Goal: Transaction & Acquisition: Purchase product/service

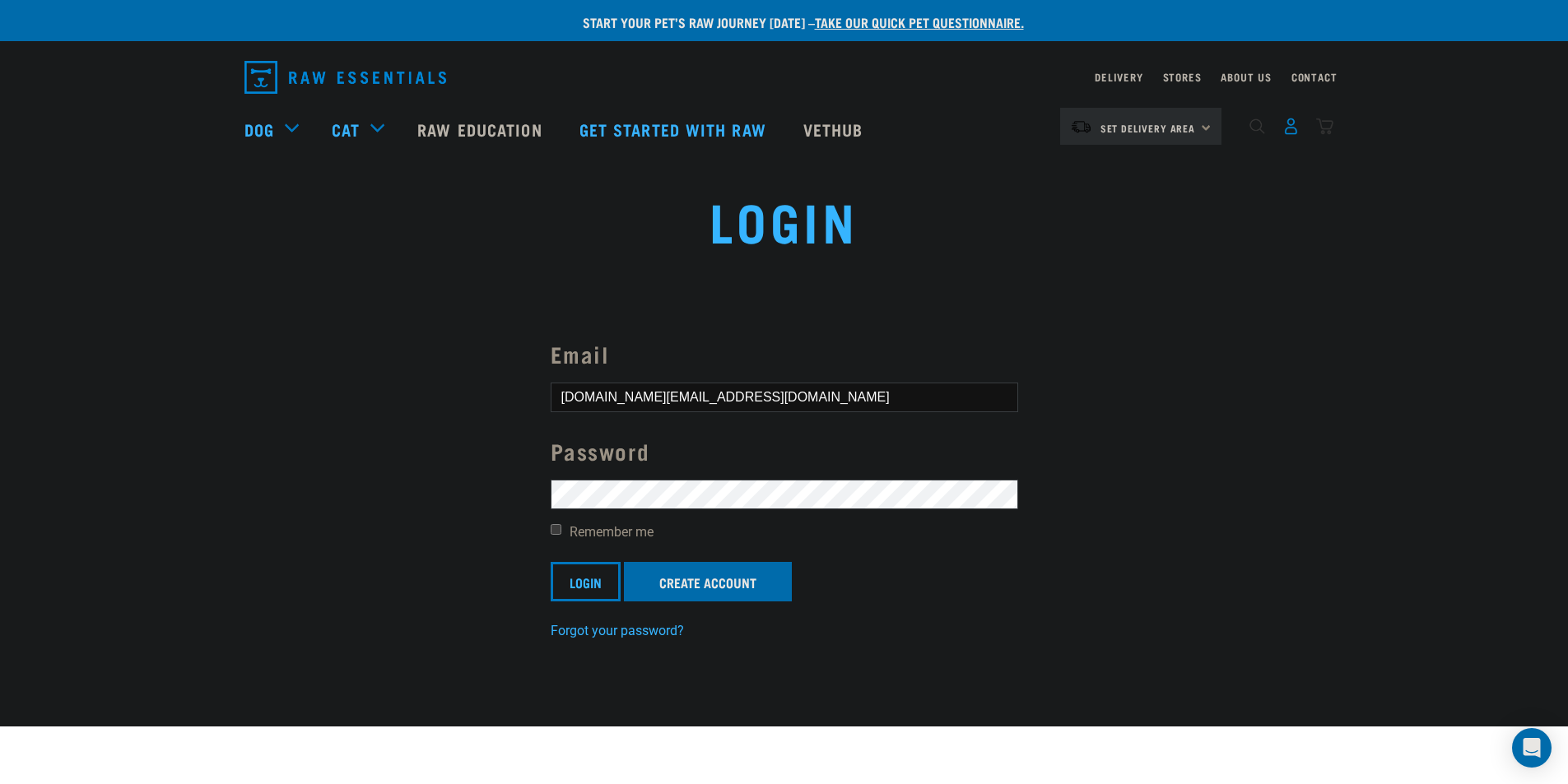
click at [1290, 125] on img "dropdown navigation" at bounding box center [1291, 126] width 17 height 17
click at [558, 529] on label "Remember me" at bounding box center [784, 532] width 467 height 19
click at [557, 524] on input "Remember me" at bounding box center [556, 529] width 11 height 11
checkbox input "true"
click at [583, 579] on input "Login" at bounding box center [585, 581] width 70 height 40
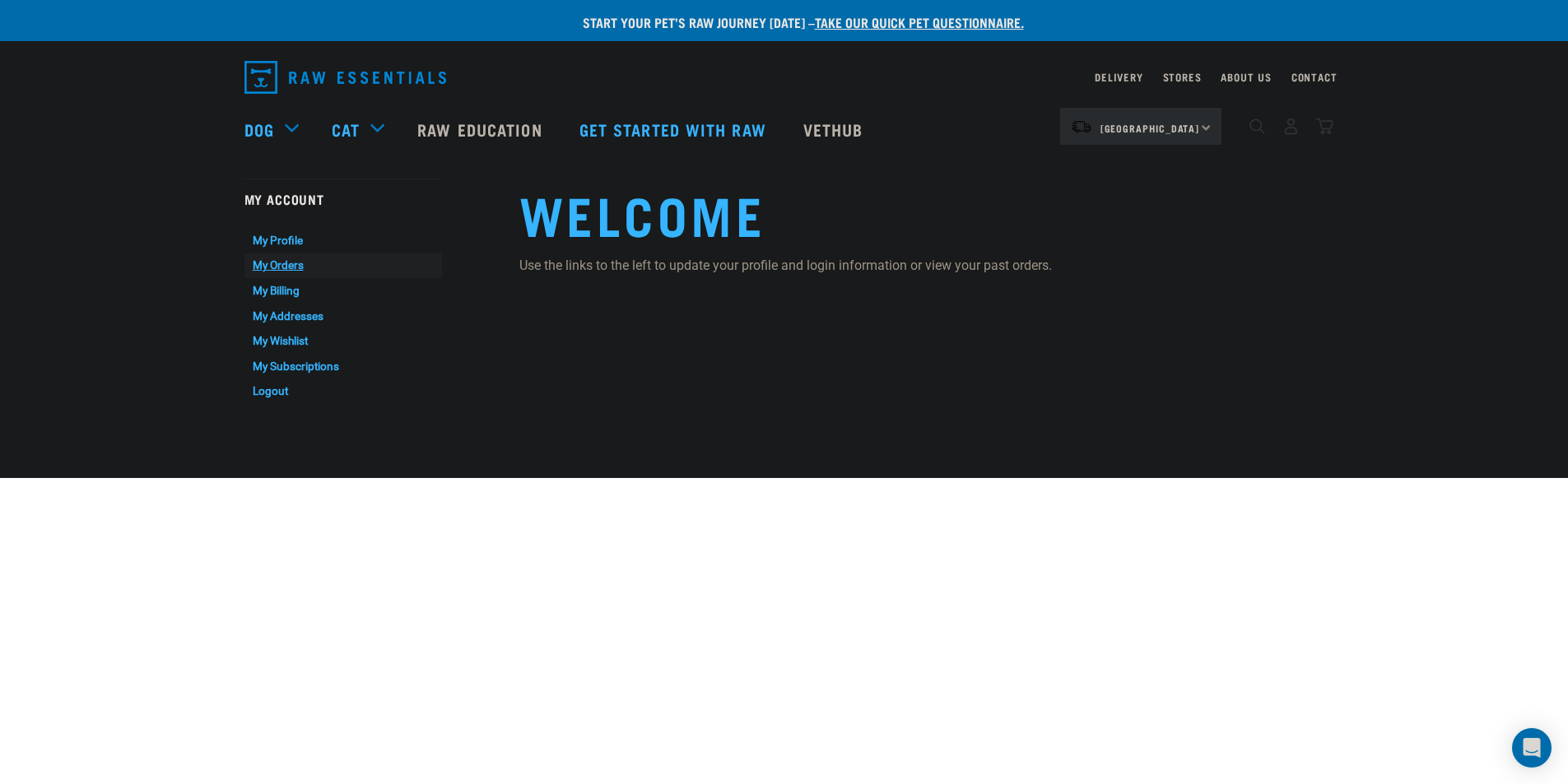
click at [272, 261] on link "My Orders" at bounding box center [343, 266] width 197 height 25
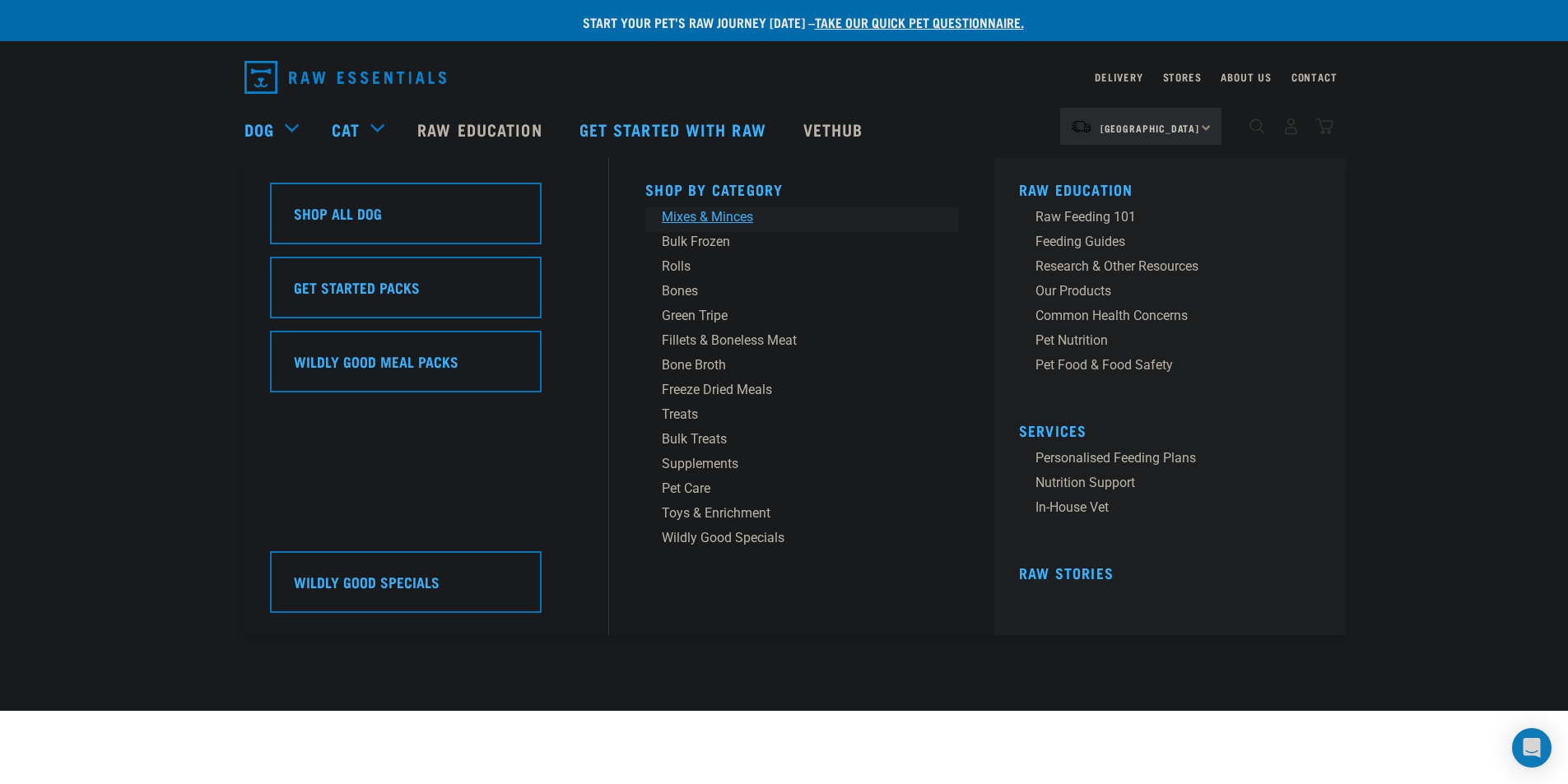
click at [675, 217] on div "Mixes & Minces" at bounding box center [790, 217] width 256 height 19
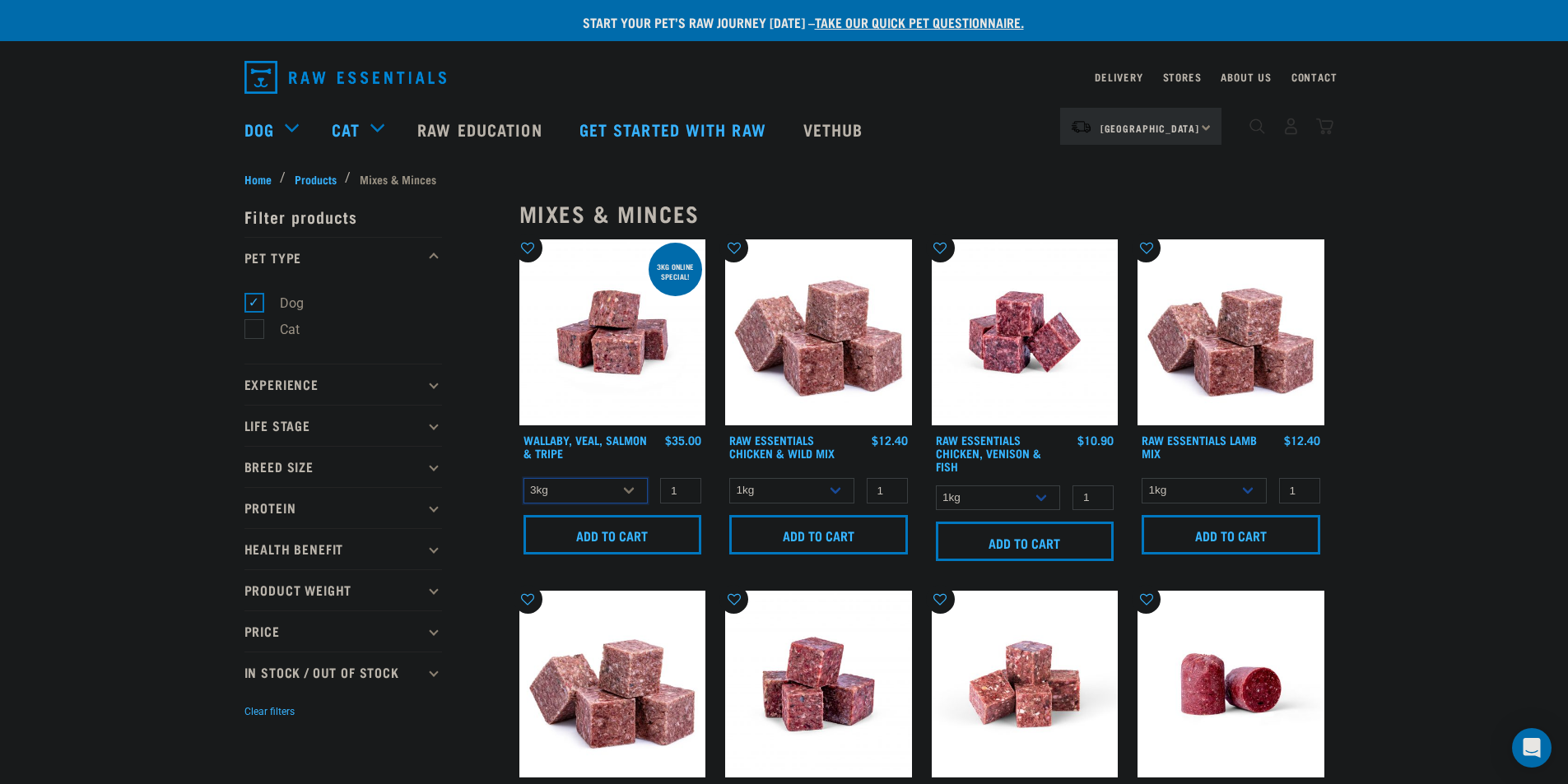
click at [617, 486] on select "3kg 1kg" at bounding box center [586, 491] width 125 height 25
click at [1039, 502] on select "1kg 3kg" at bounding box center [998, 498] width 125 height 25
select select "28665"
click at [935, 486] on select "1kg 3kg" at bounding box center [998, 498] width 125 height 25
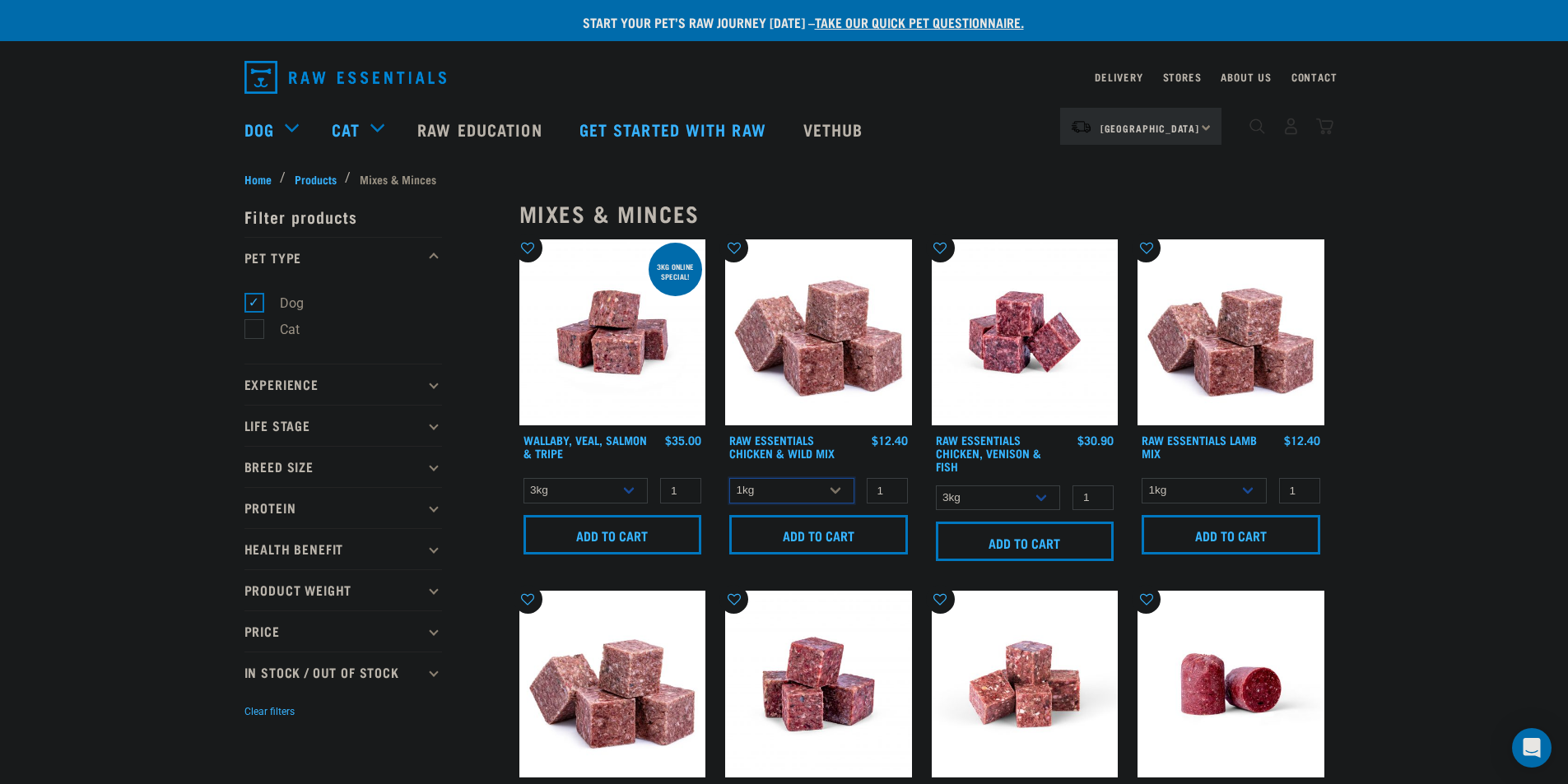
click at [821, 497] on select "1kg 3kg Bulk (10kg)" at bounding box center [792, 491] width 125 height 25
click at [730, 478] on select "1kg 3kg Bulk (10kg)" at bounding box center [792, 491] width 125 height 25
click at [1208, 482] on select "1kg 3kg" at bounding box center [1204, 491] width 125 height 25
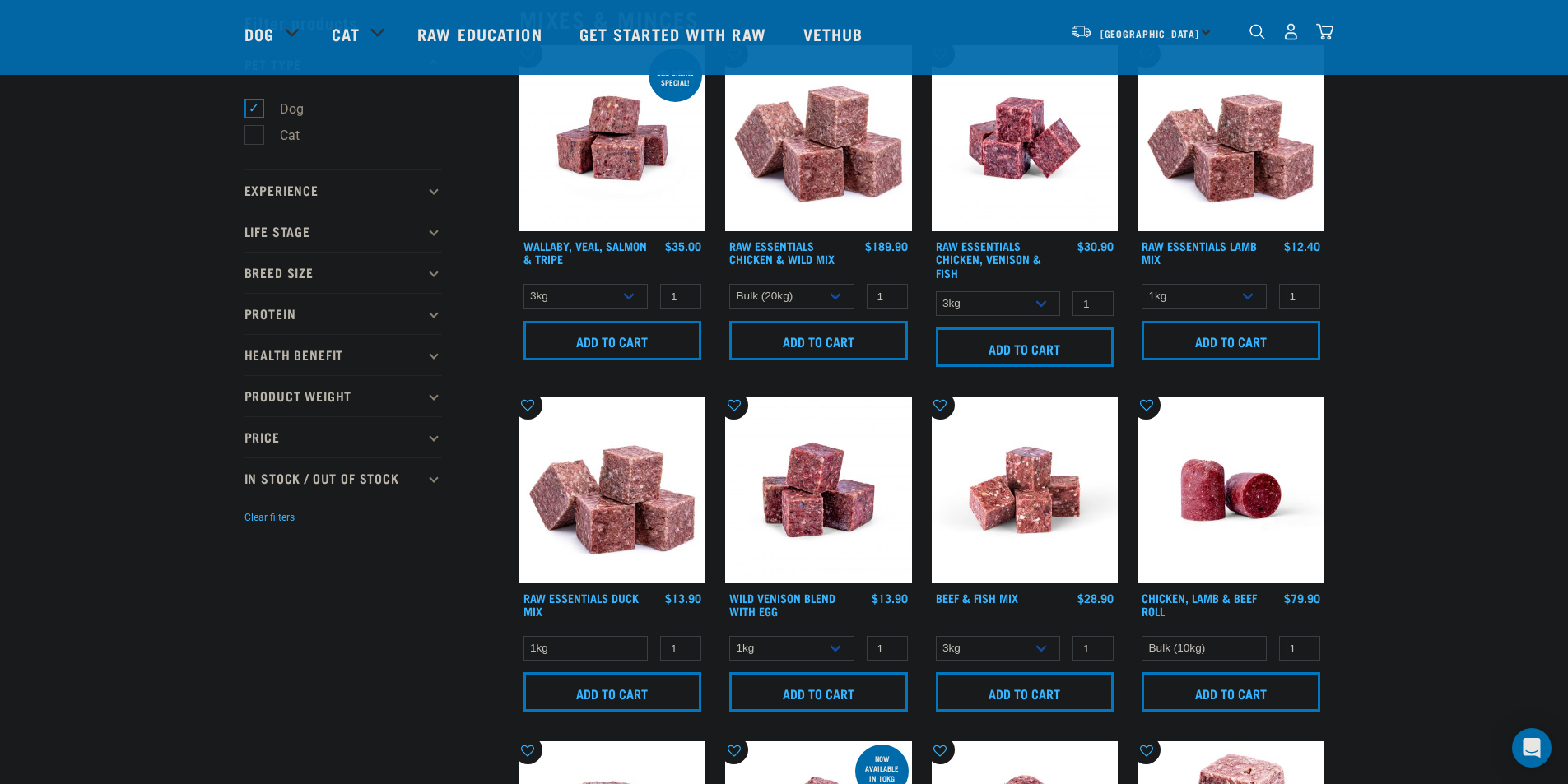
scroll to position [164, 0]
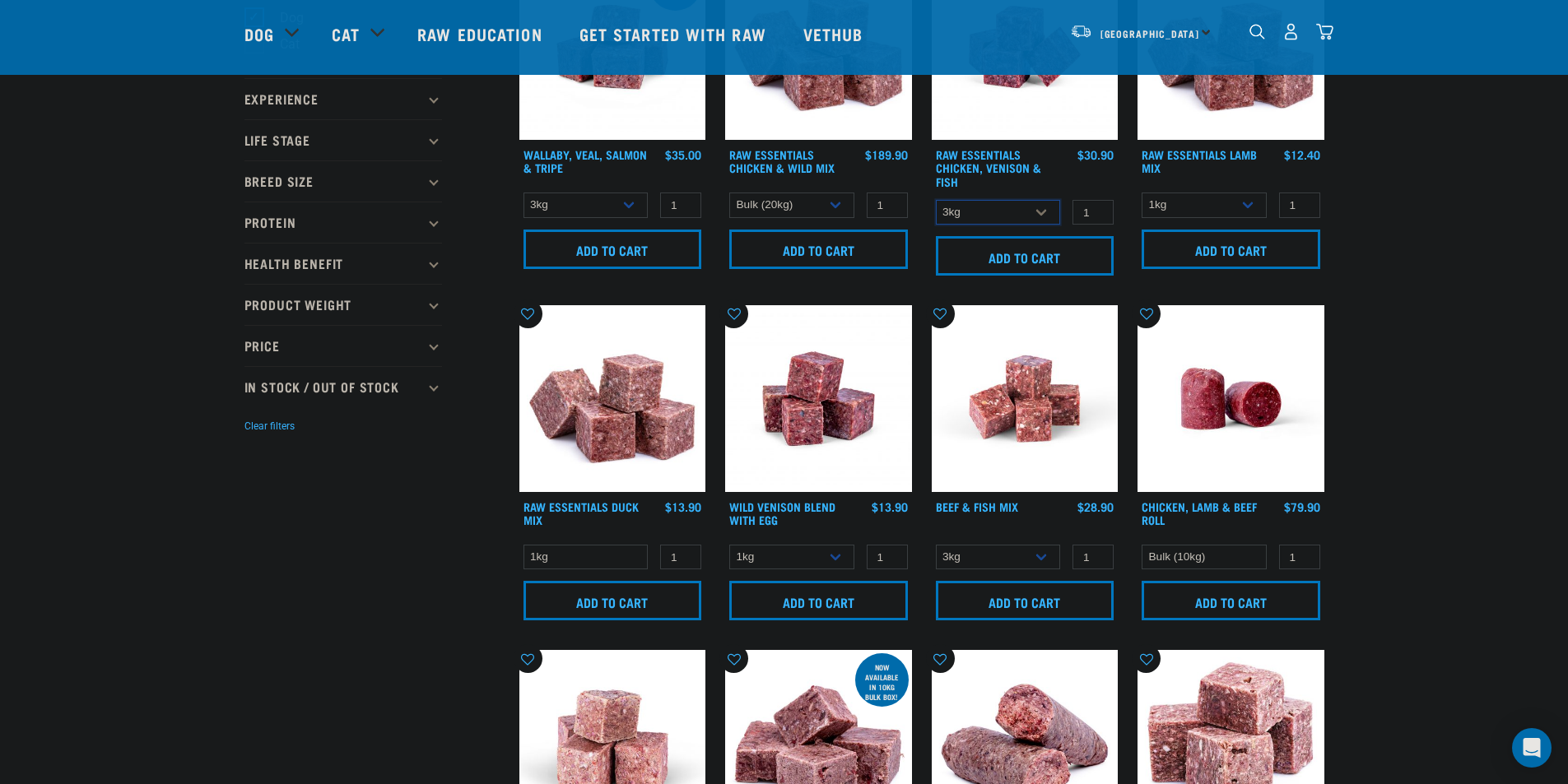
drag, startPoint x: 974, startPoint y: 223, endPoint x: 983, endPoint y: 217, distance: 10.8
click at [976, 222] on select "1kg 3kg" at bounding box center [998, 212] width 125 height 25
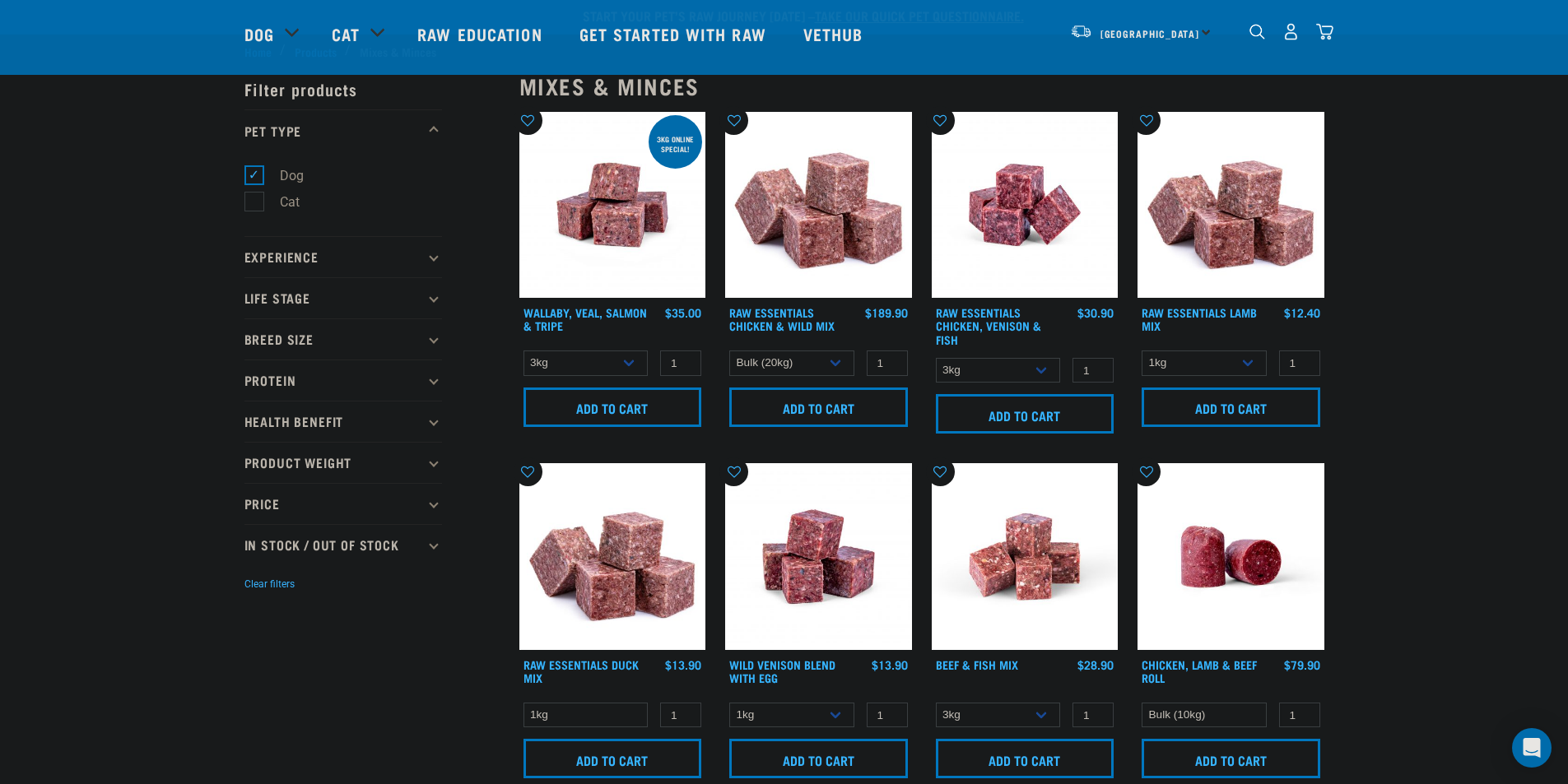
scroll to position [0, 0]
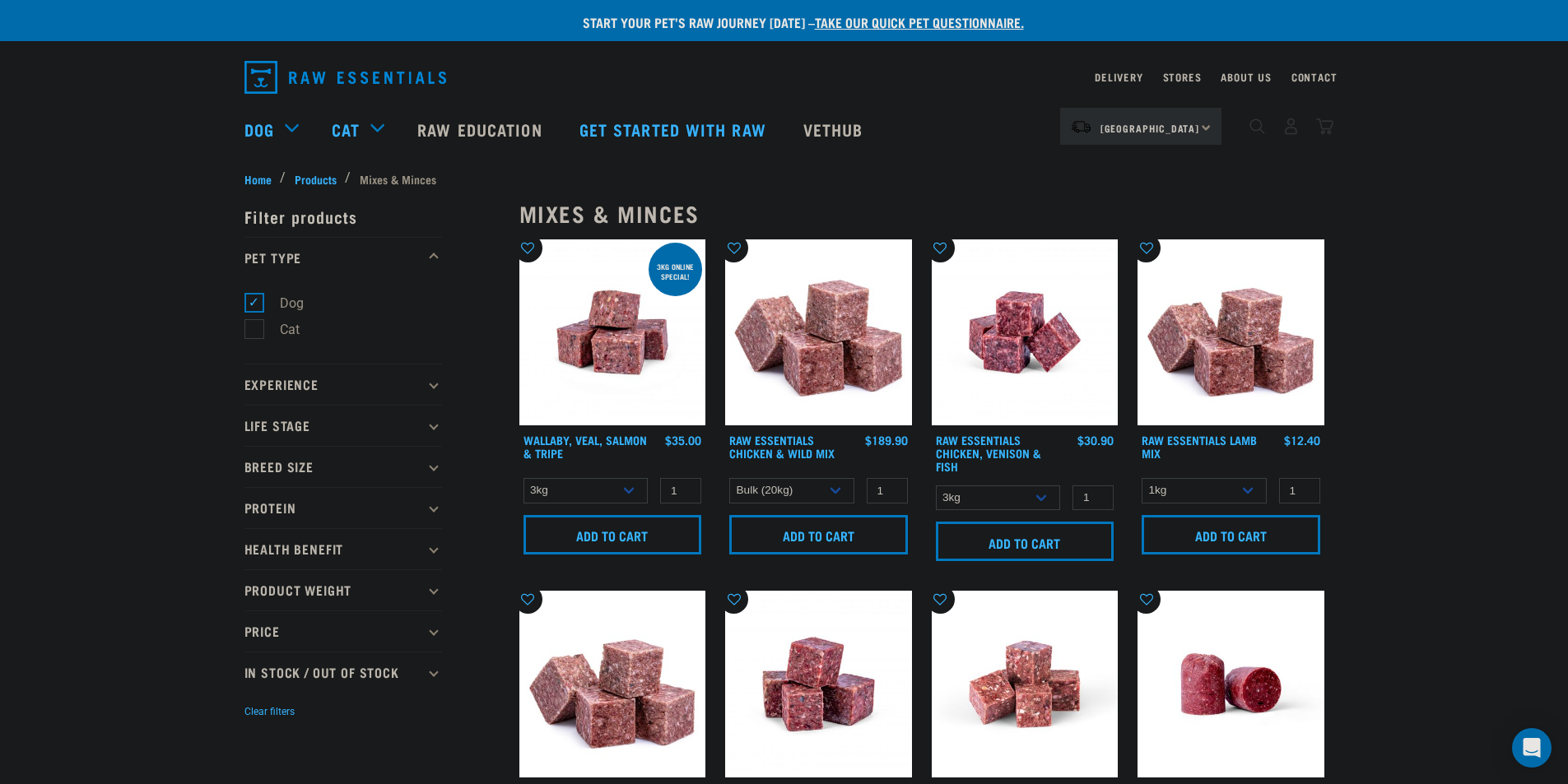
drag, startPoint x: 1432, startPoint y: 330, endPoint x: 1431, endPoint y: 341, distance: 11.0
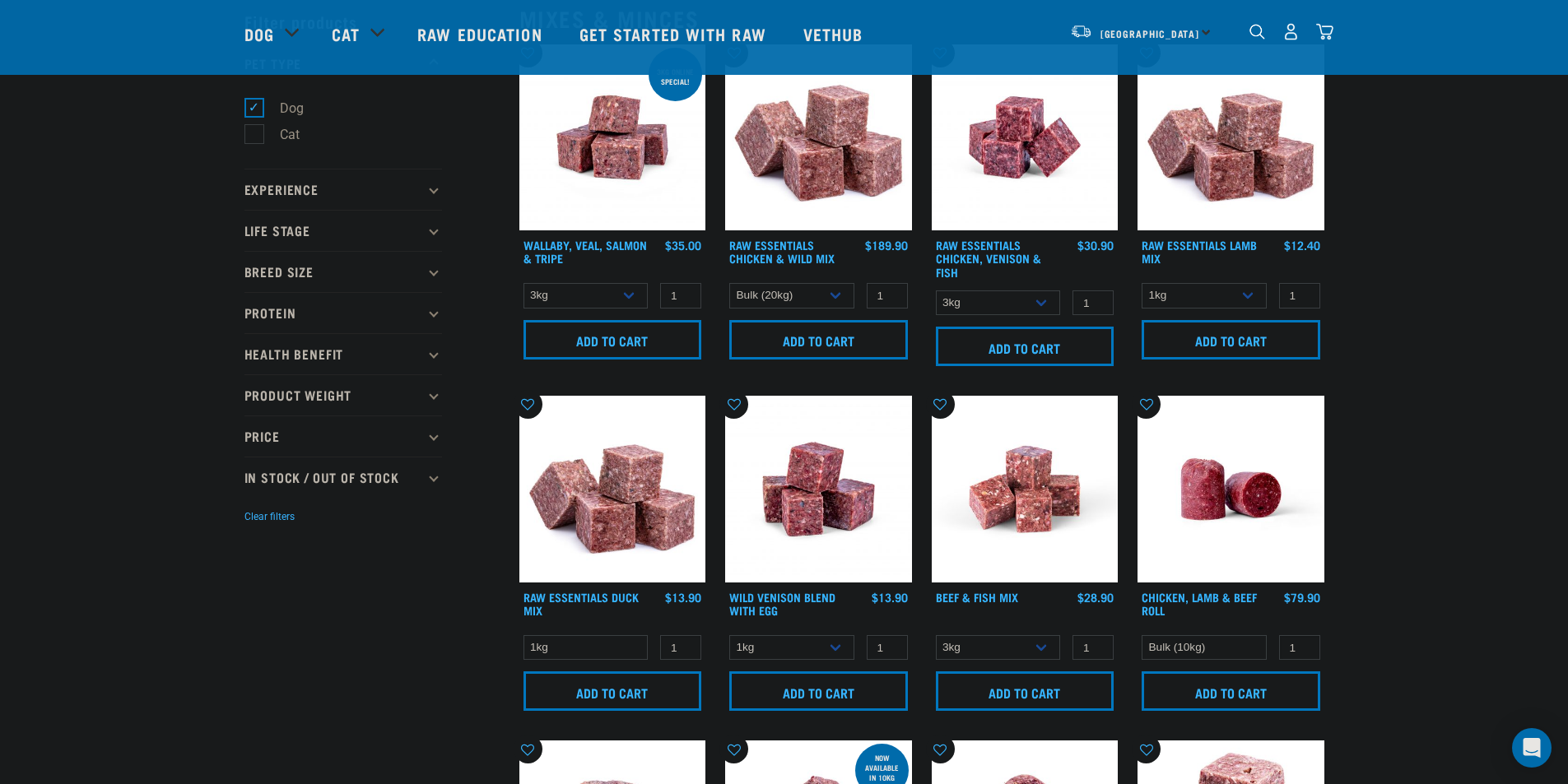
scroll to position [88, 0]
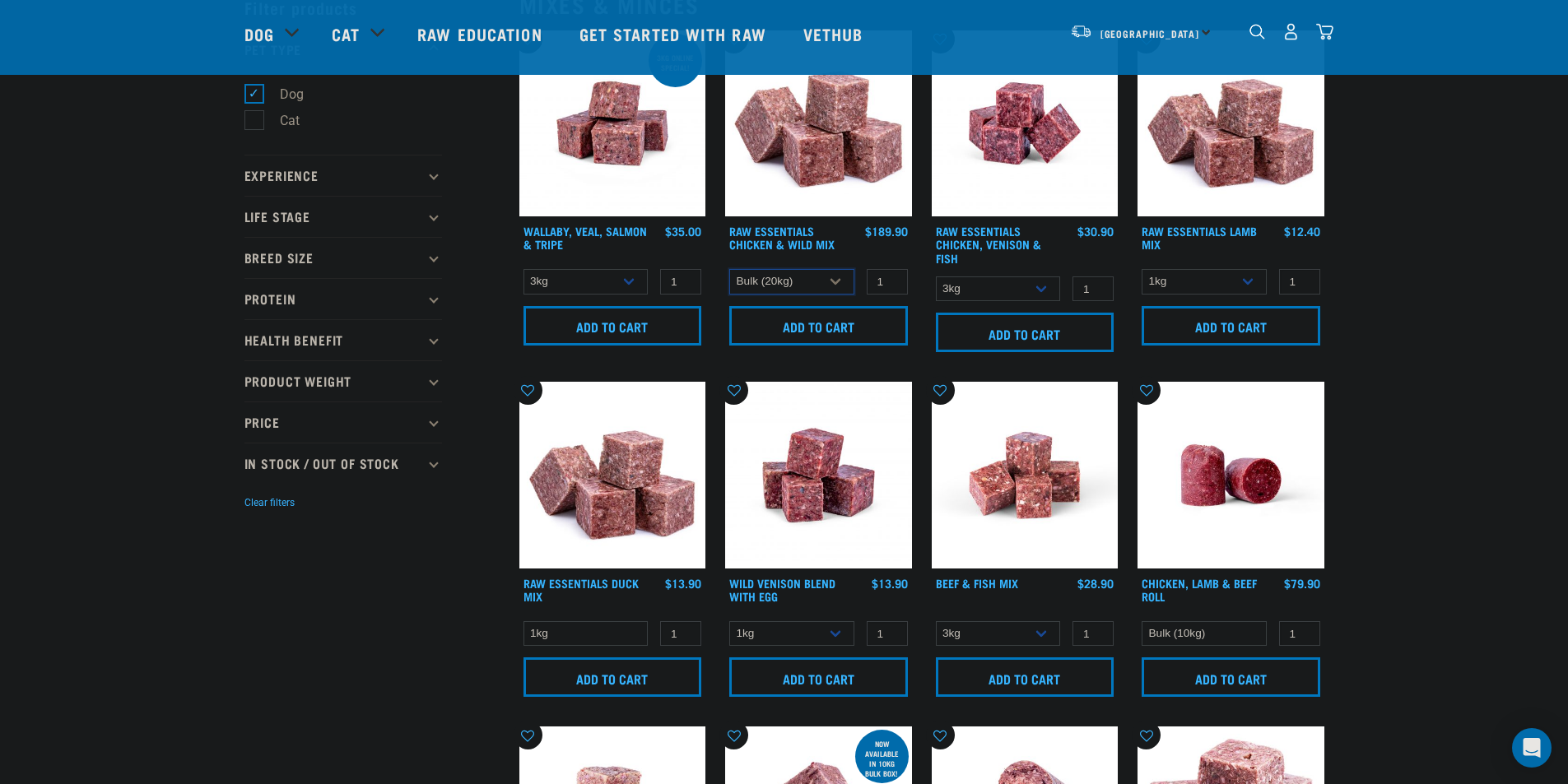
click at [824, 277] on select "1kg 3kg Bulk (10kg)" at bounding box center [792, 282] width 125 height 25
select select "14881"
click at [730, 269] on select "1kg 3kg Bulk (10kg)" at bounding box center [792, 282] width 125 height 25
click at [1000, 295] on select "1kg 3kg" at bounding box center [998, 289] width 125 height 25
select select "15219"
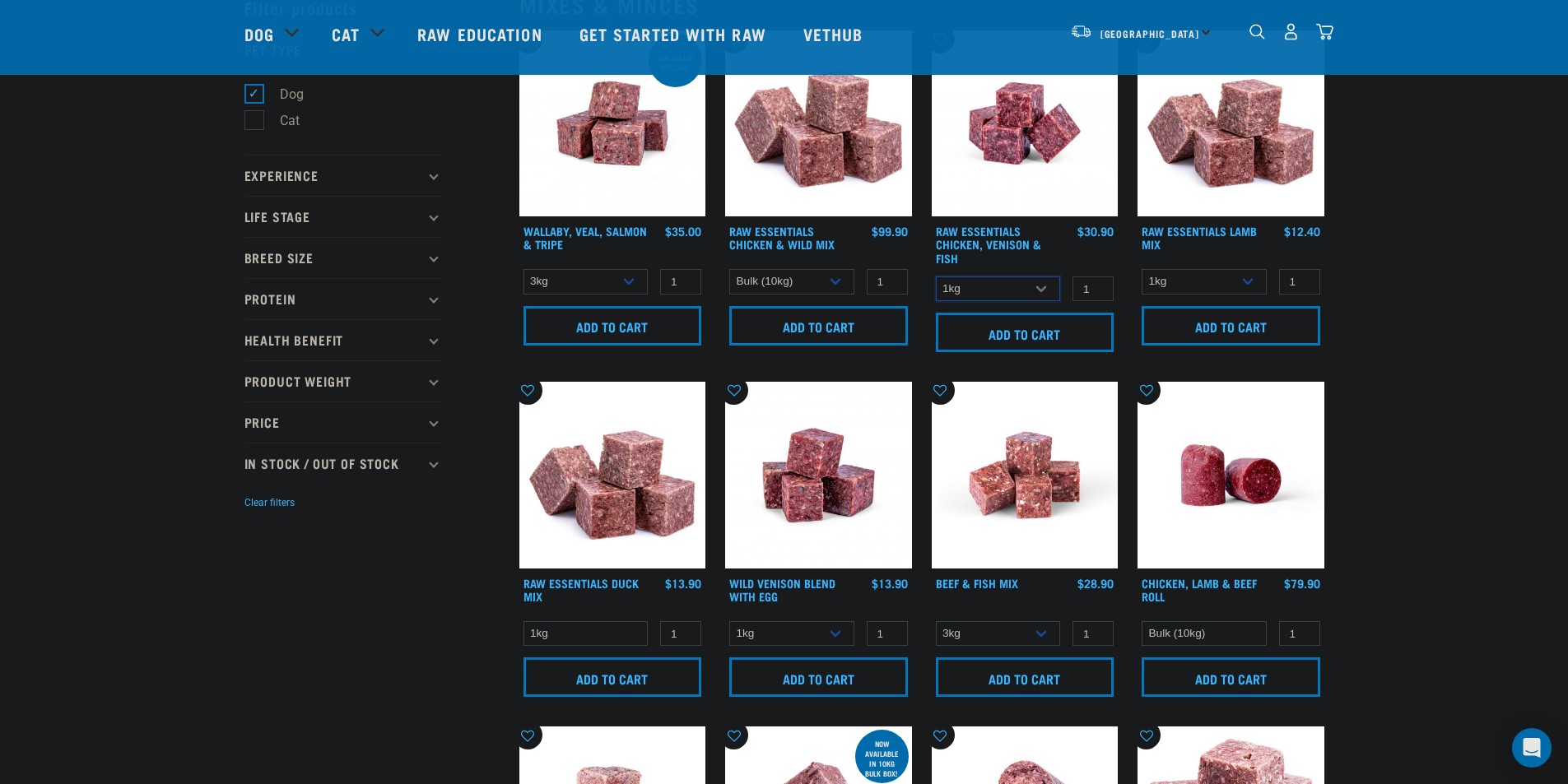
click at [935, 277] on select "1kg 3kg" at bounding box center [998, 289] width 125 height 25
click at [997, 632] on select "3kg Bulk (10kg)" at bounding box center [998, 634] width 125 height 25
click at [988, 622] on select "3kg Bulk (10kg)" at bounding box center [998, 634] width 125 height 25
select select "435759"
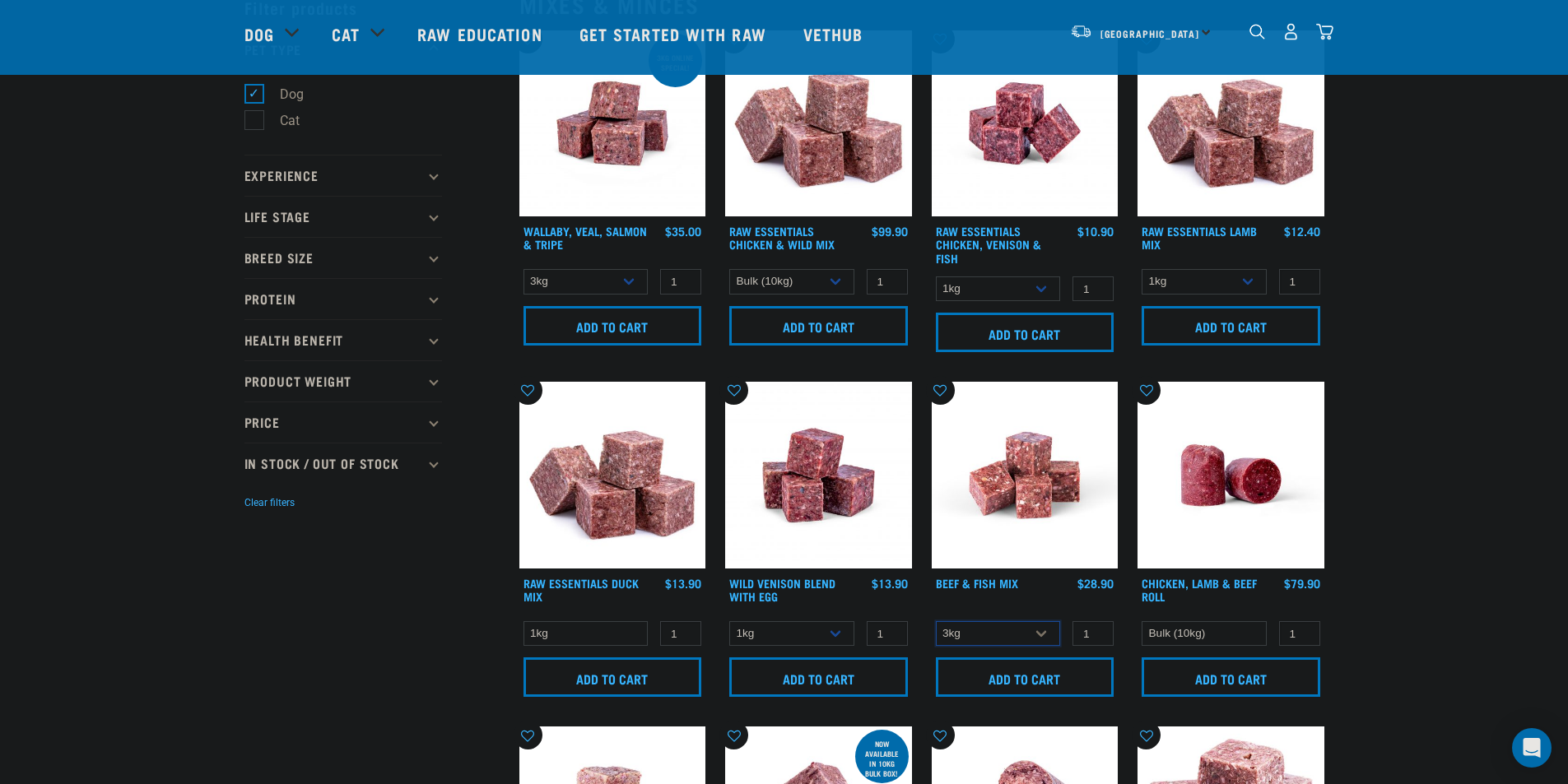
click at [935, 621] on select "3kg Bulk (10kg)" at bounding box center [998, 634] width 125 height 25
click at [822, 284] on select "1kg 3kg Bulk (10kg)" at bounding box center [792, 282] width 125 height 25
click at [810, 635] on select "1kg 3kg Bulk (10kg)" at bounding box center [792, 634] width 125 height 25
select select "50722"
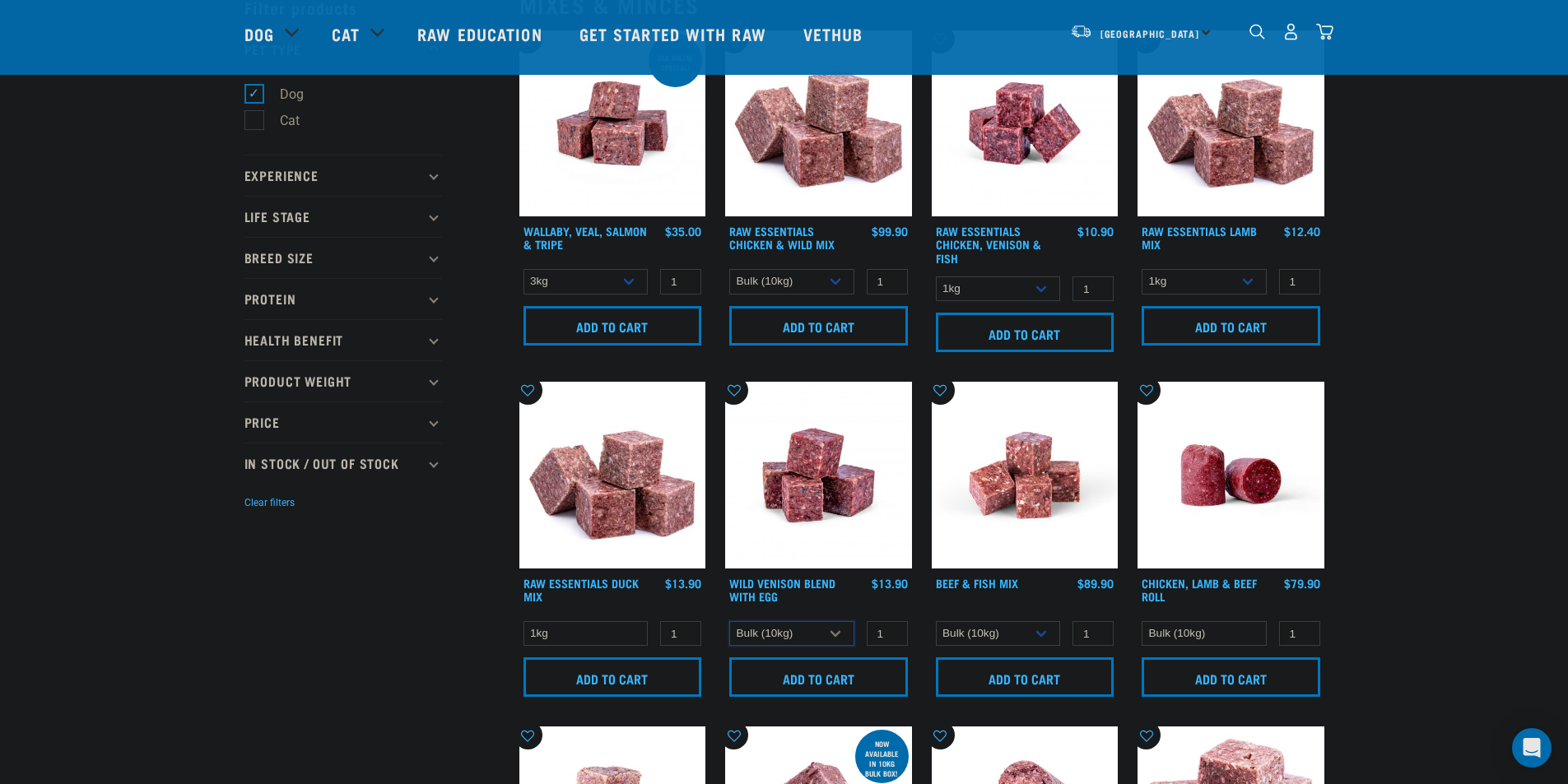
click at [730, 621] on select "1kg 3kg Bulk (10kg)" at bounding box center [792, 634] width 125 height 25
click at [618, 625] on select "1kg" at bounding box center [586, 634] width 125 height 25
click at [603, 287] on select "3kg 1kg" at bounding box center [586, 282] width 125 height 25
click at [577, 285] on select "3kg 1kg" at bounding box center [586, 282] width 125 height 25
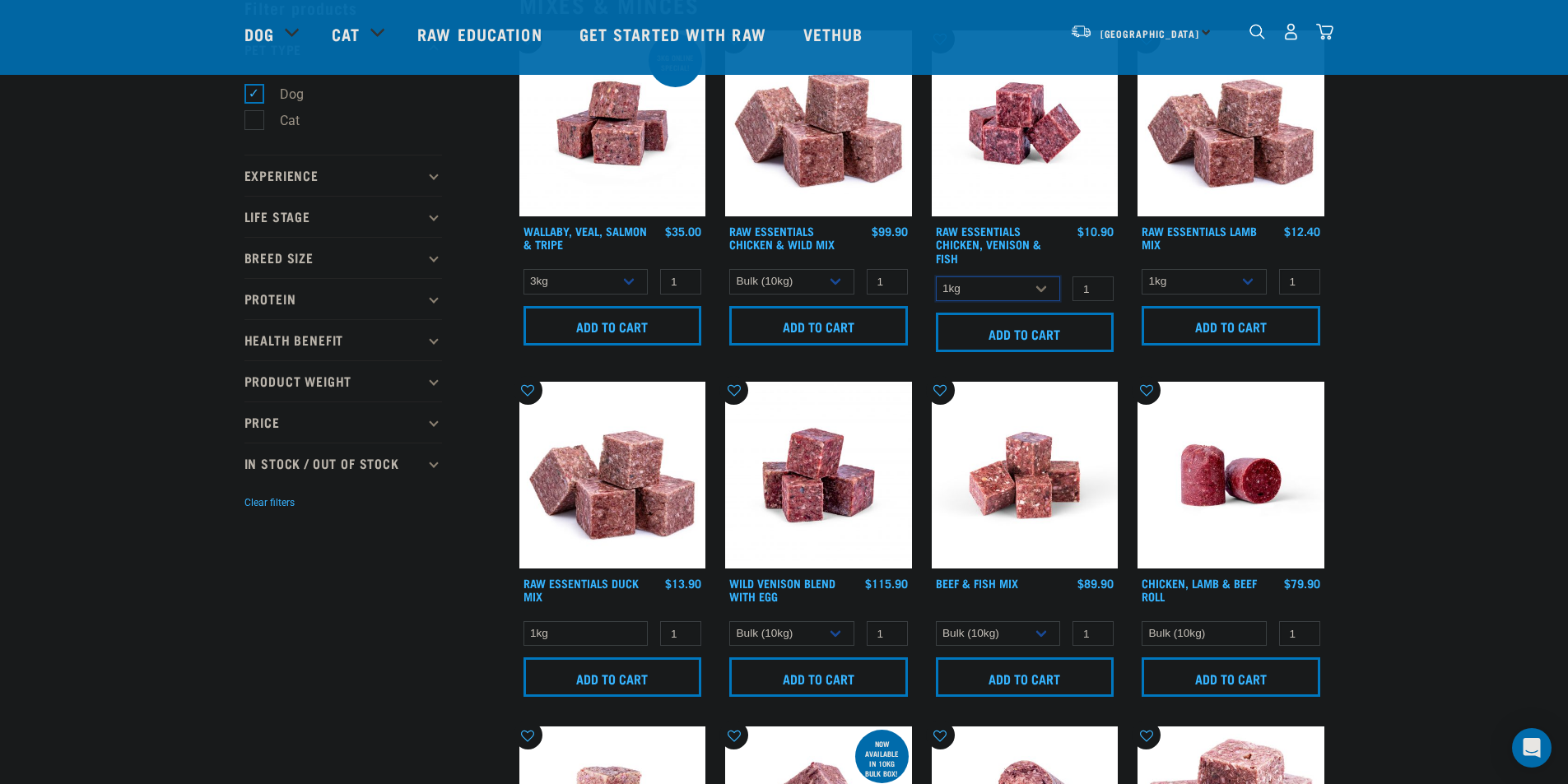
click at [1015, 292] on select "1kg 3kg" at bounding box center [998, 289] width 125 height 25
click at [1015, 291] on select "1kg 3kg" at bounding box center [998, 289] width 125 height 25
click at [1199, 285] on select "1kg 3kg" at bounding box center [1204, 282] width 125 height 25
click at [1214, 629] on select "Bulk (10kg)" at bounding box center [1204, 634] width 125 height 25
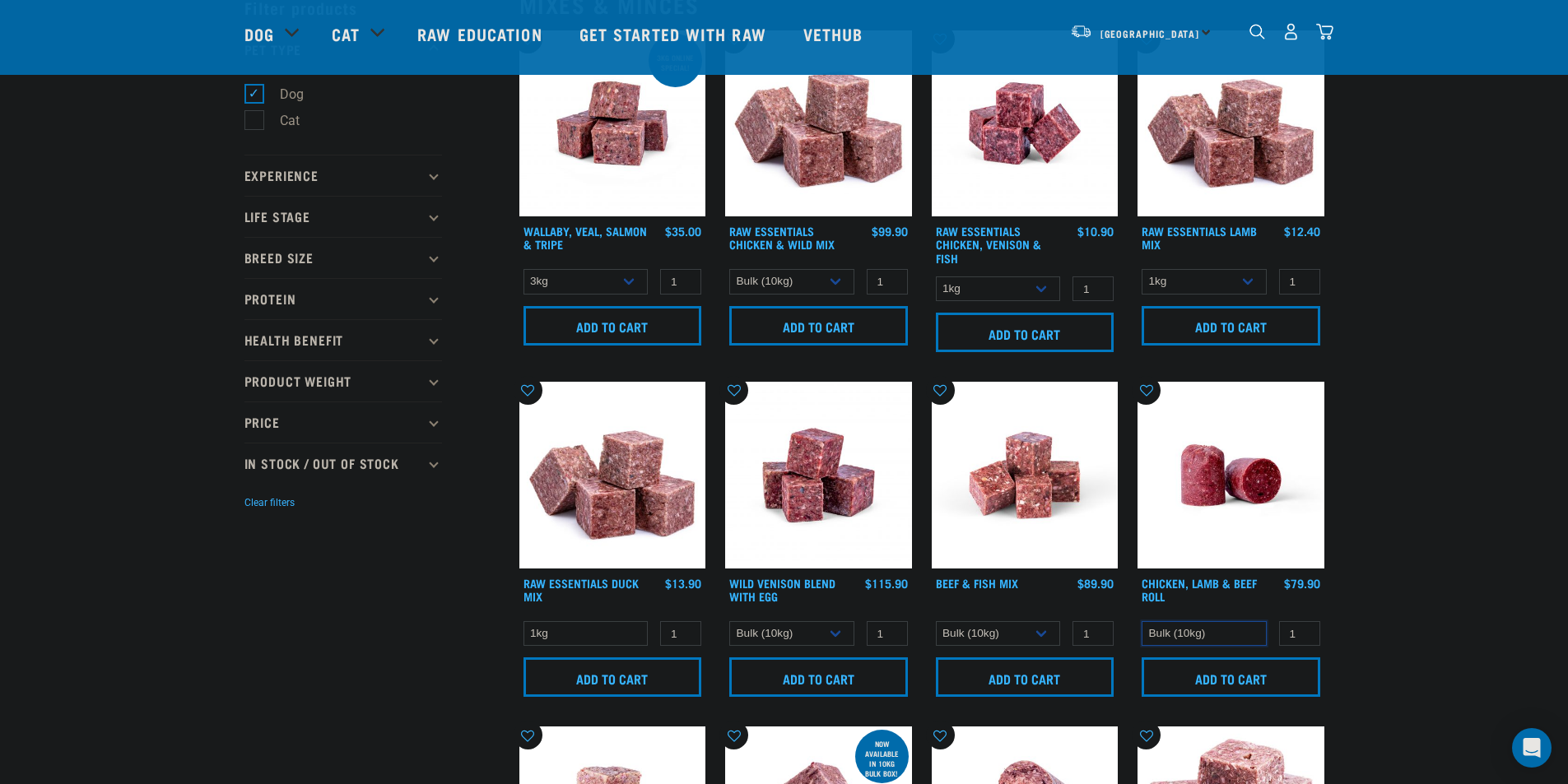
click at [1214, 629] on select "Bulk (10kg)" at bounding box center [1204, 634] width 125 height 25
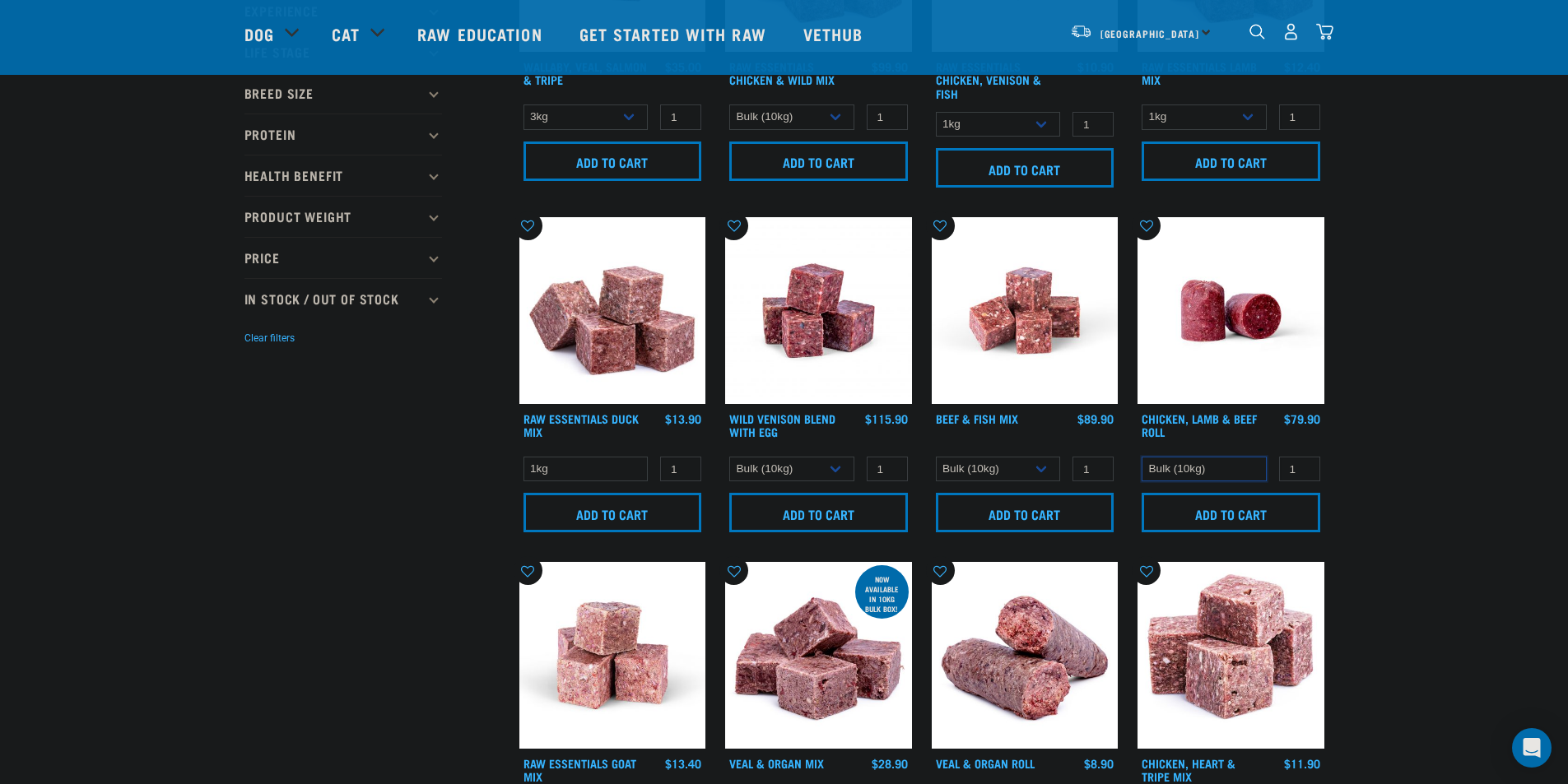
scroll to position [417, 0]
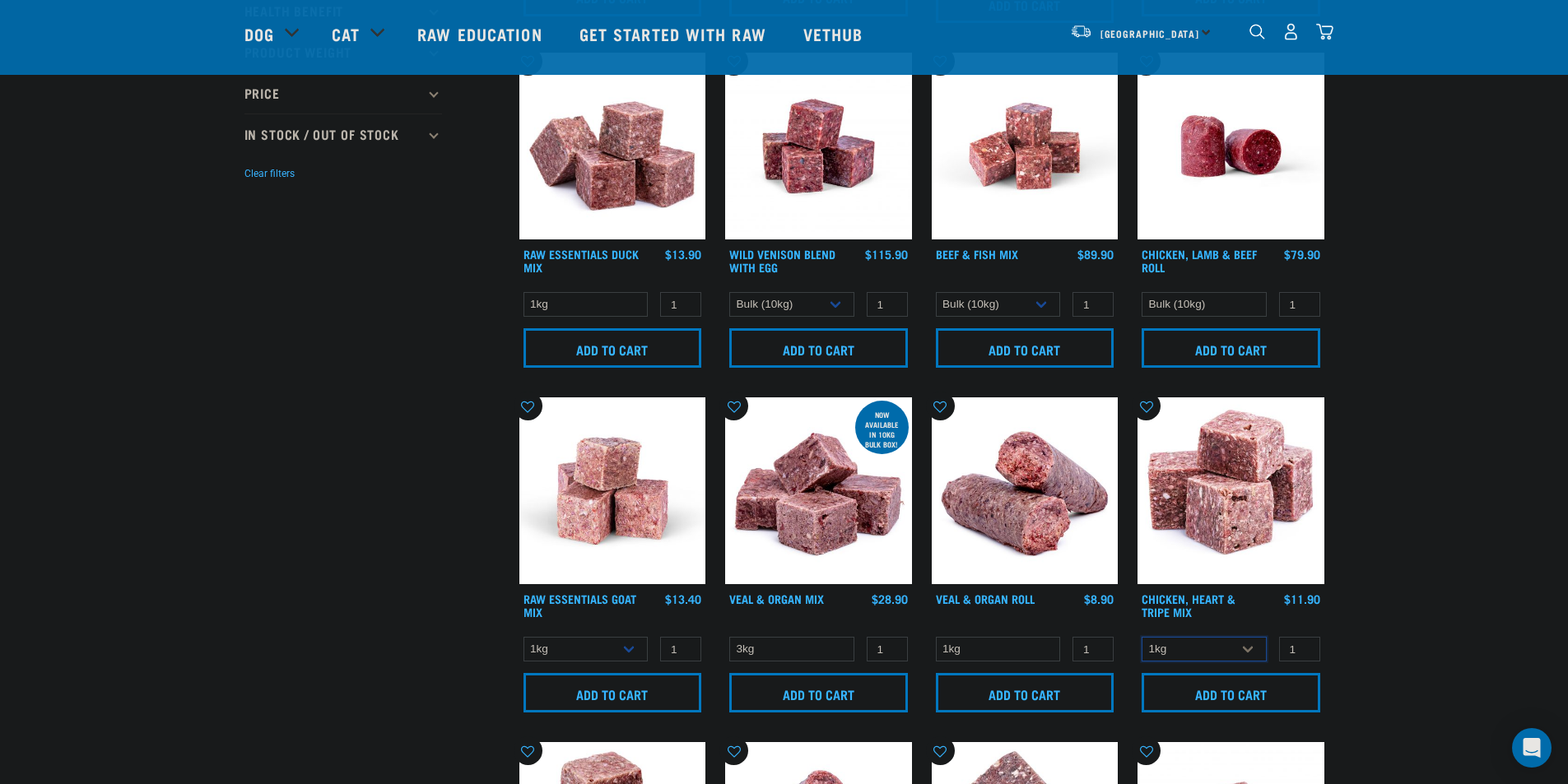
click at [1210, 660] on select "1kg 3kg" at bounding box center [1204, 649] width 125 height 25
click at [1208, 652] on select "1kg 3kg" at bounding box center [1204, 649] width 125 height 25
click at [1023, 653] on select "1kg" at bounding box center [998, 649] width 125 height 25
drag, startPoint x: 1015, startPoint y: 649, endPoint x: 978, endPoint y: 642, distance: 37.7
click at [1015, 649] on select "1kg" at bounding box center [998, 649] width 125 height 25
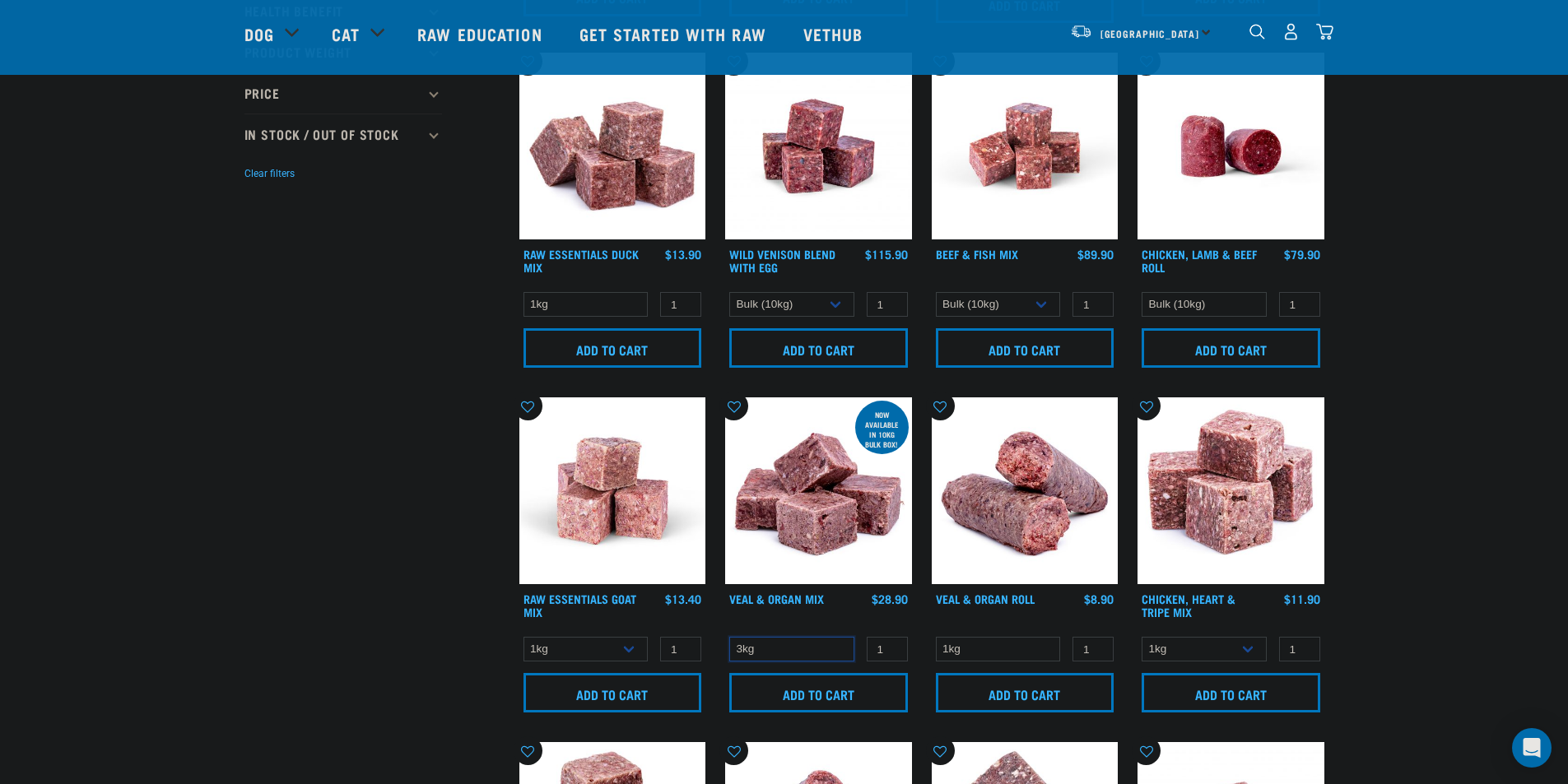
click at [818, 646] on select "3kg" at bounding box center [792, 649] width 125 height 25
drag, startPoint x: 816, startPoint y: 646, endPoint x: 789, endPoint y: 642, distance: 27.3
click at [816, 646] on select "3kg" at bounding box center [792, 649] width 125 height 25
click at [625, 649] on select "1kg Bulk (10kg)" at bounding box center [586, 649] width 125 height 25
select select "344957"
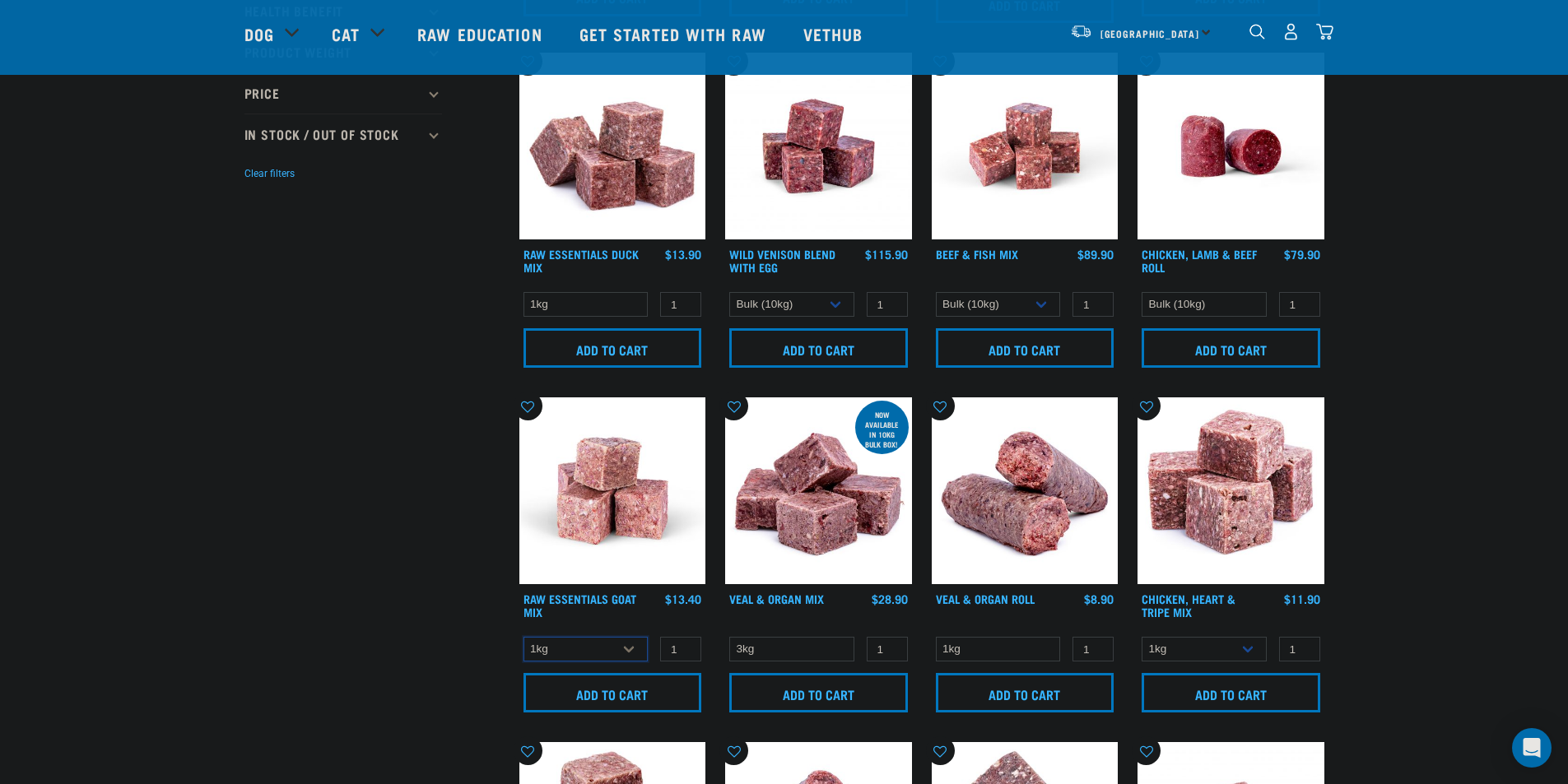
click at [524, 636] on select "1kg Bulk (10kg)" at bounding box center [586, 649] width 125 height 25
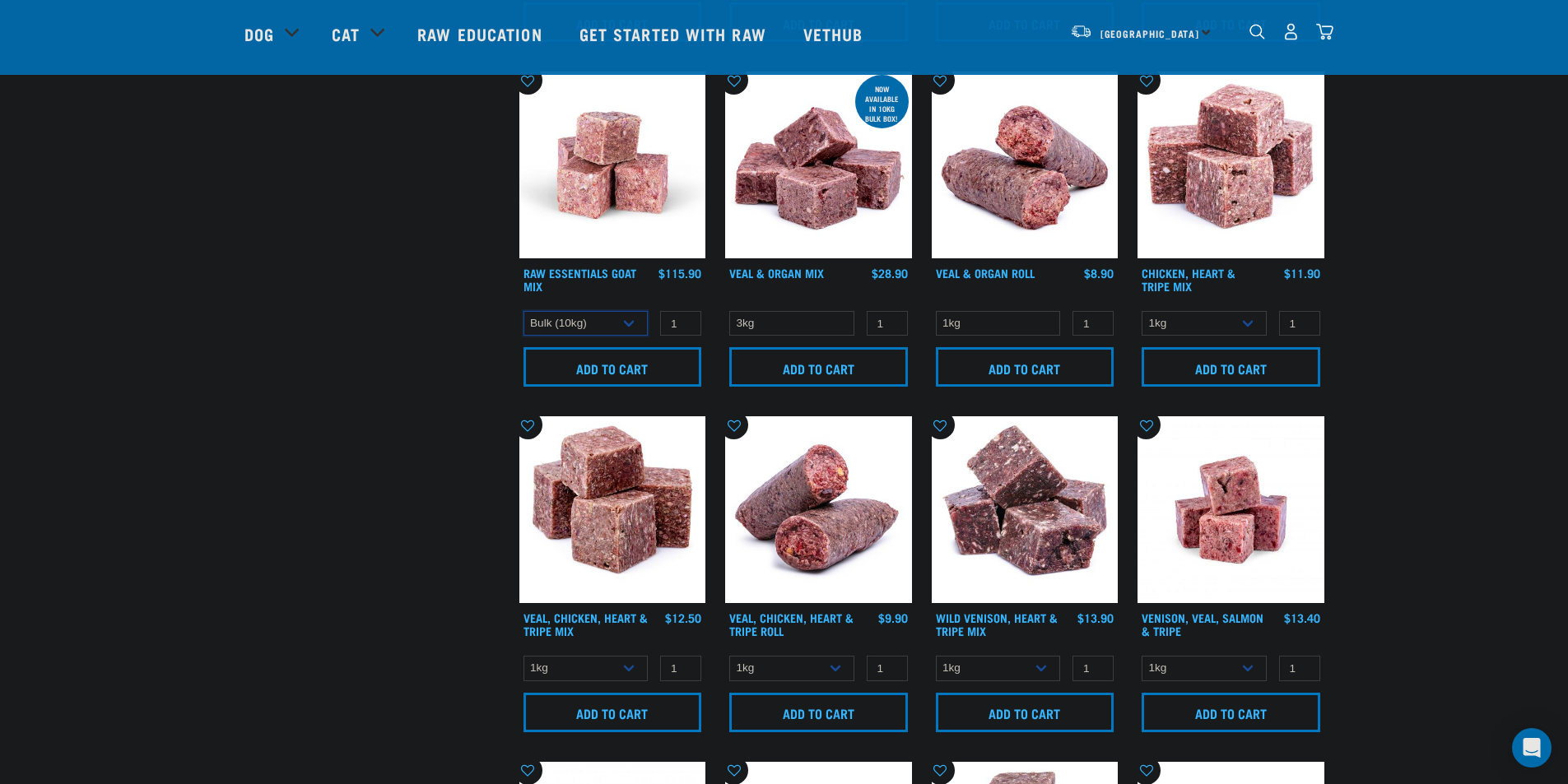
scroll to position [746, 0]
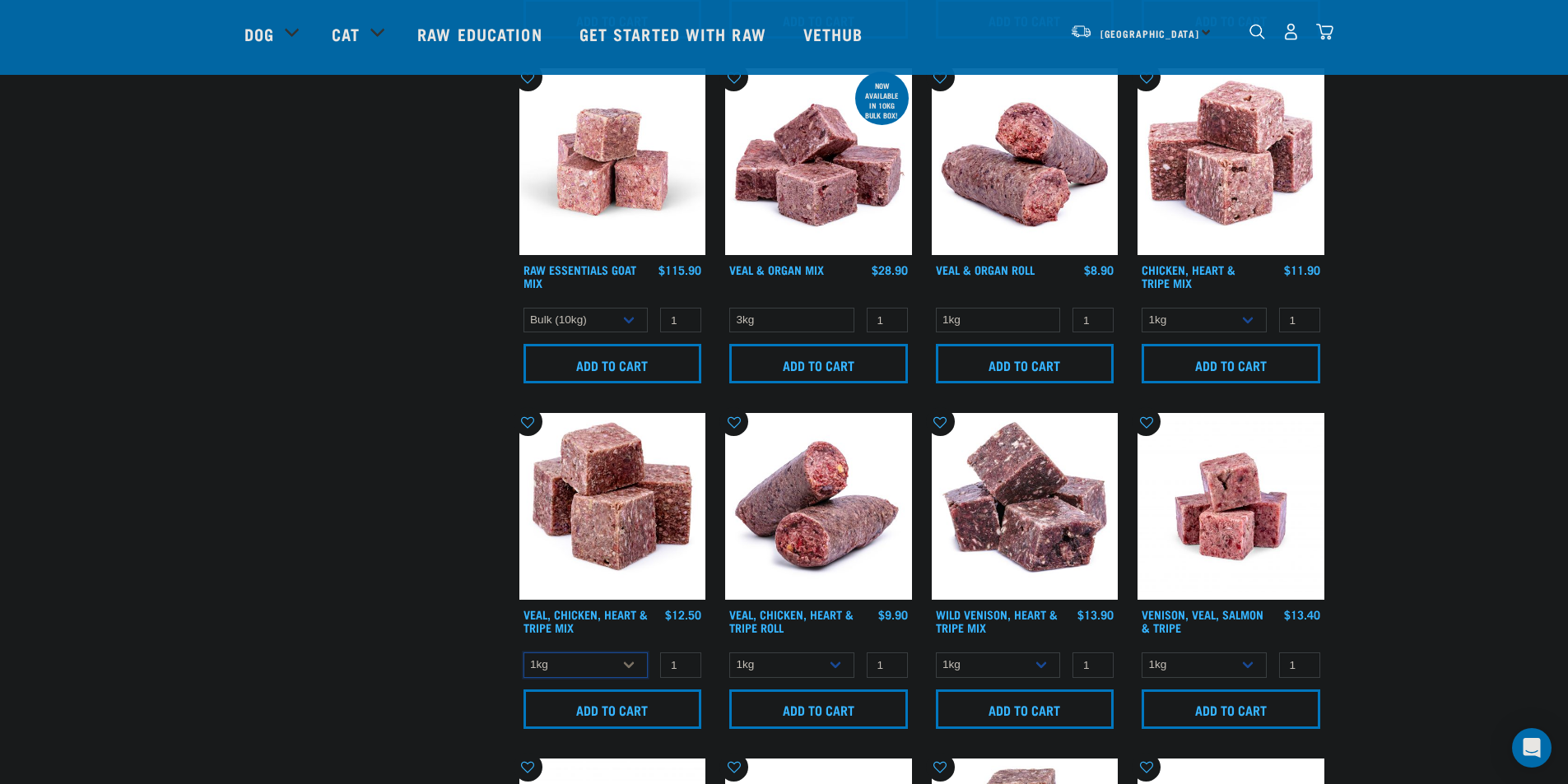
click at [627, 663] on select "1kg 3kg" at bounding box center [586, 665] width 125 height 25
select select "752"
click at [524, 652] on select "1kg 3kg" at bounding box center [586, 665] width 125 height 25
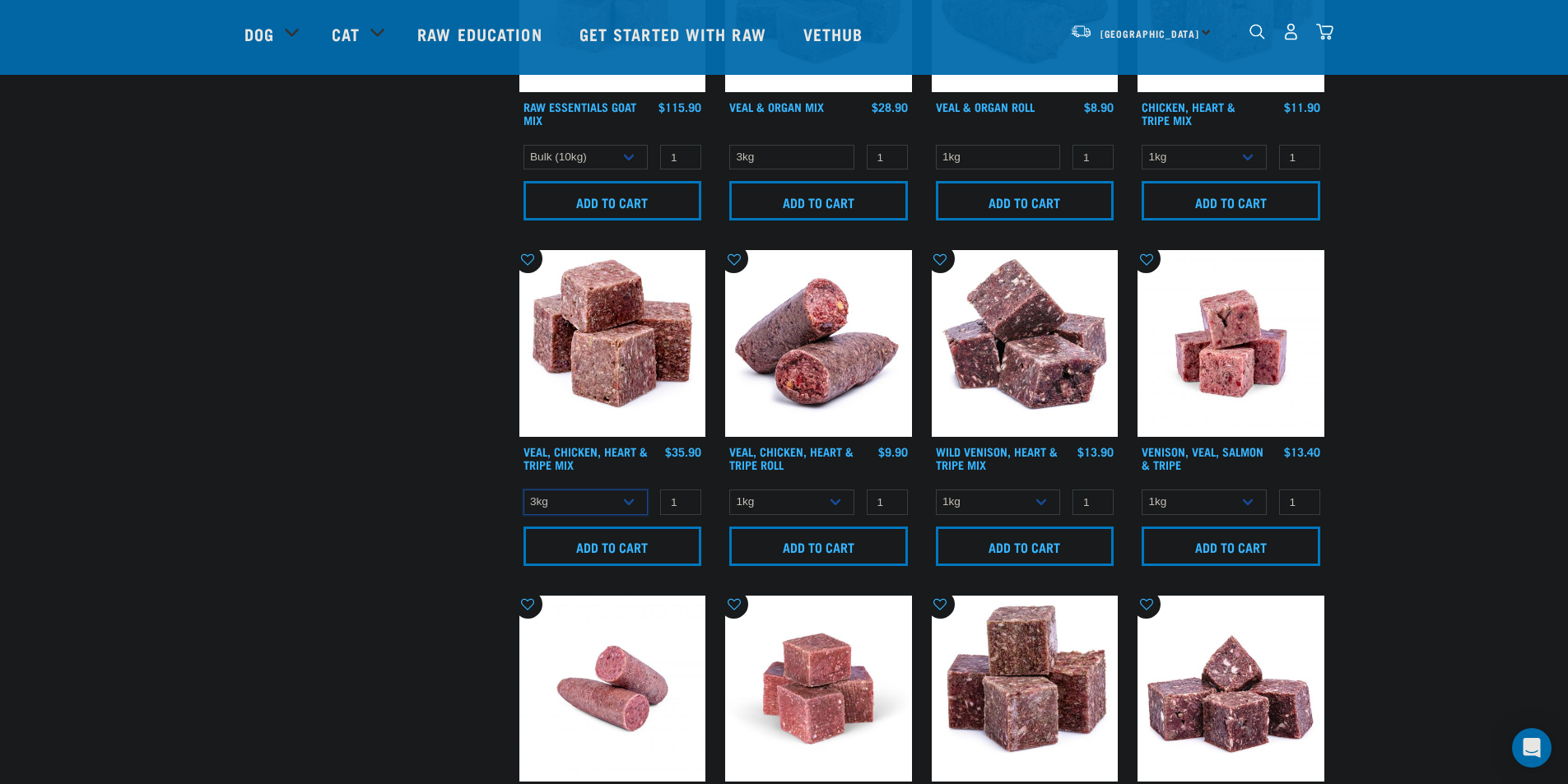
scroll to position [910, 0]
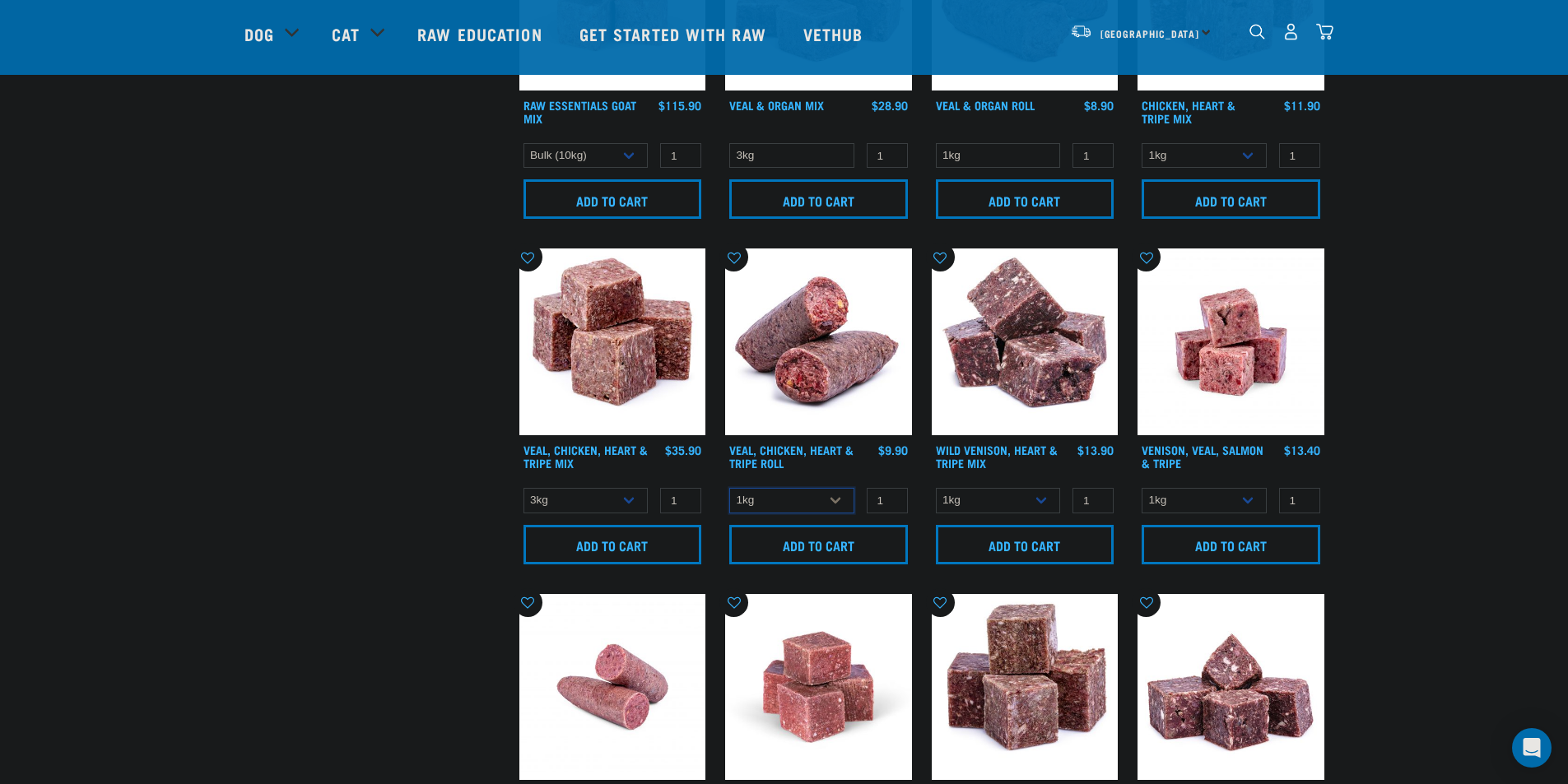
click at [836, 502] on select "1kg Bulk (10kg)" at bounding box center [792, 501] width 125 height 25
click at [820, 497] on select "1kg Bulk (10kg)" at bounding box center [792, 501] width 125 height 25
drag, startPoint x: 820, startPoint y: 497, endPoint x: 815, endPoint y: 513, distance: 16.8
click at [818, 502] on select "1kg Bulk (10kg)" at bounding box center [792, 501] width 125 height 25
select select "176976"
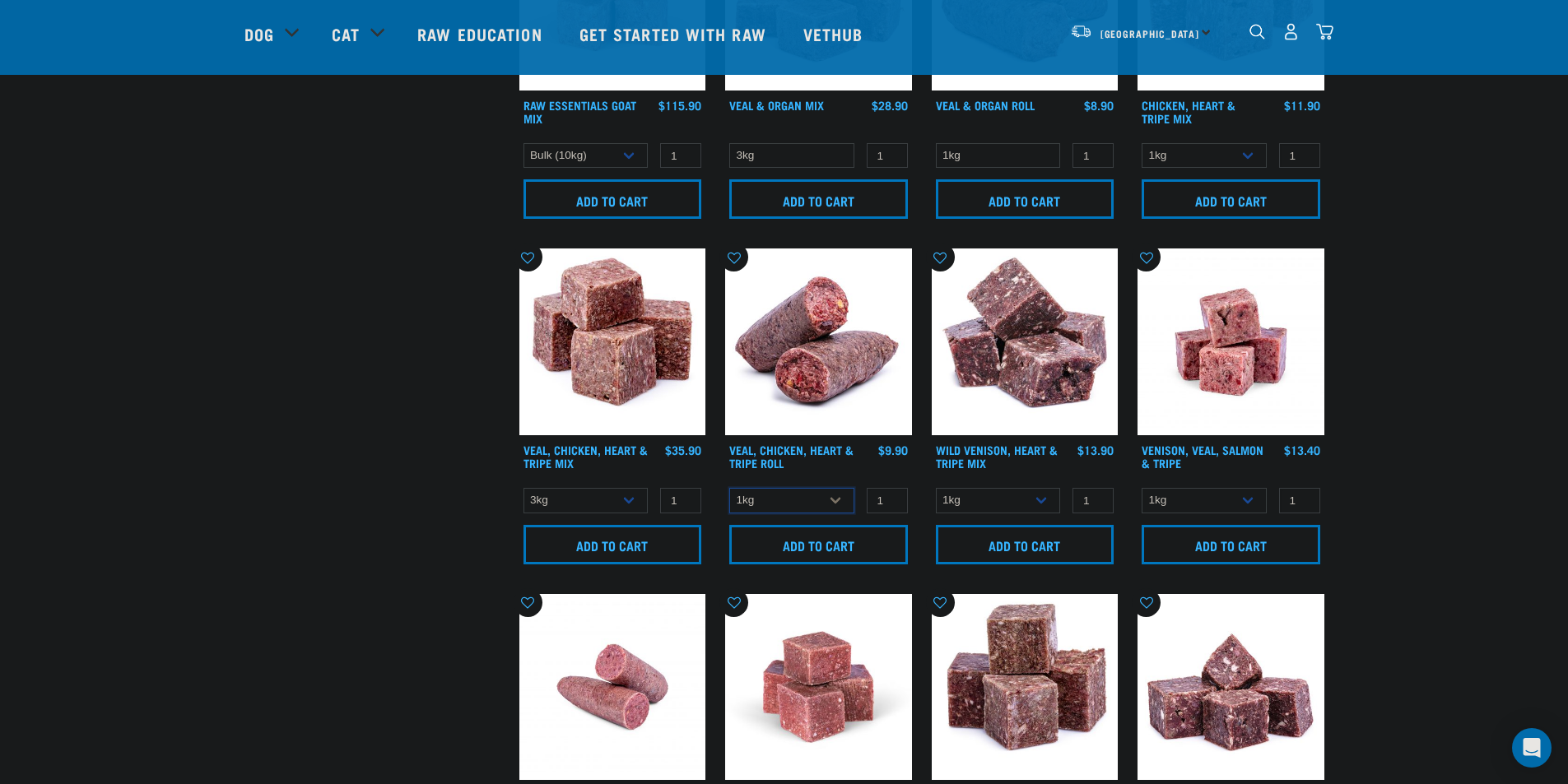
click at [730, 488] on select "1kg Bulk (10kg)" at bounding box center [792, 501] width 125 height 25
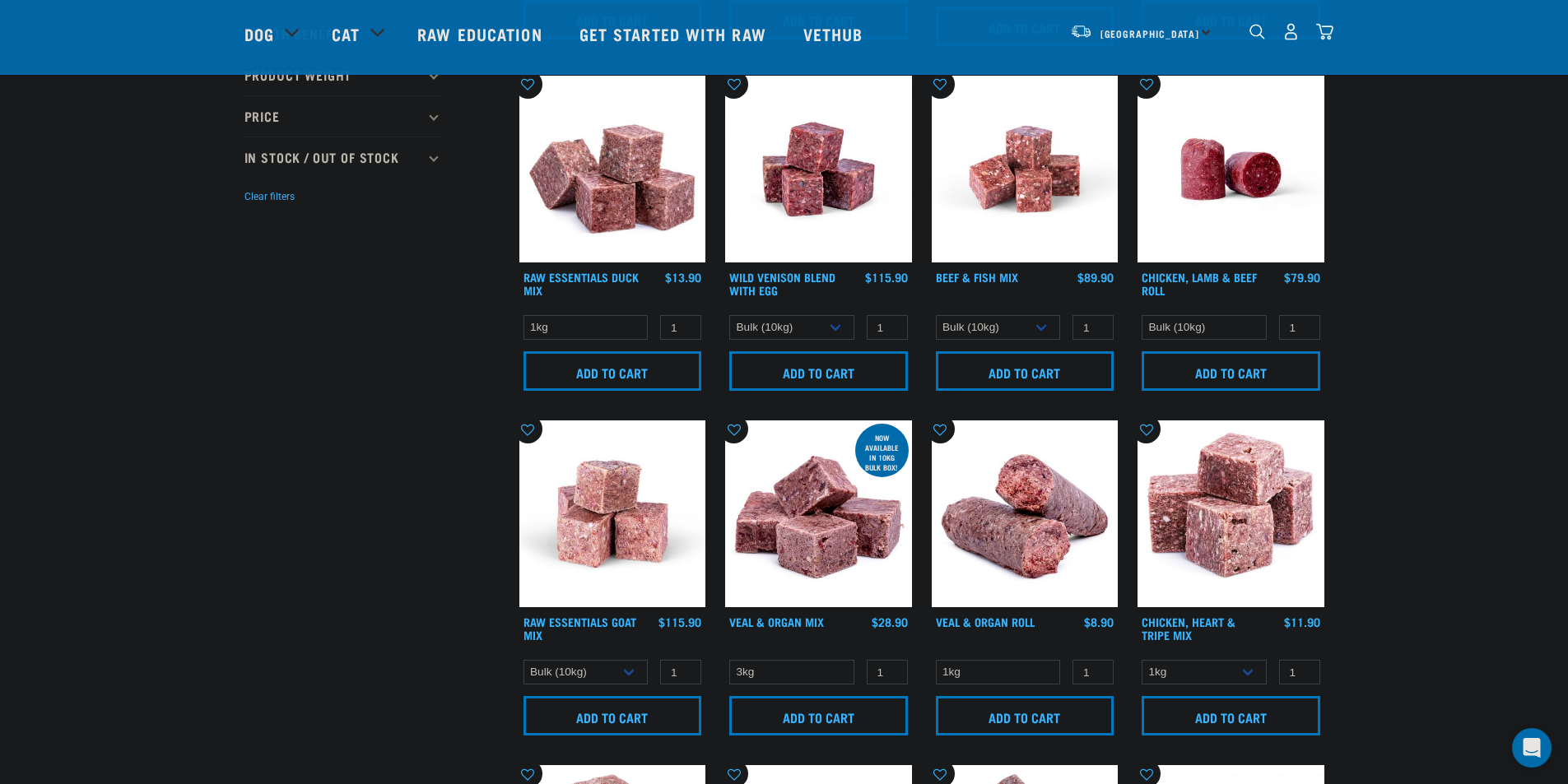
scroll to position [746, 0]
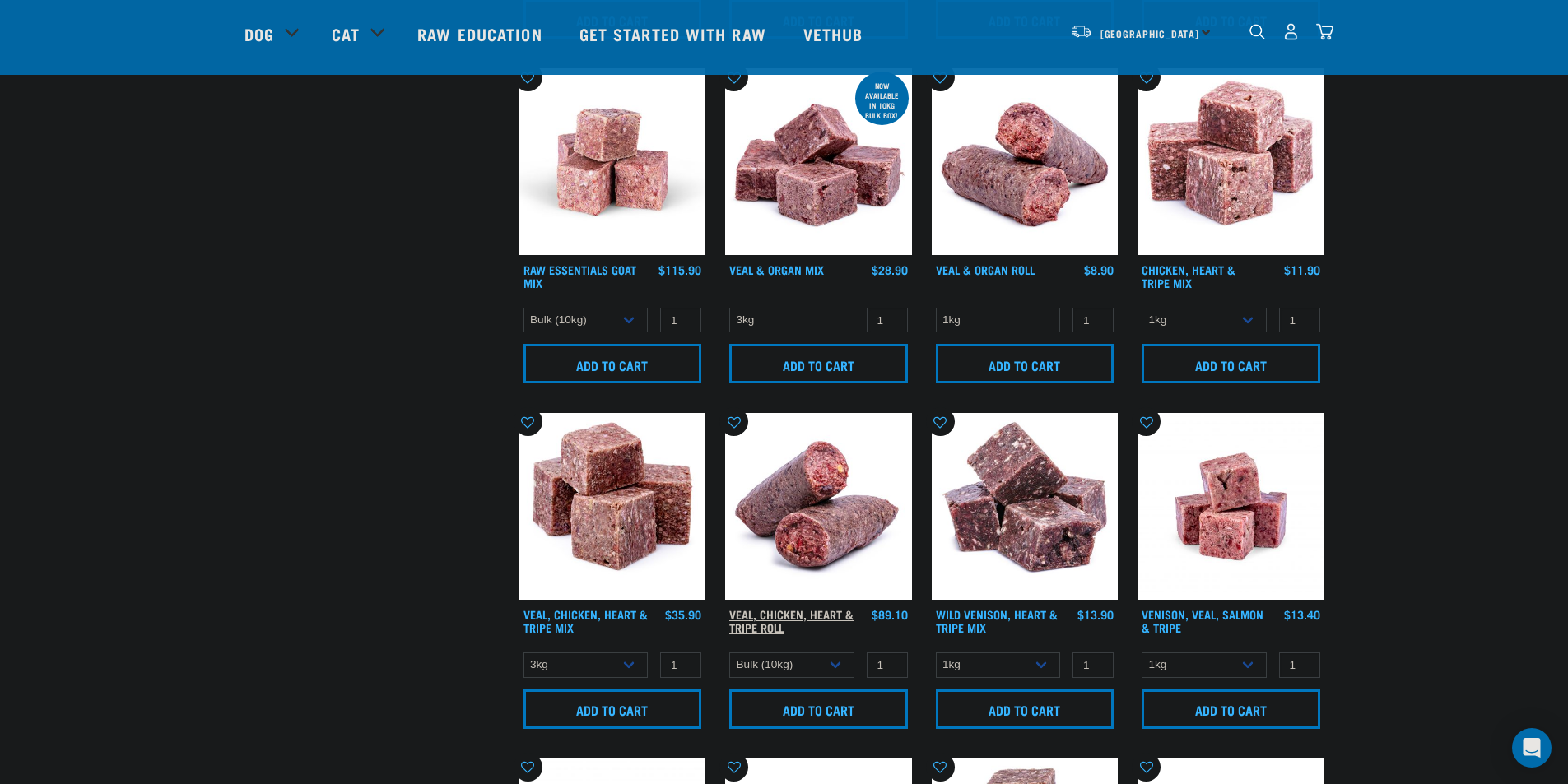
click at [799, 614] on link "Veal, Chicken, Heart & Tripe Roll" at bounding box center [791, 620] width 124 height 19
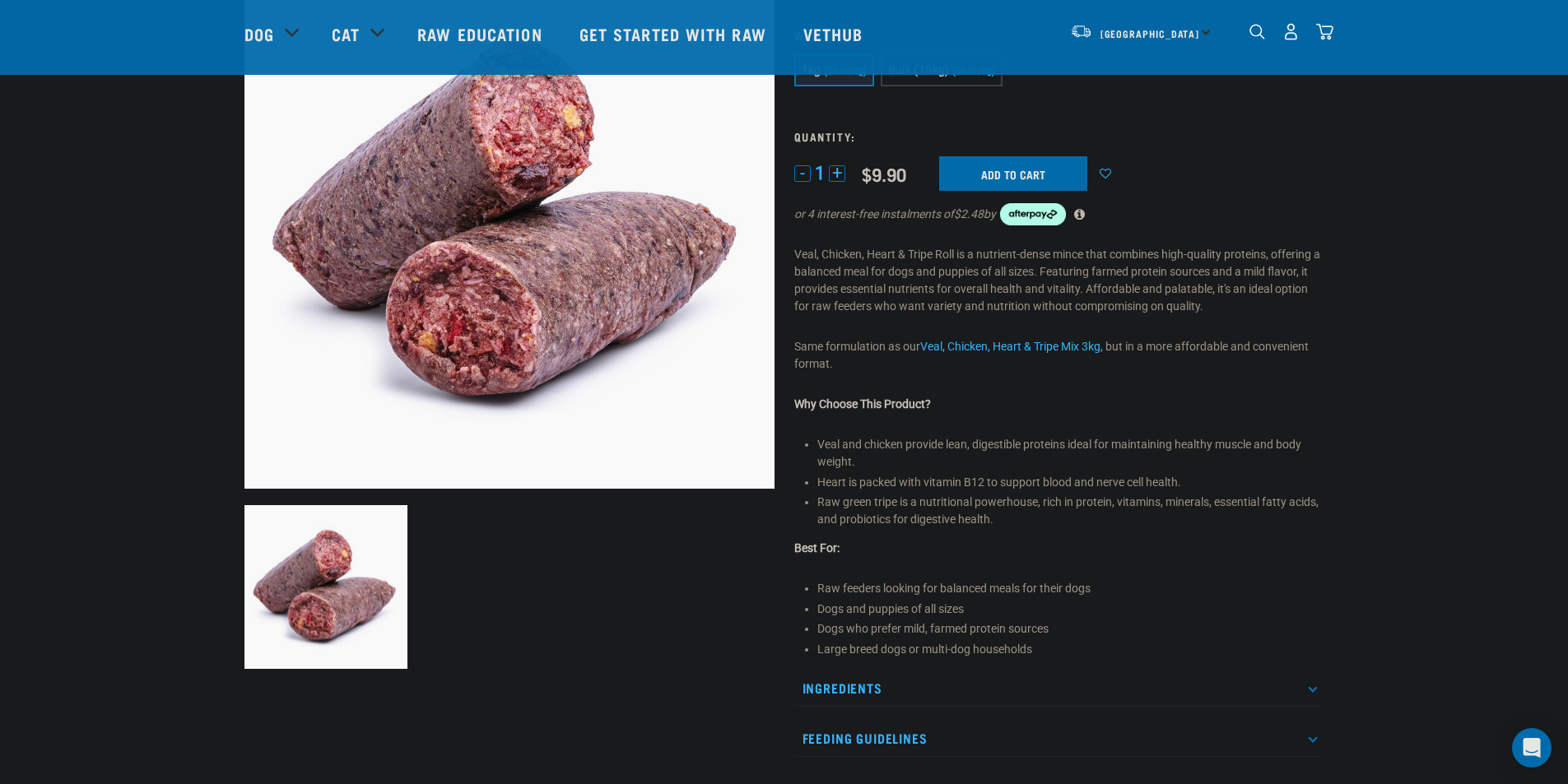
scroll to position [164, 0]
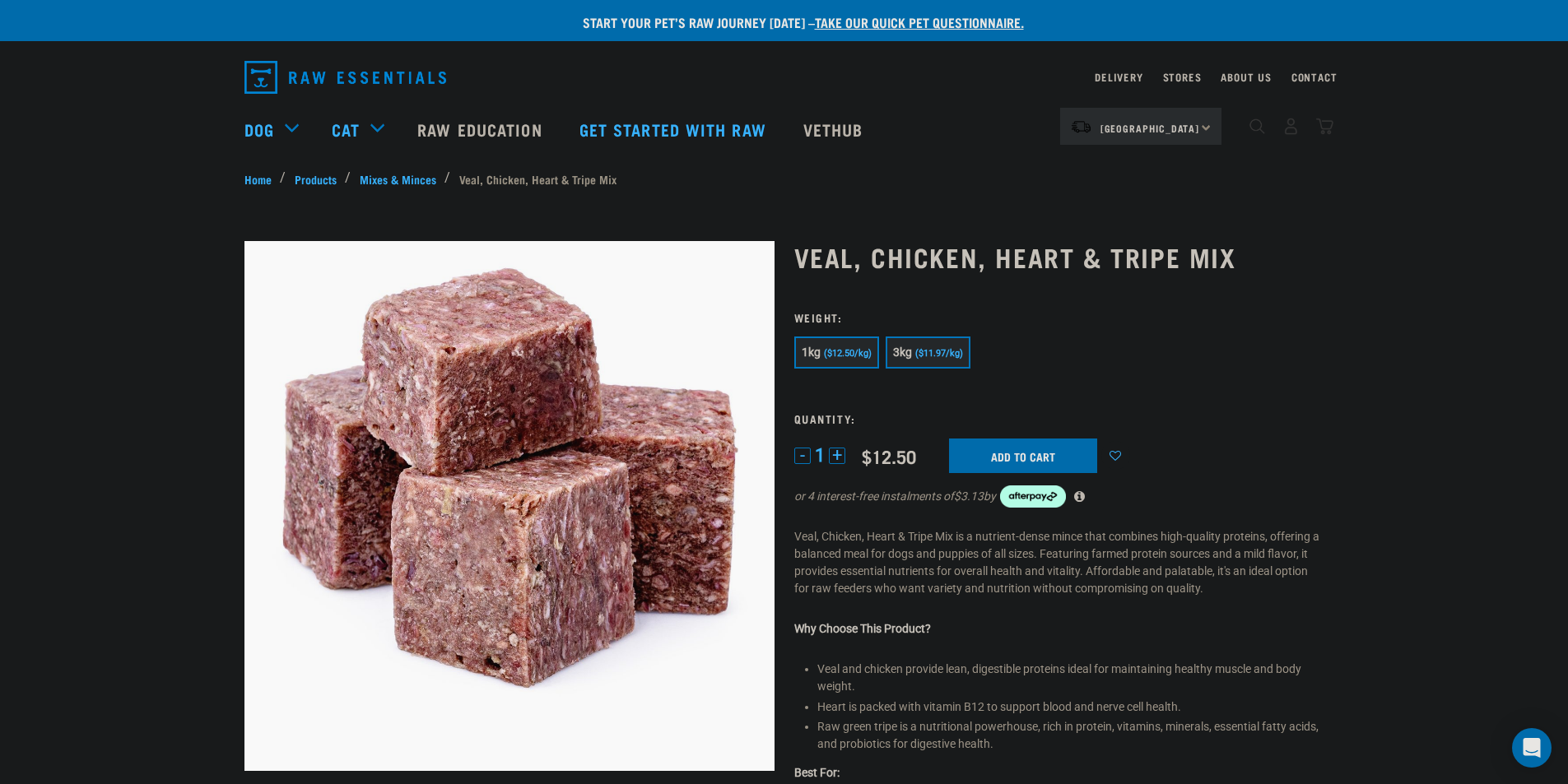
click at [924, 359] on button "3kg ($11.97/kg)" at bounding box center [928, 352] width 85 height 32
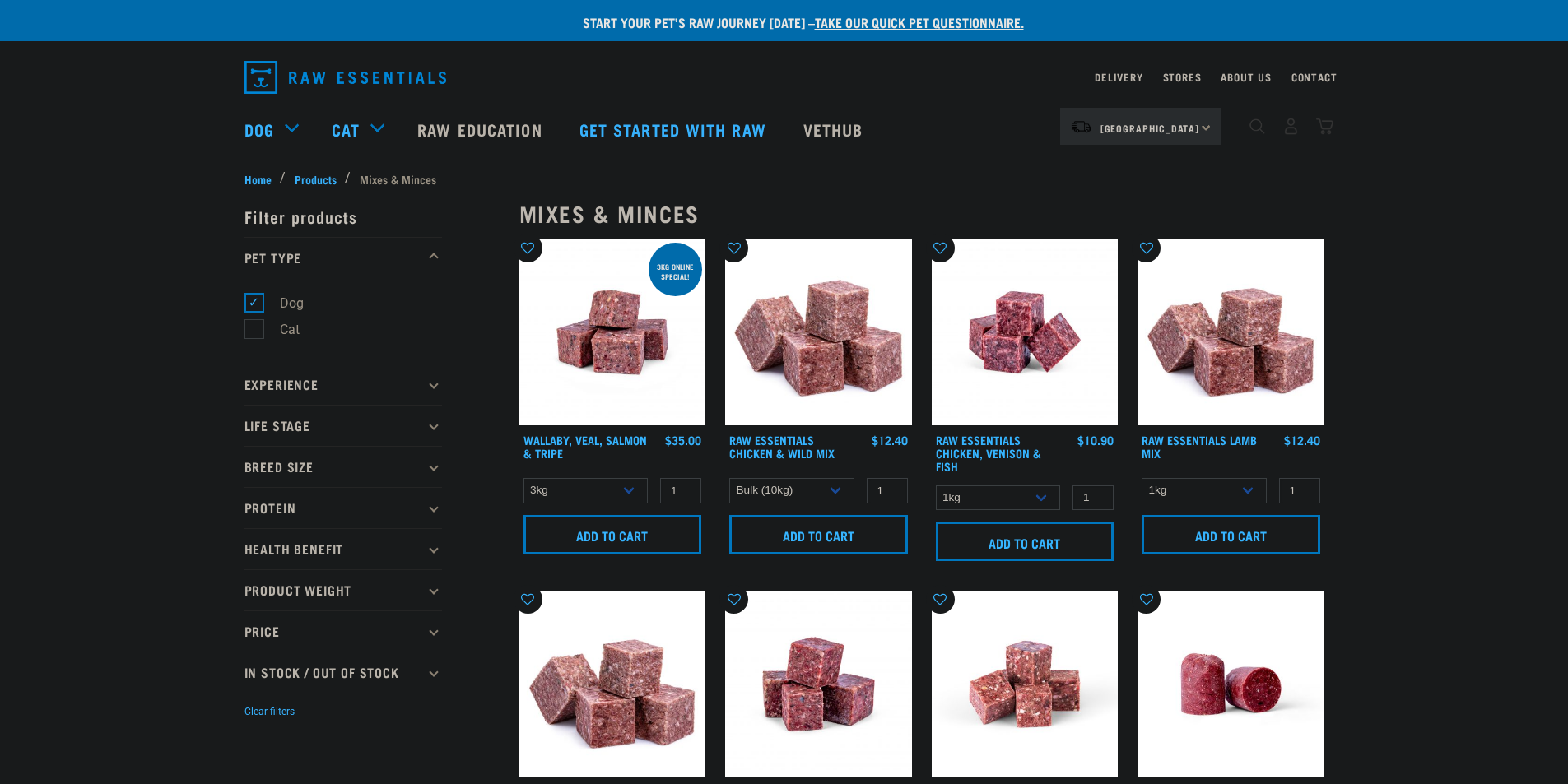
select select "14881"
select select "50722"
select select "435759"
select select "344957"
select select "752"
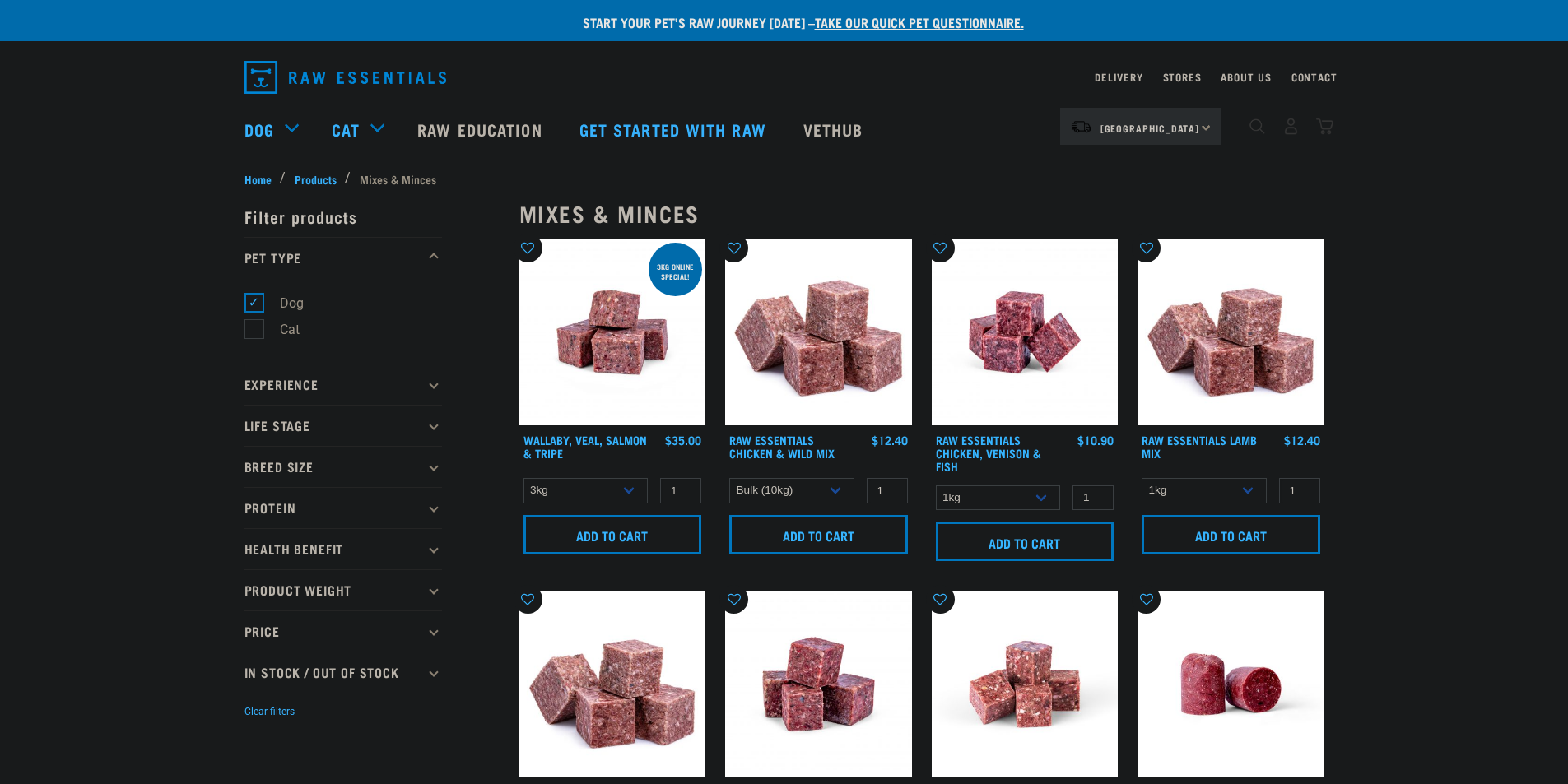
select select "176976"
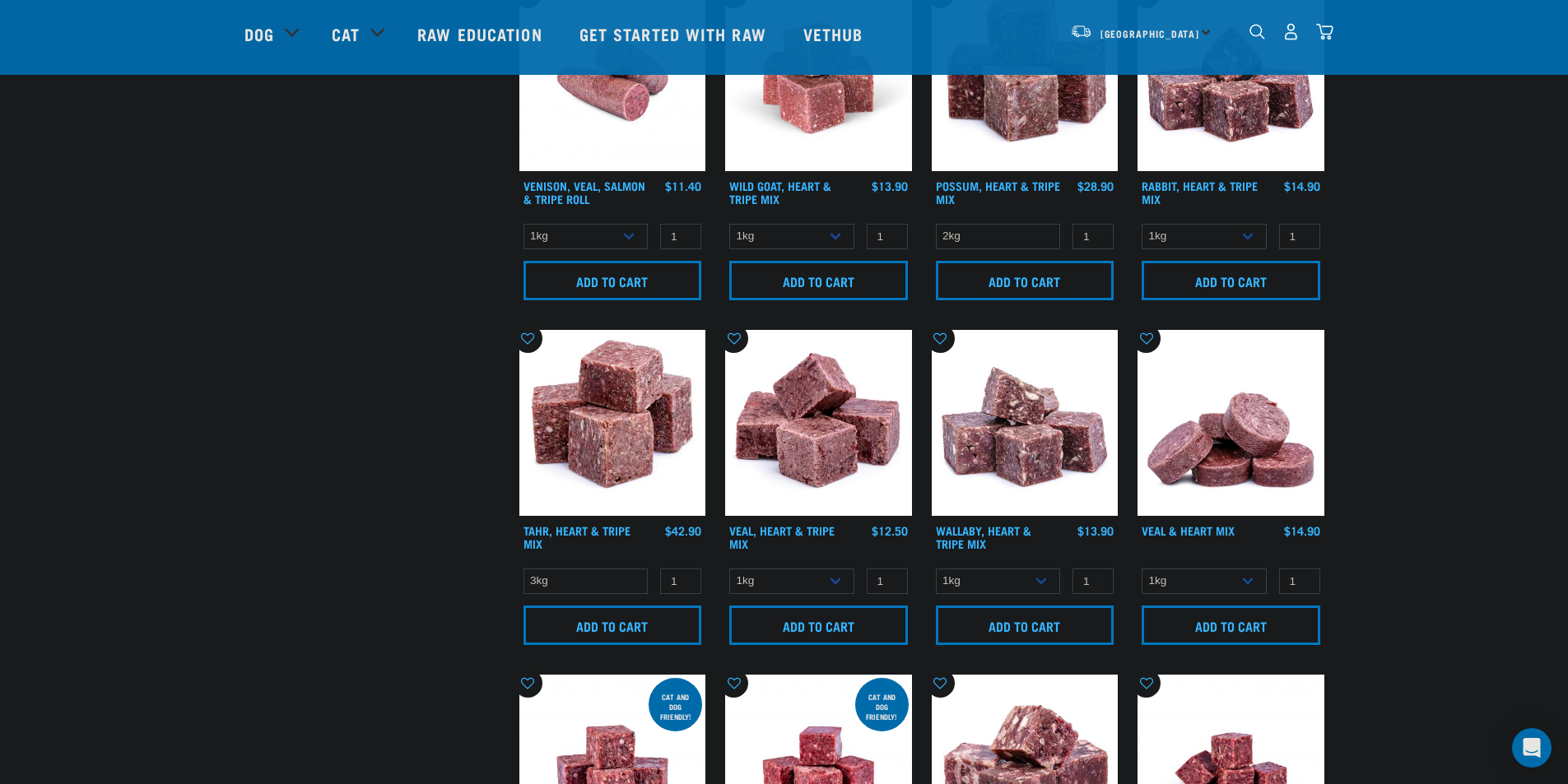
scroll to position [1525, 0]
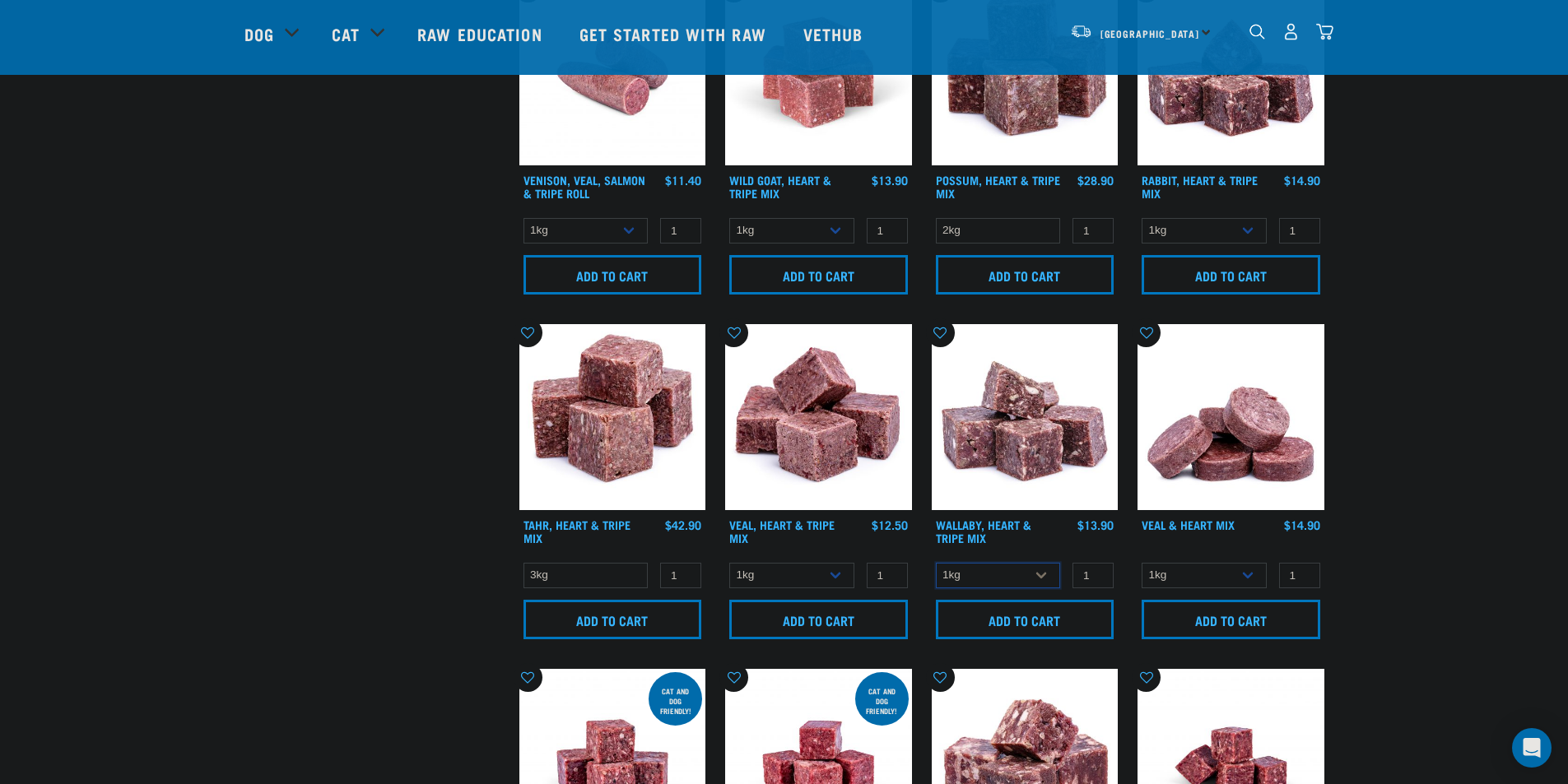
click at [984, 565] on select "1kg 3kg" at bounding box center [998, 575] width 125 height 25
select select "776"
click at [935, 562] on select "1kg 3kg" at bounding box center [998, 575] width 125 height 25
click at [817, 564] on select "1kg 3kg" at bounding box center [792, 575] width 125 height 25
select select "755"
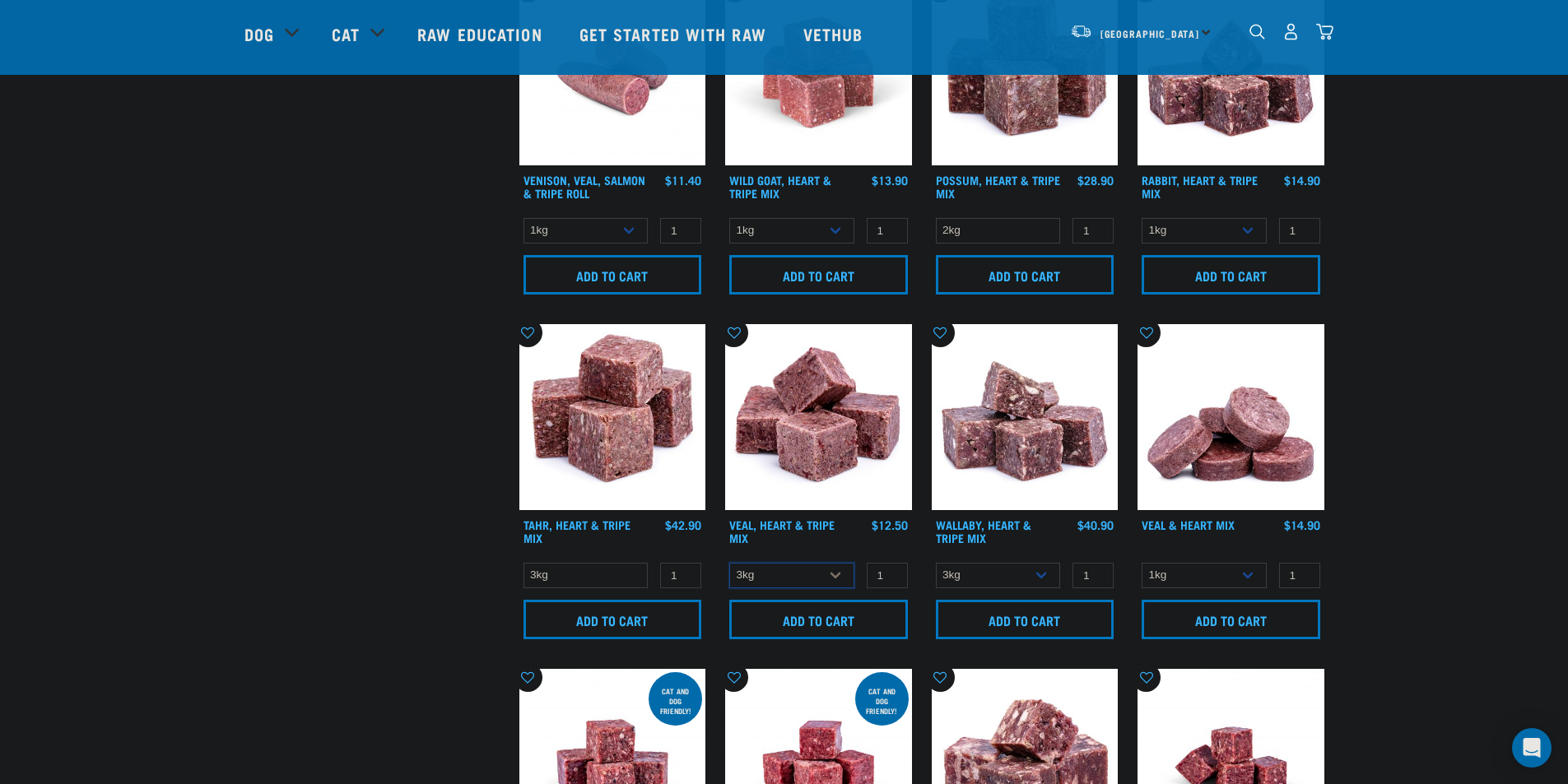
click at [730, 562] on select "1kg 3kg" at bounding box center [792, 575] width 125 height 25
click at [628, 578] on select "3kg" at bounding box center [586, 575] width 125 height 25
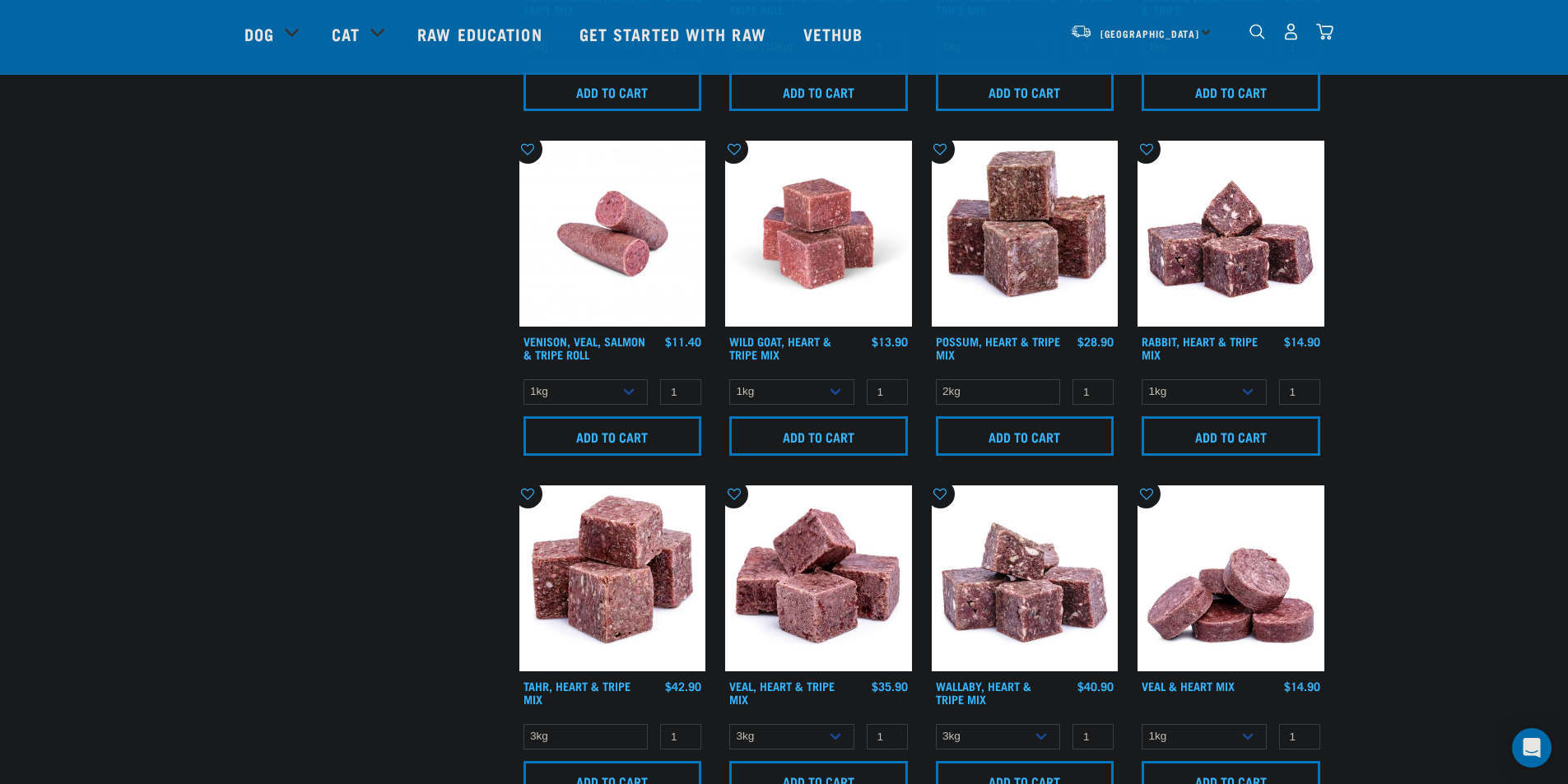
scroll to position [1361, 0]
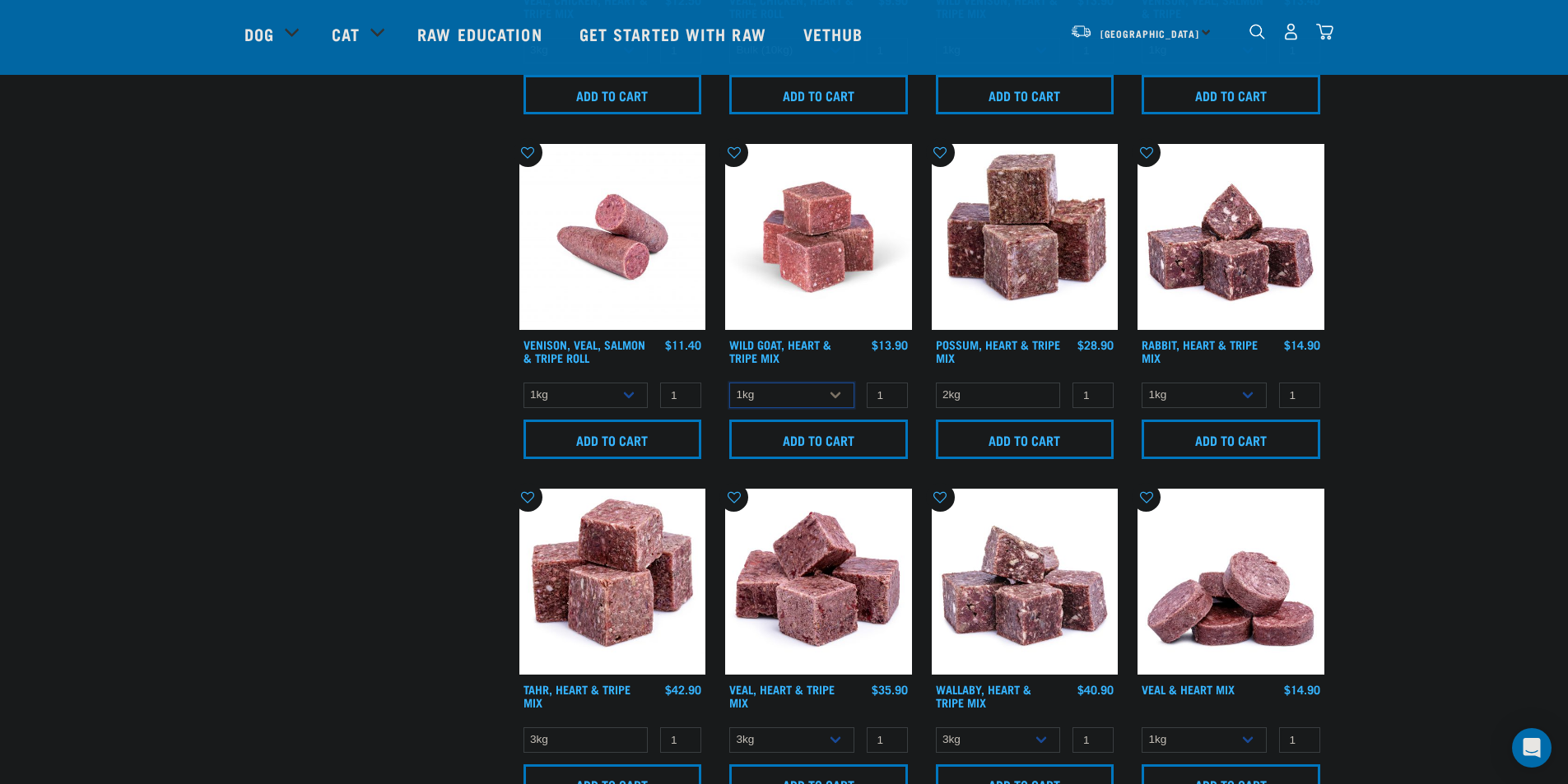
click at [800, 384] on select "1kg 3kg" at bounding box center [792, 395] width 125 height 25
select select "262170"
click at [730, 383] on select "1kg 3kg" at bounding box center [792, 395] width 125 height 25
click at [1000, 388] on select "2kg" at bounding box center [998, 395] width 125 height 25
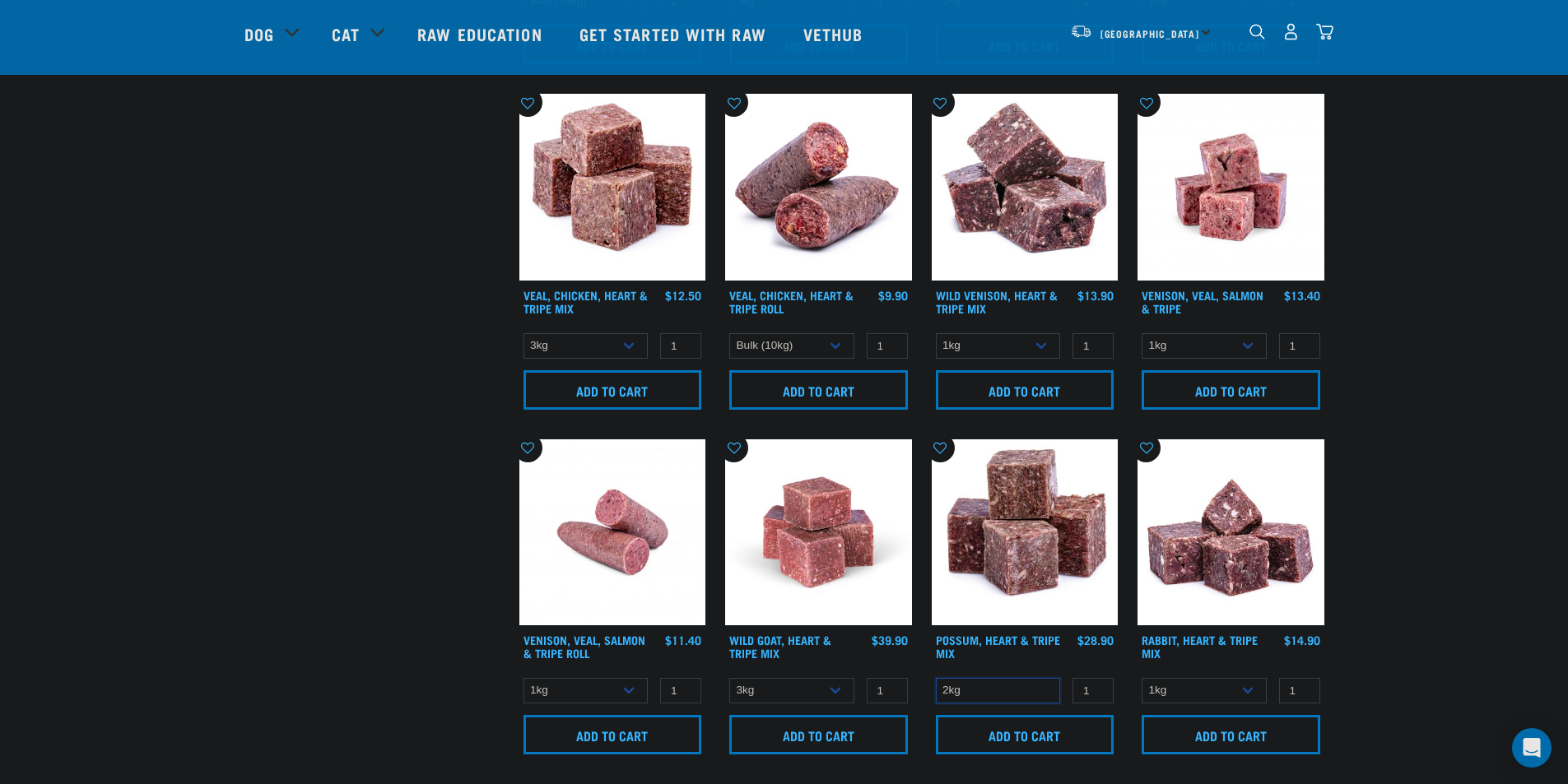
scroll to position [1032, 0]
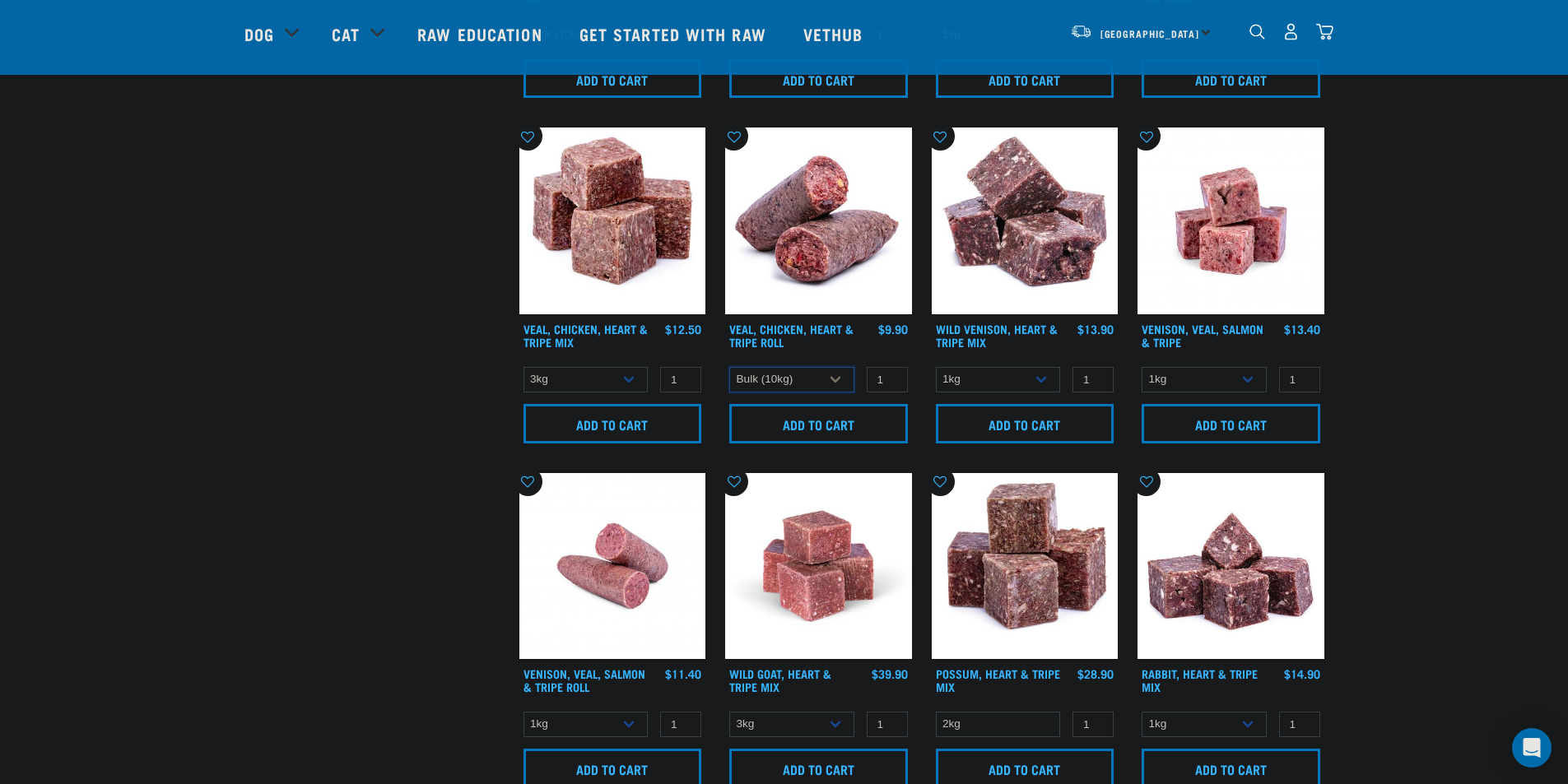
click at [809, 373] on select "1kg Bulk (10kg)" at bounding box center [792, 379] width 125 height 25
click at [581, 390] on select "1kg 3kg" at bounding box center [586, 379] width 125 height 25
click at [524, 367] on select "1kg 3kg" at bounding box center [586, 379] width 125 height 25
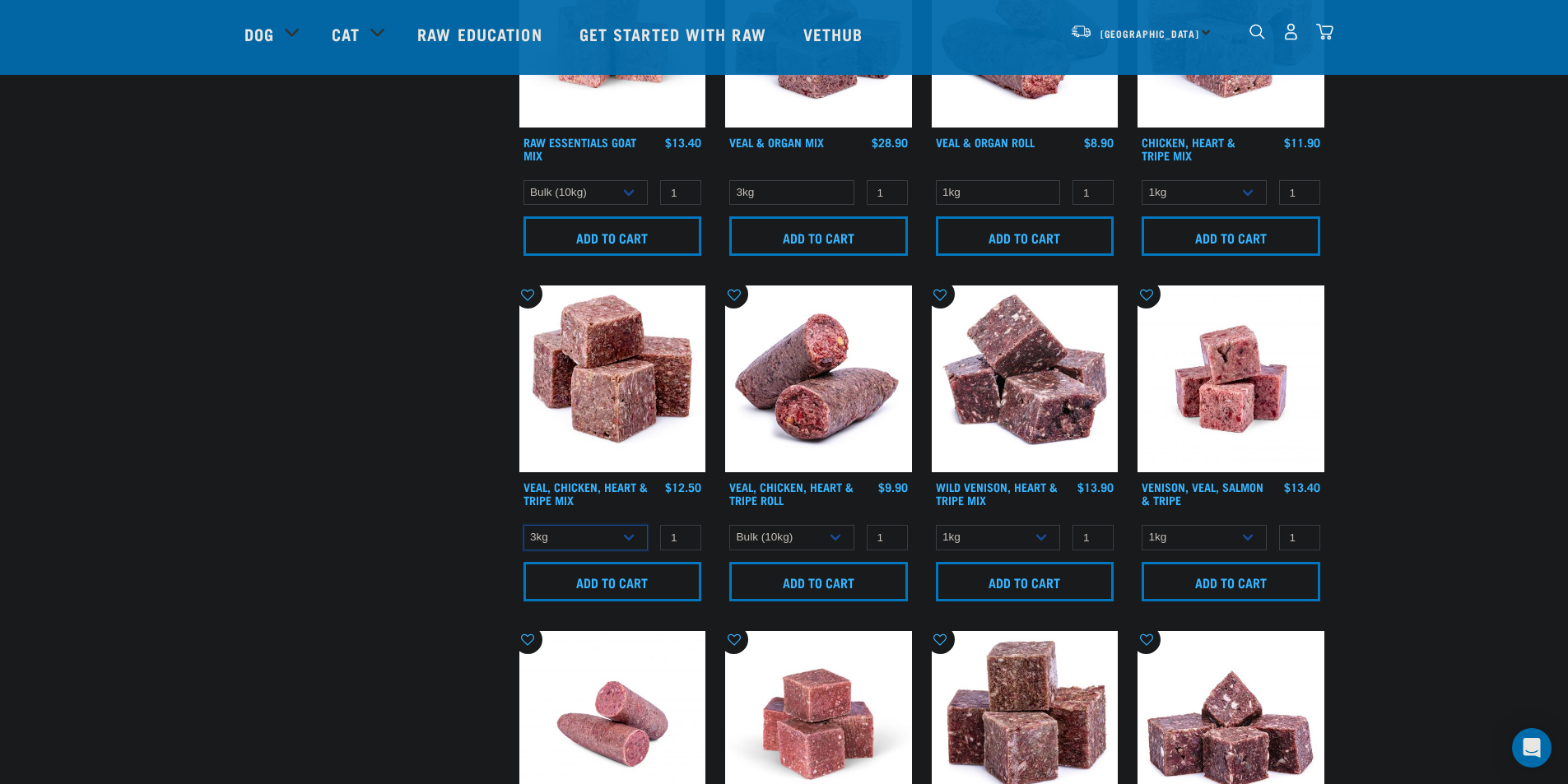
scroll to position [867, 0]
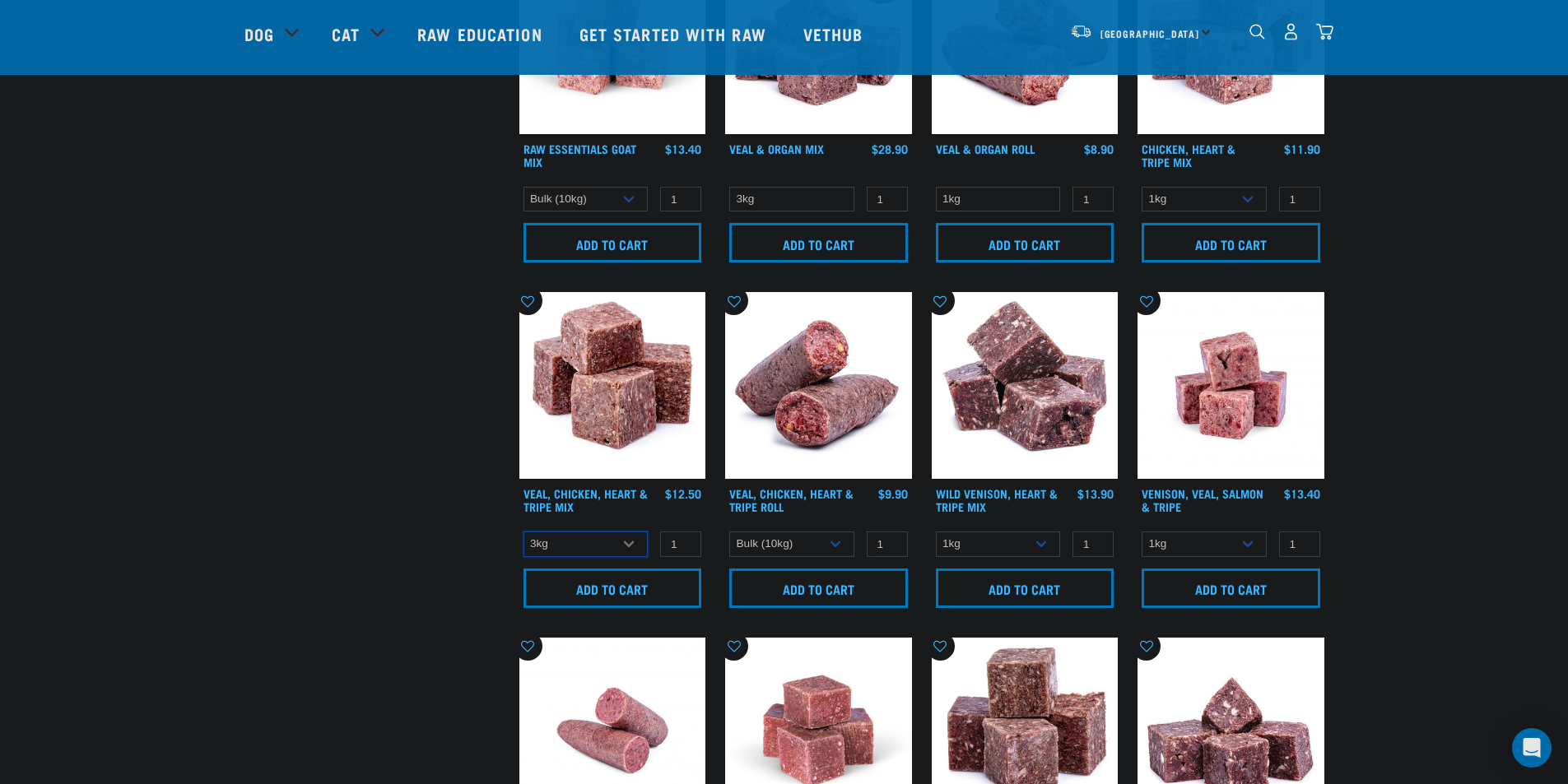
click at [618, 536] on select "1kg 3kg" at bounding box center [586, 544] width 125 height 25
click at [524, 531] on select "1kg 3kg" at bounding box center [586, 544] width 125 height 25
click at [603, 534] on select "1kg 3kg" at bounding box center [586, 544] width 125 height 25
select select "752"
click at [524, 531] on select "1kg 3kg" at bounding box center [586, 544] width 125 height 25
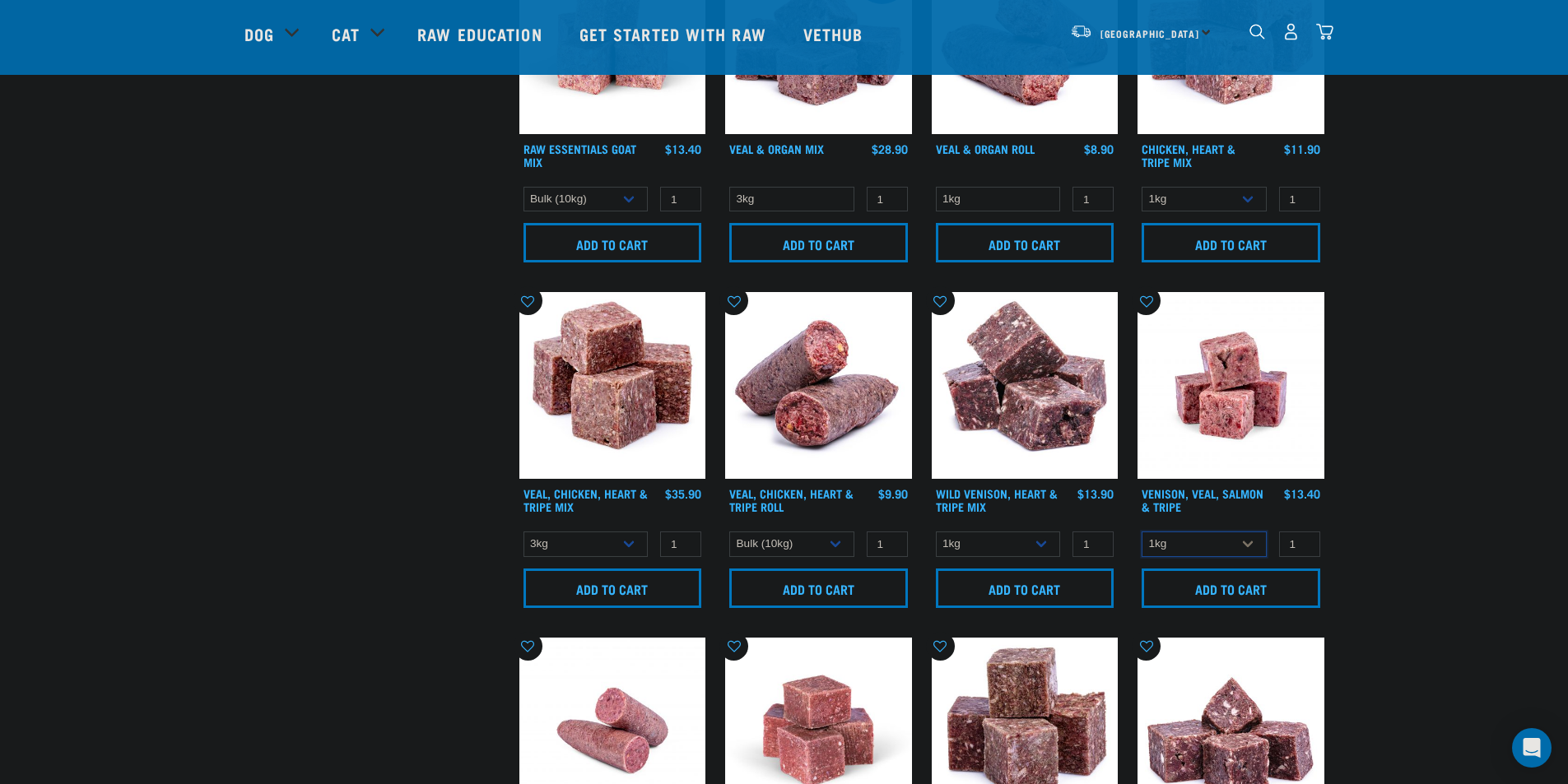
click at [1222, 550] on select "1kg 3kg" at bounding box center [1204, 544] width 125 height 25
select select "62284"
click at [1141, 531] on select "1kg 3kg" at bounding box center [1204, 544] width 125 height 25
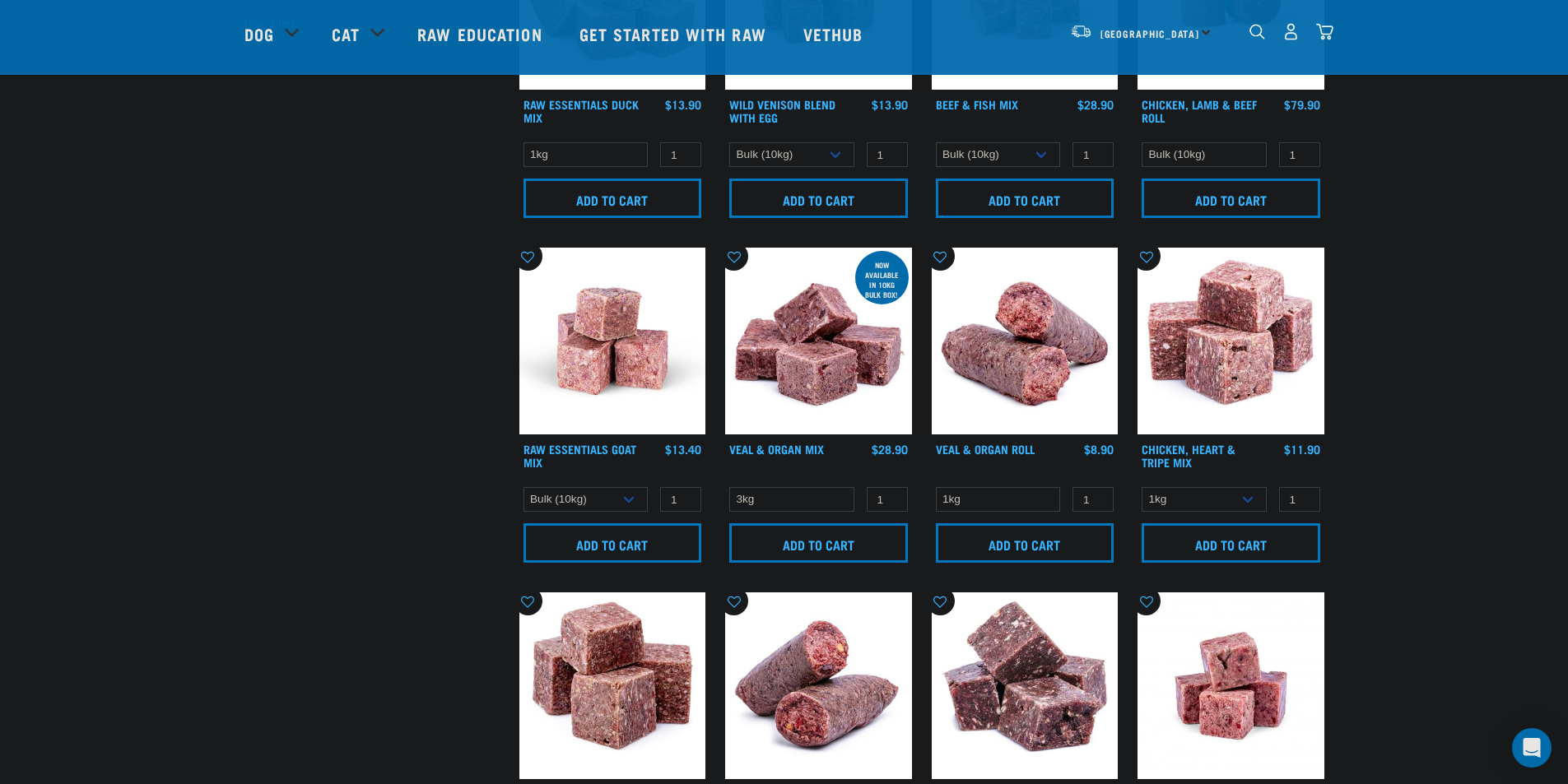
scroll to position [538, 0]
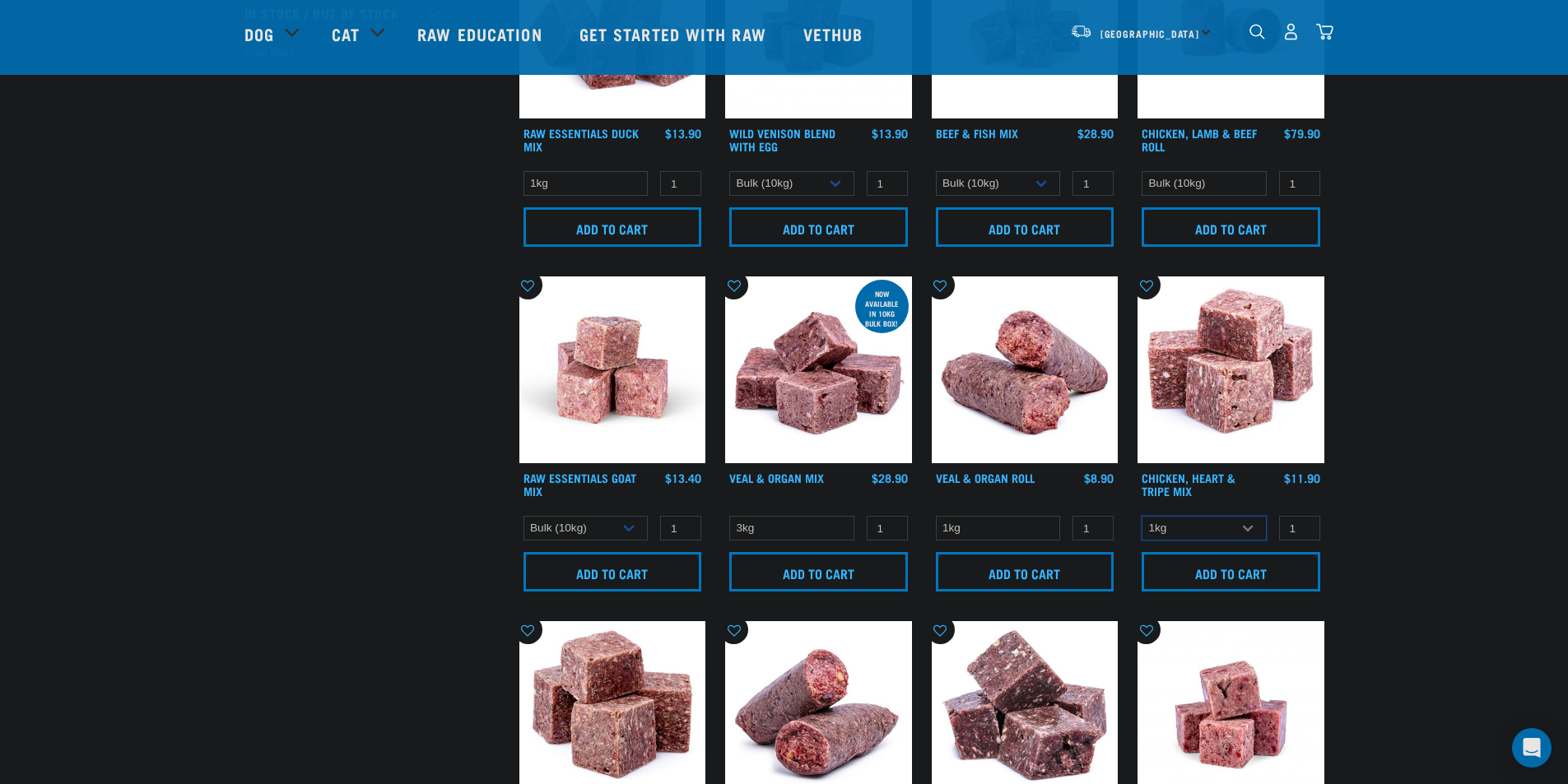
click at [1213, 518] on select "1kg 3kg" at bounding box center [1204, 529] width 125 height 25
select select "368"
click at [1141, 516] on select "1kg 3kg" at bounding box center [1204, 529] width 125 height 25
click at [1028, 530] on select "1kg" at bounding box center [998, 529] width 125 height 25
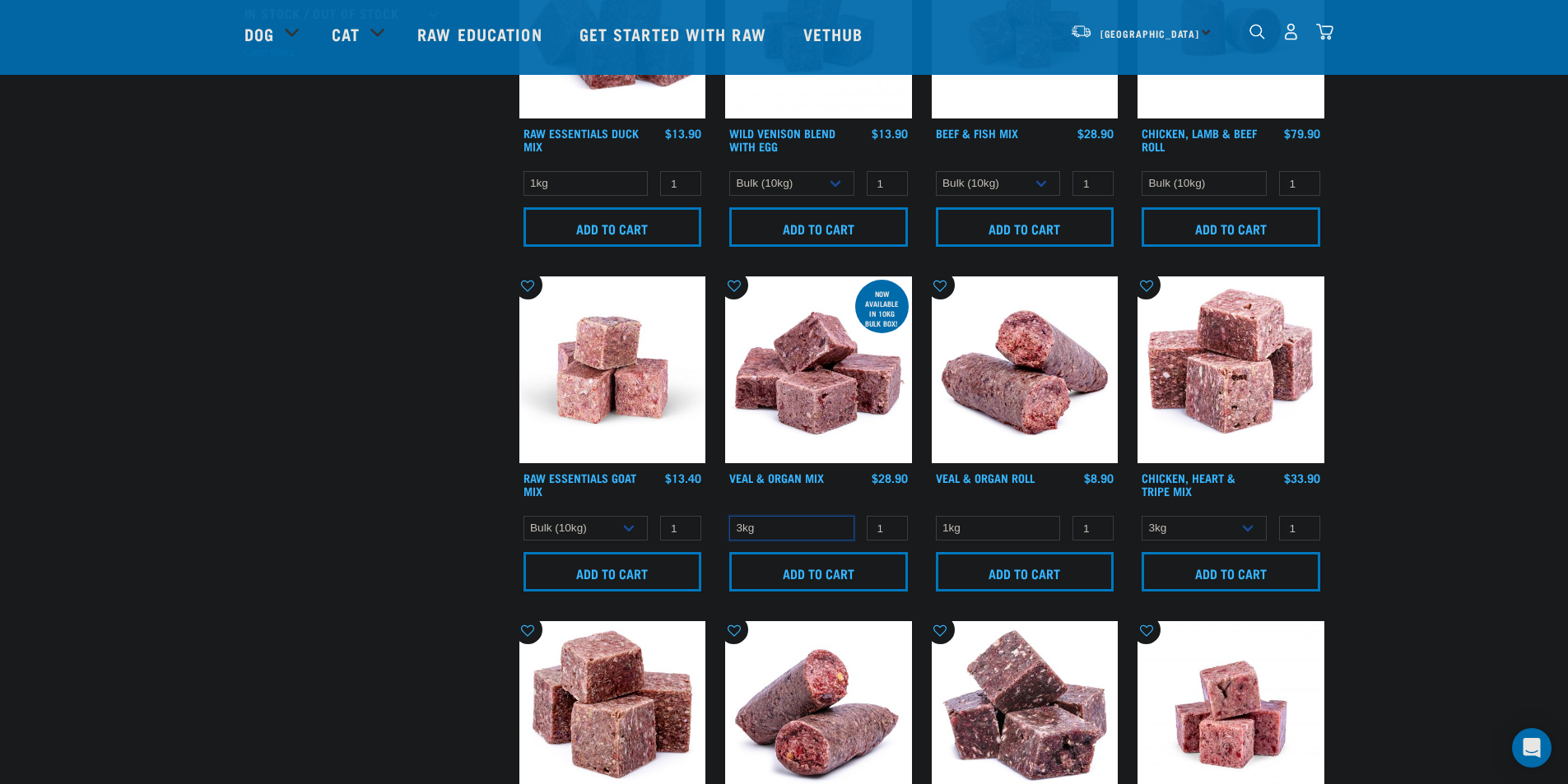
click at [811, 525] on select "3kg" at bounding box center [792, 529] width 125 height 25
click at [809, 529] on select "3kg" at bounding box center [792, 529] width 125 height 25
click at [590, 530] on select "1kg Bulk (10kg)" at bounding box center [586, 529] width 125 height 25
click at [588, 528] on select "1kg Bulk (10kg)" at bounding box center [586, 529] width 125 height 25
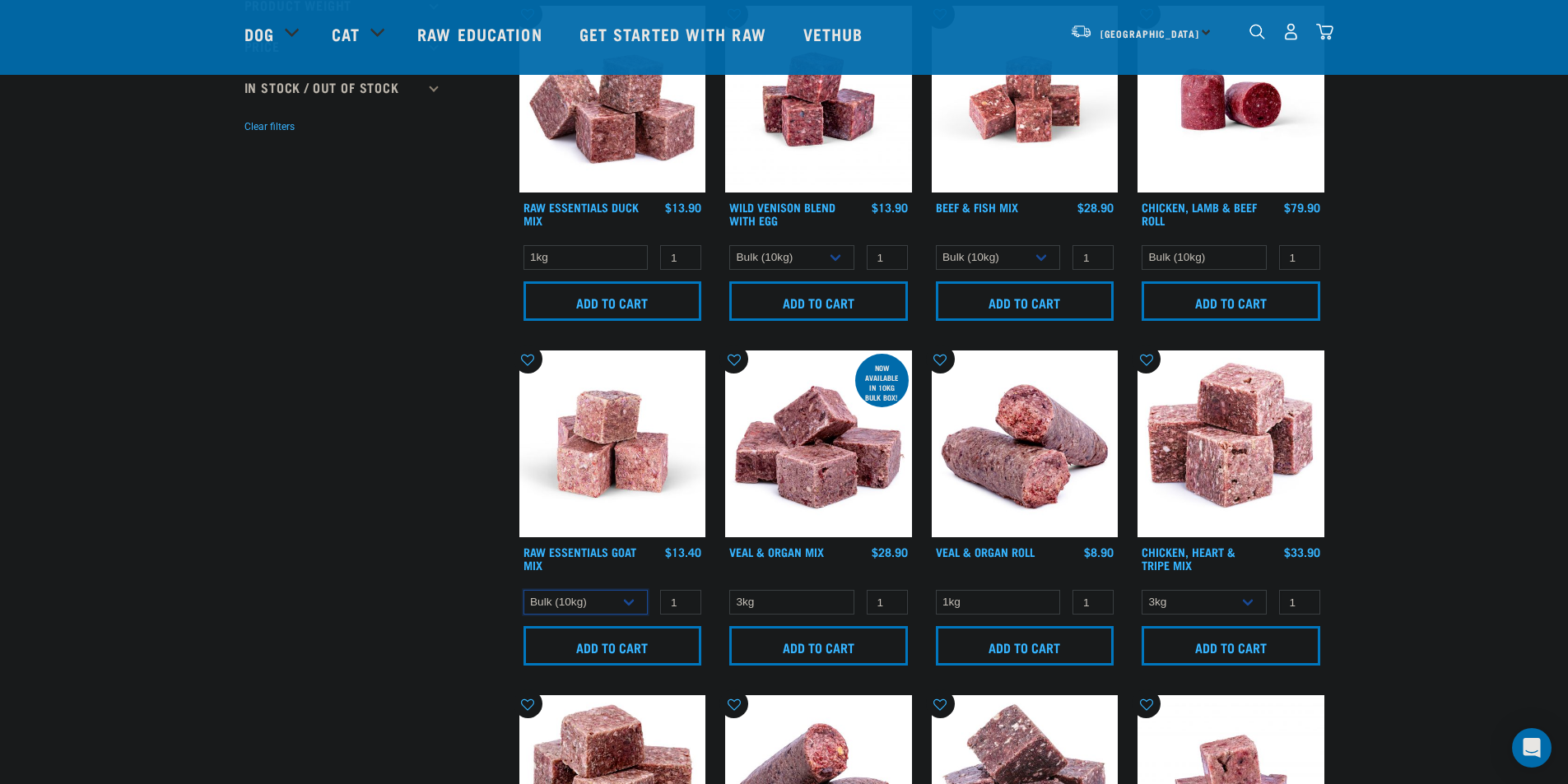
scroll to position [373, 0]
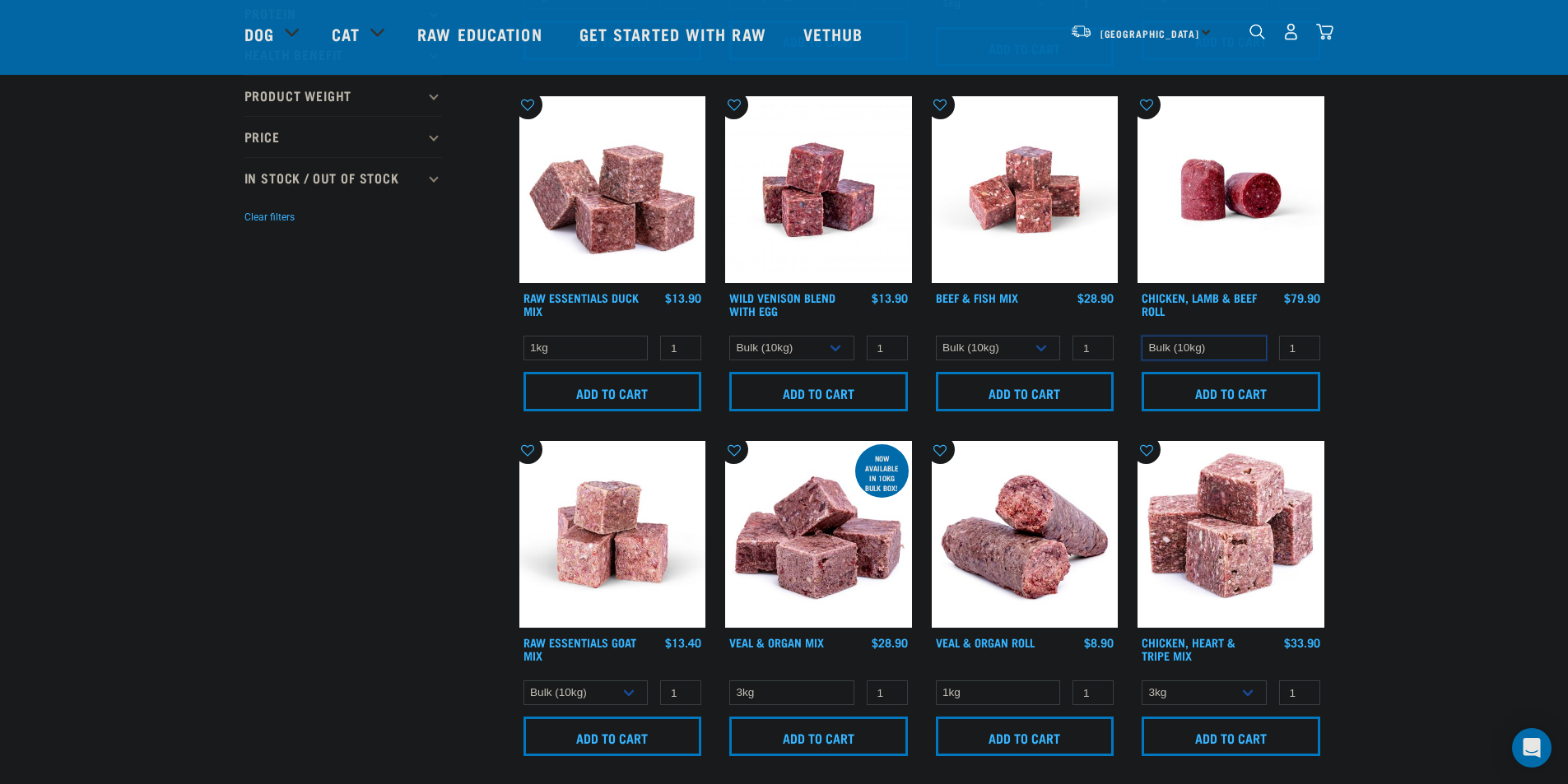
click at [1183, 344] on select "Bulk (10kg)" at bounding box center [1204, 348] width 125 height 25
click at [995, 351] on select "3kg Bulk (10kg)" at bounding box center [998, 348] width 125 height 25
click at [624, 695] on select "1kg Bulk (10kg)" at bounding box center [586, 693] width 125 height 25
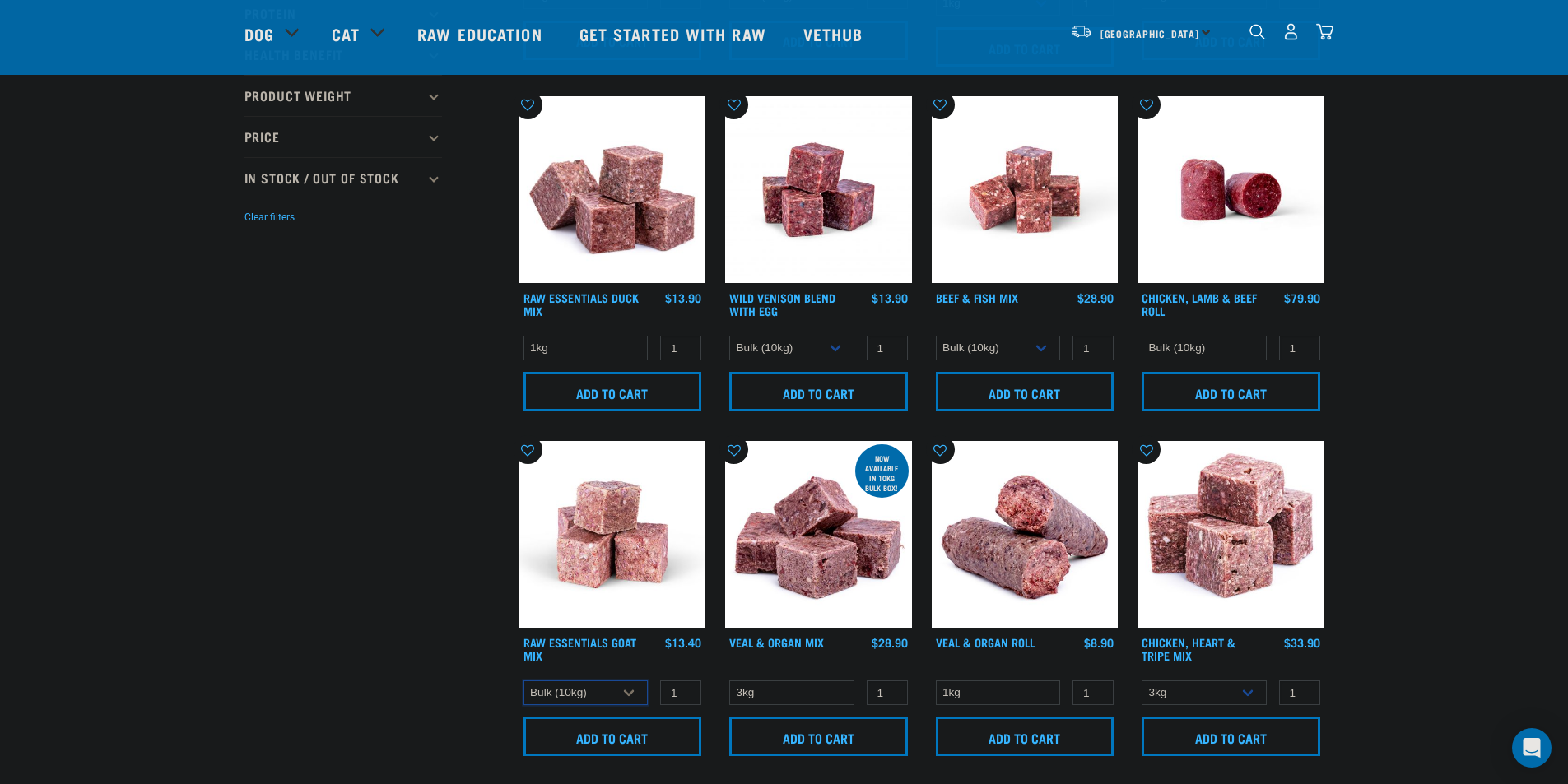
click at [524, 680] on select "1kg Bulk (10kg)" at bounding box center [586, 693] width 125 height 25
click at [601, 689] on select "1kg Bulk (10kg)" at bounding box center [586, 693] width 125 height 25
select select "344957"
click at [524, 680] on select "1kg Bulk (10kg)" at bounding box center [586, 693] width 125 height 25
click at [1032, 357] on select "3kg Bulk (10kg)" at bounding box center [998, 348] width 125 height 25
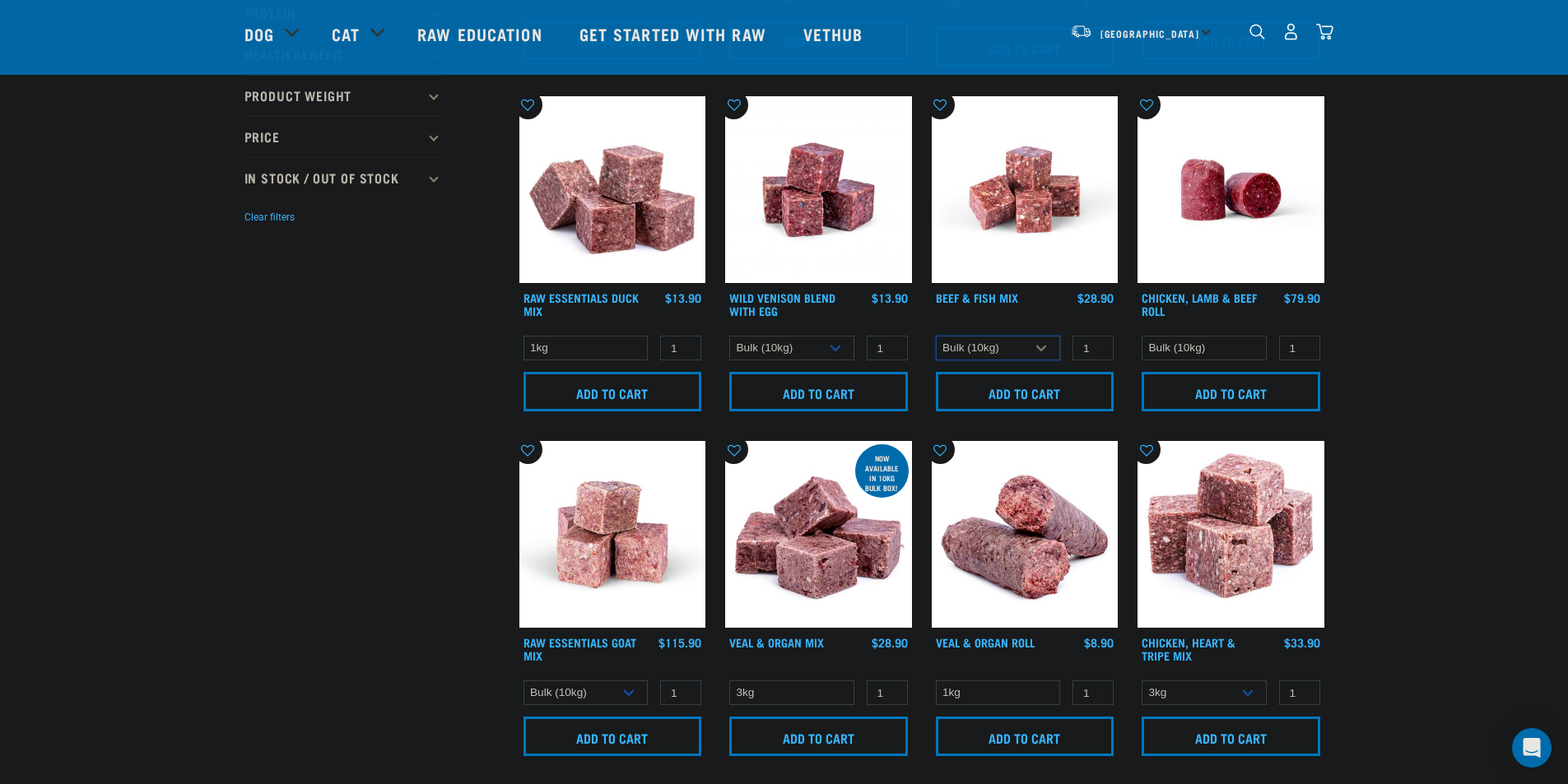
click at [935, 336] on select "3kg Bulk (10kg)" at bounding box center [998, 348] width 125 height 25
click at [1014, 343] on select "3kg Bulk (10kg)" at bounding box center [998, 348] width 125 height 25
select select "435759"
click at [935, 336] on select "3kg Bulk (10kg)" at bounding box center [998, 348] width 125 height 25
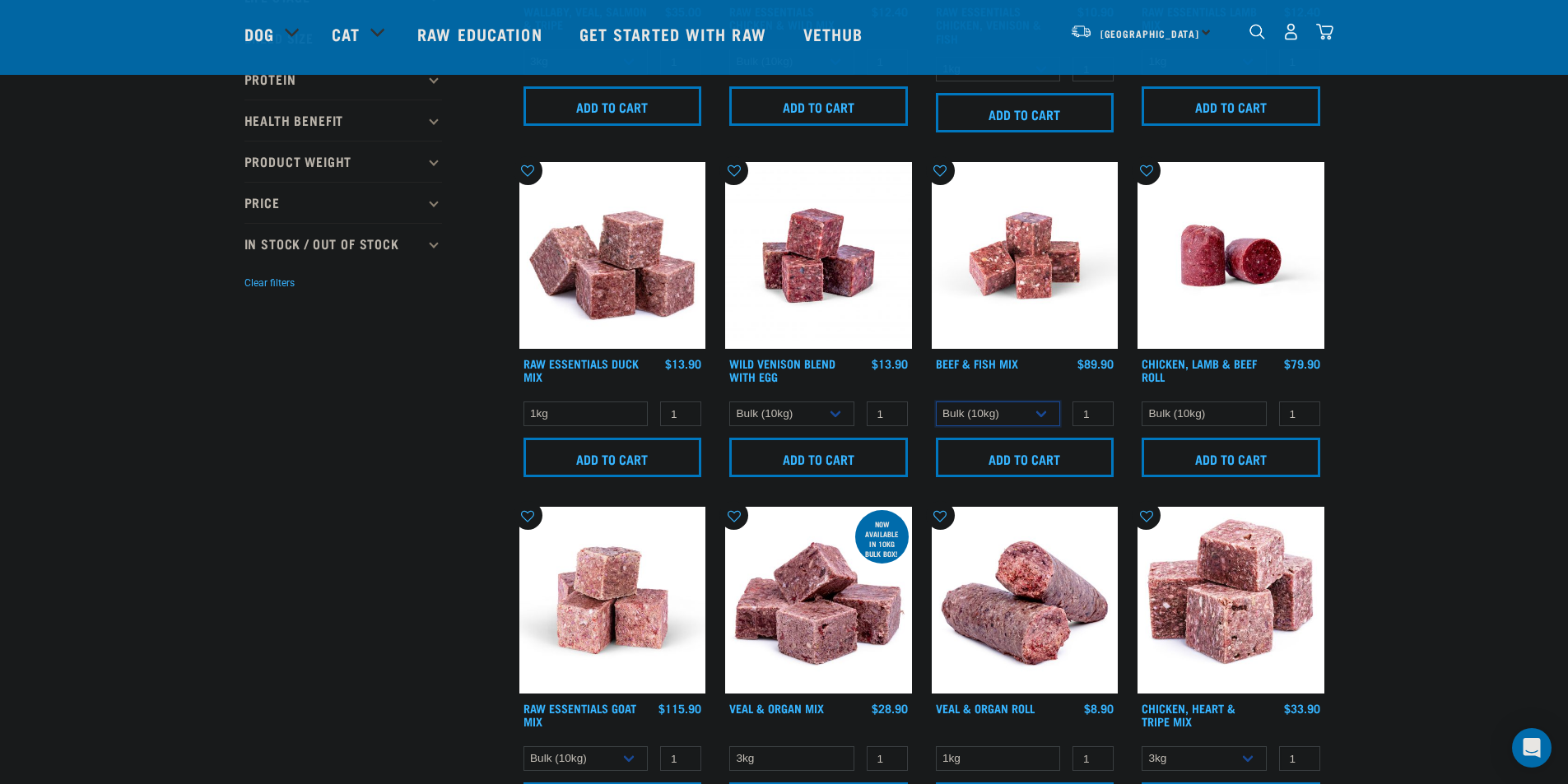
scroll to position [209, 0]
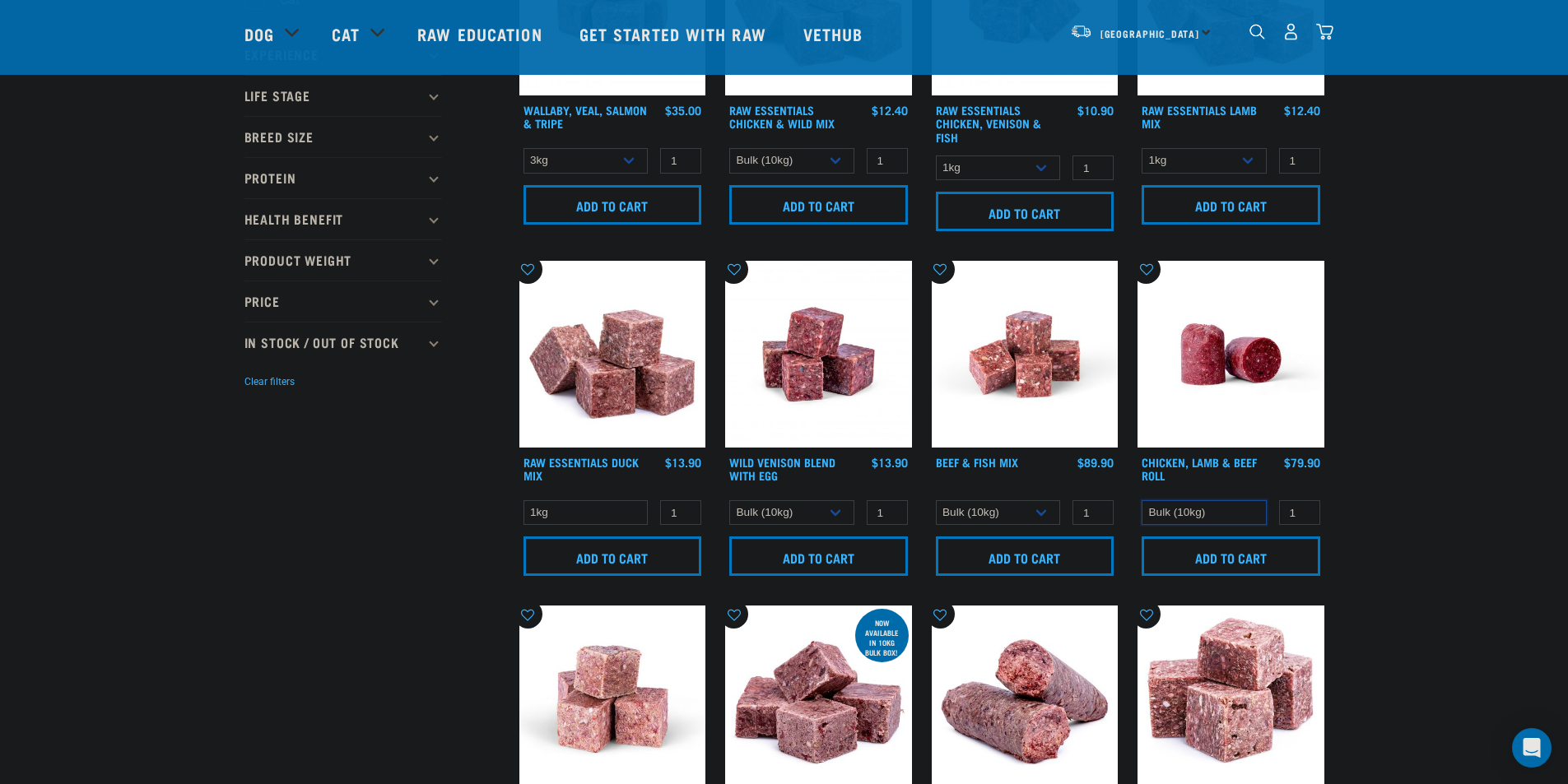
click at [1232, 514] on select "Bulk (10kg)" at bounding box center [1204, 513] width 125 height 25
click at [795, 509] on select "1kg 3kg Bulk (10kg)" at bounding box center [792, 513] width 125 height 25
click at [730, 500] on select "1kg 3kg Bulk (10kg)" at bounding box center [792, 513] width 125 height 25
click at [799, 505] on select "1kg 3kg Bulk (10kg)" at bounding box center [792, 513] width 125 height 25
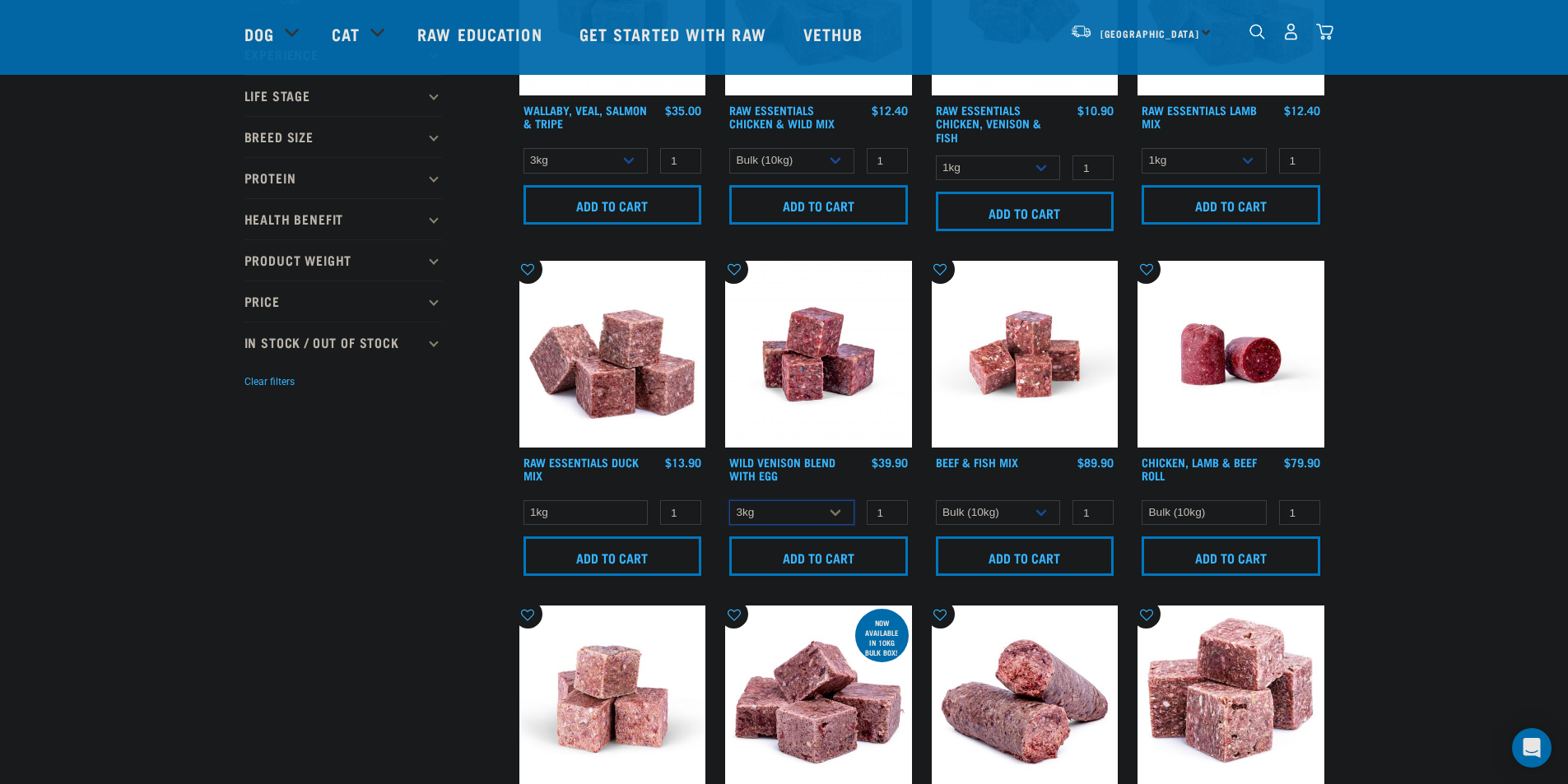
select select "50722"
click at [730, 500] on select "1kg 3kg Bulk (10kg)" at bounding box center [792, 513] width 125 height 25
click at [960, 415] on img at bounding box center [1026, 354] width 187 height 187
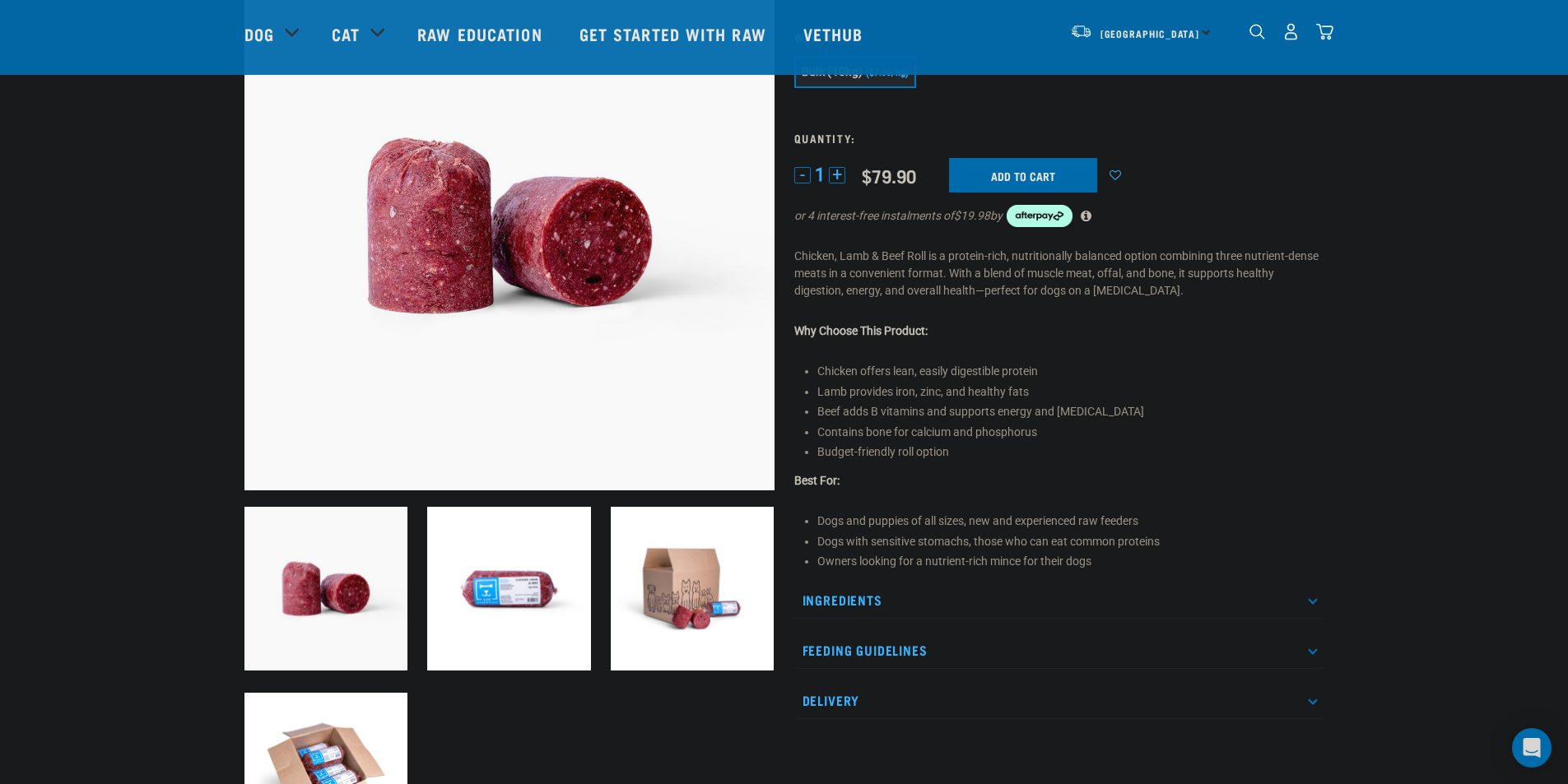
scroll to position [164, 0]
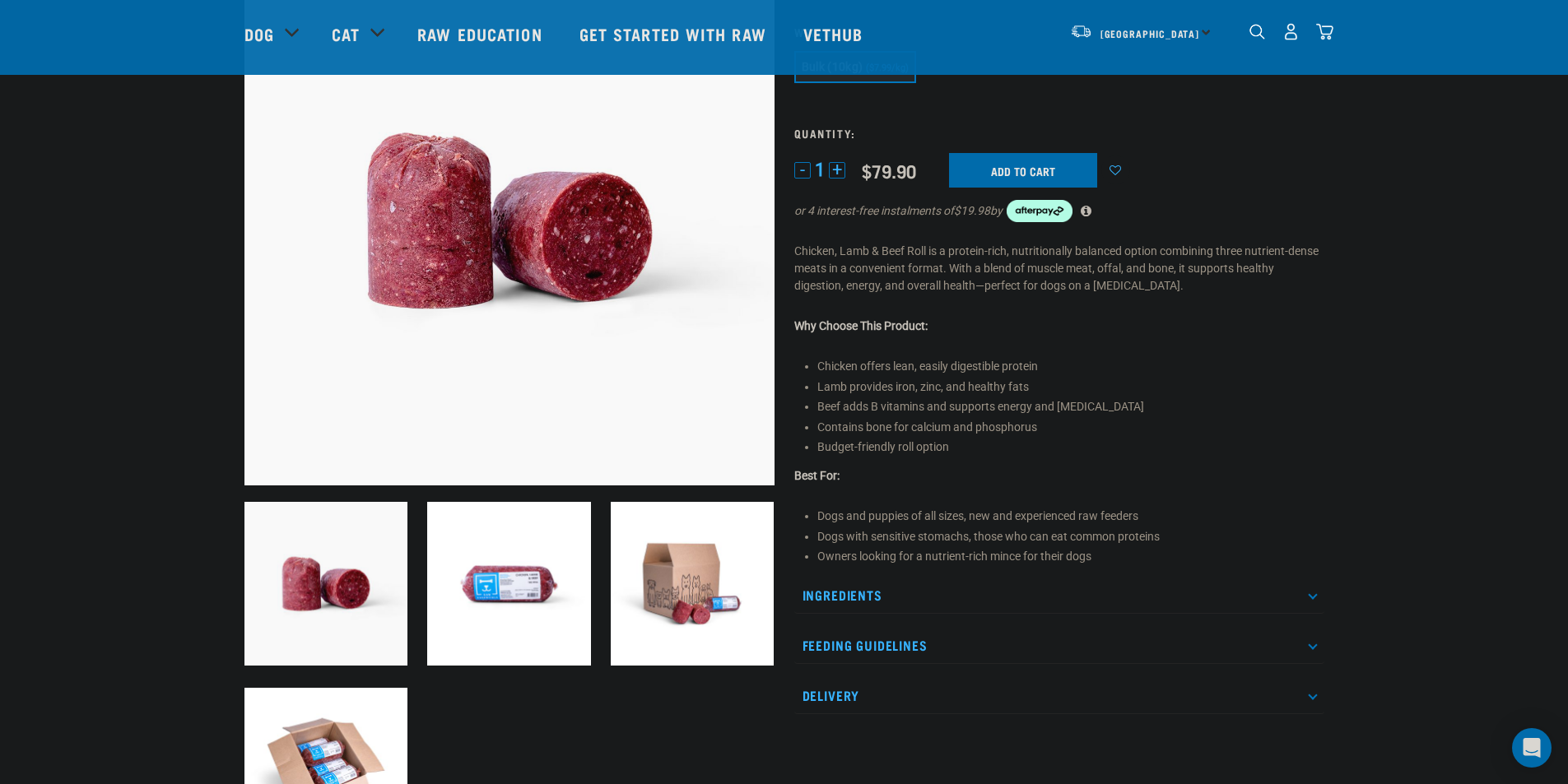
click at [869, 588] on p "Ingredients" at bounding box center [1059, 595] width 530 height 37
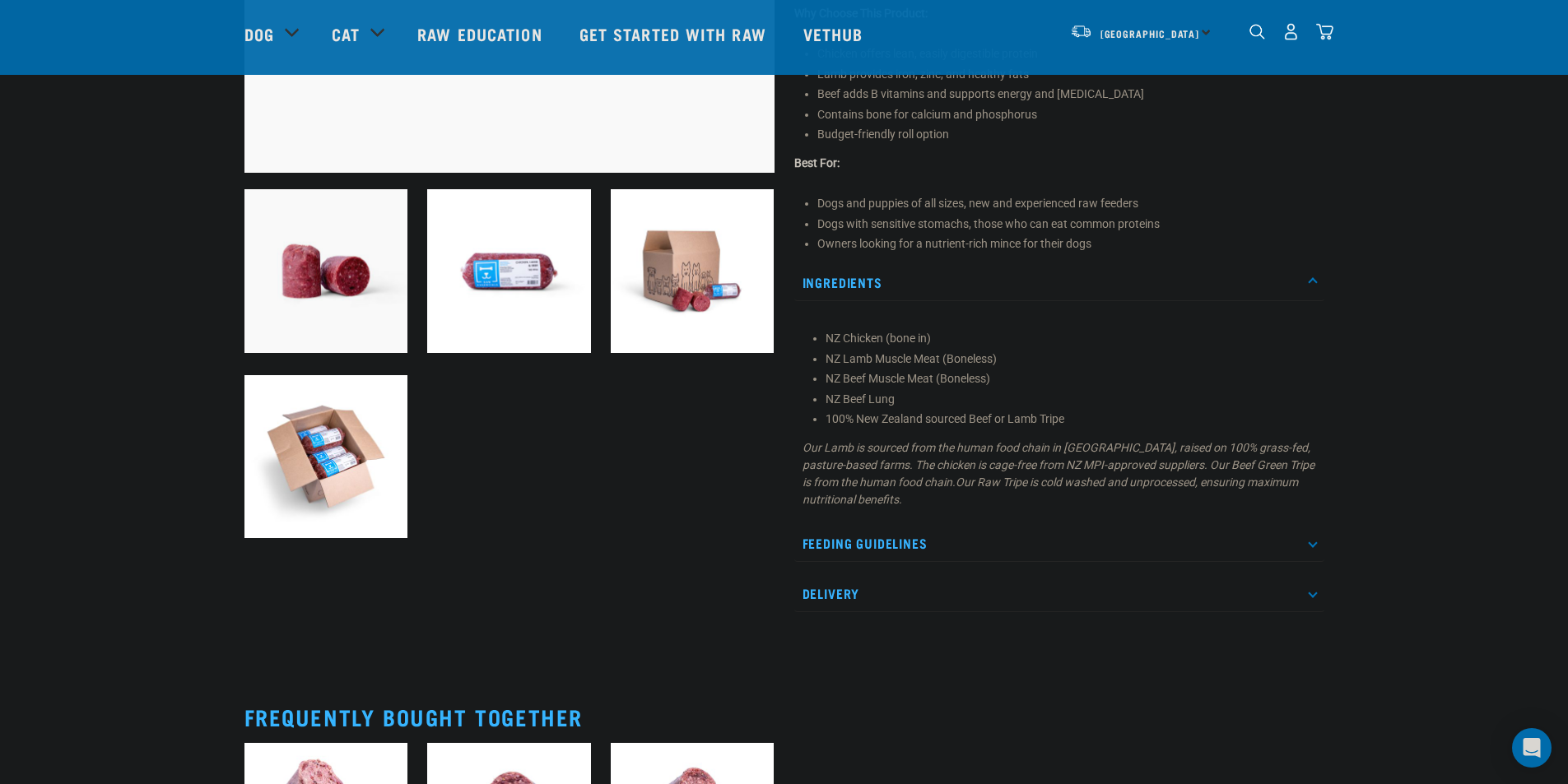
scroll to position [493, 0]
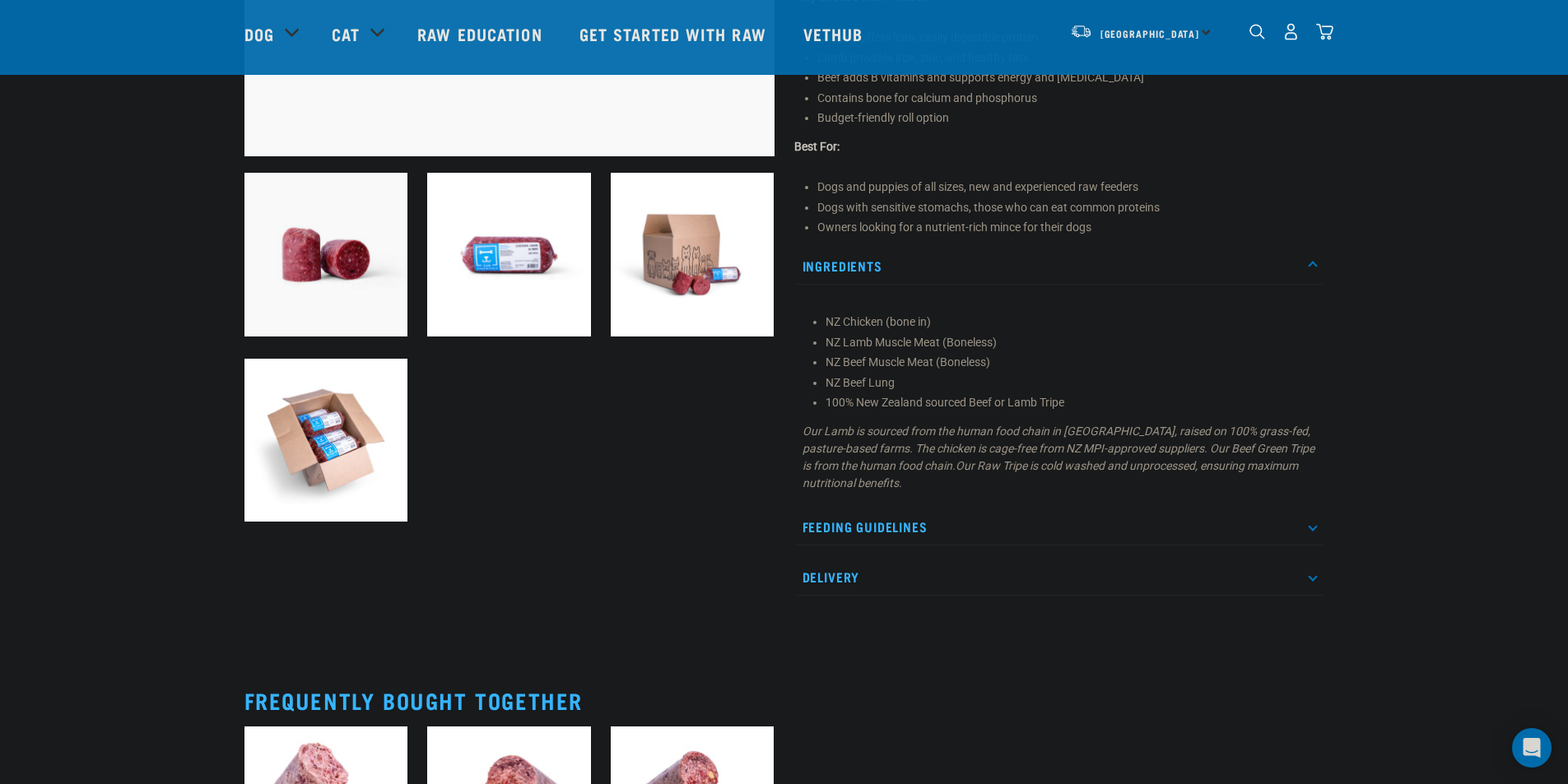
click at [908, 518] on p "Feeding Guidelines" at bounding box center [1059, 527] width 530 height 37
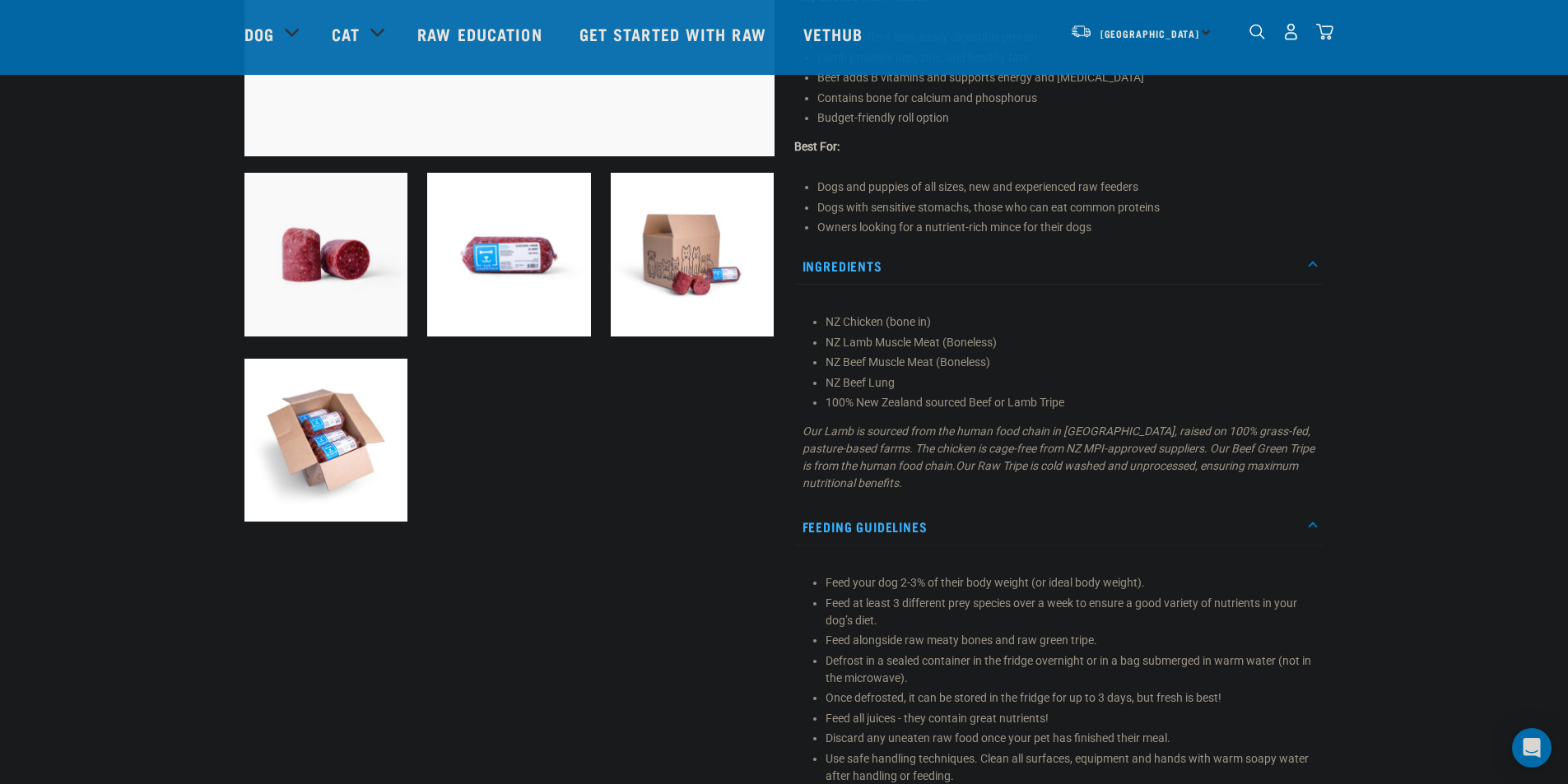
click at [902, 520] on p "Feeding Guidelines" at bounding box center [1059, 527] width 530 height 37
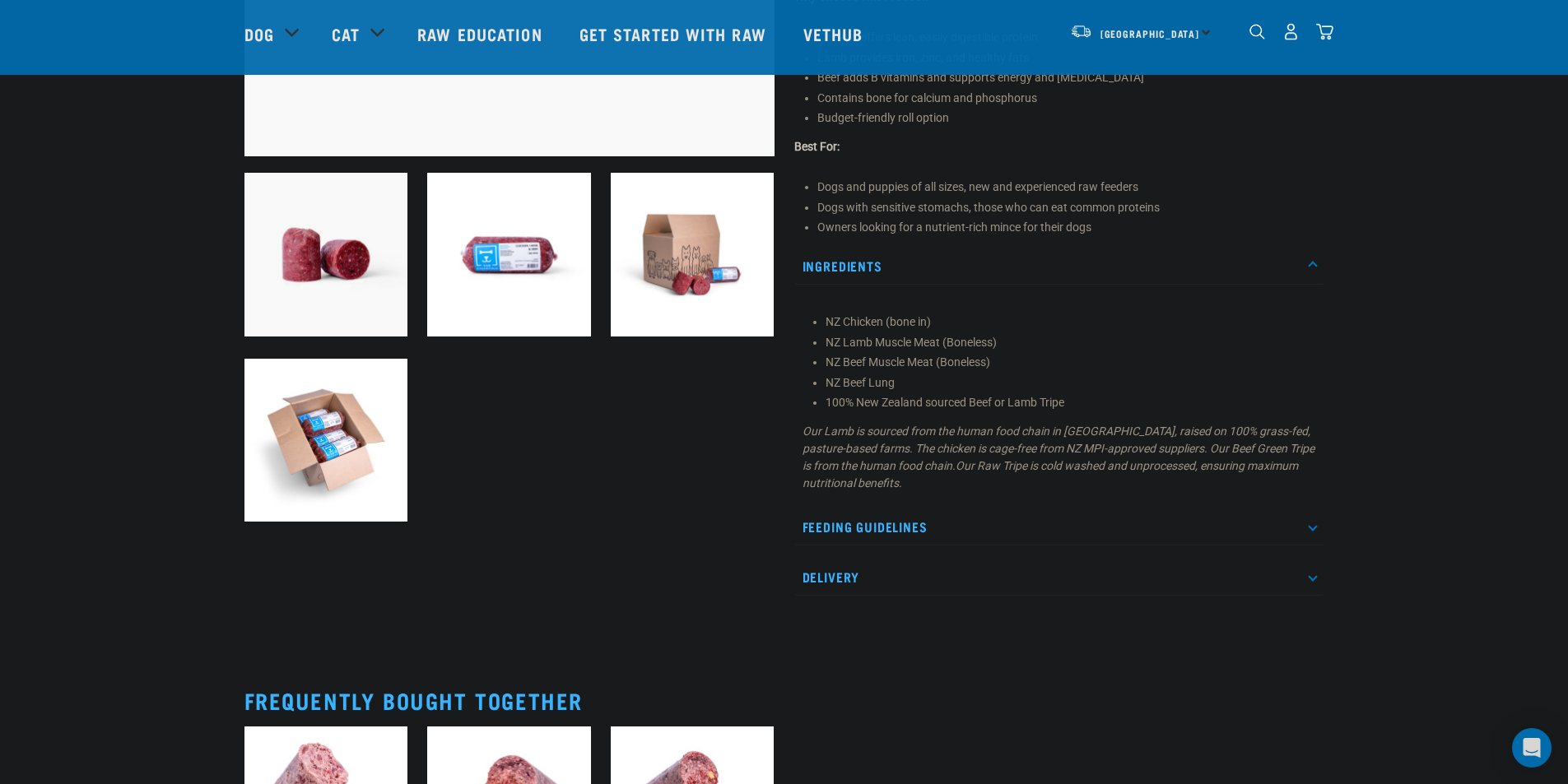
click at [851, 273] on p "Ingredients" at bounding box center [1059, 266] width 530 height 37
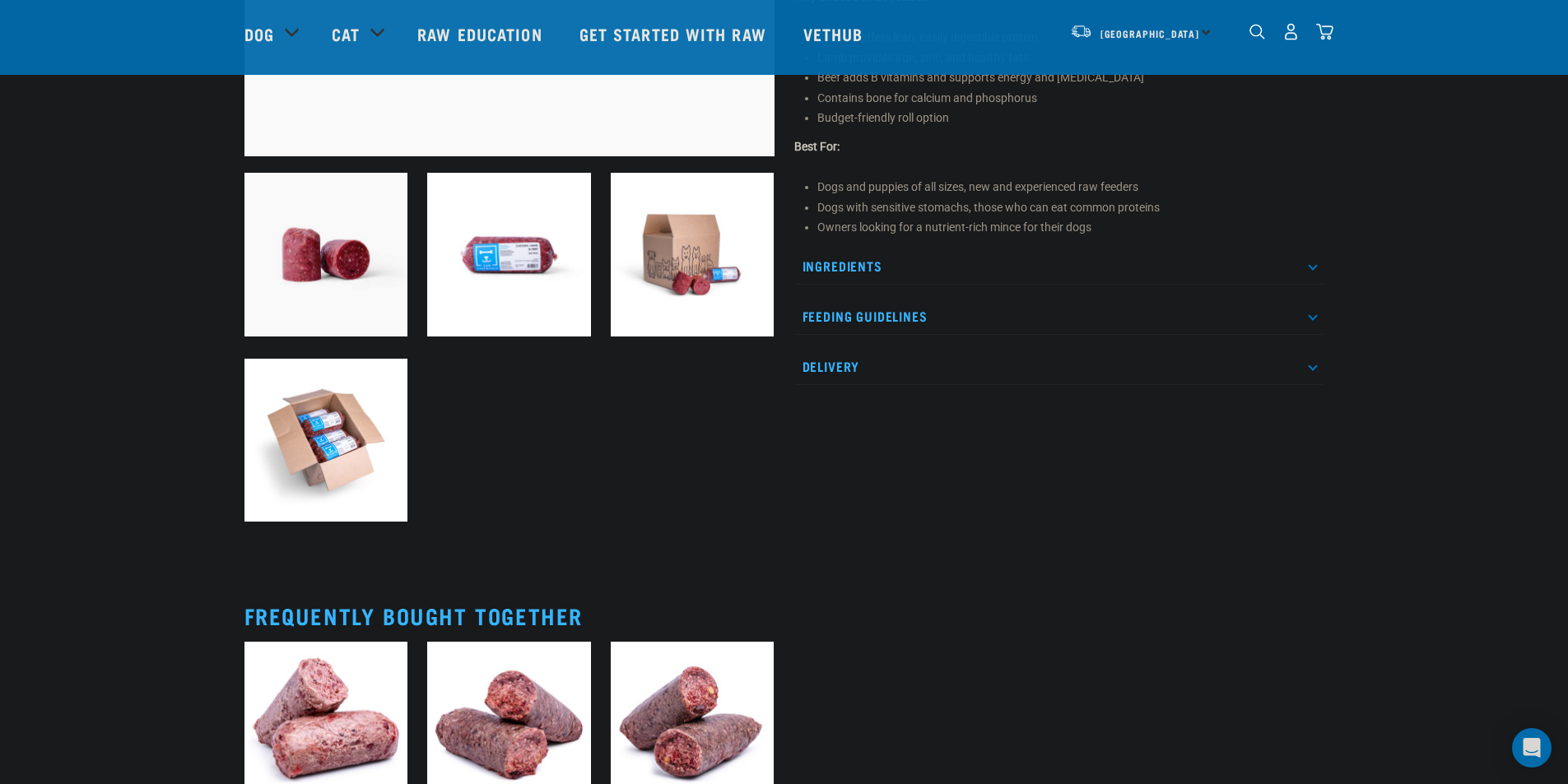
click at [481, 255] on img at bounding box center [509, 255] width 164 height 164
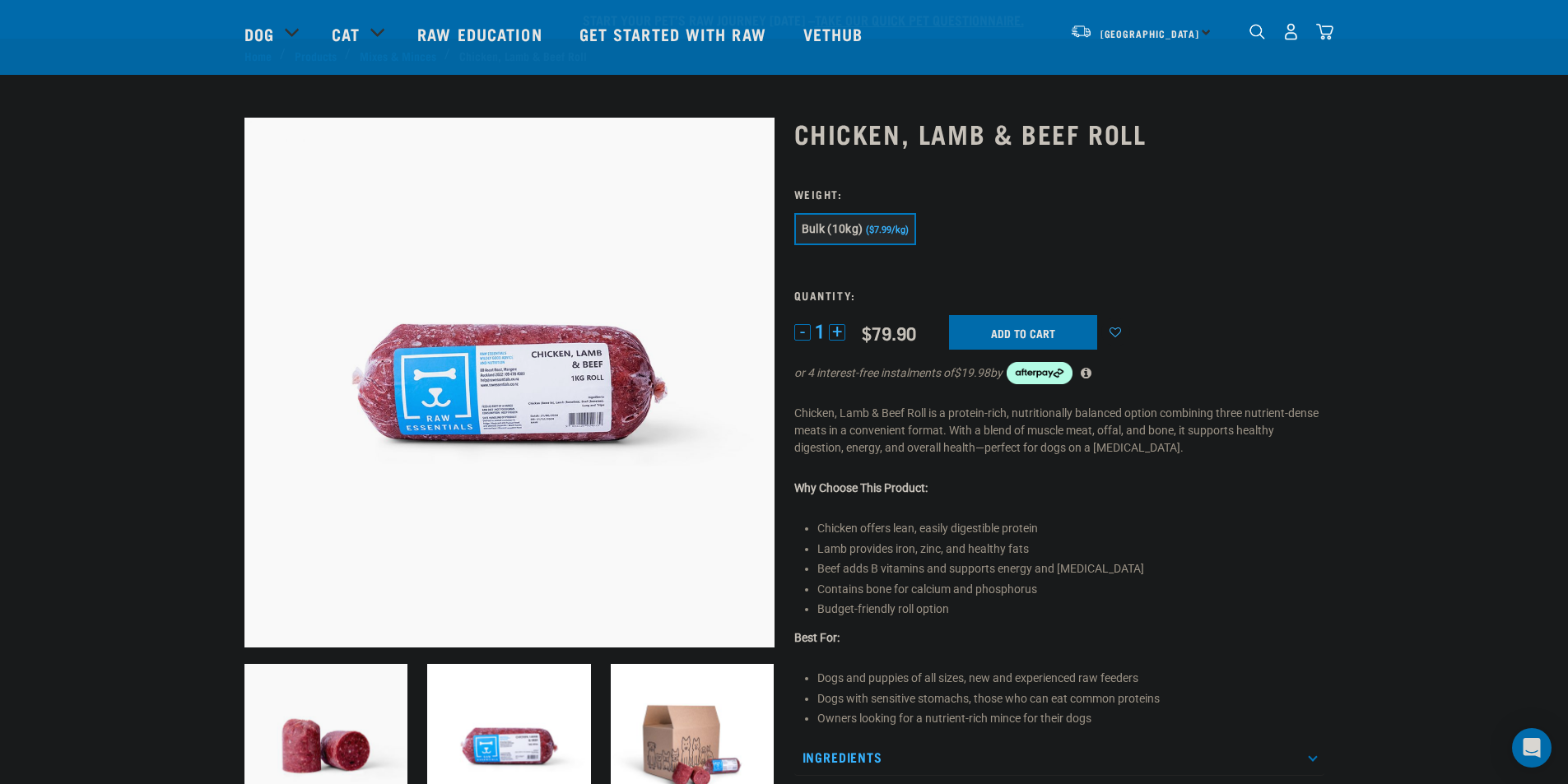
scroll to position [0, 0]
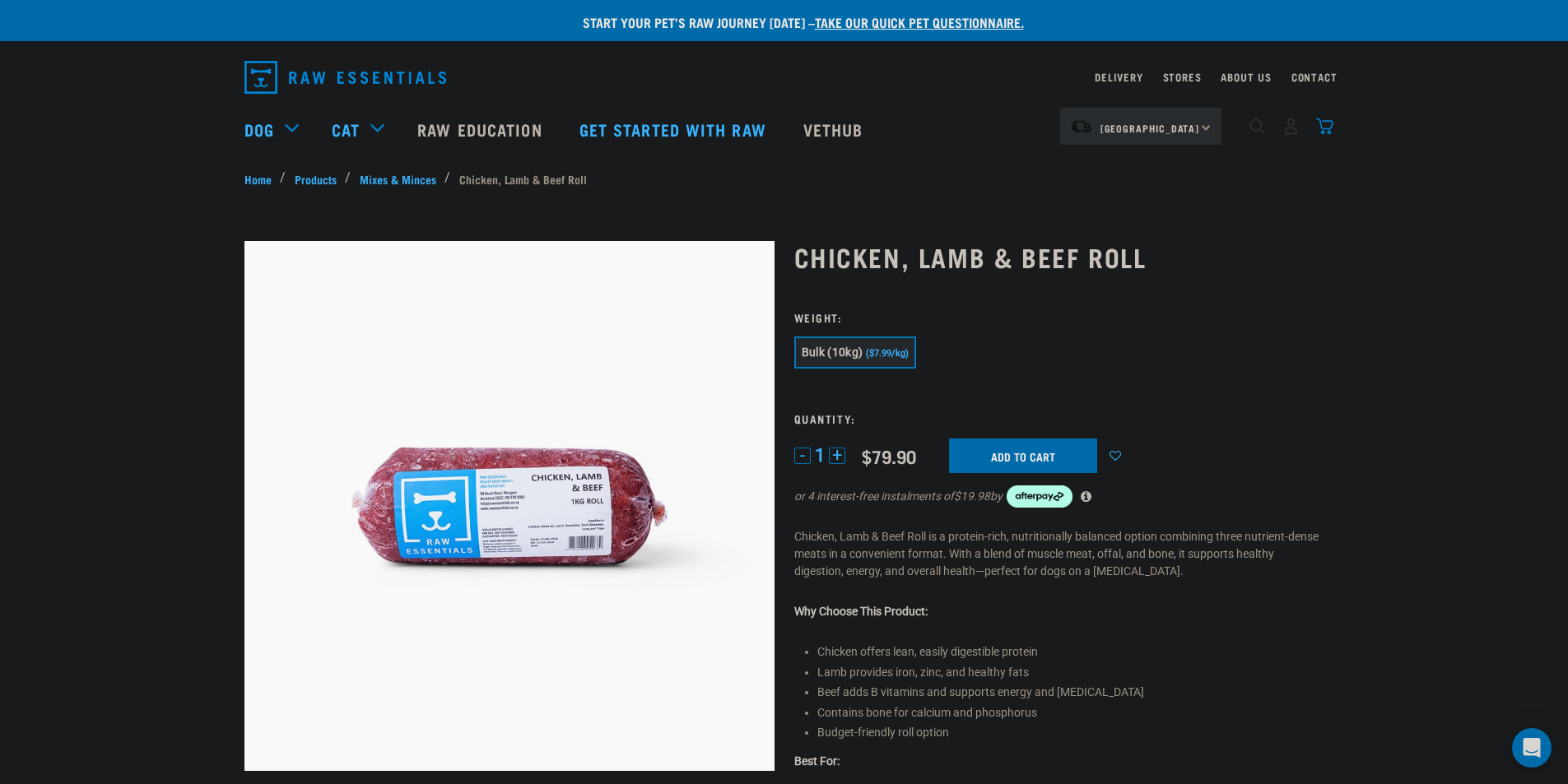
click at [1328, 129] on img "dropdown navigation" at bounding box center [1324, 126] width 17 height 17
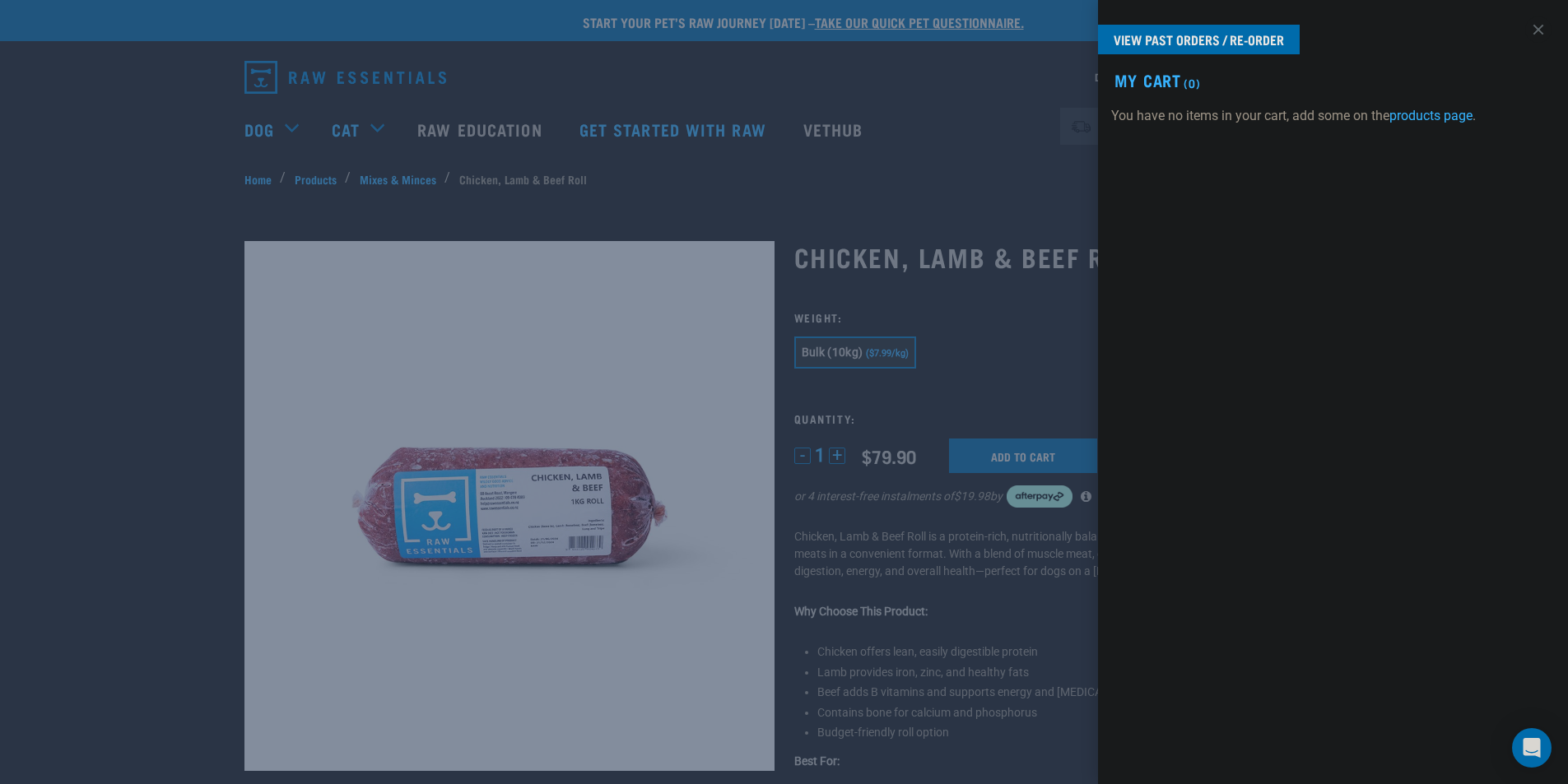
click at [934, 134] on div at bounding box center [784, 392] width 1568 height 784
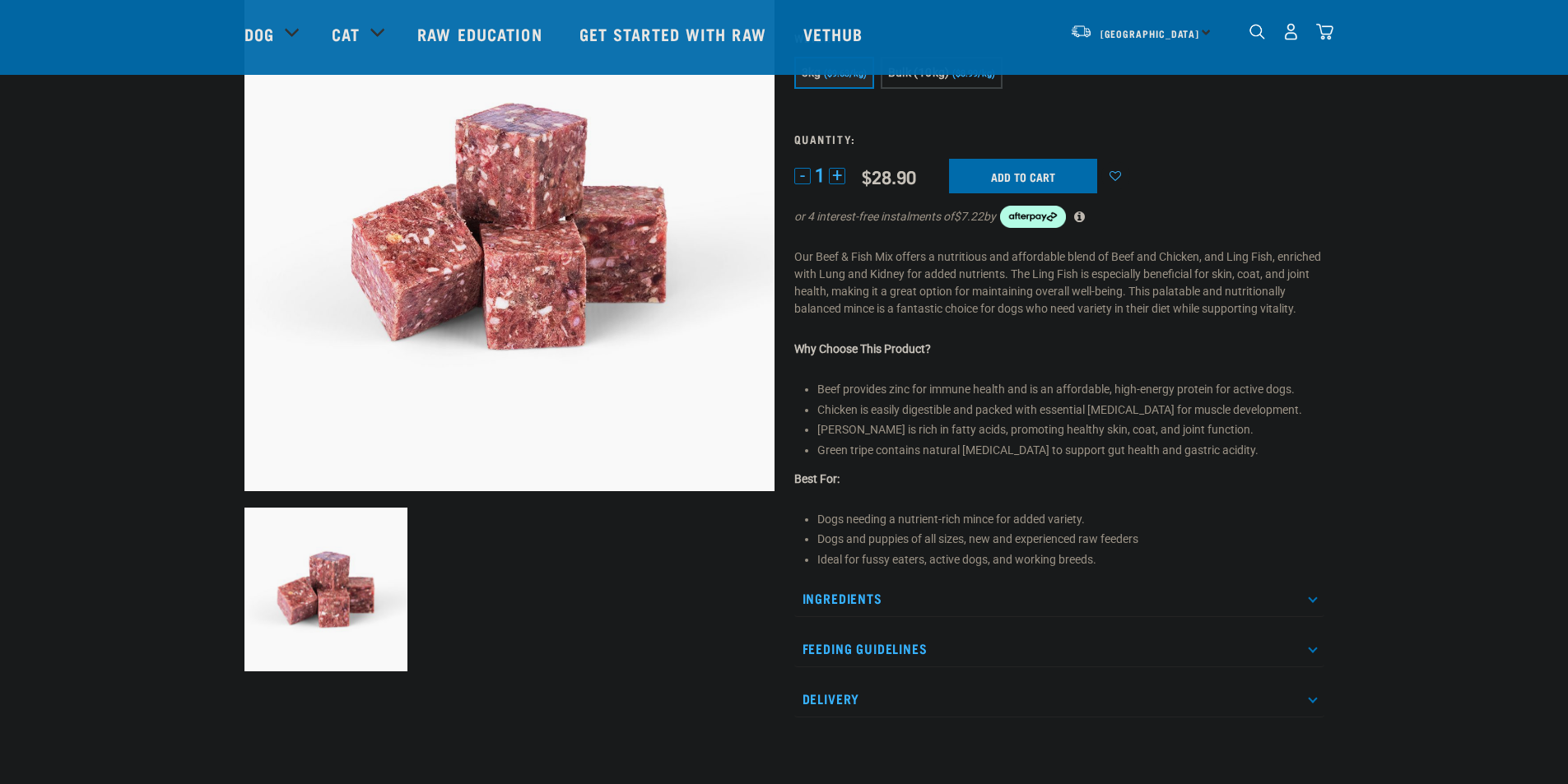
scroll to position [164, 0]
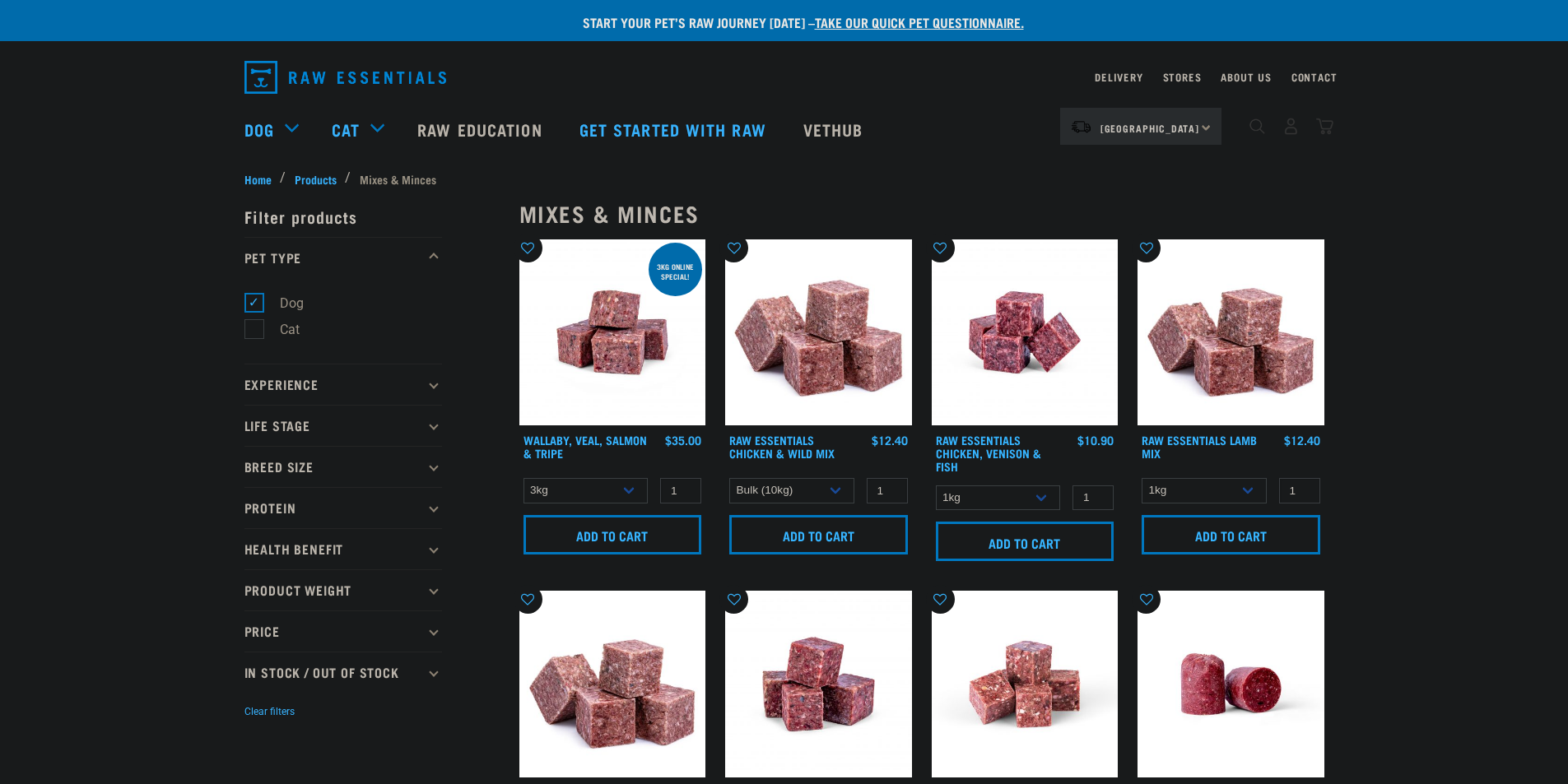
select select "14881"
select select "50722"
select select "435759"
select select "344957"
select select "368"
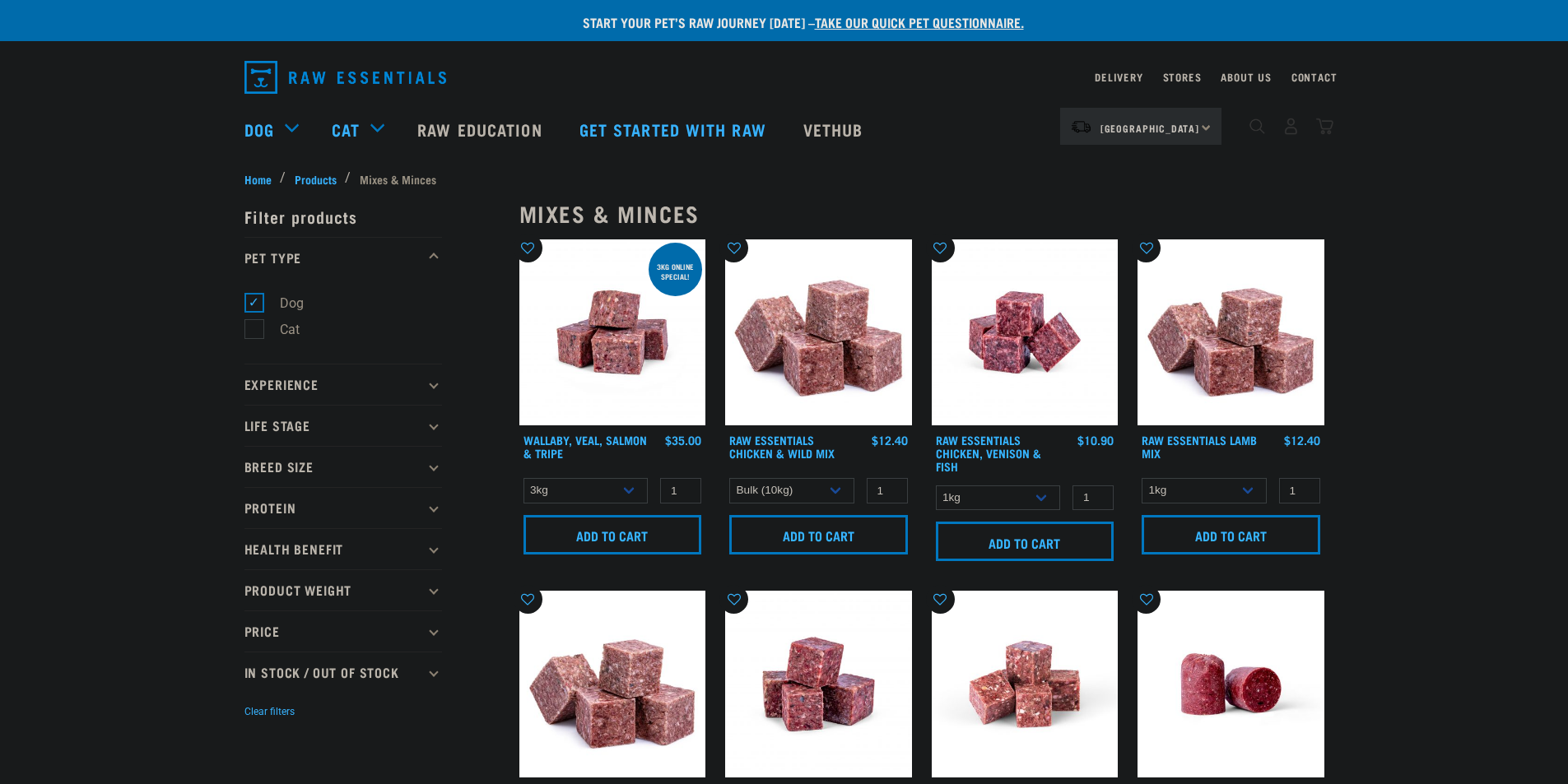
select select "752"
select select "176976"
select select "62284"
select select "262170"
select select "755"
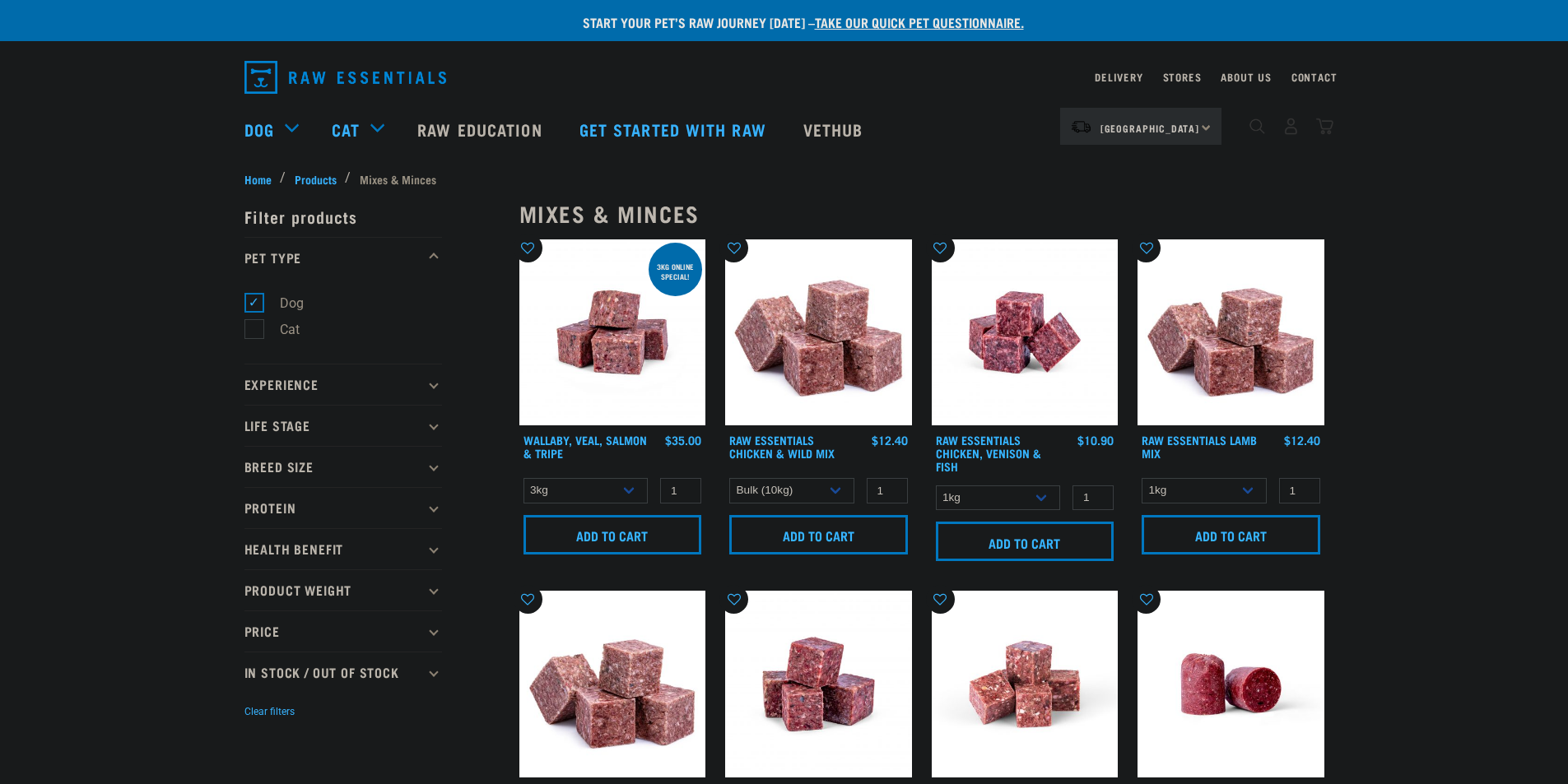
select select "776"
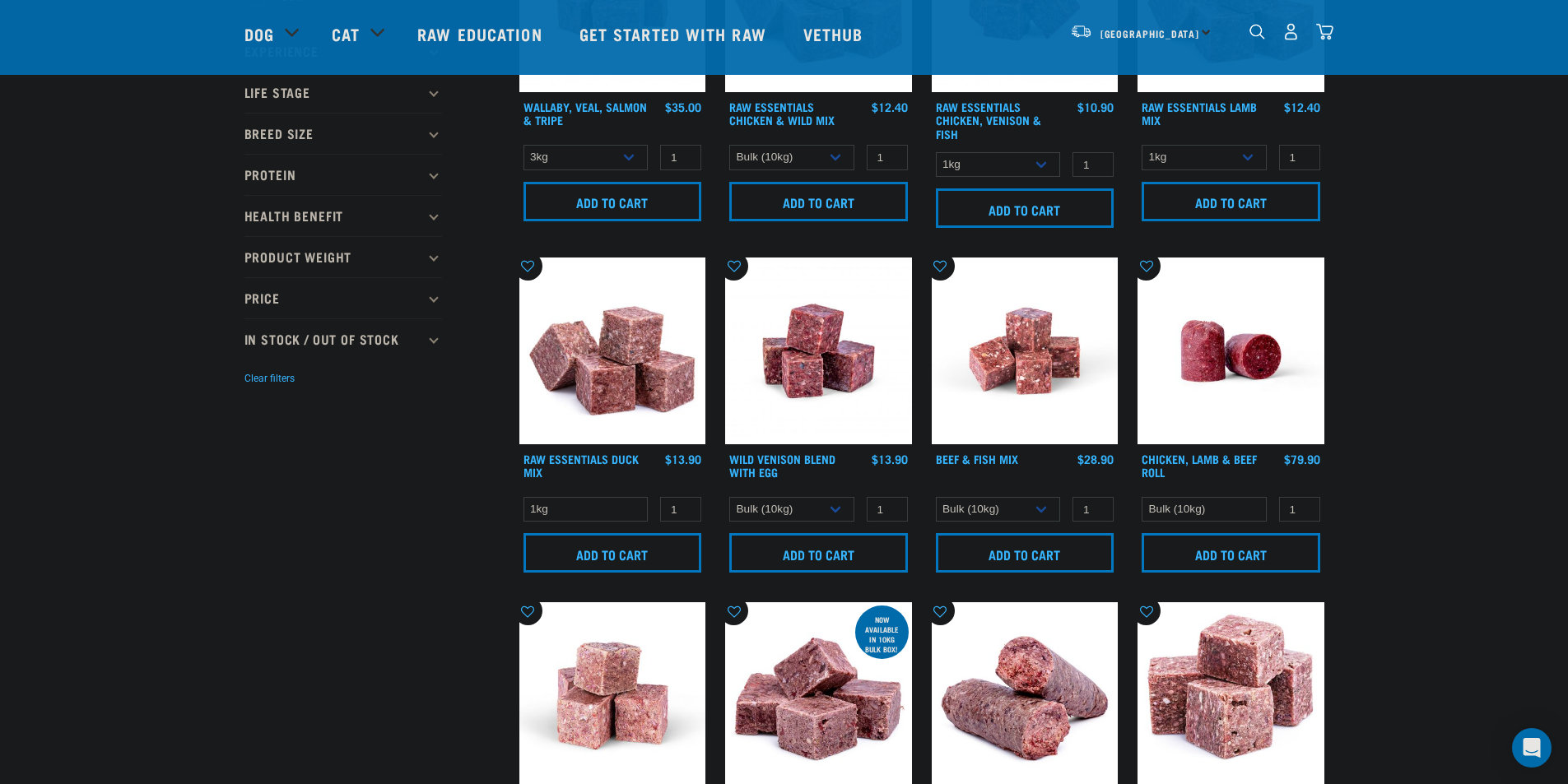
scroll to position [209, 0]
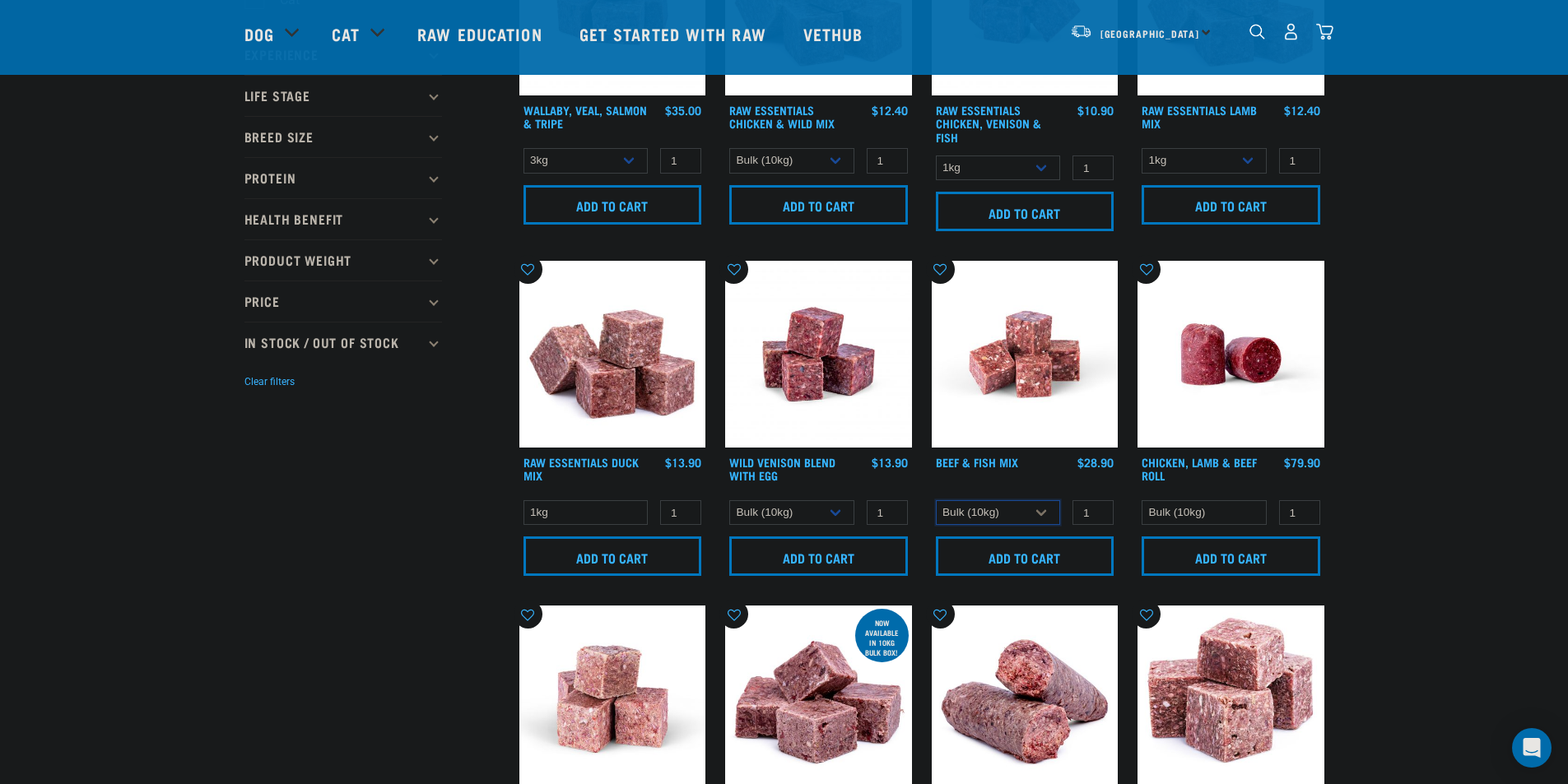
click at [1046, 519] on select "3kg Bulk (10kg)" at bounding box center [998, 513] width 125 height 25
click at [1048, 552] on input "Add to cart" at bounding box center [1025, 556] width 179 height 40
click at [1236, 510] on select "Bulk (10kg)" at bounding box center [1204, 513] width 125 height 25
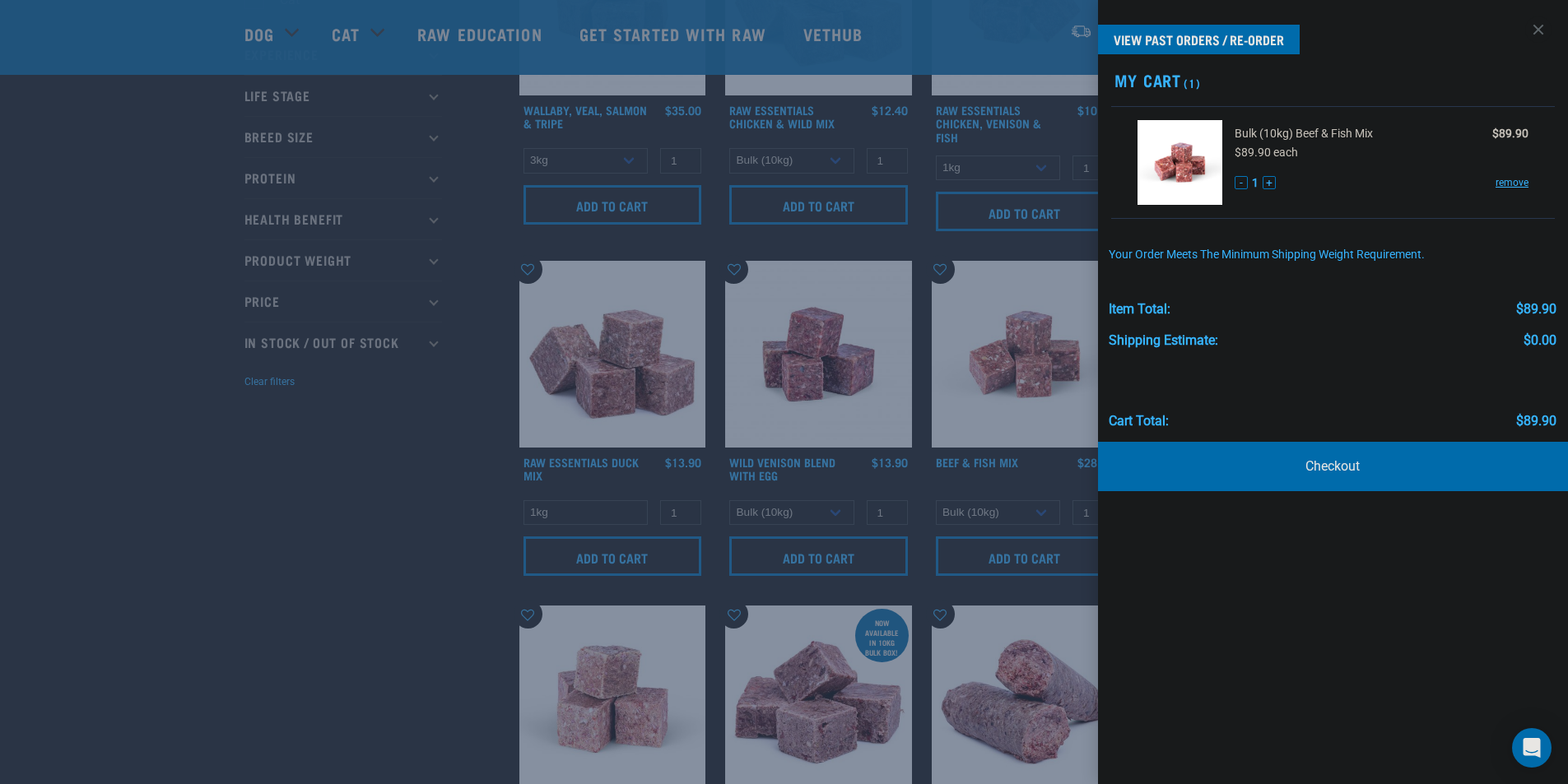
click at [337, 586] on div at bounding box center [784, 392] width 1568 height 784
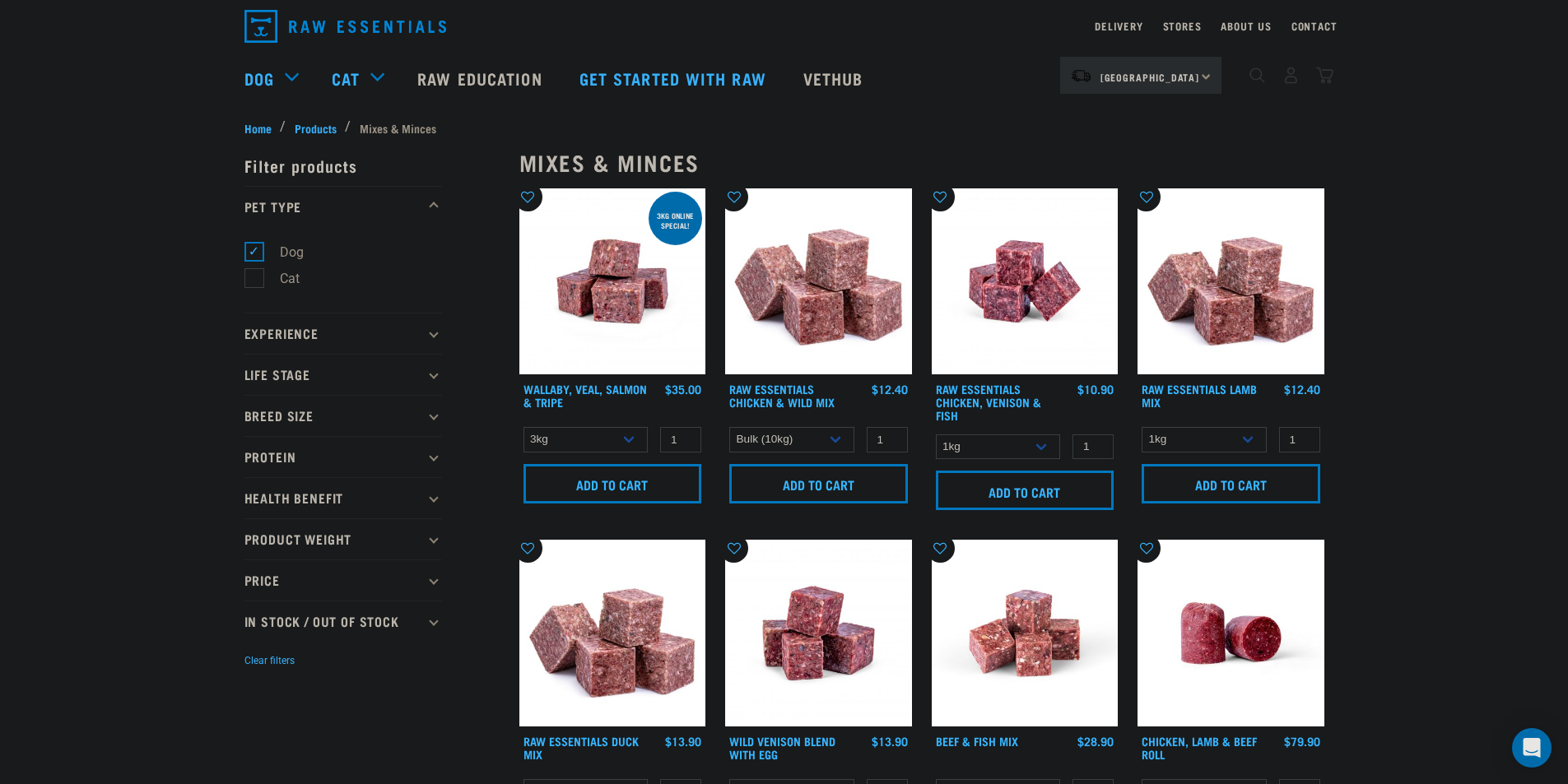
scroll to position [45, 0]
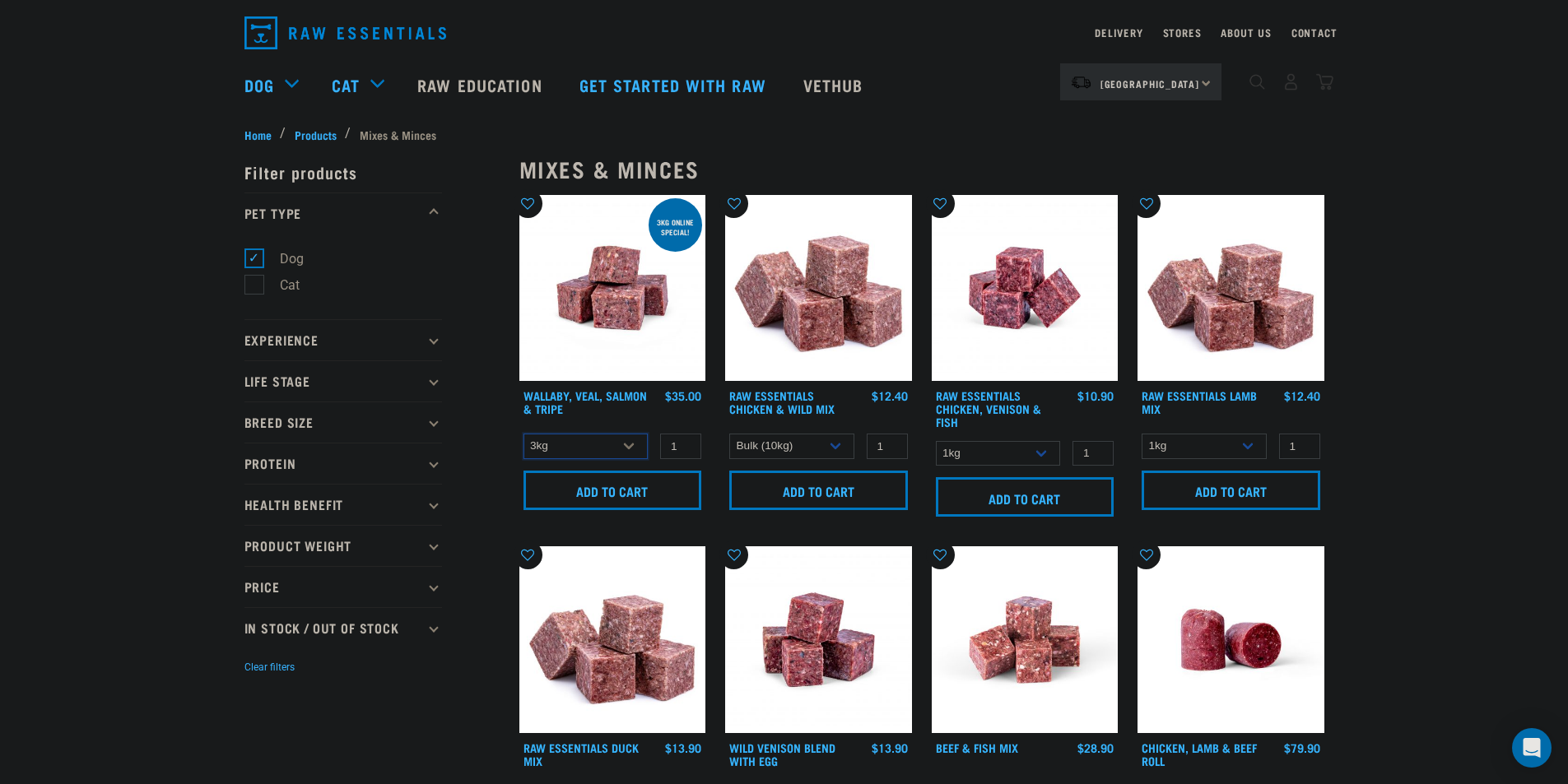
click at [613, 443] on select "3kg 1kg" at bounding box center [586, 446] width 125 height 25
click at [524, 433] on select "3kg 1kg" at bounding box center [586, 446] width 125 height 25
click at [612, 449] on select "3kg 1kg" at bounding box center [586, 446] width 125 height 25
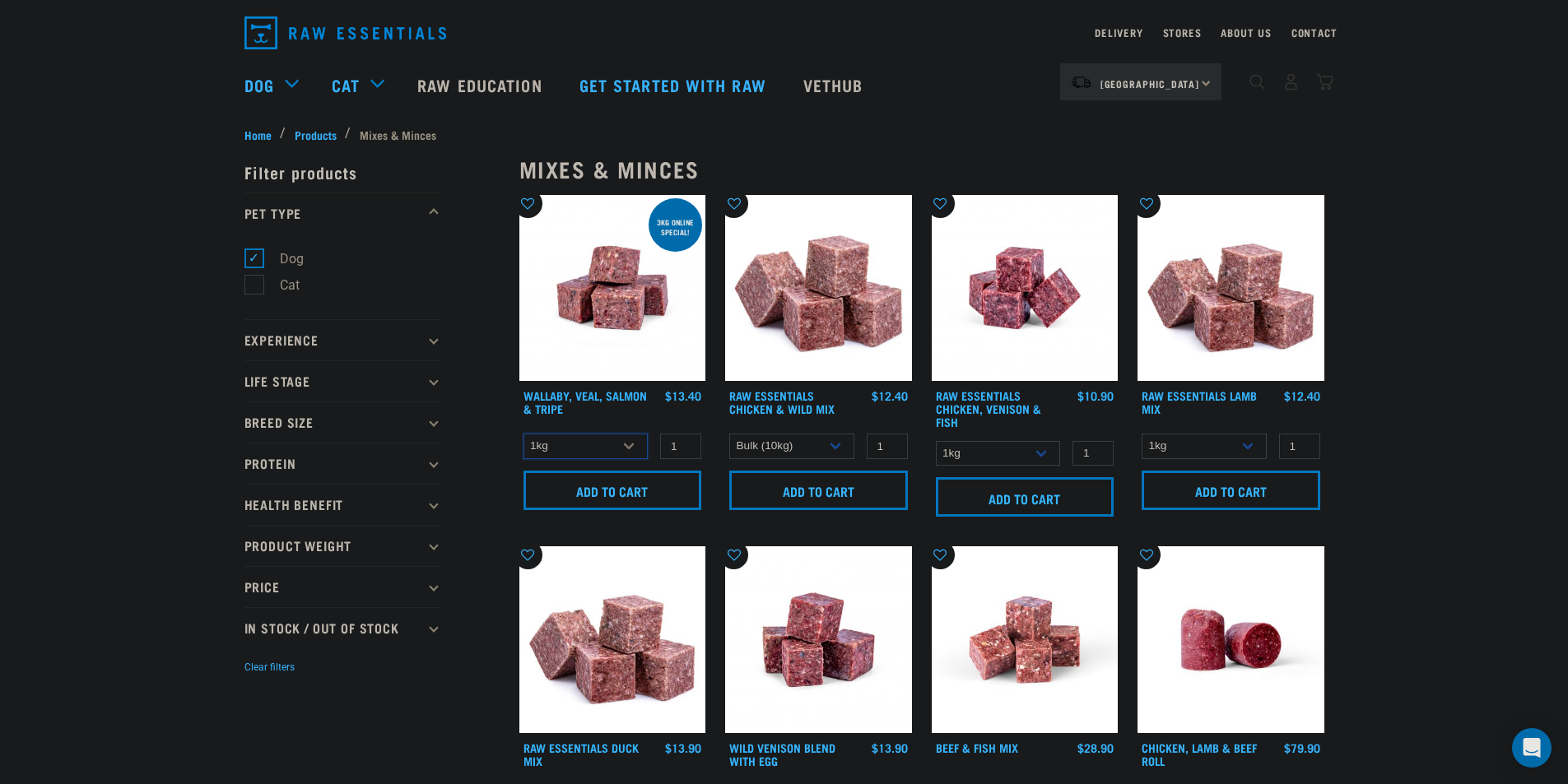
select select "45457"
click at [524, 433] on select "3kg 1kg" at bounding box center [586, 446] width 125 height 25
click at [970, 445] on select "1kg 3kg" at bounding box center [998, 454] width 125 height 25
drag, startPoint x: 970, startPoint y: 445, endPoint x: 1081, endPoint y: 450, distance: 111.1
click at [970, 445] on select "1kg 3kg" at bounding box center [998, 454] width 125 height 25
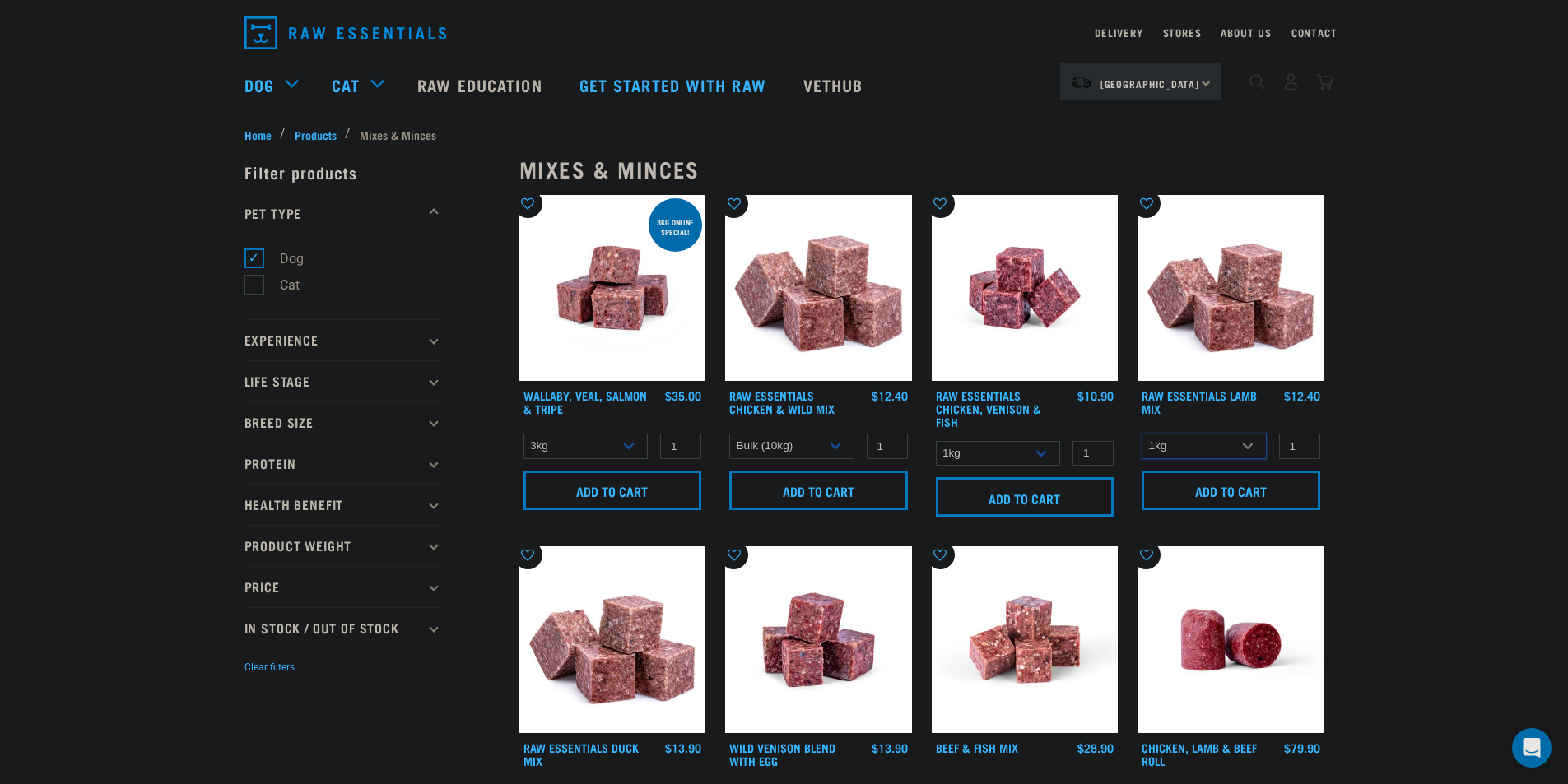
click at [1168, 443] on select "1kg 3kg" at bounding box center [1204, 446] width 125 height 25
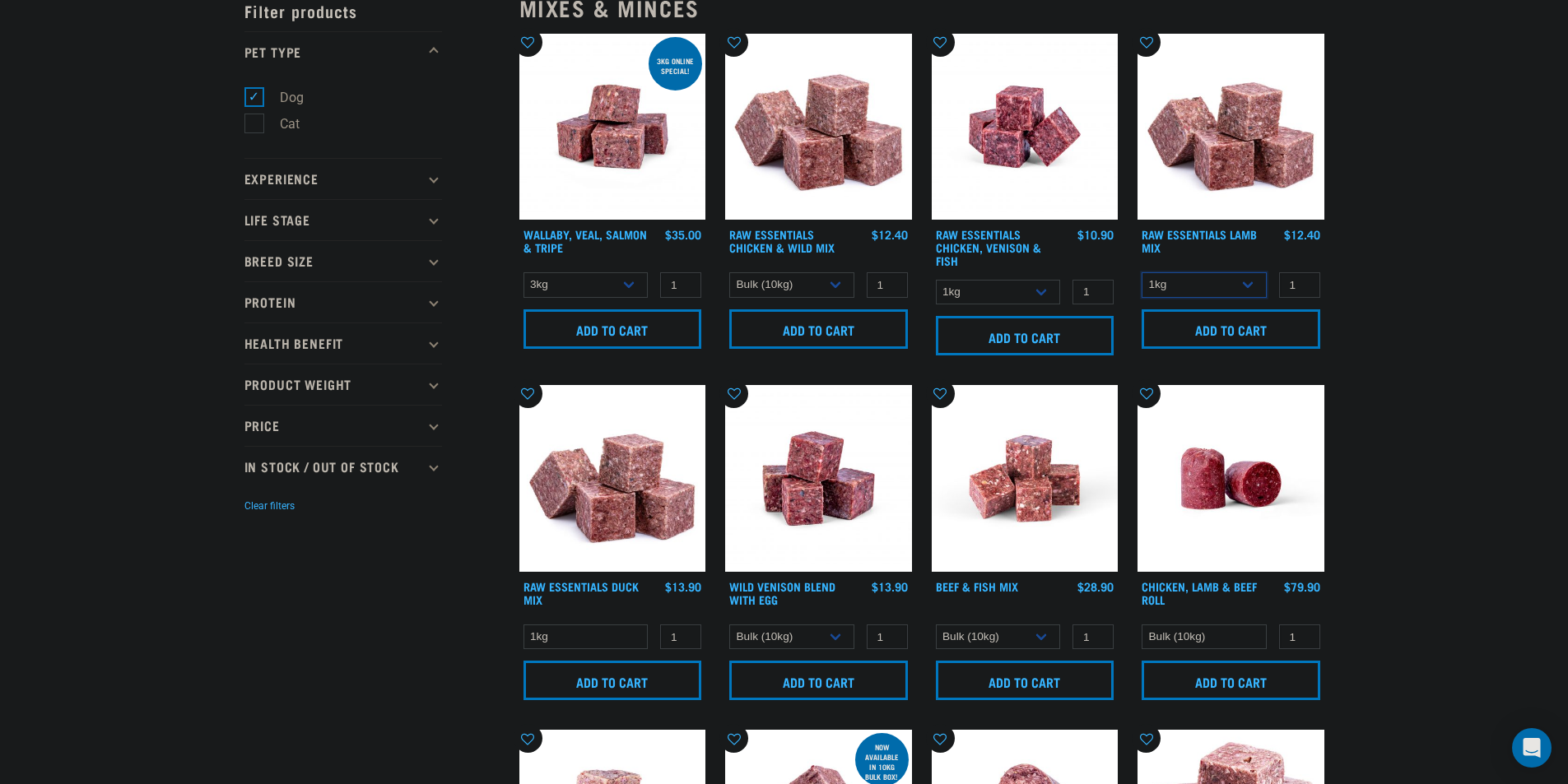
scroll to position [209, 0]
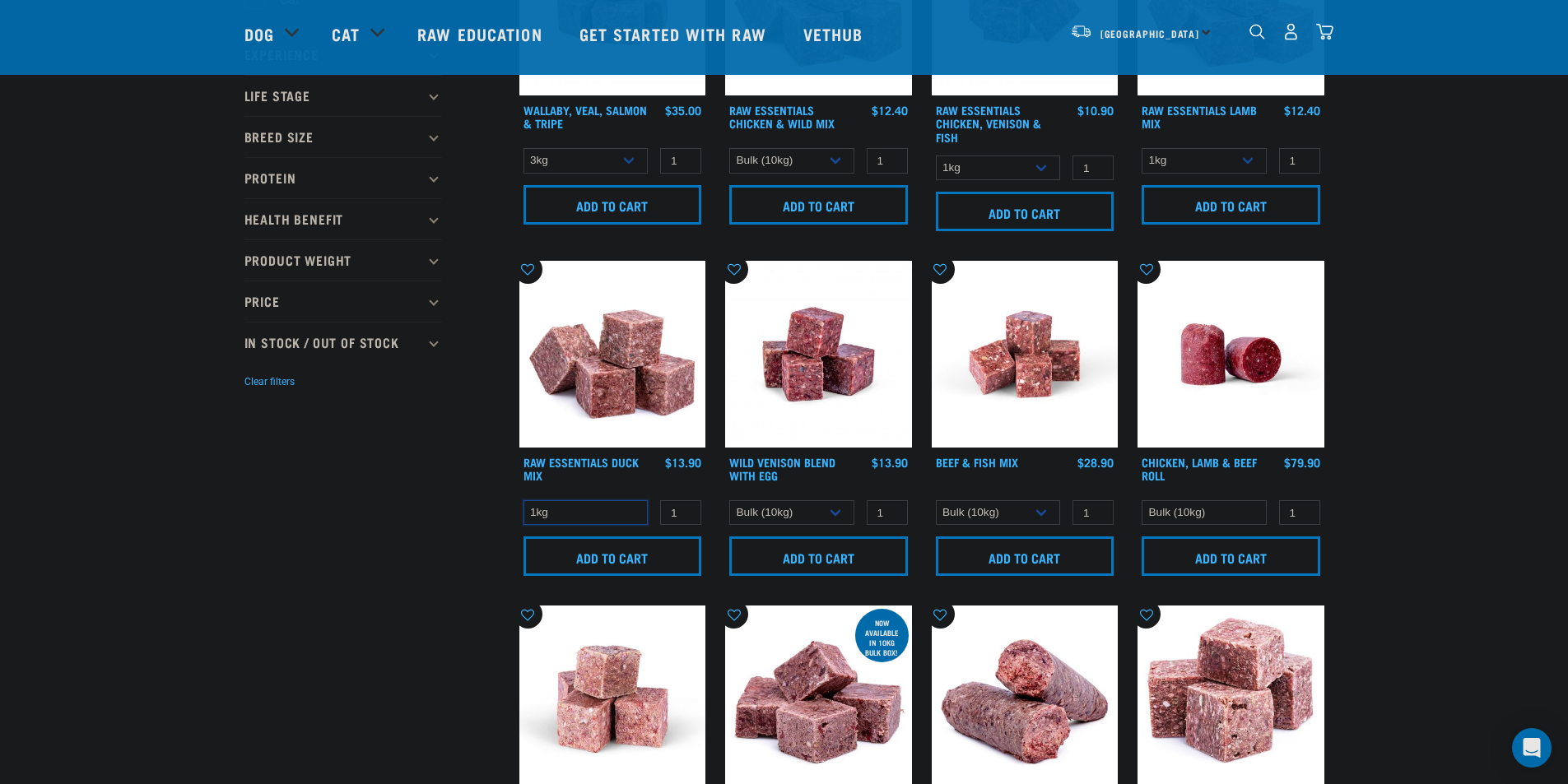
click at [615, 511] on select "1kg" at bounding box center [586, 513] width 125 height 25
drag, startPoint x: 615, startPoint y: 511, endPoint x: 678, endPoint y: 512, distance: 63.0
click at [615, 511] on select "1kg" at bounding box center [586, 513] width 125 height 25
click at [806, 505] on select "1kg 3kg Bulk (10kg)" at bounding box center [792, 513] width 125 height 25
click at [806, 505] on select "1kg 3kg Bulk (10kg)" at bounding box center [792, 513] width 125 height 25
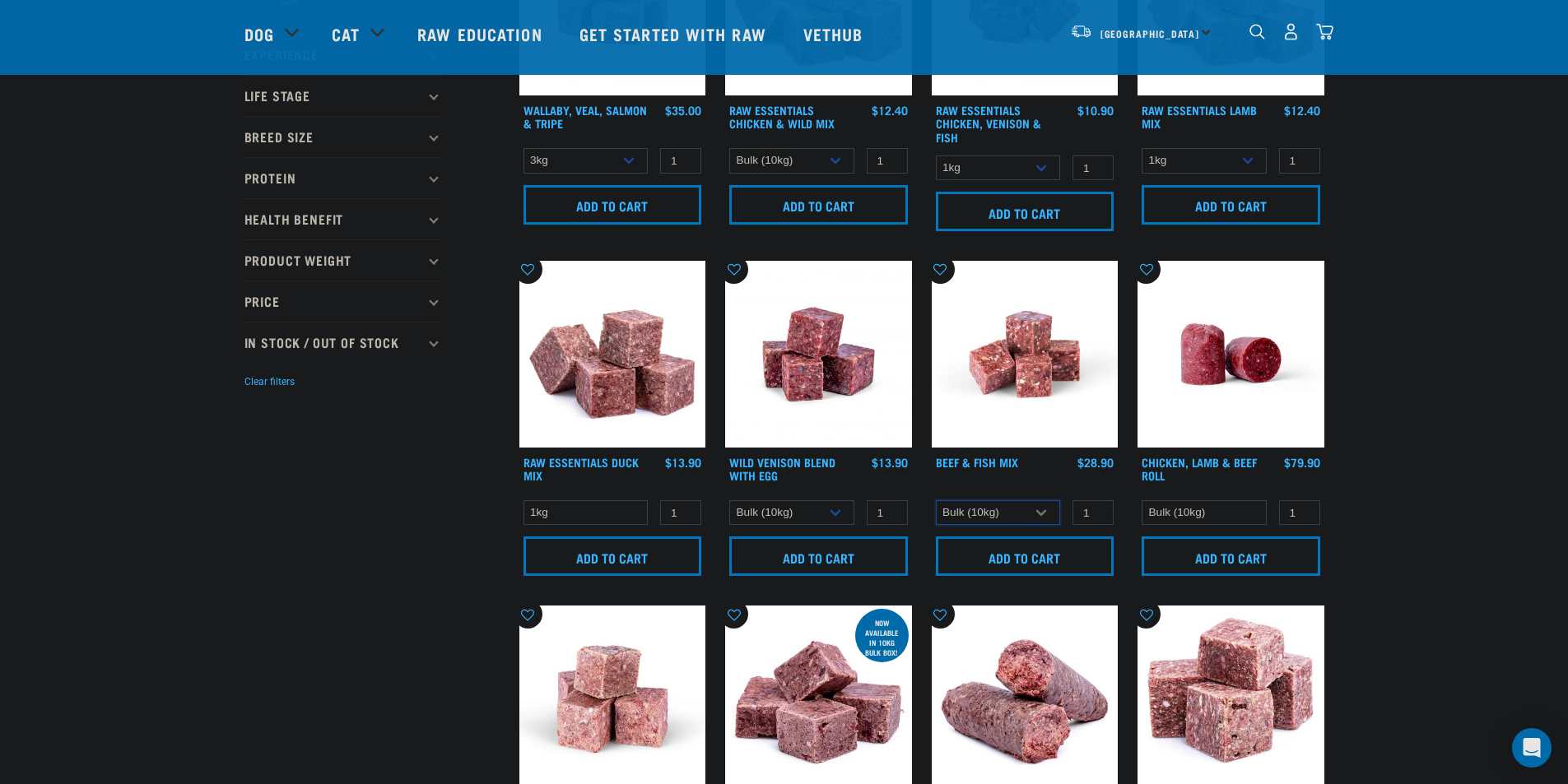
click at [965, 512] on select "3kg Bulk (10kg)" at bounding box center [998, 513] width 125 height 25
click at [965, 513] on select "3kg Bulk (10kg)" at bounding box center [998, 513] width 125 height 25
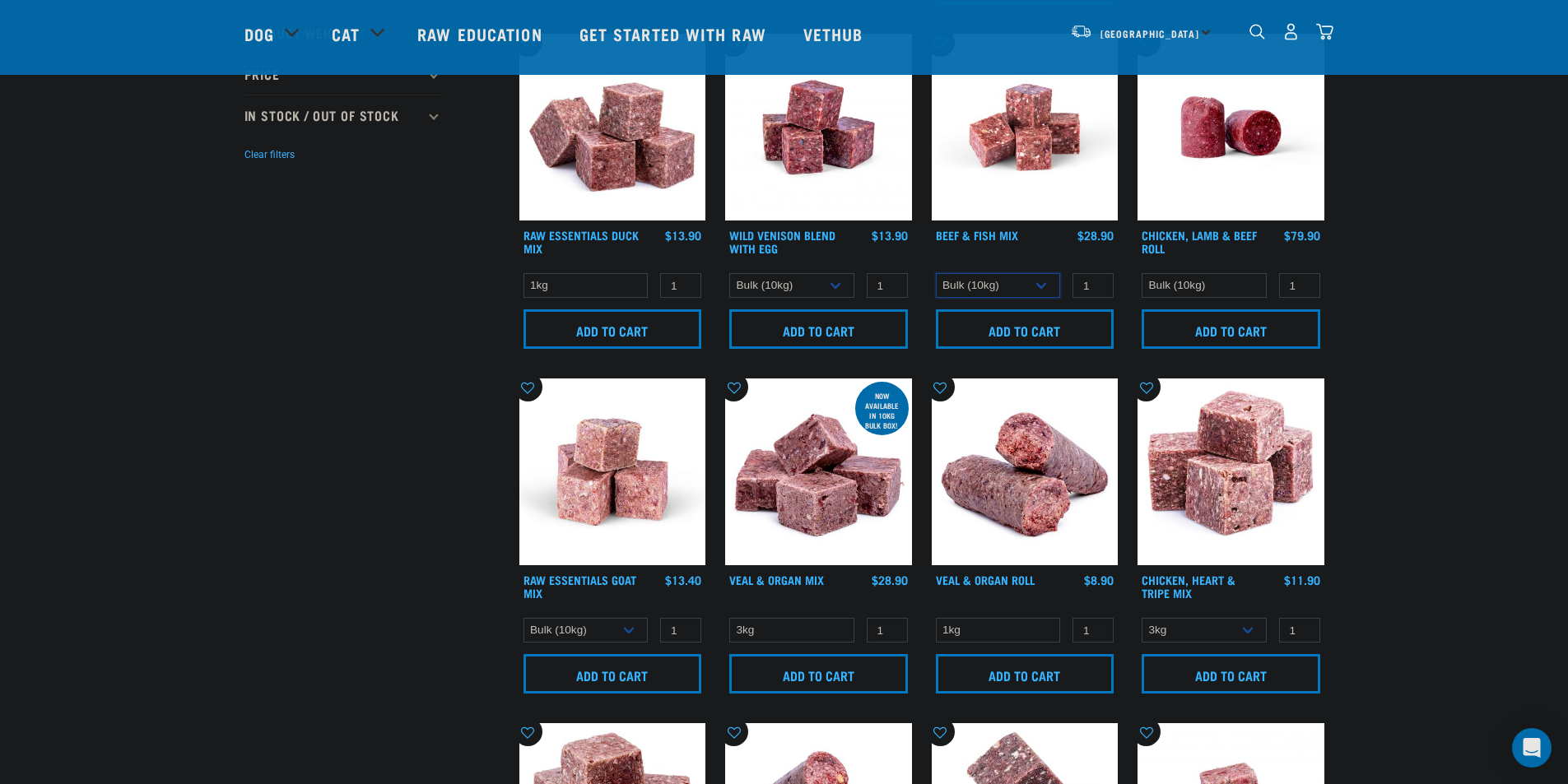
scroll to position [538, 0]
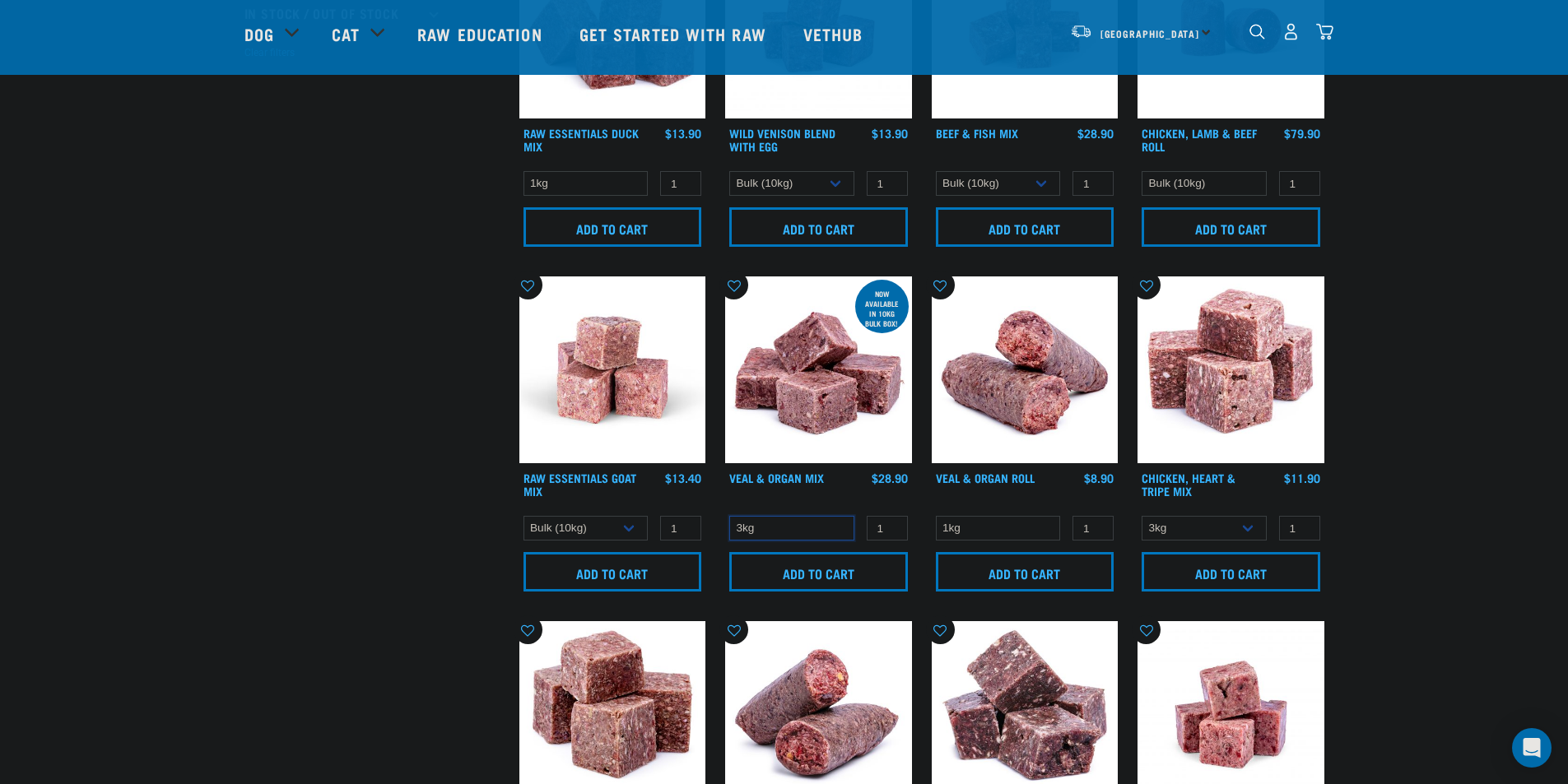
click at [827, 528] on select "3kg" at bounding box center [792, 529] width 125 height 25
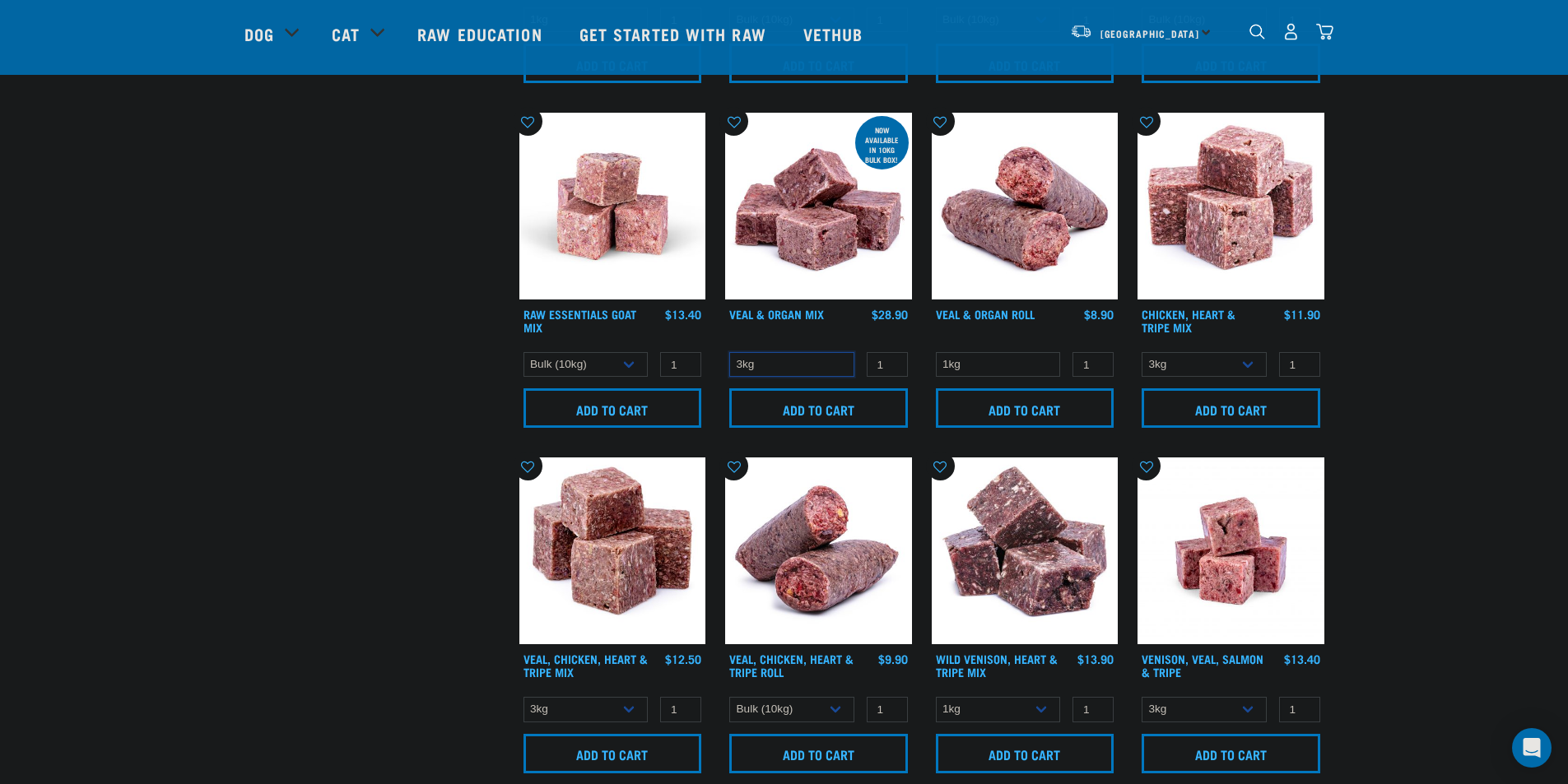
scroll to position [702, 0]
click at [1204, 368] on select "1kg 3kg" at bounding box center [1204, 364] width 125 height 25
click at [1197, 364] on select "1kg 3kg" at bounding box center [1204, 364] width 125 height 25
click at [1199, 363] on select "1kg 3kg" at bounding box center [1204, 364] width 125 height 25
click at [1141, 352] on select "1kg 3kg" at bounding box center [1204, 364] width 125 height 25
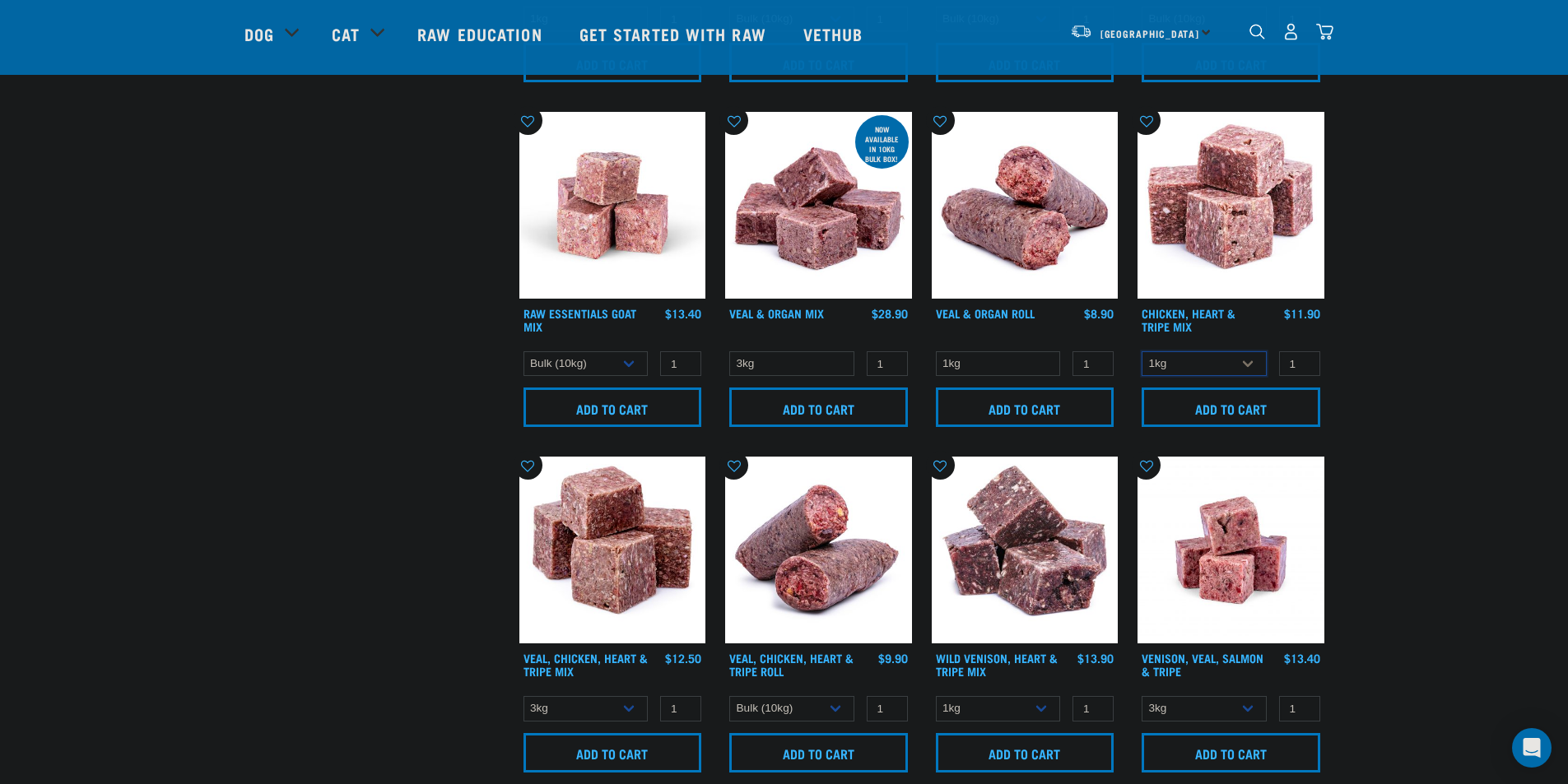
click at [1201, 357] on select "1kg 3kg" at bounding box center [1204, 364] width 125 height 25
select select "368"
click at [1141, 352] on select "1kg 3kg" at bounding box center [1204, 364] width 125 height 25
click at [595, 703] on select "1kg 3kg" at bounding box center [586, 709] width 125 height 25
click at [524, 696] on select "1kg 3kg" at bounding box center [586, 709] width 125 height 25
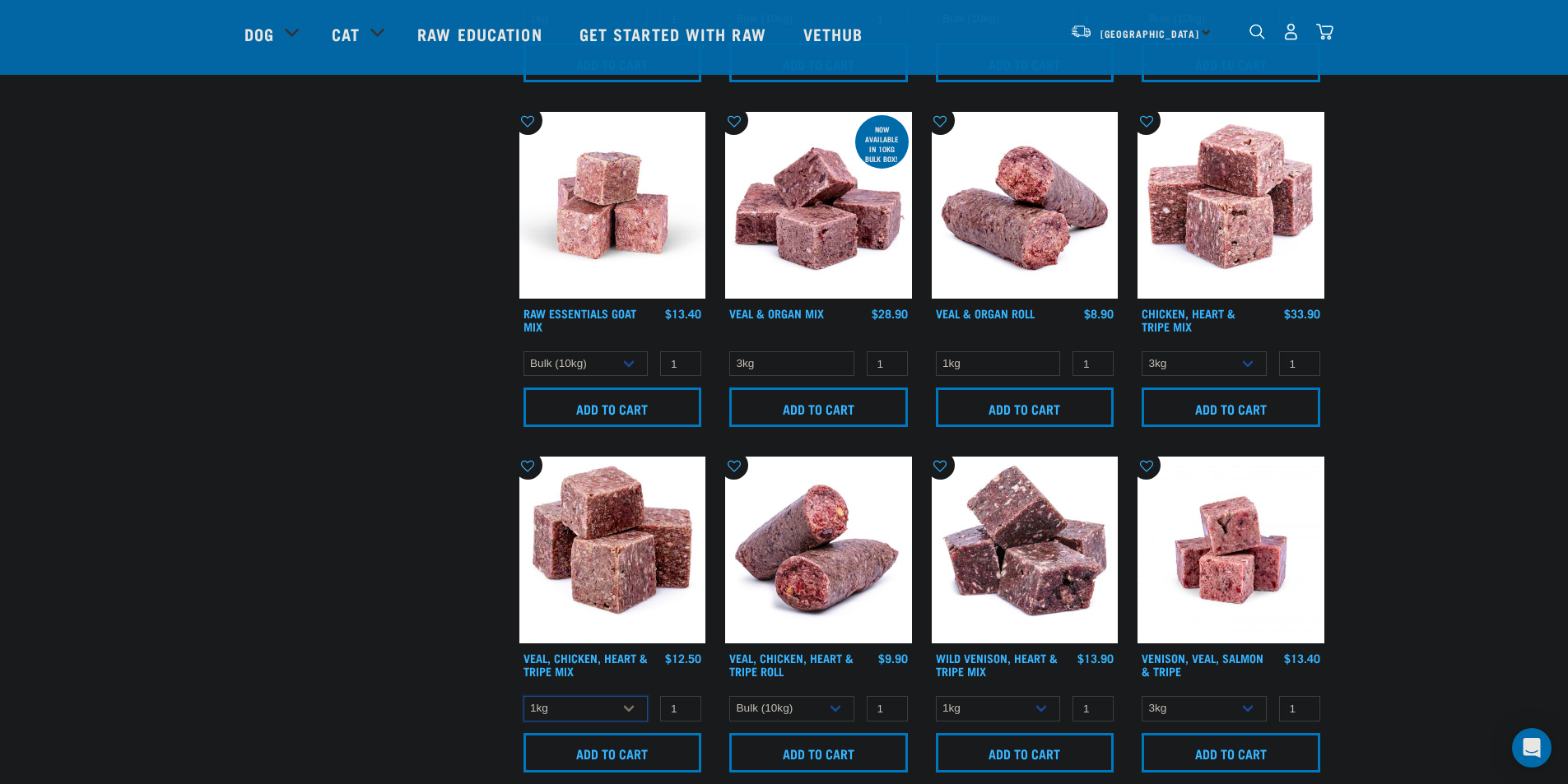
click at [595, 709] on select "1kg 3kg" at bounding box center [586, 709] width 125 height 25
select select "752"
click at [524, 696] on select "1kg 3kg" at bounding box center [586, 709] width 125 height 25
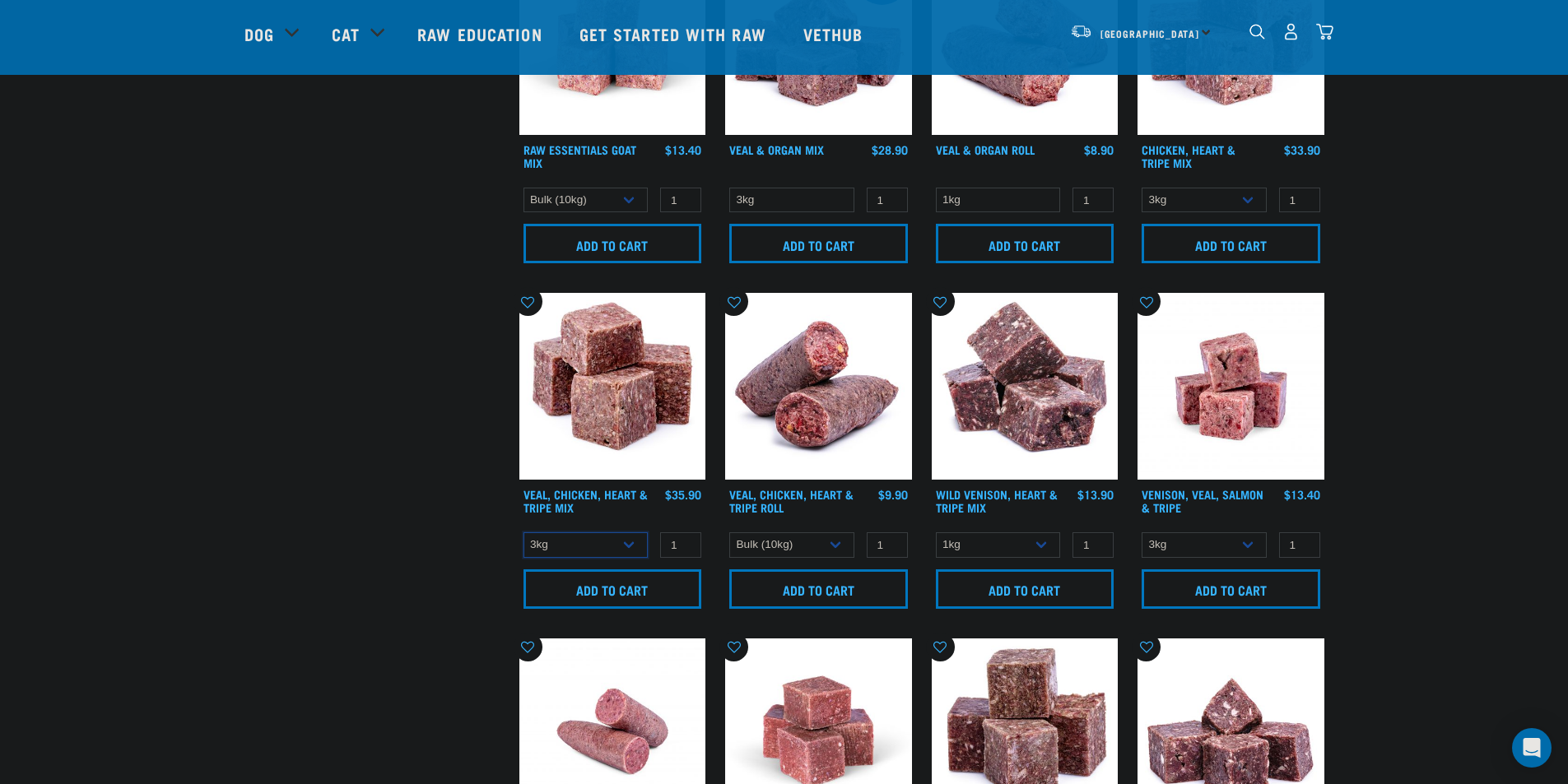
scroll to position [867, 0]
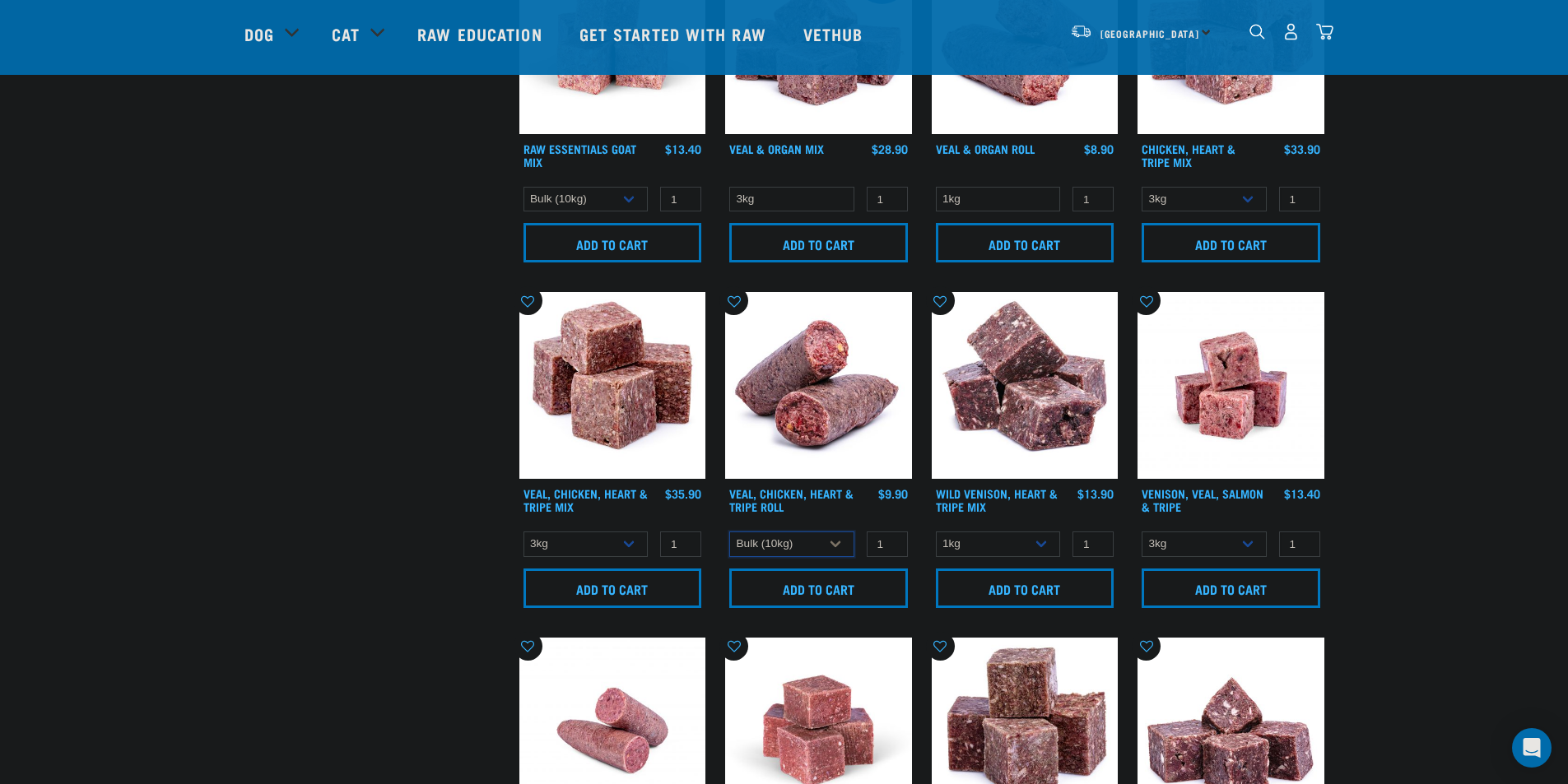
click at [806, 542] on select "1kg Bulk (10kg)" at bounding box center [792, 544] width 125 height 25
click at [730, 531] on select "1kg Bulk (10kg)" at bounding box center [792, 544] width 125 height 25
click at [810, 540] on select "1kg Bulk (10kg)" at bounding box center [792, 544] width 125 height 25
select select "176976"
click at [730, 531] on select "1kg Bulk (10kg)" at bounding box center [792, 544] width 125 height 25
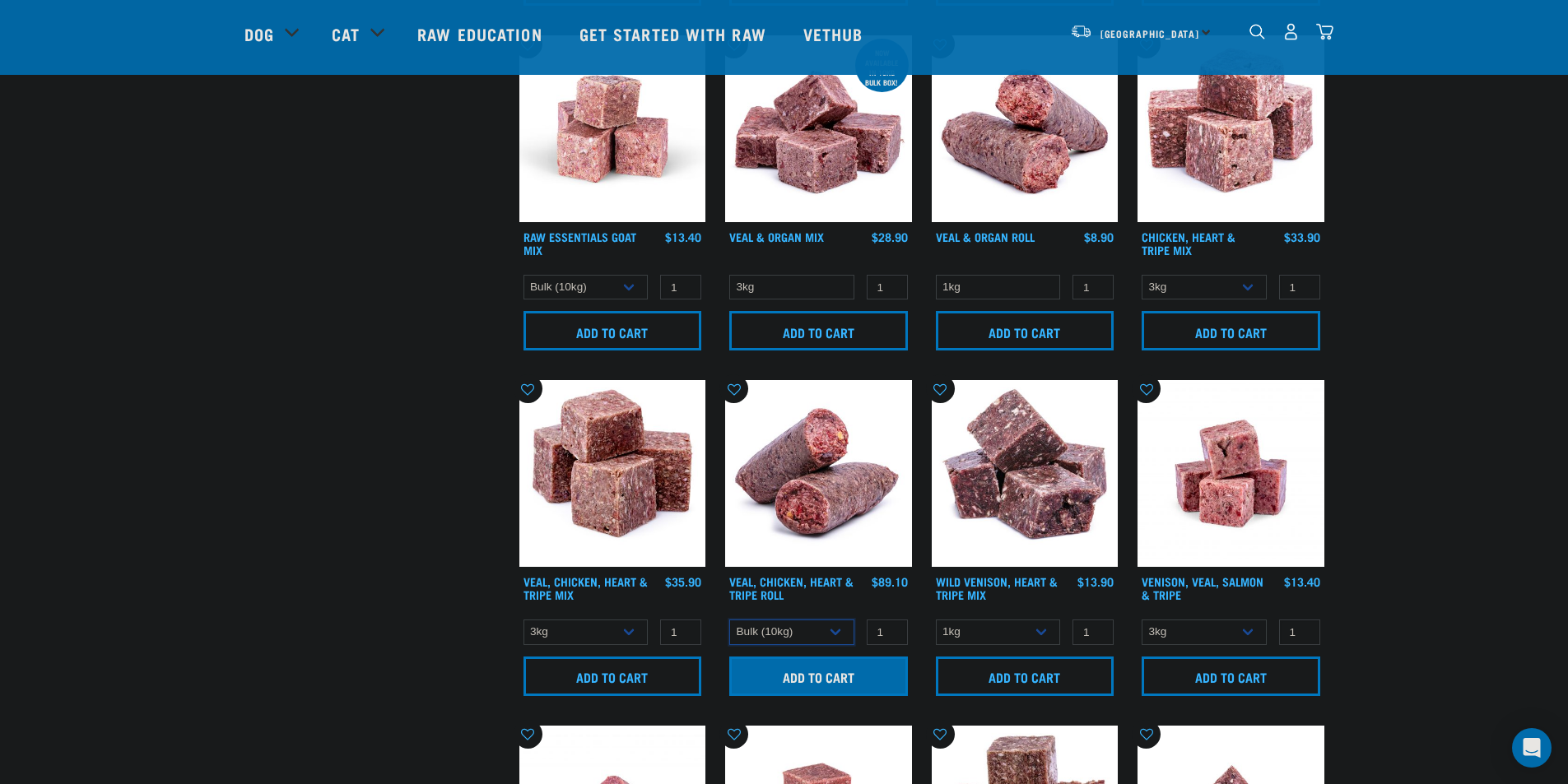
scroll to position [1032, 0]
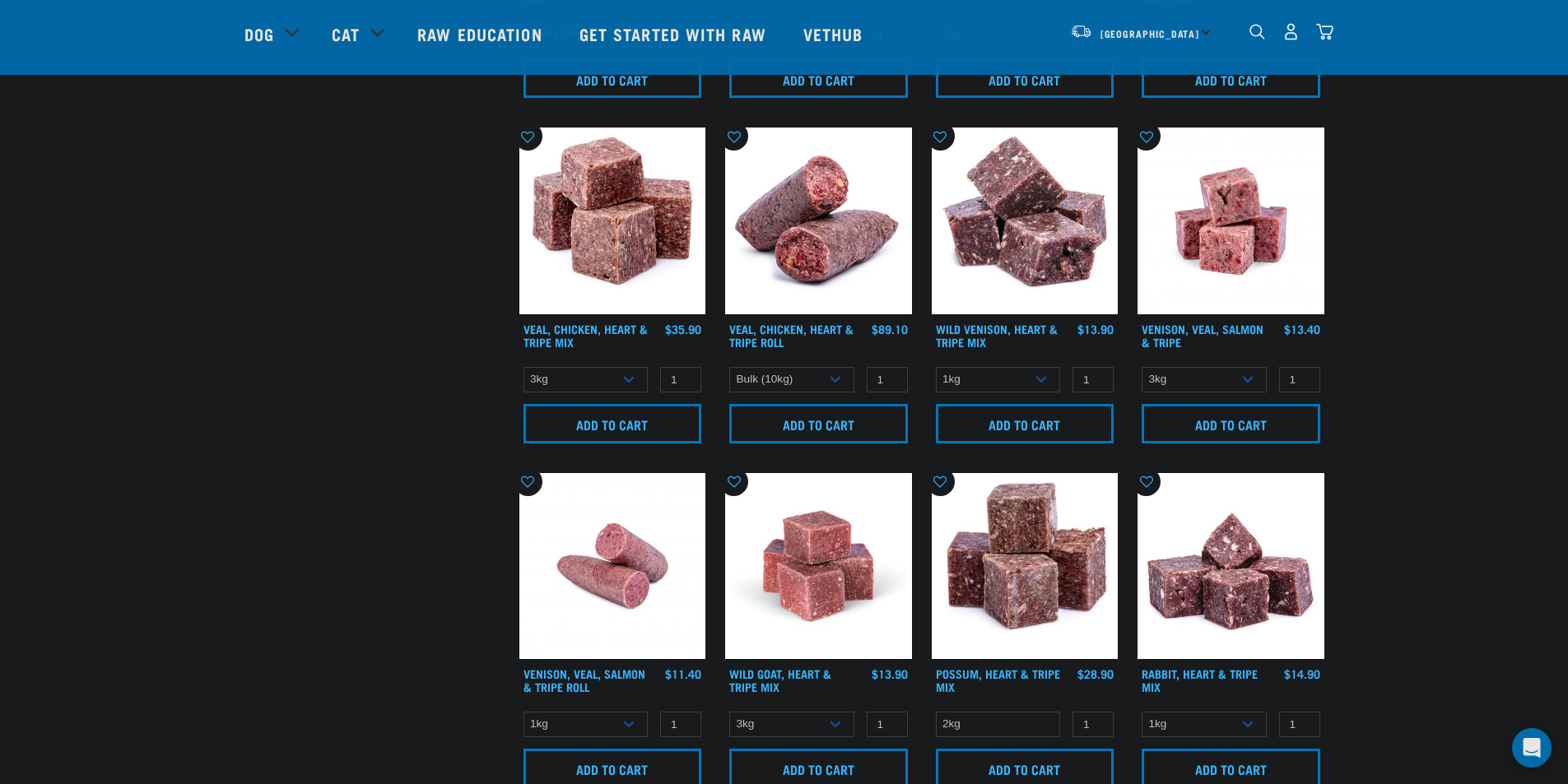
click at [835, 250] on img at bounding box center [819, 221] width 187 height 187
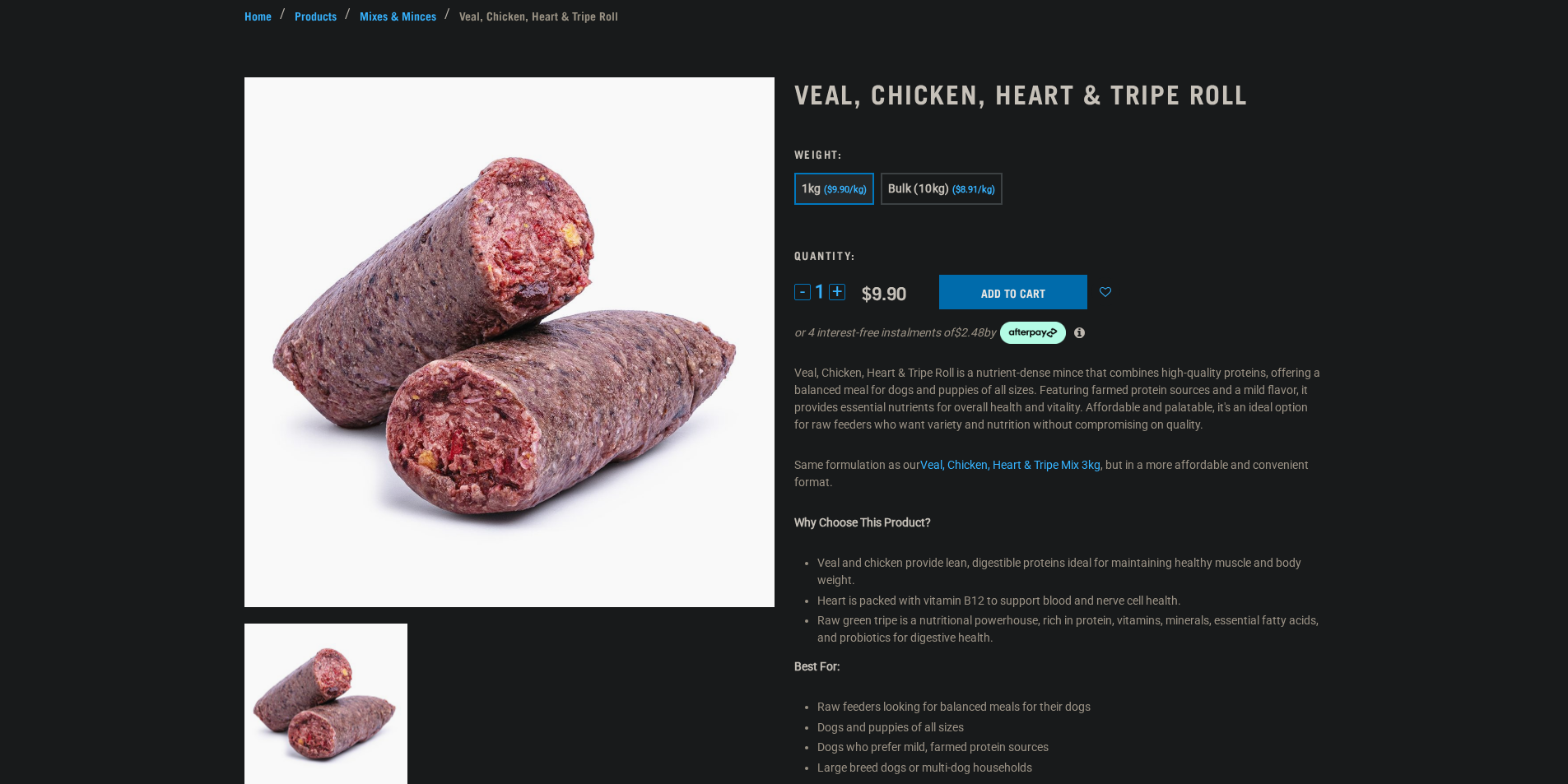
scroll to position [164, 0]
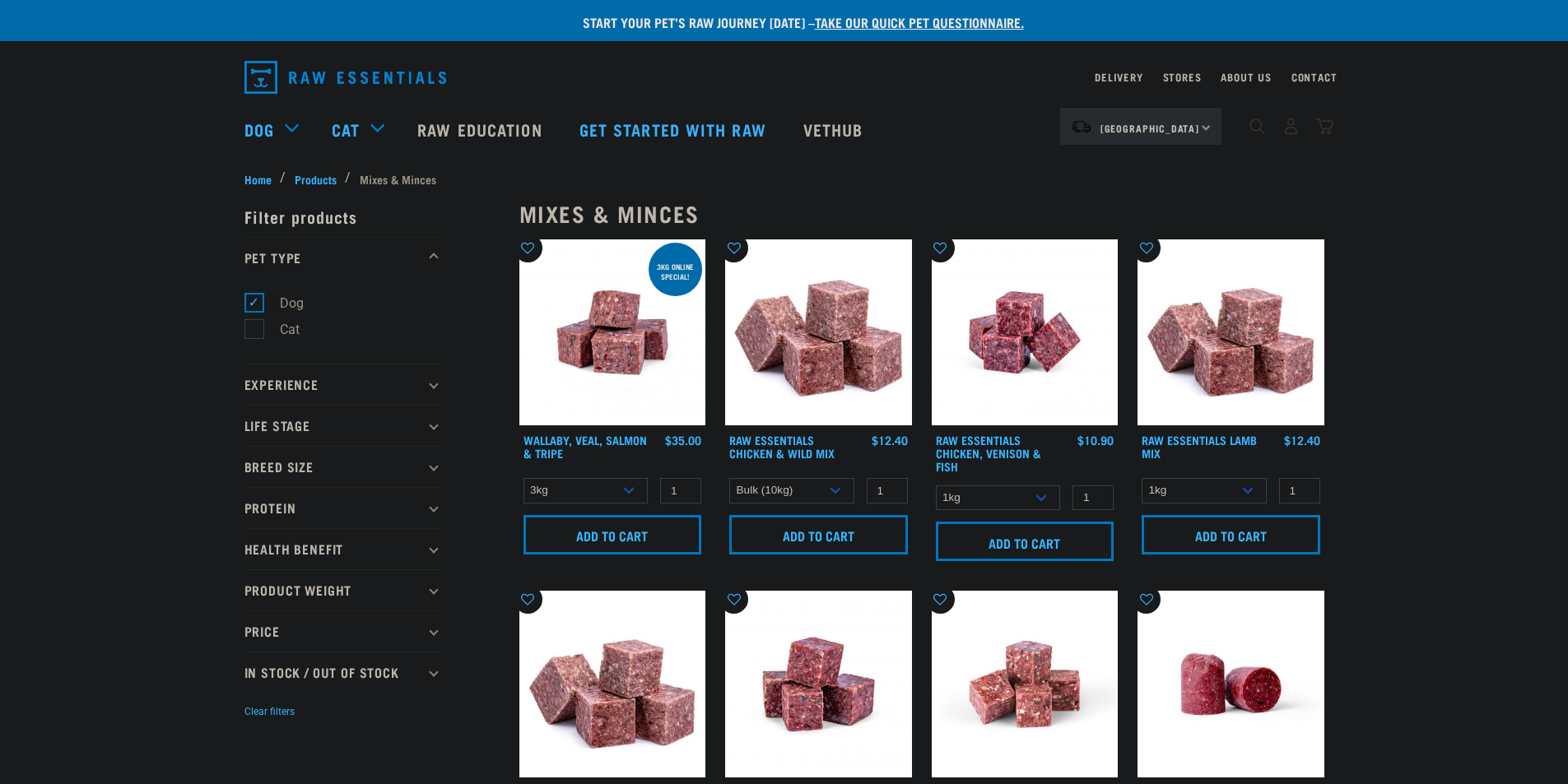
select select "14881"
select select "50722"
select select "435759"
select select "344957"
select select "368"
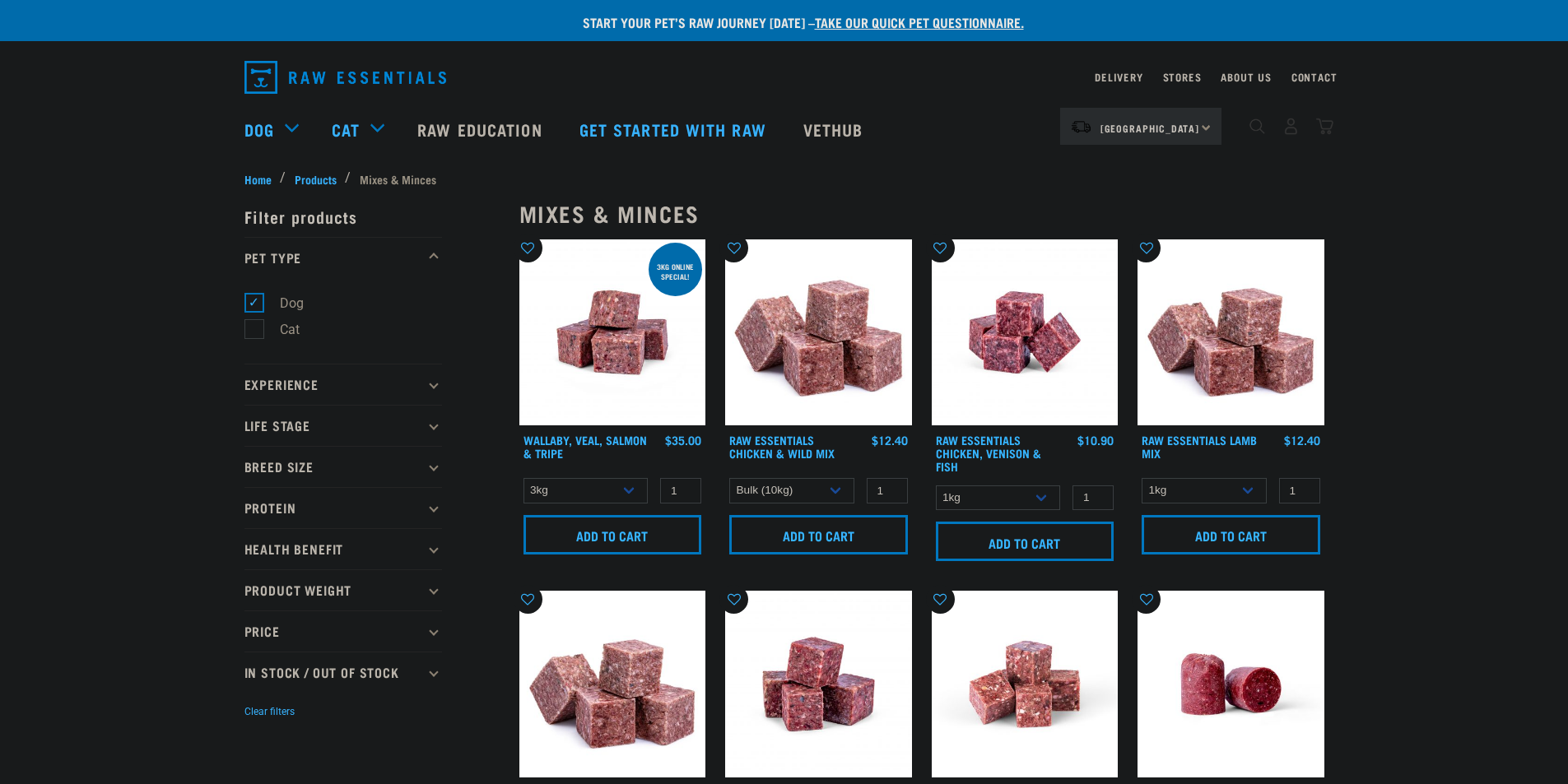
select select "752"
select select "176976"
select select "62284"
select select "262170"
select select "755"
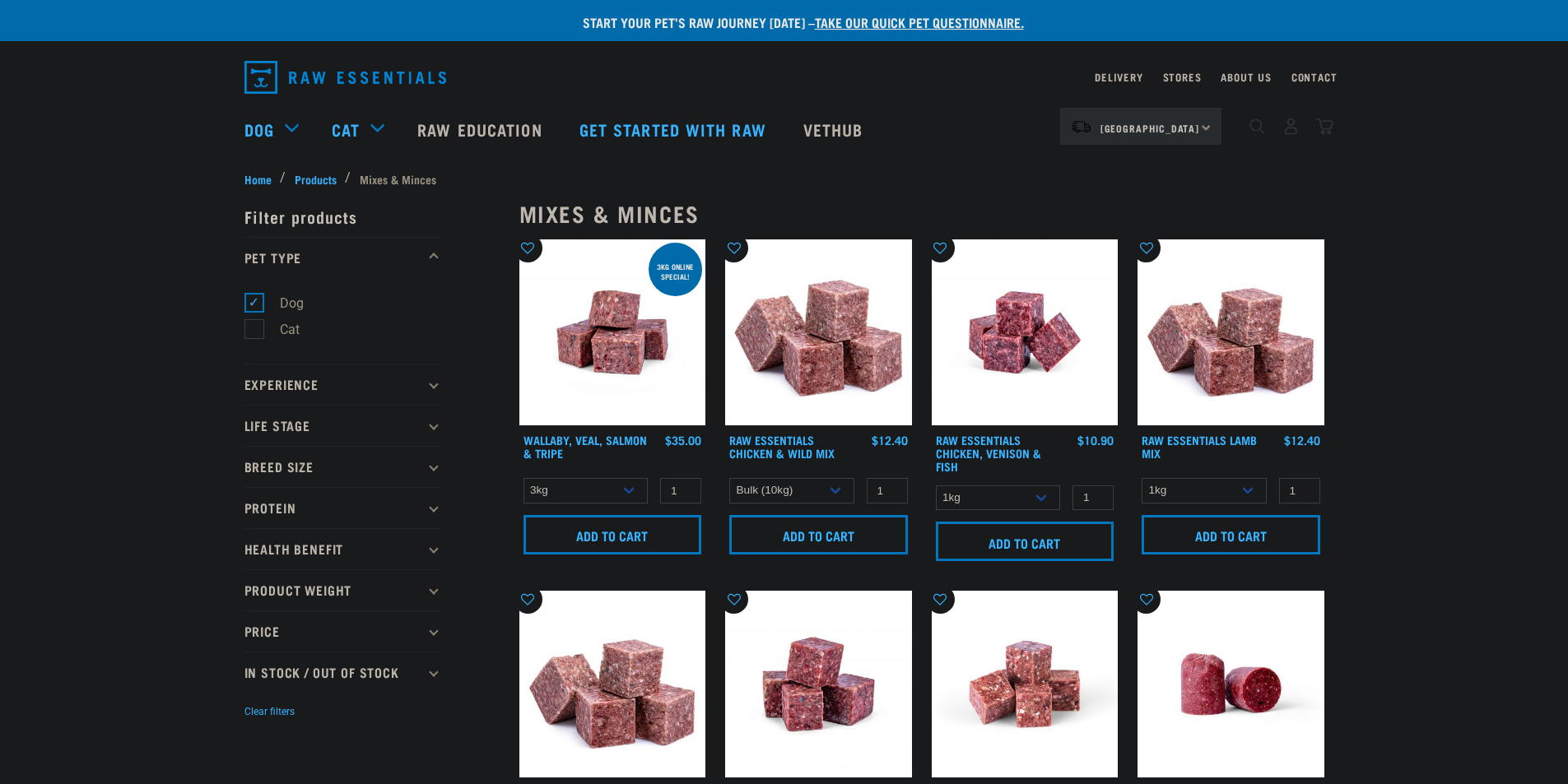
select select "776"
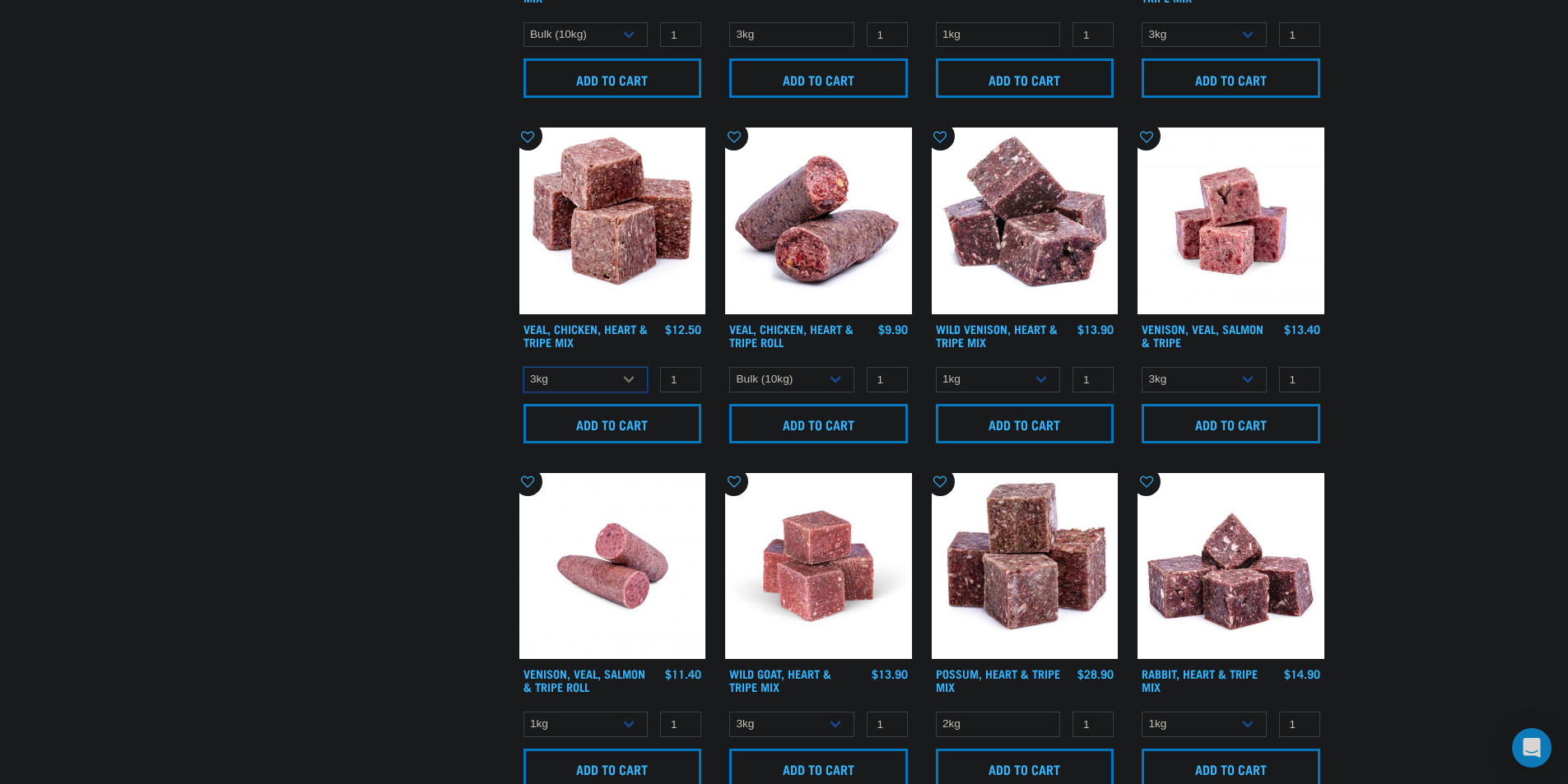
click at [620, 378] on select "1kg 3kg" at bounding box center [586, 379] width 125 height 25
click at [524, 367] on select "1kg 3kg" at bounding box center [586, 379] width 125 height 25
click at [600, 373] on select "1kg 3kg" at bounding box center [586, 379] width 125 height 25
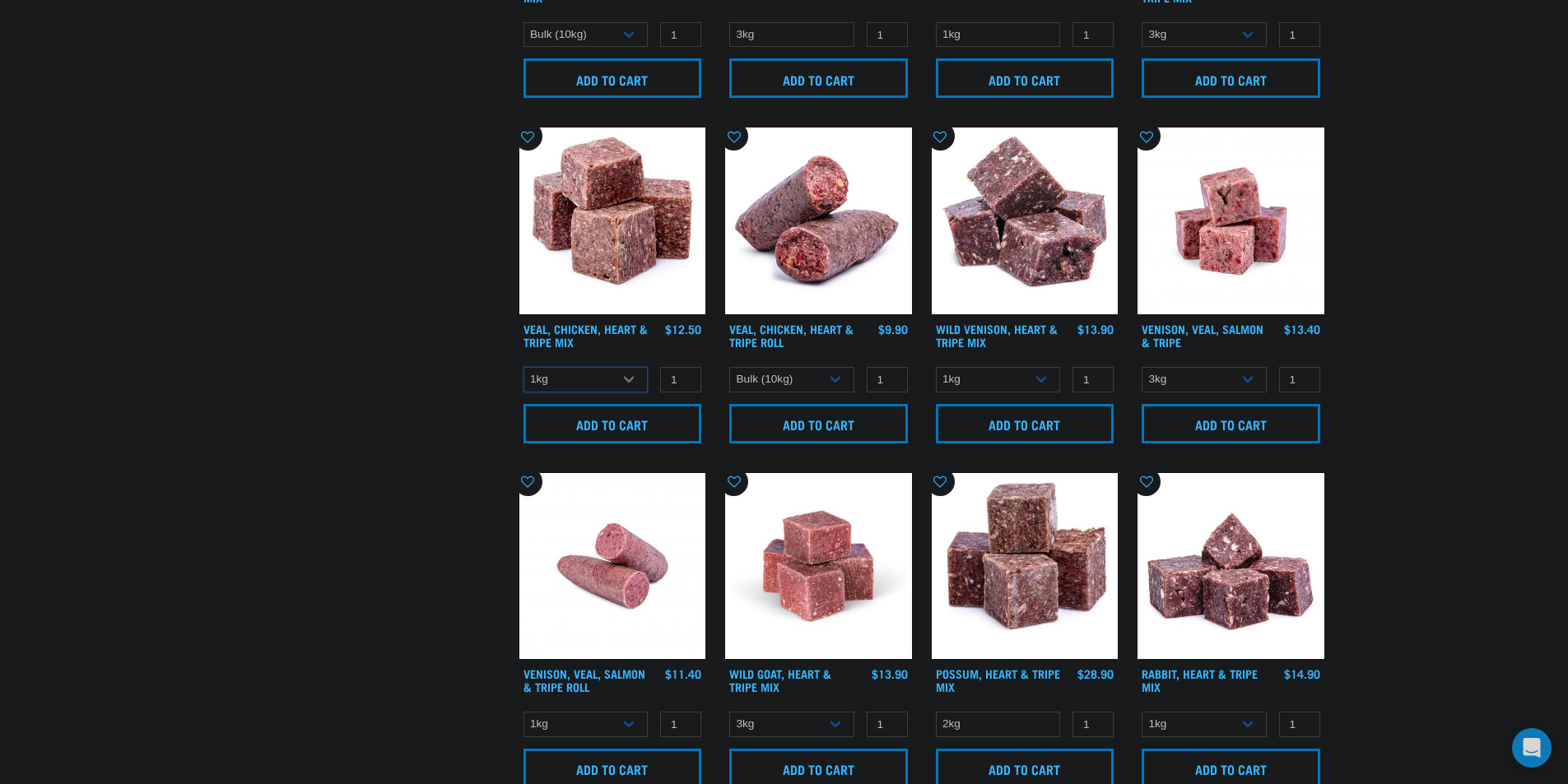
click at [524, 367] on select "1kg 3kg" at bounding box center [586, 379] width 125 height 25
click at [606, 380] on select "1kg 3kg" at bounding box center [586, 379] width 125 height 25
select select "752"
click at [524, 367] on select "1kg 3kg" at bounding box center [586, 379] width 125 height 25
click at [802, 375] on select "1kg Bulk (10kg)" at bounding box center [792, 379] width 125 height 25
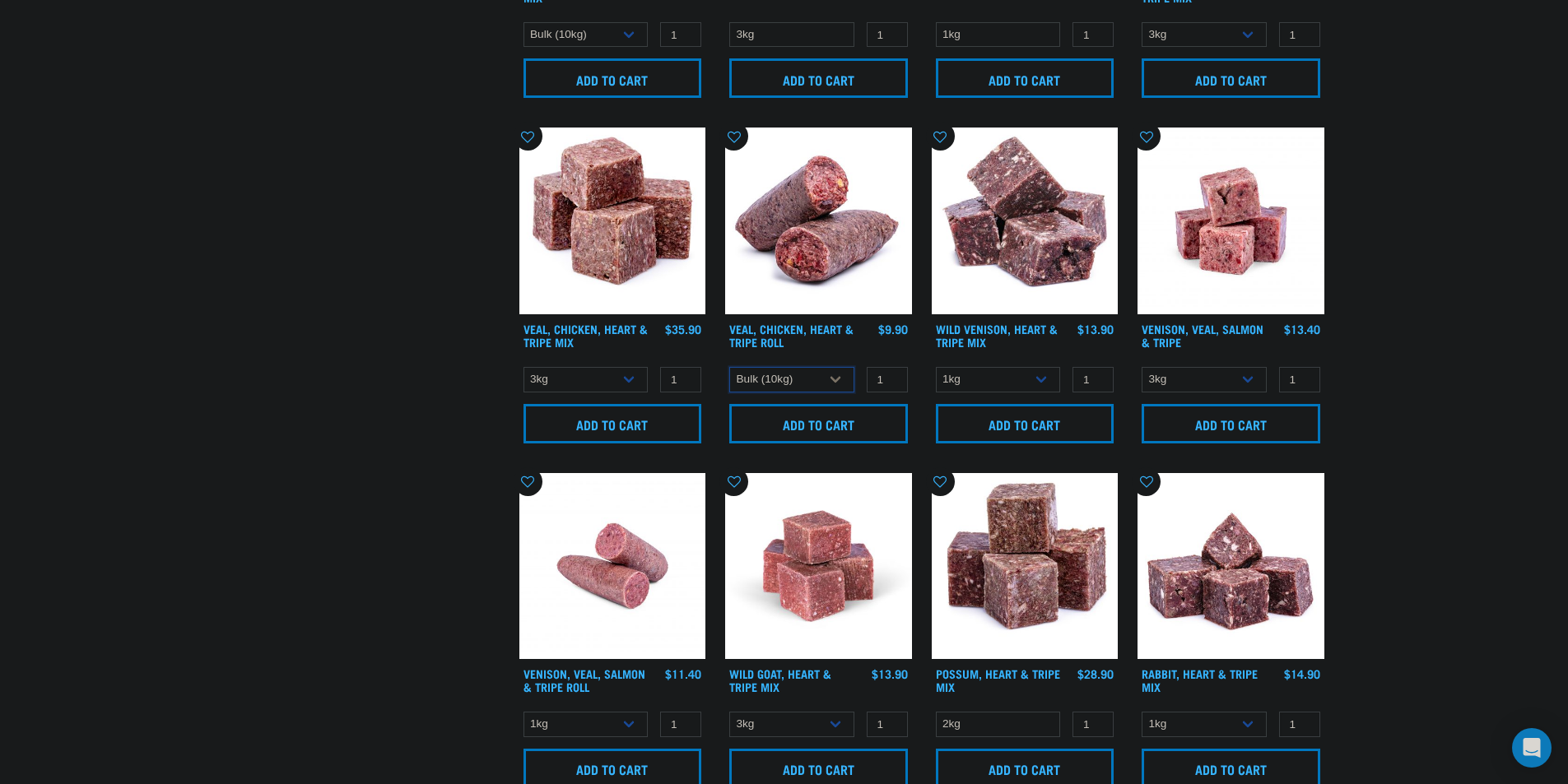
click at [730, 367] on select "1kg Bulk (10kg)" at bounding box center [792, 379] width 125 height 25
click at [812, 377] on select "1kg Bulk (10kg)" at bounding box center [792, 379] width 125 height 25
select select "176976"
click at [730, 367] on select "1kg Bulk (10kg)" at bounding box center [792, 379] width 125 height 25
click at [817, 416] on input "Add to cart" at bounding box center [819, 423] width 179 height 40
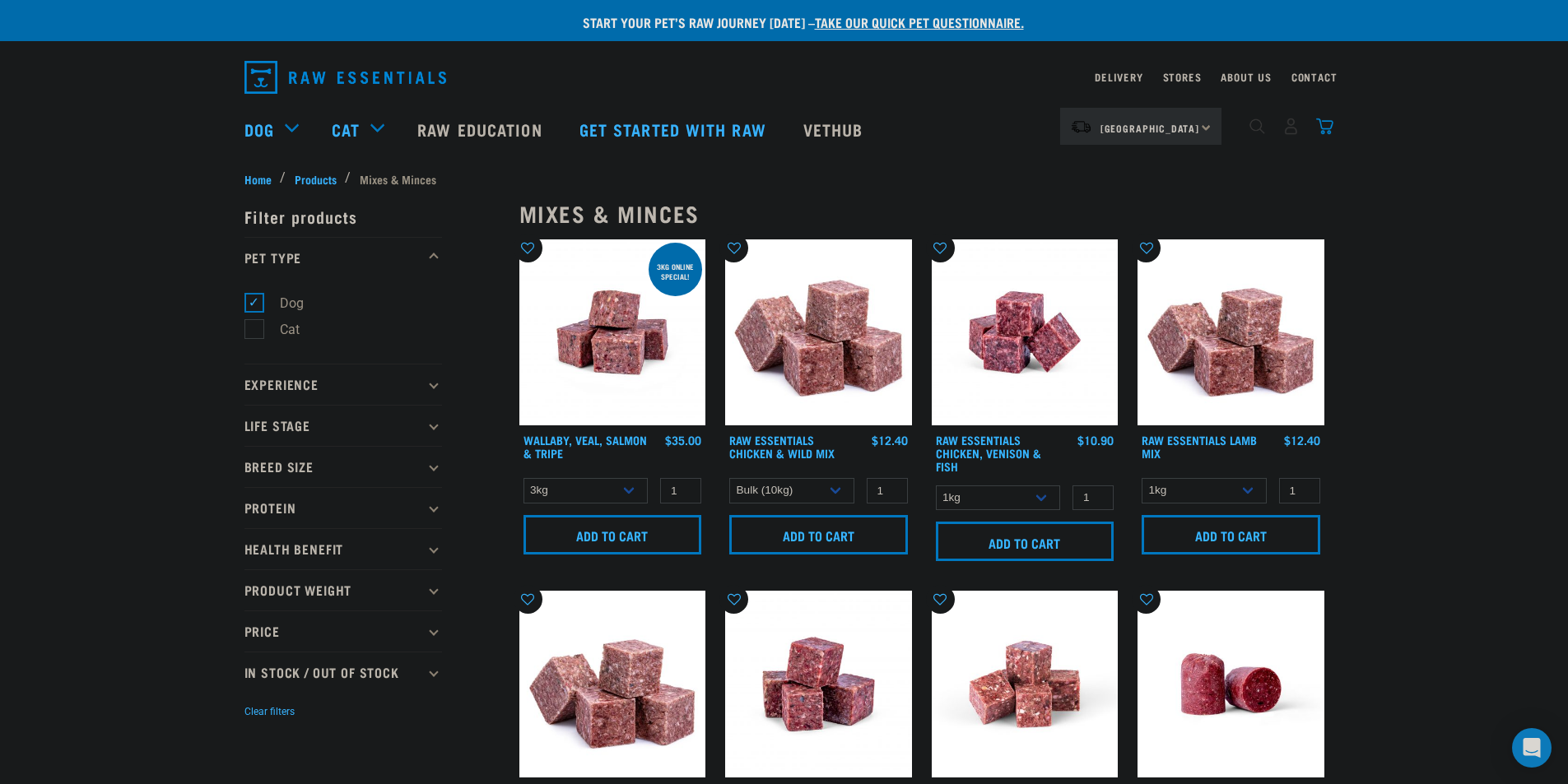
click at [1326, 135] on img "dropdown navigation" at bounding box center [1324, 126] width 17 height 17
click at [1320, 135] on img "dropdown navigation" at bounding box center [1324, 126] width 17 height 17
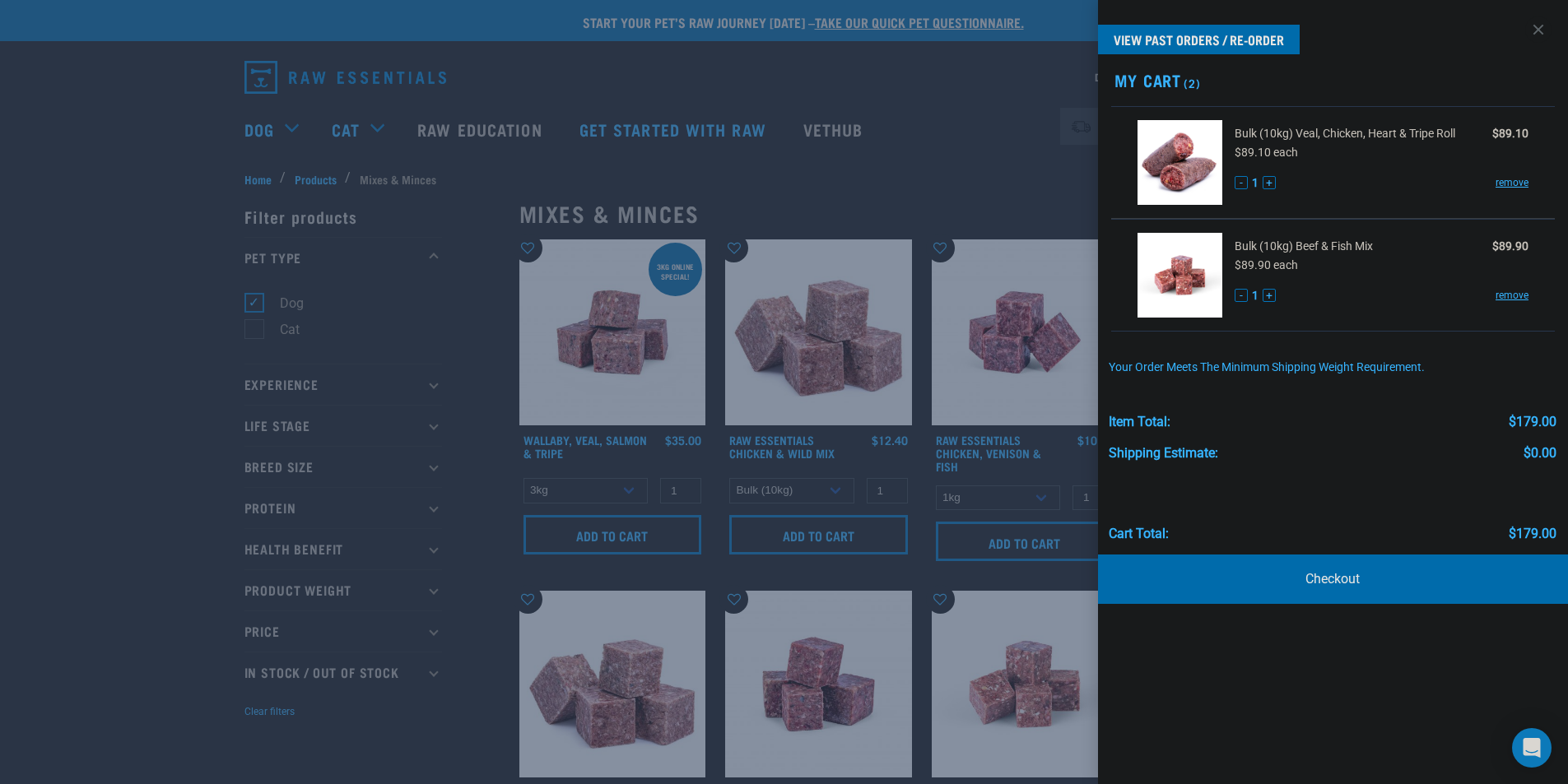
click at [987, 163] on div at bounding box center [784, 392] width 1568 height 784
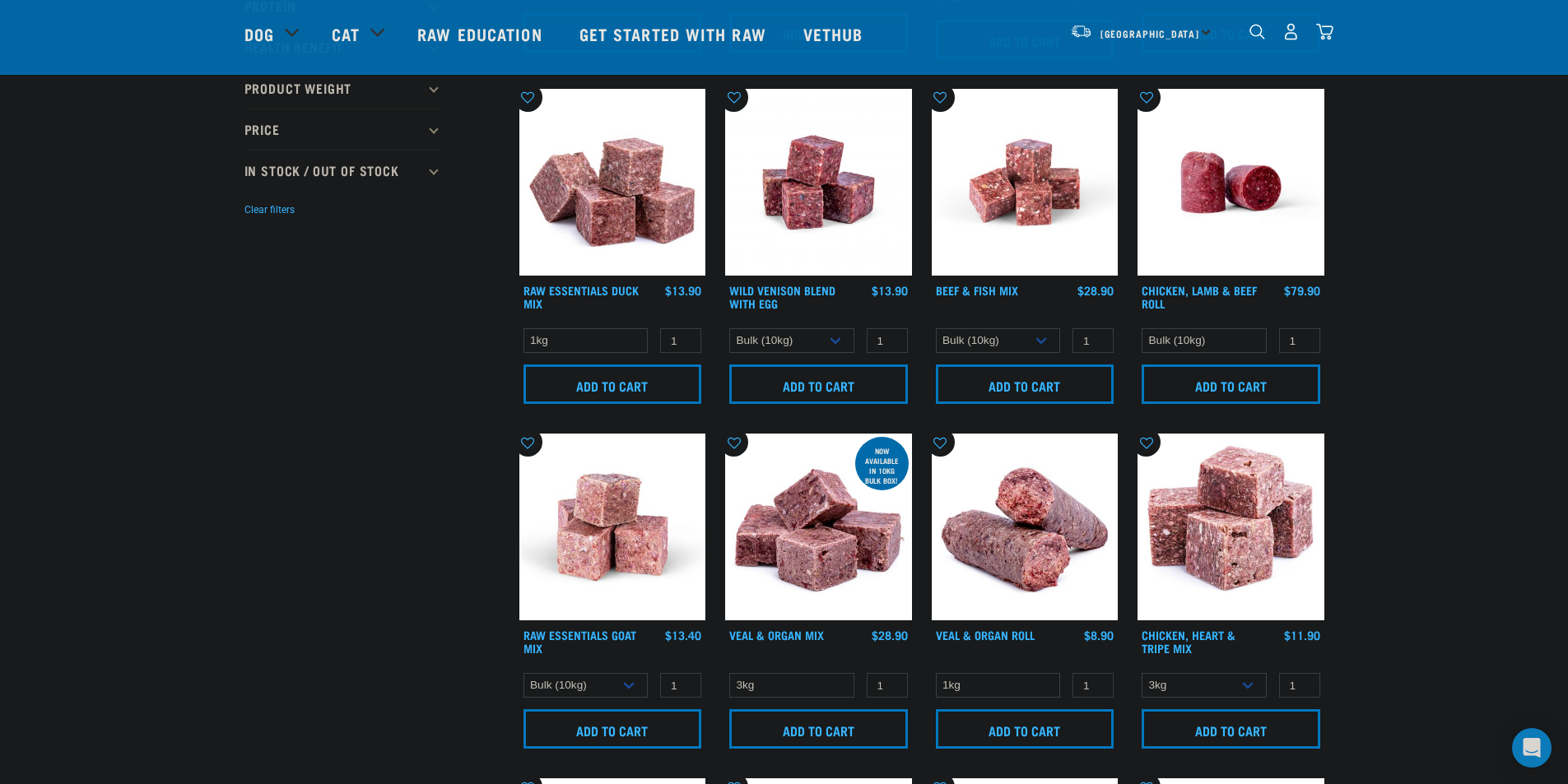
scroll to position [493, 0]
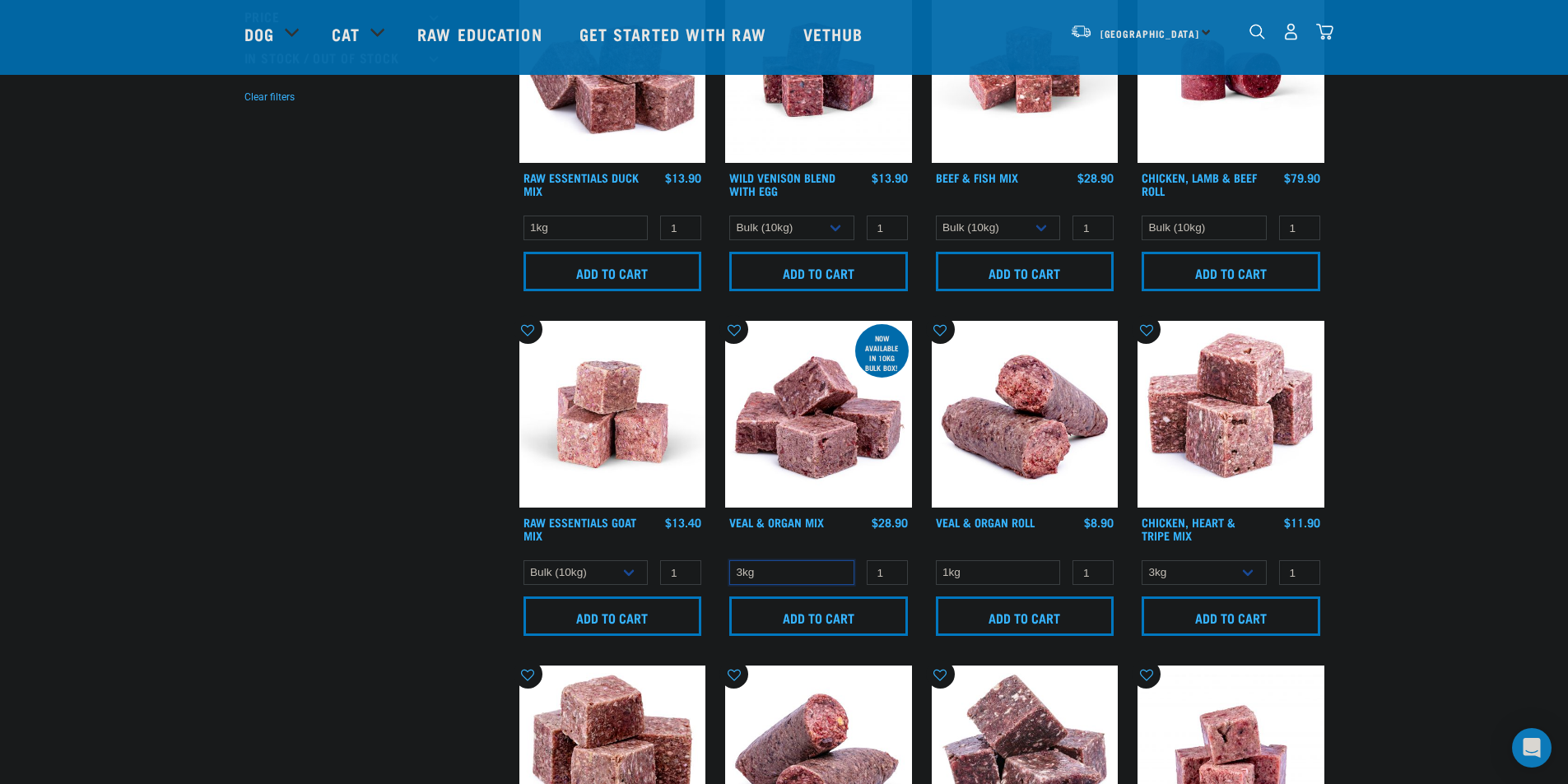
click at [807, 570] on select "3kg" at bounding box center [792, 573] width 125 height 25
click at [807, 572] on select "3kg" at bounding box center [792, 573] width 125 height 25
click at [814, 561] on select "3kg" at bounding box center [792, 573] width 125 height 25
click at [807, 577] on select "3kg" at bounding box center [792, 573] width 125 height 25
click at [789, 428] on img at bounding box center [819, 415] width 187 height 187
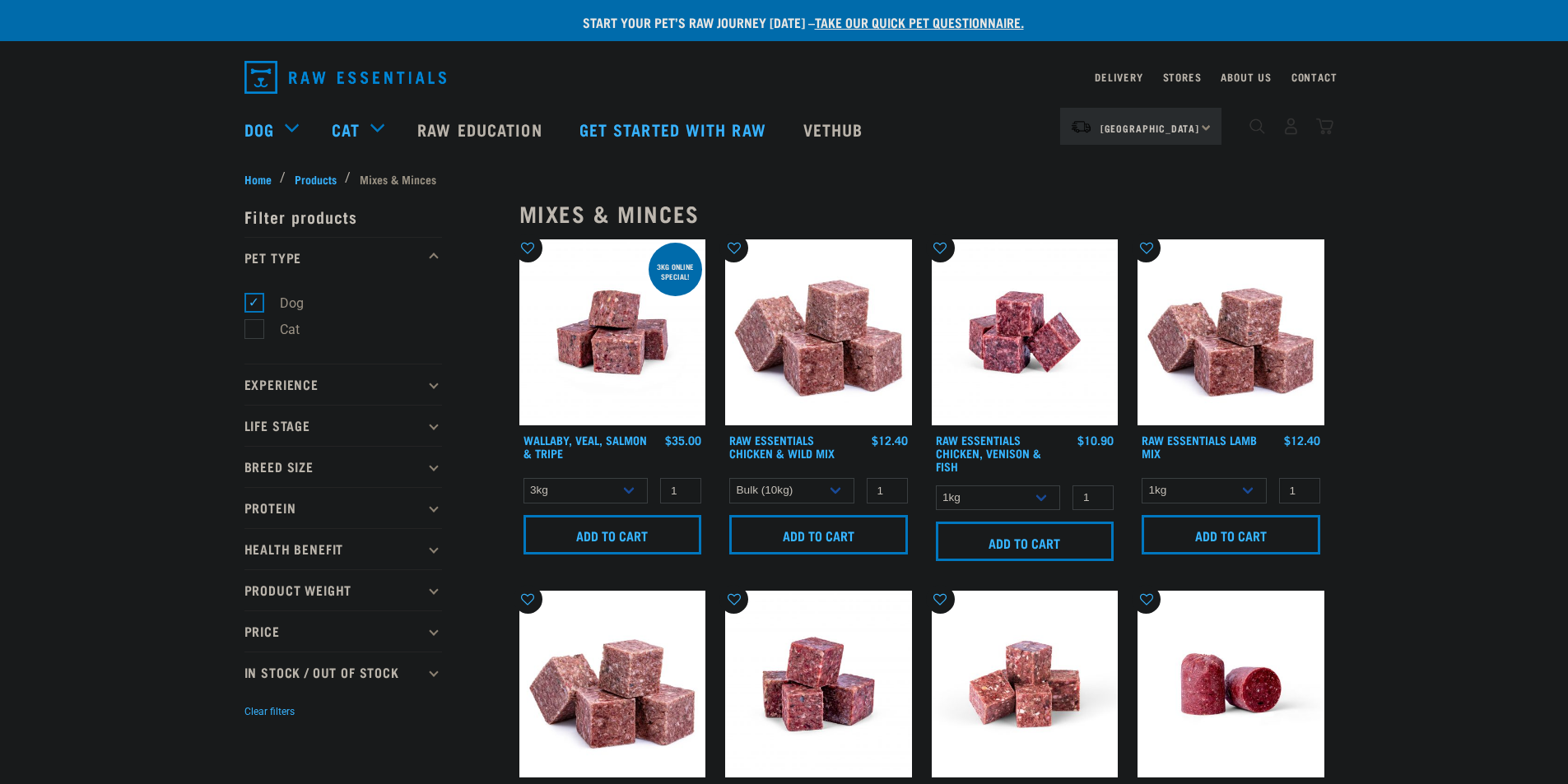
select select "14881"
select select "50722"
select select "435759"
select select "344957"
select select "368"
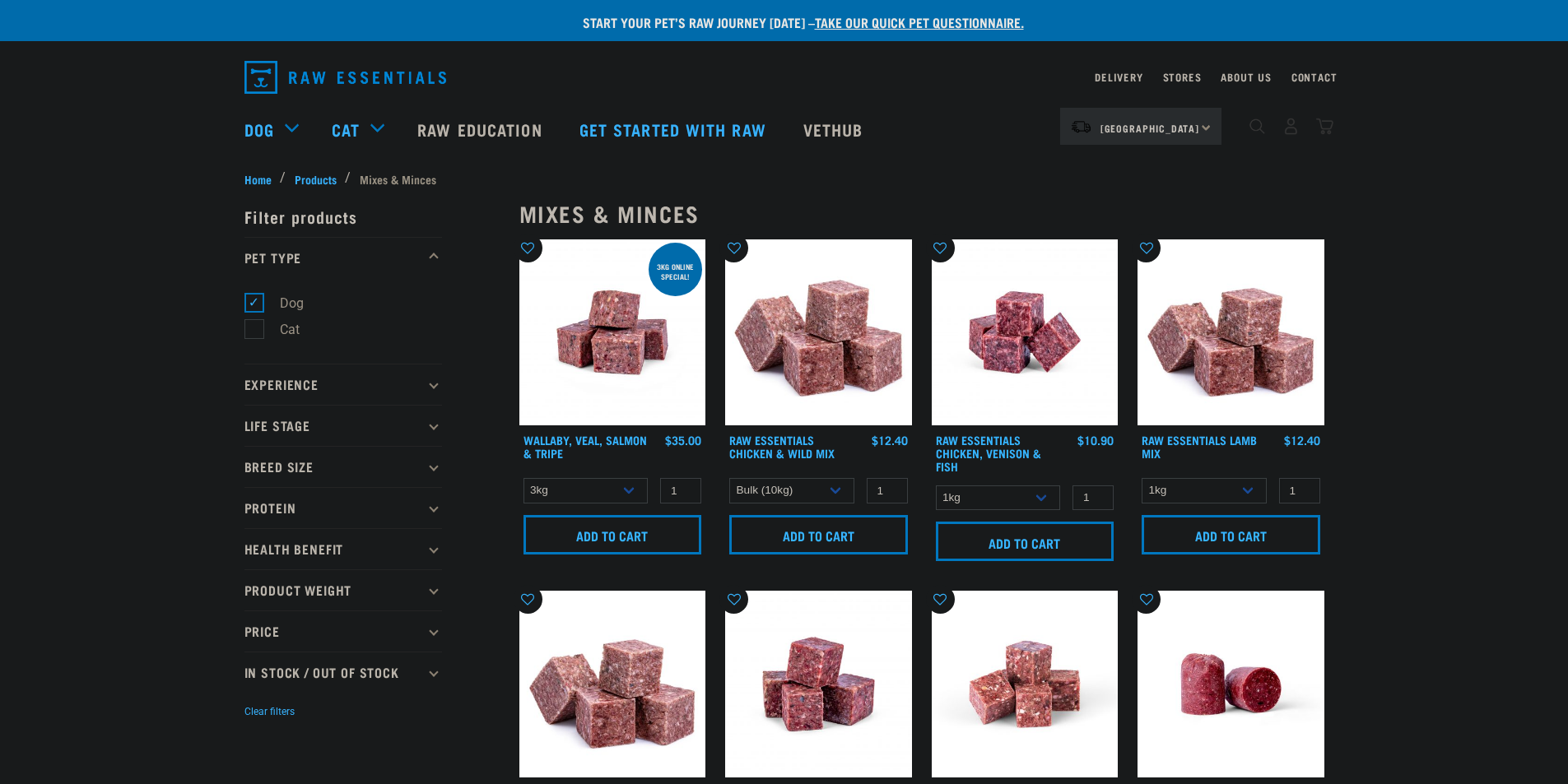
select select "752"
select select "176976"
select select "62284"
select select "262170"
select select "755"
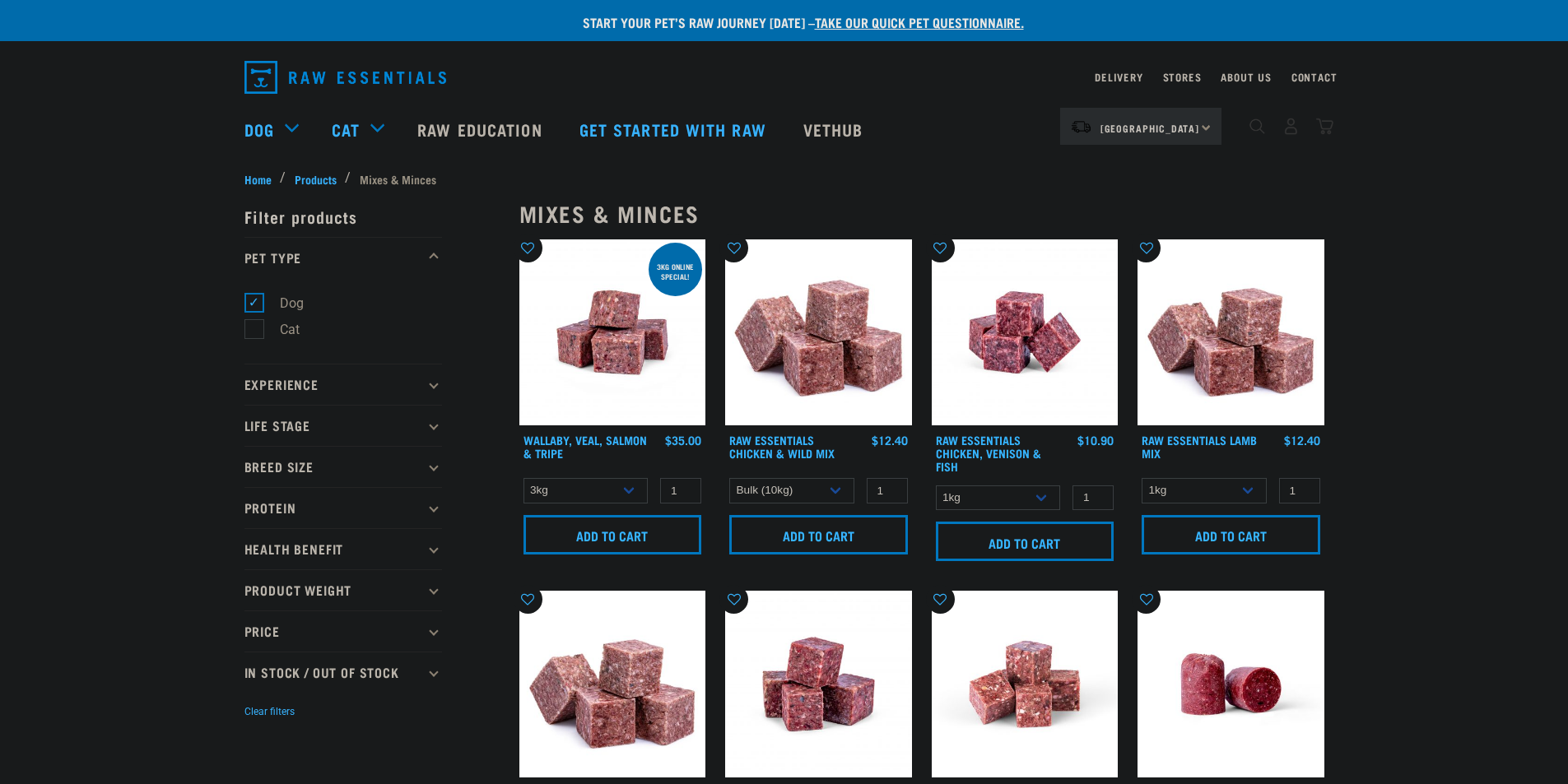
select select "776"
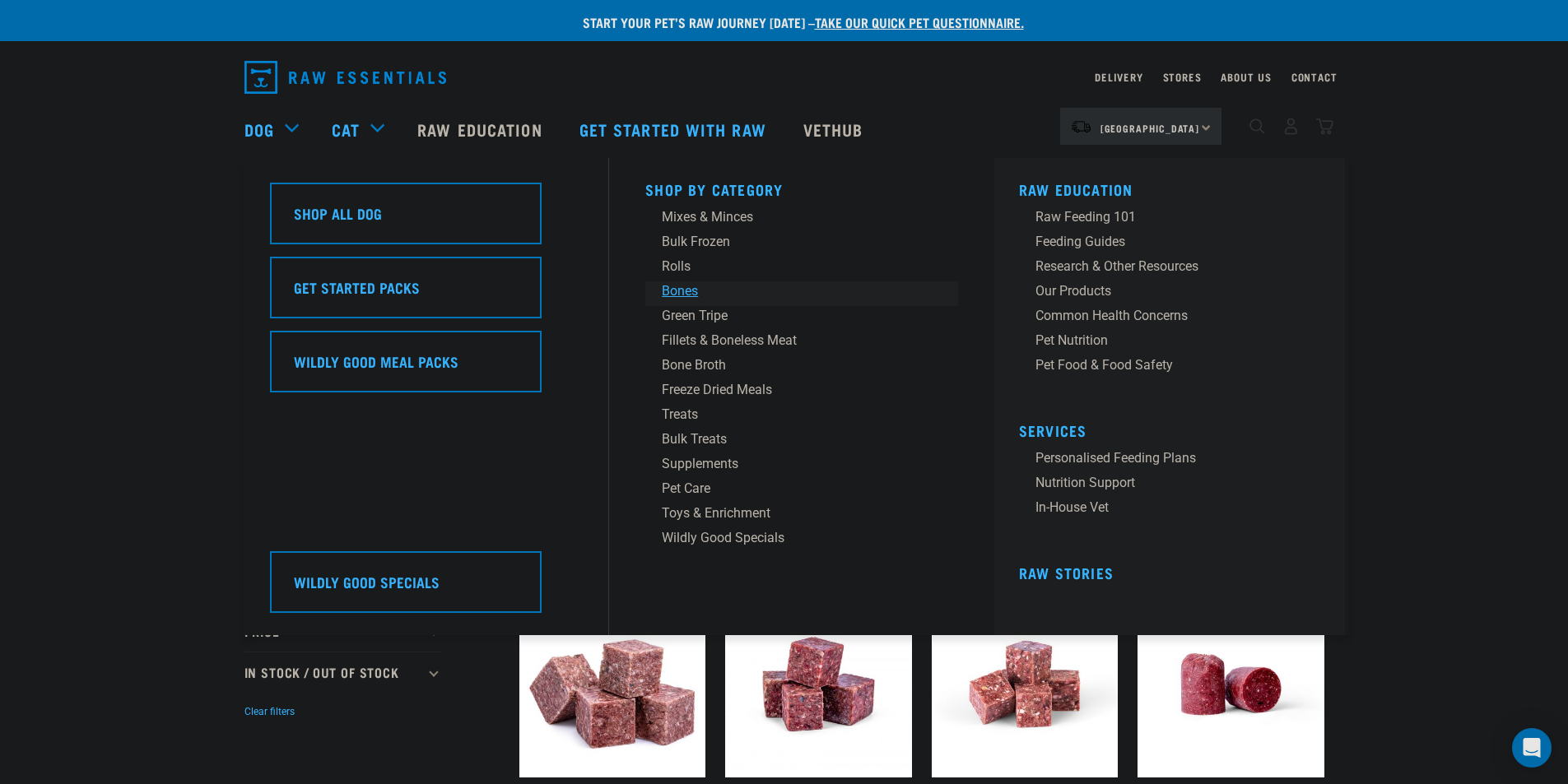
click at [686, 289] on div "Bones" at bounding box center [790, 291] width 256 height 19
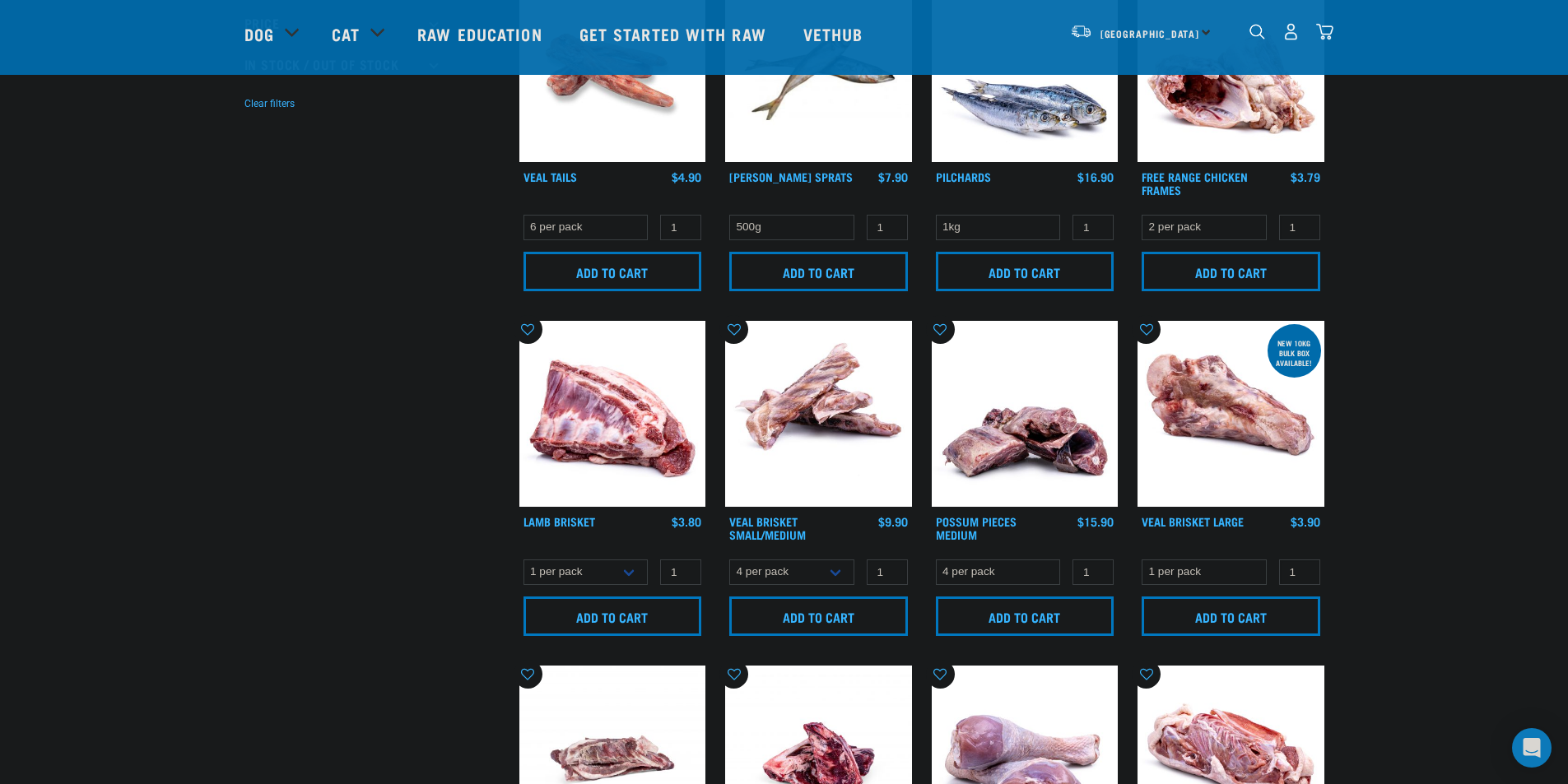
scroll to position [493, 0]
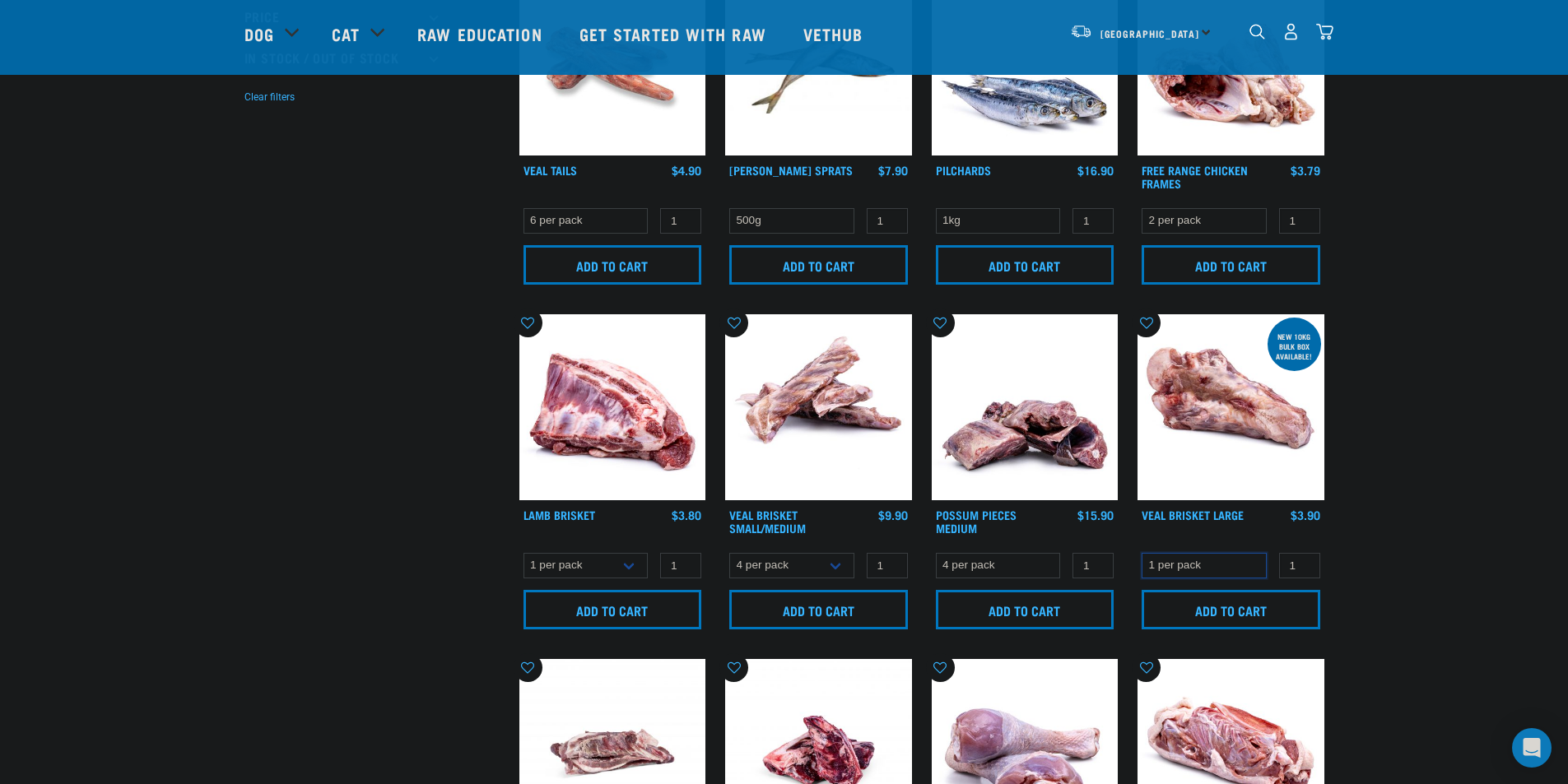
click at [1204, 556] on select "1 per pack" at bounding box center [1204, 566] width 125 height 25
click at [1204, 556] on select "1 per pack" at bounding box center [1204, 566] width 125 height 25
click at [1212, 416] on img at bounding box center [1231, 408] width 187 height 187
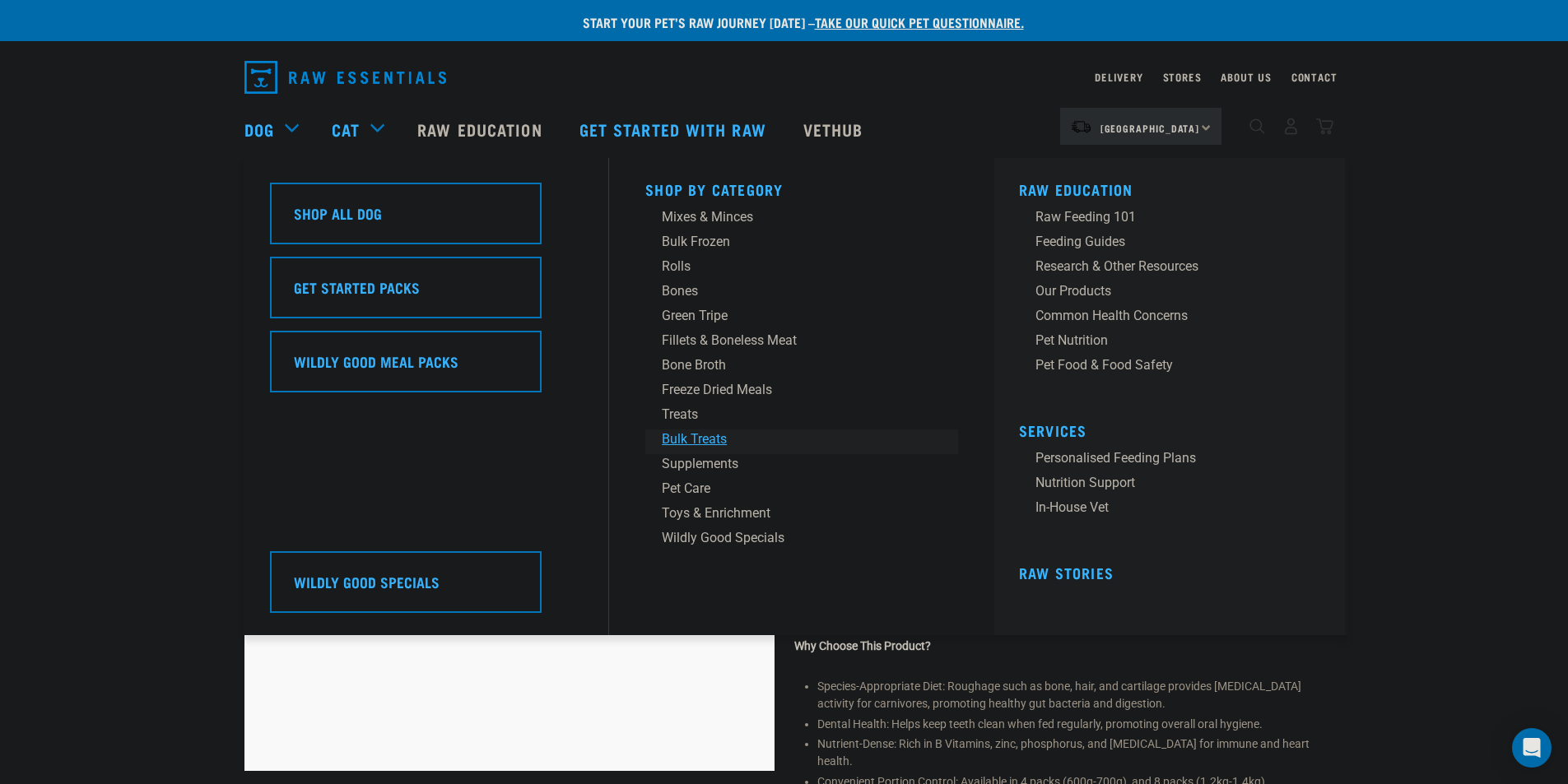
click at [701, 434] on div "Bulk Treats" at bounding box center [790, 438] width 256 height 19
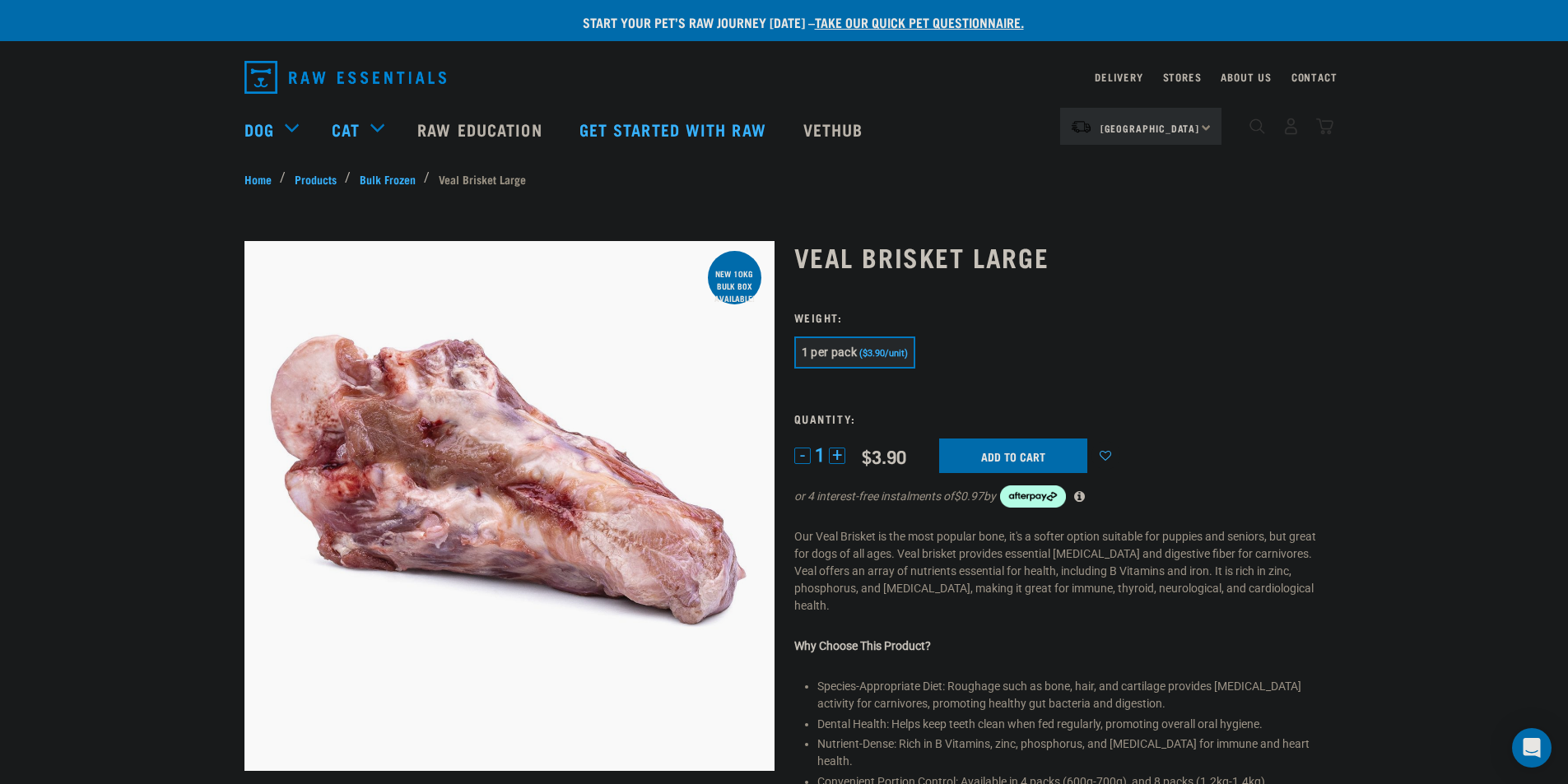
drag, startPoint x: 779, startPoint y: 357, endPoint x: 769, endPoint y: 357, distance: 10.0
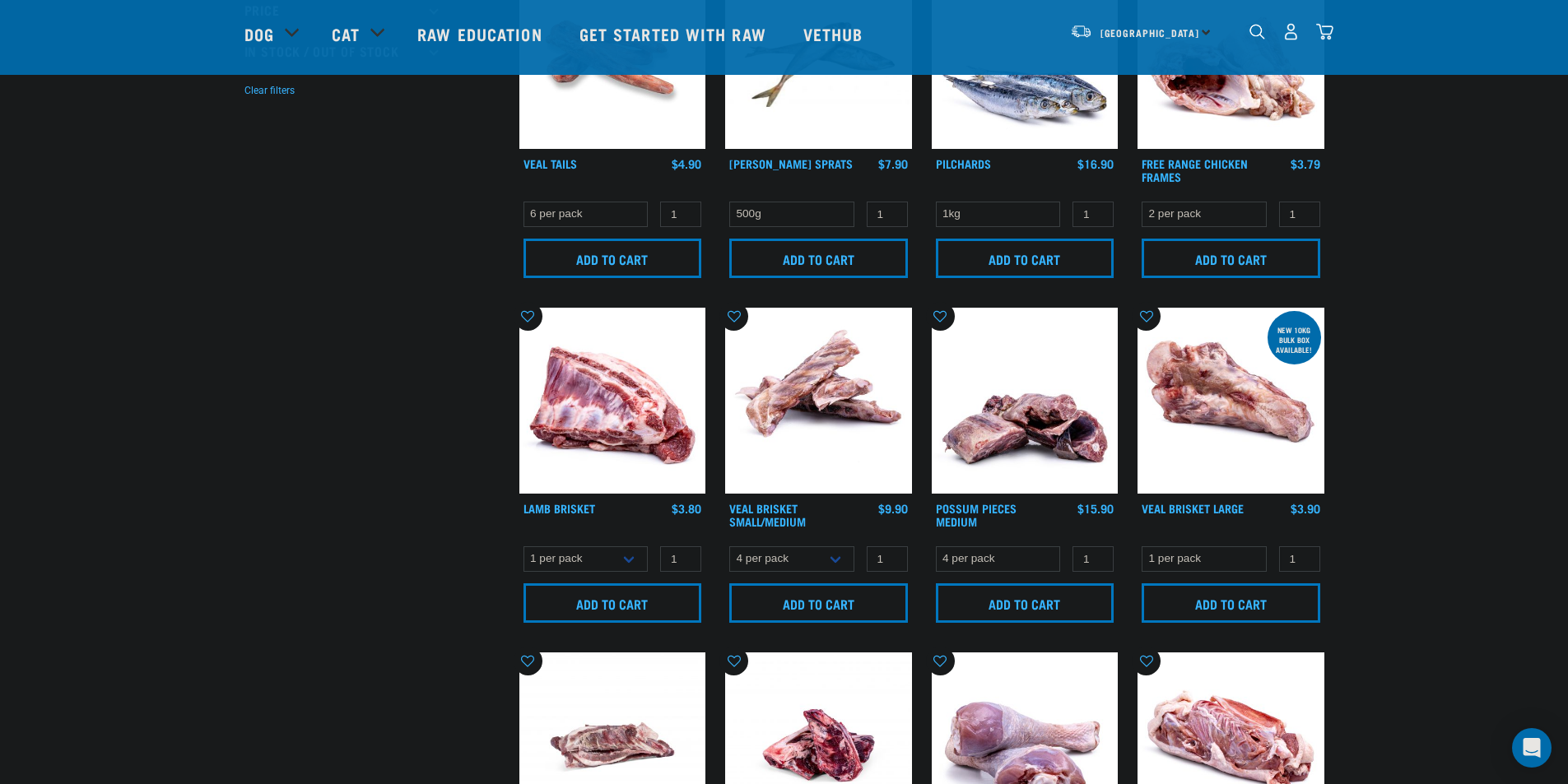
scroll to position [602, 0]
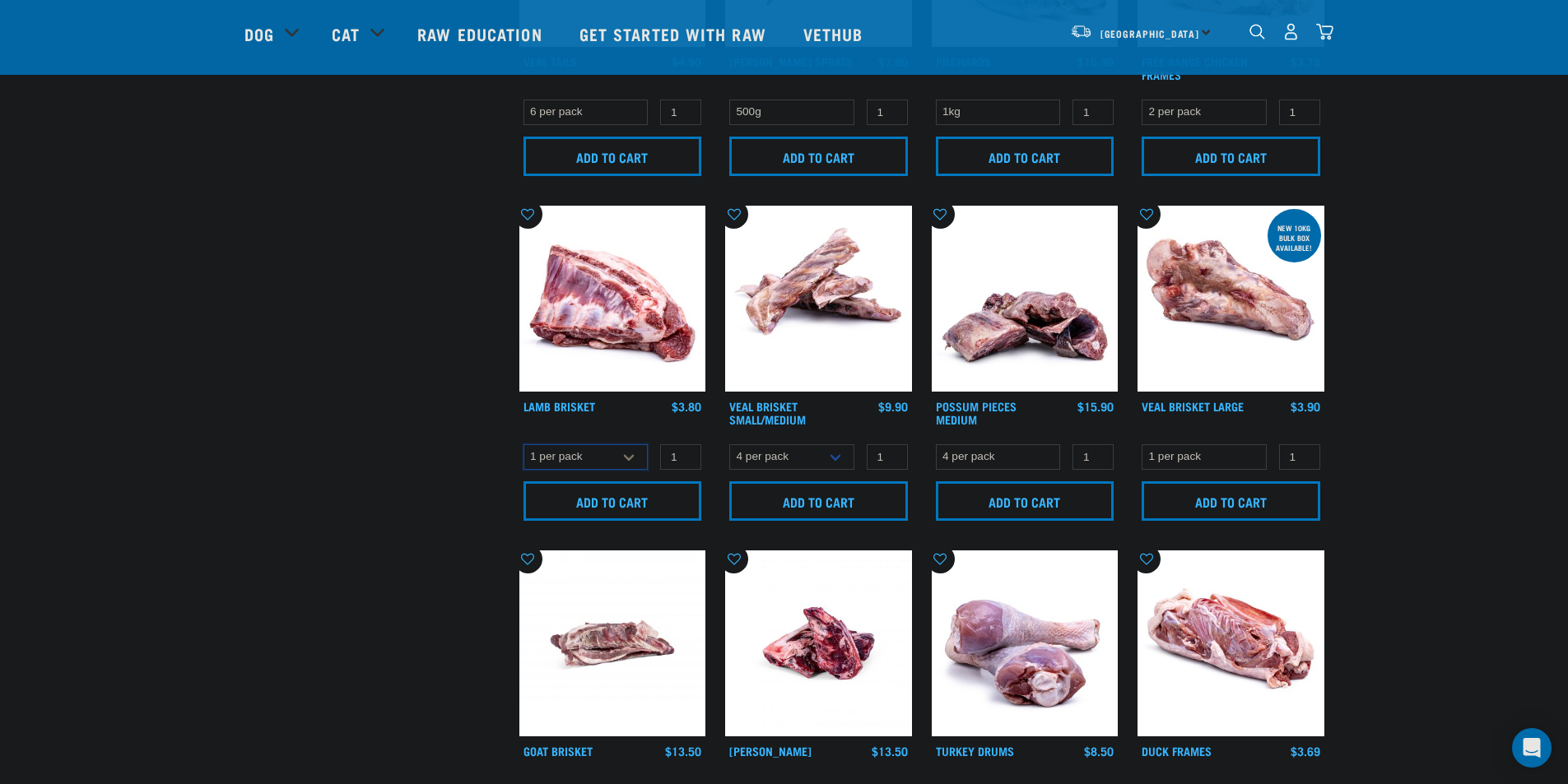
click at [632, 456] on select "1 per pack 4 per pack" at bounding box center [586, 457] width 125 height 25
click at [629, 456] on select "1 per pack 4 per pack" at bounding box center [586, 457] width 125 height 25
click at [524, 444] on select "1 per pack 4 per pack" at bounding box center [586, 457] width 125 height 25
click at [612, 454] on select "1 per pack 4 per pack" at bounding box center [586, 457] width 125 height 25
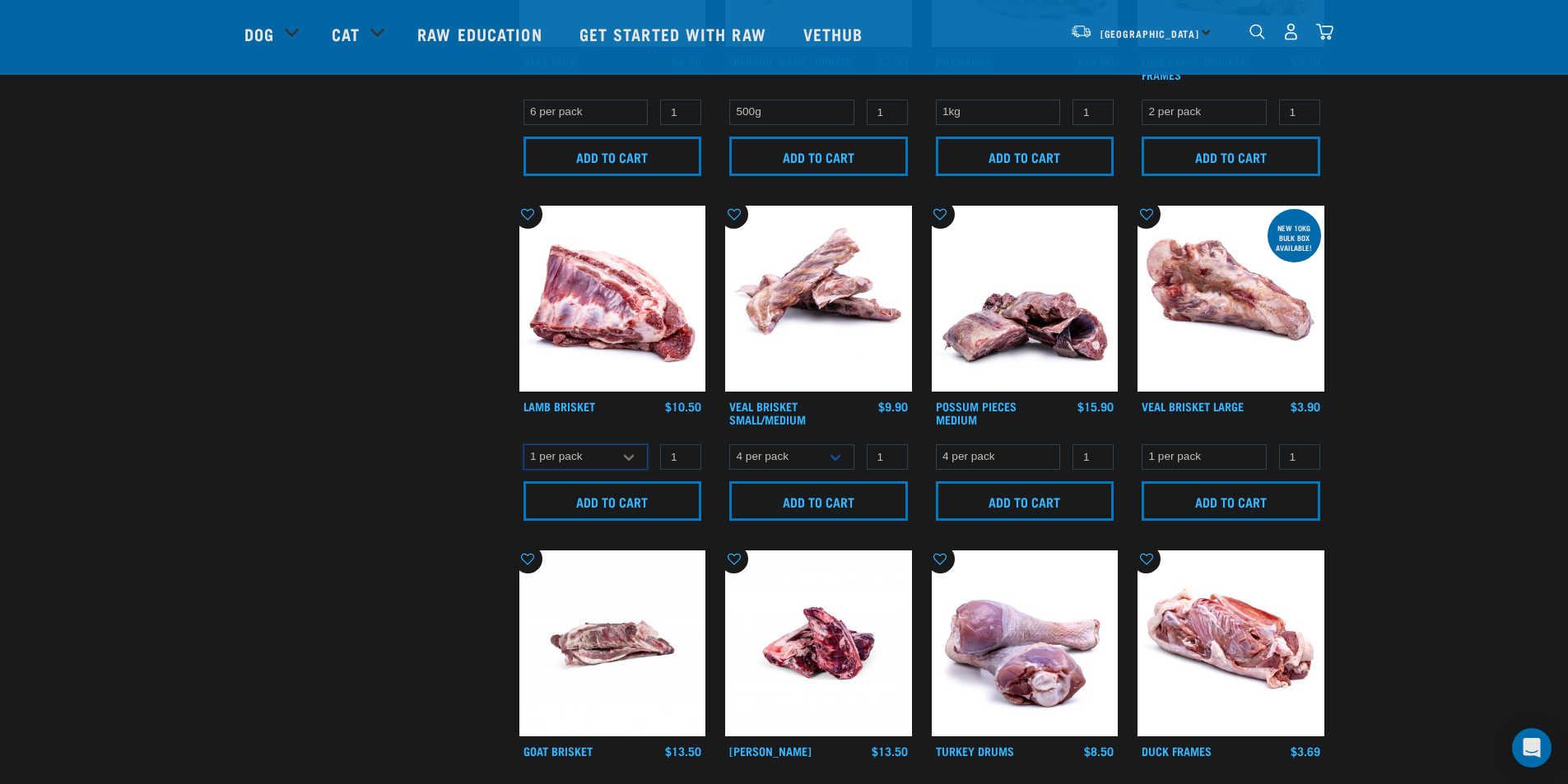
click at [524, 444] on select "1 per pack 4 per pack" at bounding box center [586, 457] width 125 height 25
click at [606, 454] on select "1 per pack 4 per pack" at bounding box center [586, 457] width 125 height 25
select select "813"
click at [524, 444] on select "1 per pack 4 per pack" at bounding box center [586, 457] width 125 height 25
click at [595, 460] on select "1 per pack 4 per pack" at bounding box center [586, 457] width 125 height 25
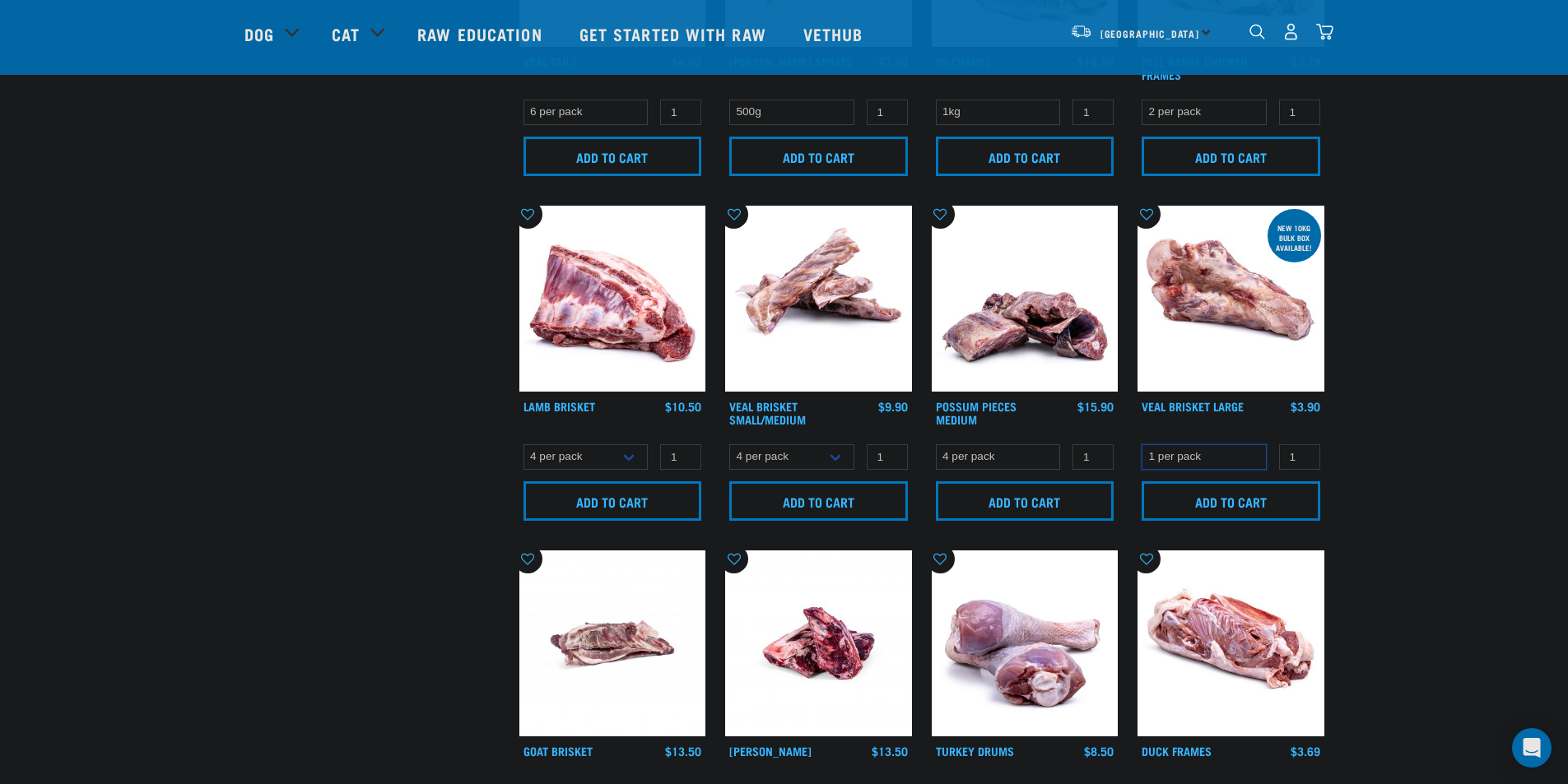
click at [1223, 460] on select "1 per pack" at bounding box center [1204, 457] width 125 height 25
click at [1141, 444] on select "1 per pack" at bounding box center [1204, 457] width 125 height 25
click at [832, 459] on select "4 per pack 8 per pack" at bounding box center [792, 457] width 125 height 25
click at [730, 444] on select "4 per pack 8 per pack" at bounding box center [792, 457] width 125 height 25
click at [396, 420] on div "× Filter products Pet Type Dog Cat Experience New Raw Feeder Experienced Raw Fe…" at bounding box center [372, 717] width 275 height 2524
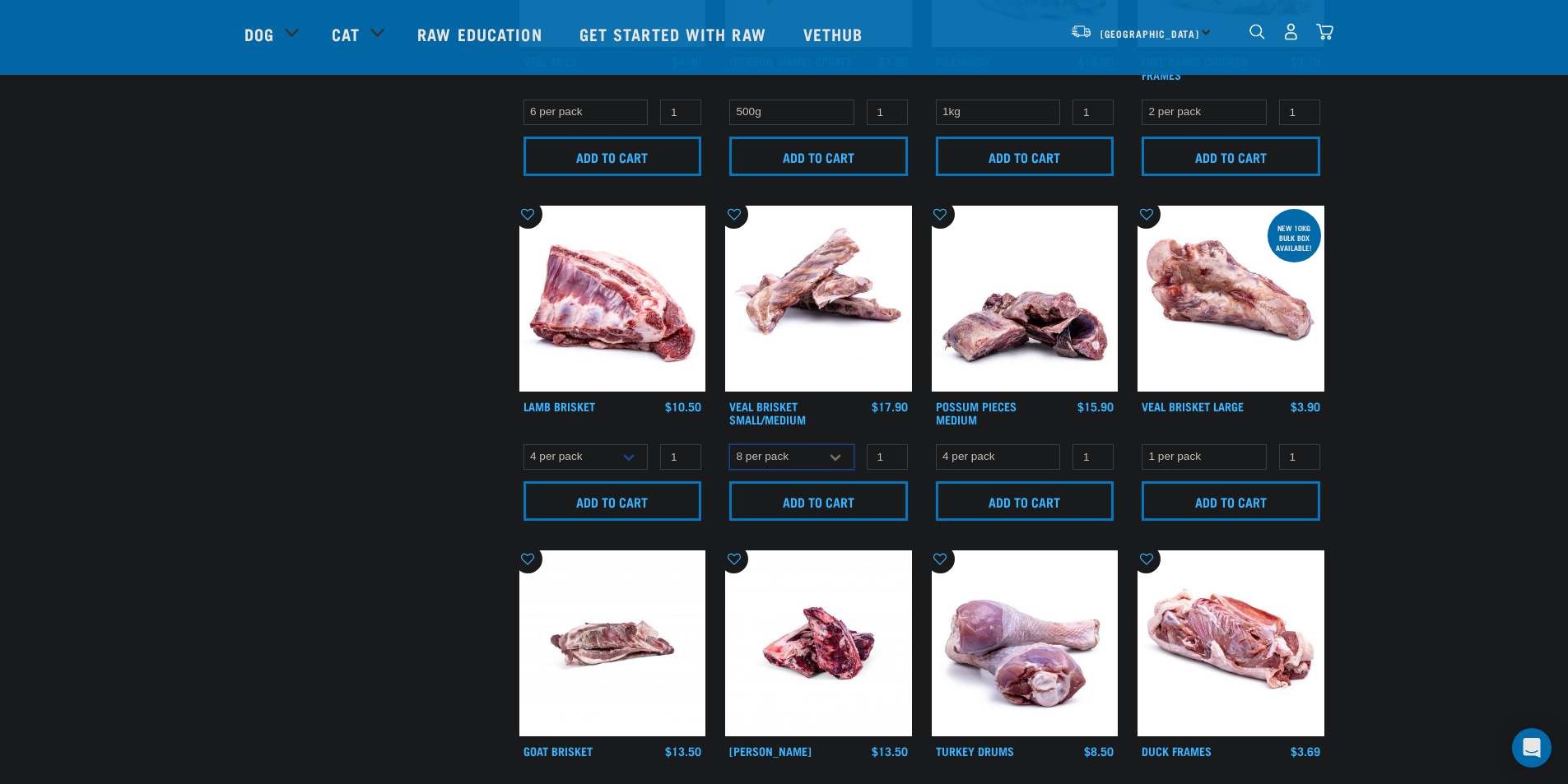
click at [792, 459] on select "4 per pack 8 per pack" at bounding box center [792, 457] width 125 height 25
select select "447644"
click at [730, 444] on select "4 per pack 8 per pack" at bounding box center [792, 457] width 125 height 25
click at [1204, 454] on select "1 per pack" at bounding box center [1204, 457] width 125 height 25
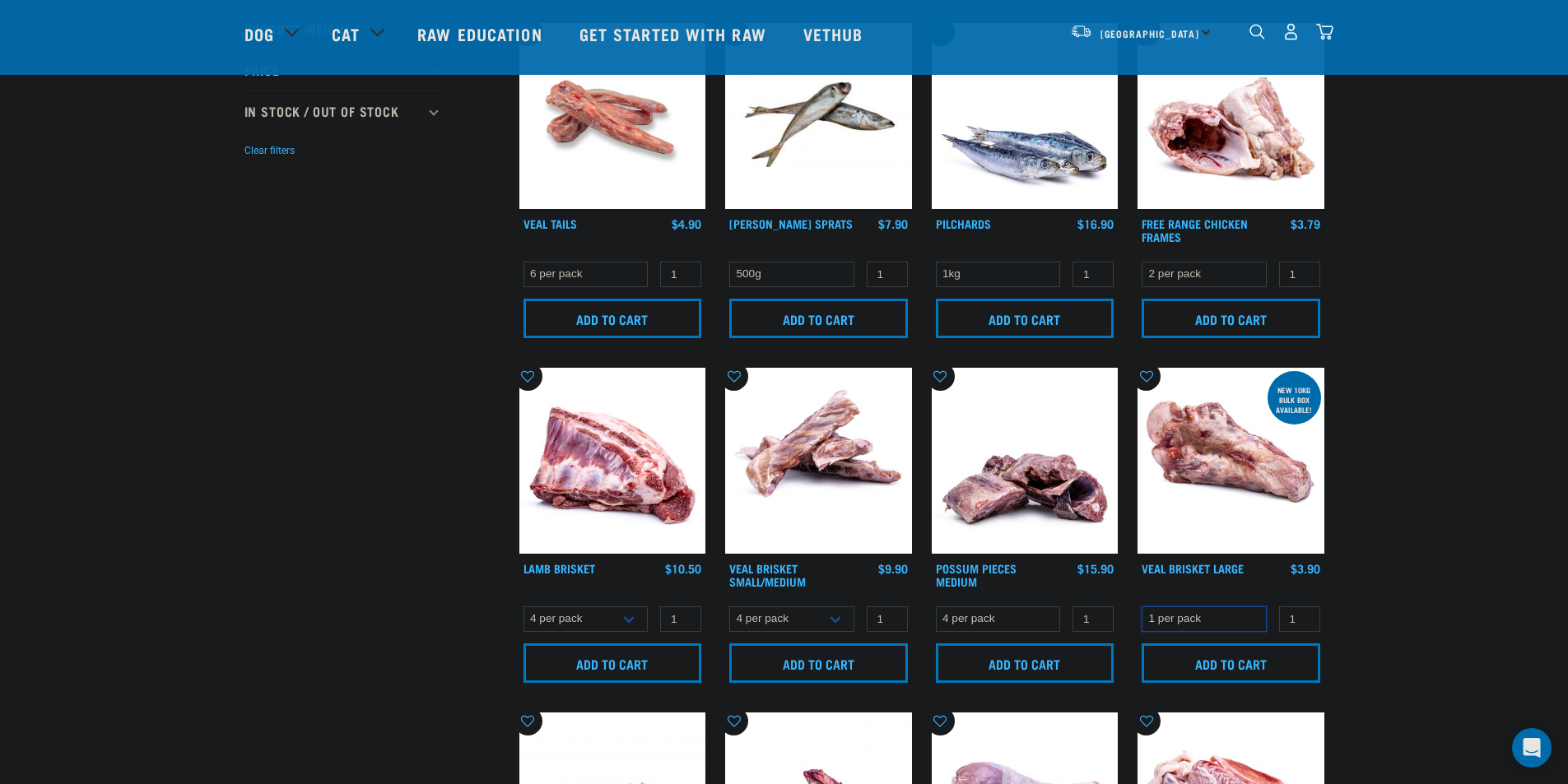
scroll to position [493, 0]
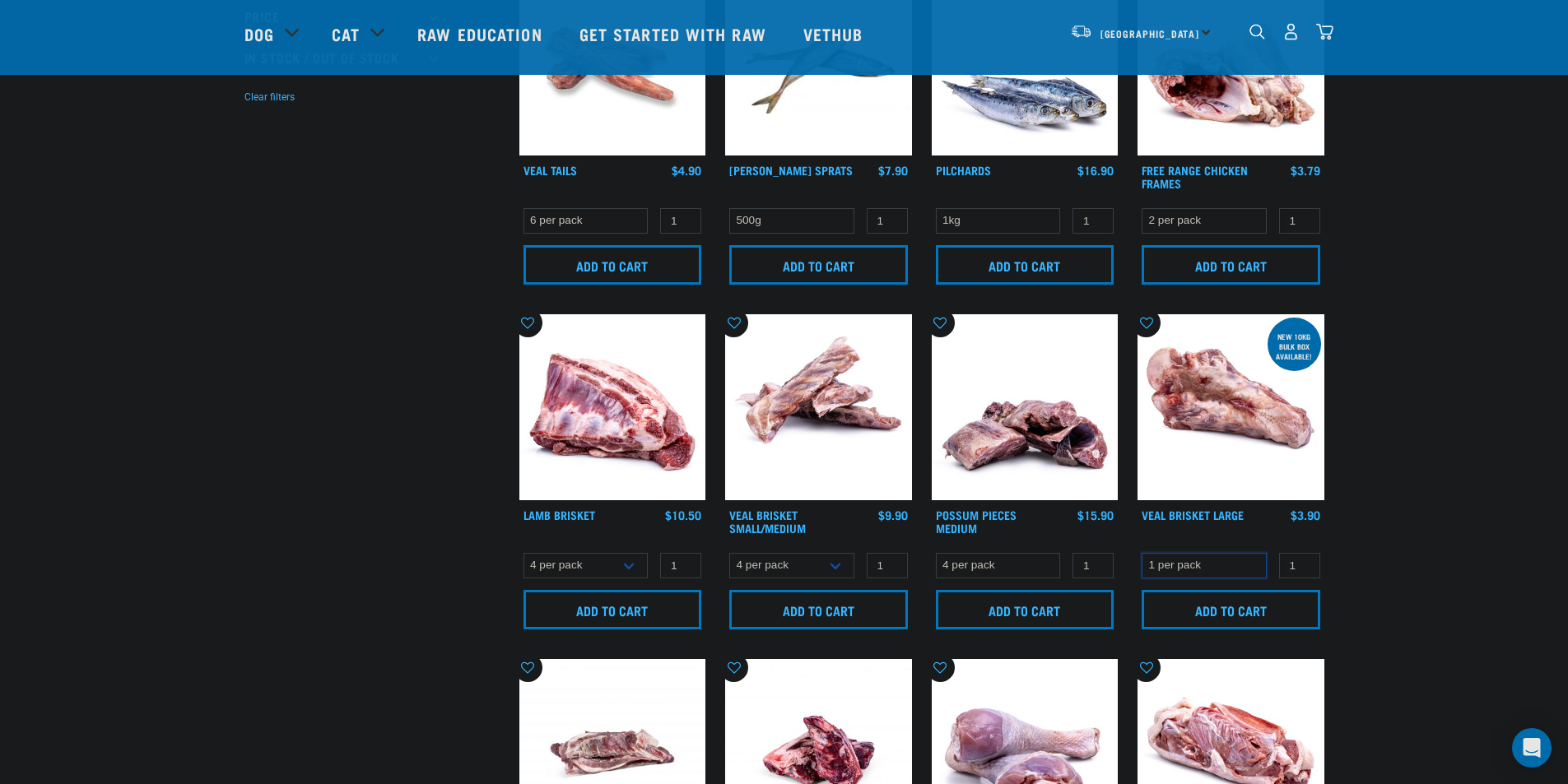
click at [1196, 559] on select "1 per pack" at bounding box center [1204, 566] width 125 height 25
click at [1297, 567] on input "0" at bounding box center [1299, 566] width 41 height 25
click at [1414, 567] on div "Start your pet’s raw journey today – take our quick pet questionnaire. Delivery…" at bounding box center [784, 792] width 1568 height 2570
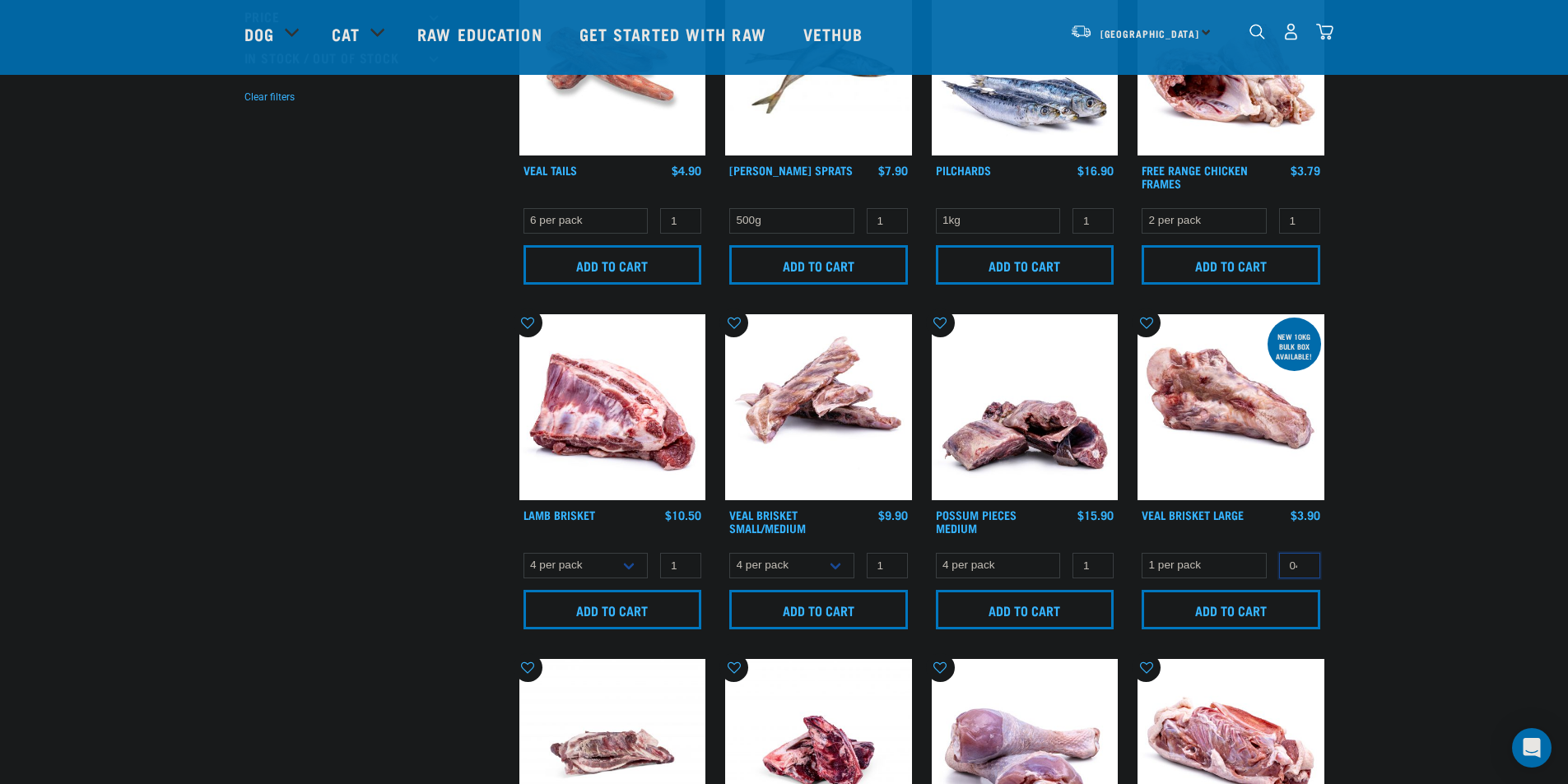
click at [1296, 574] on input "04" at bounding box center [1299, 566] width 41 height 25
click at [1262, 600] on input "Add to cart" at bounding box center [1231, 609] width 179 height 40
click at [1322, 40] on img "dropdown navigation" at bounding box center [1324, 31] width 17 height 17
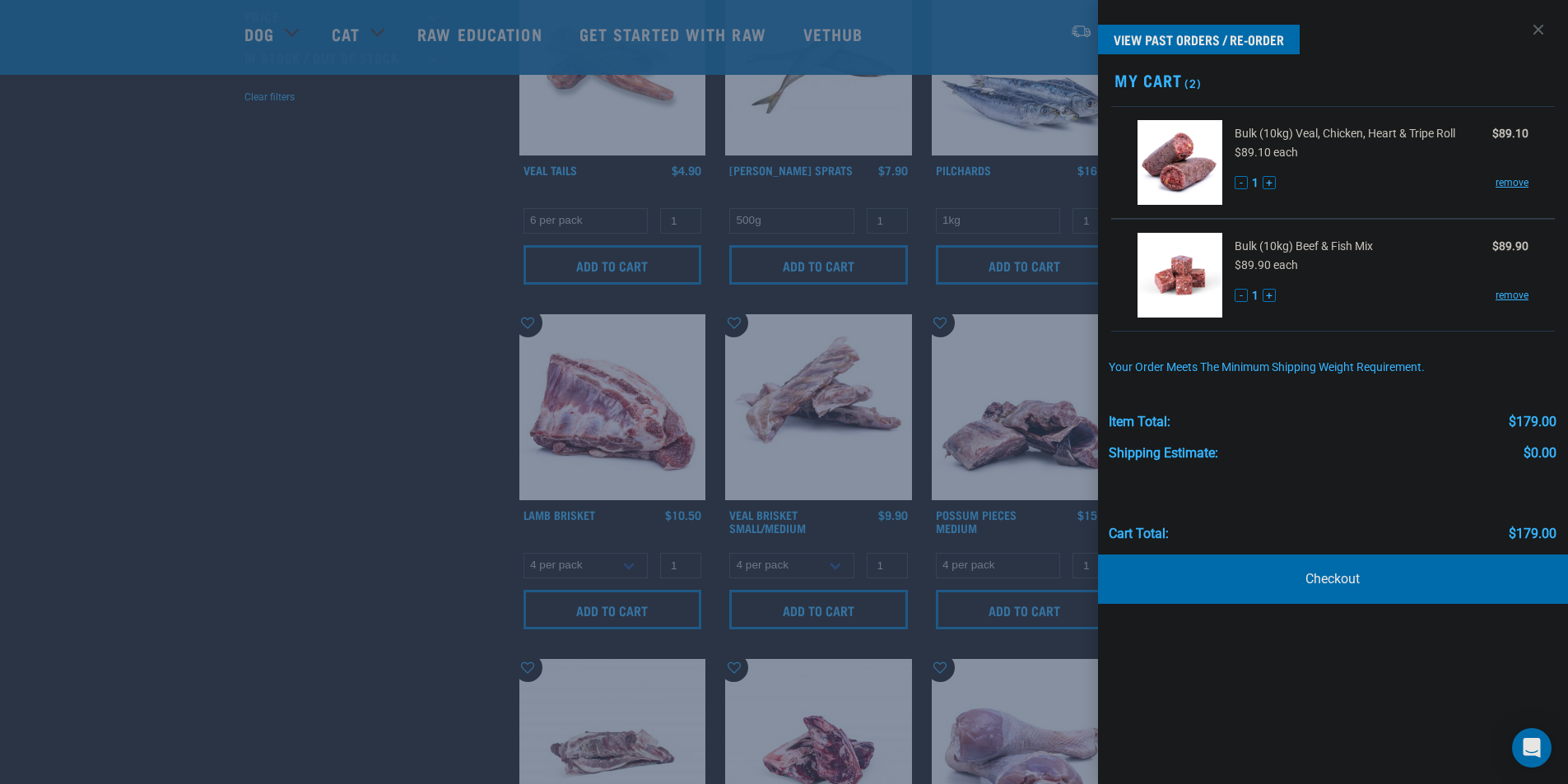
click at [348, 303] on div at bounding box center [784, 392] width 1568 height 784
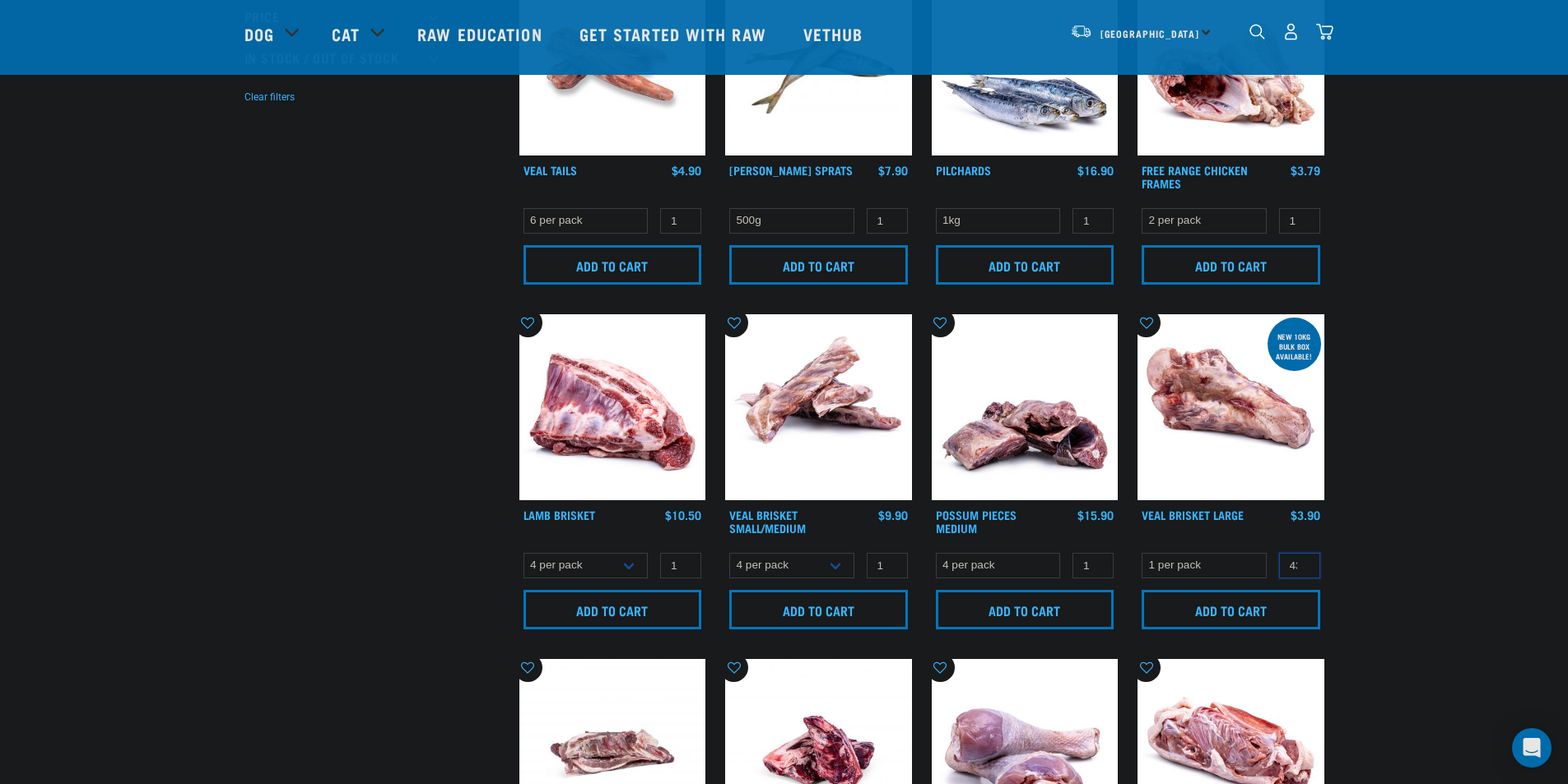
scroll to position [0, 5]
click at [1297, 572] on input "43" at bounding box center [1299, 566] width 41 height 25
type input "4"
type input "2"
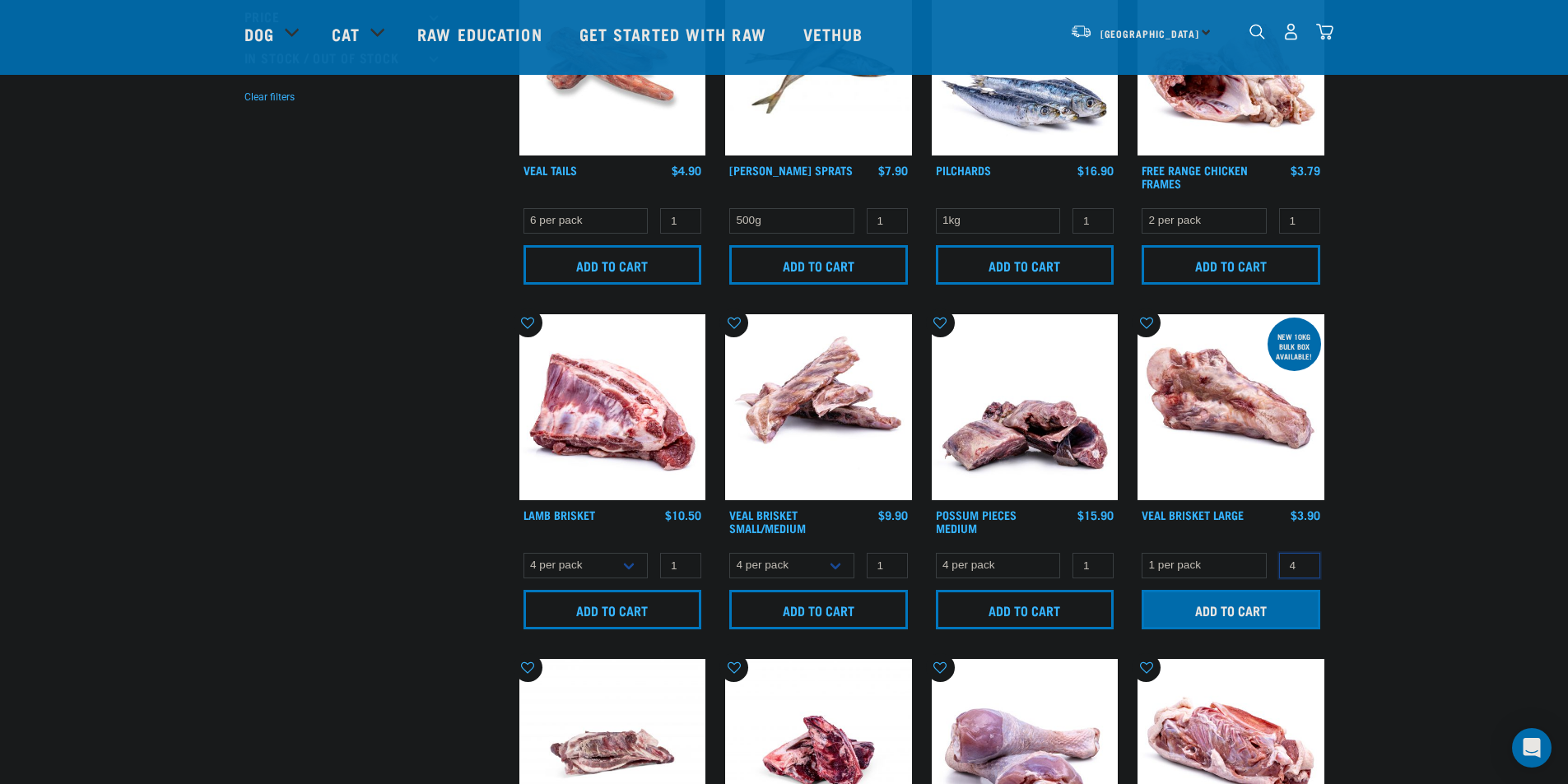
type input "4"
click at [1301, 593] on input "Add to cart" at bounding box center [1231, 609] width 179 height 40
click at [1341, 40] on nav "South Island North Island South Island Dog Shop All Dog Rolls Cat" at bounding box center [784, 34] width 1568 height 66
click at [1325, 36] on img "dropdown navigation" at bounding box center [1324, 31] width 17 height 17
click at [1326, 34] on img "dropdown navigation" at bounding box center [1324, 31] width 17 height 17
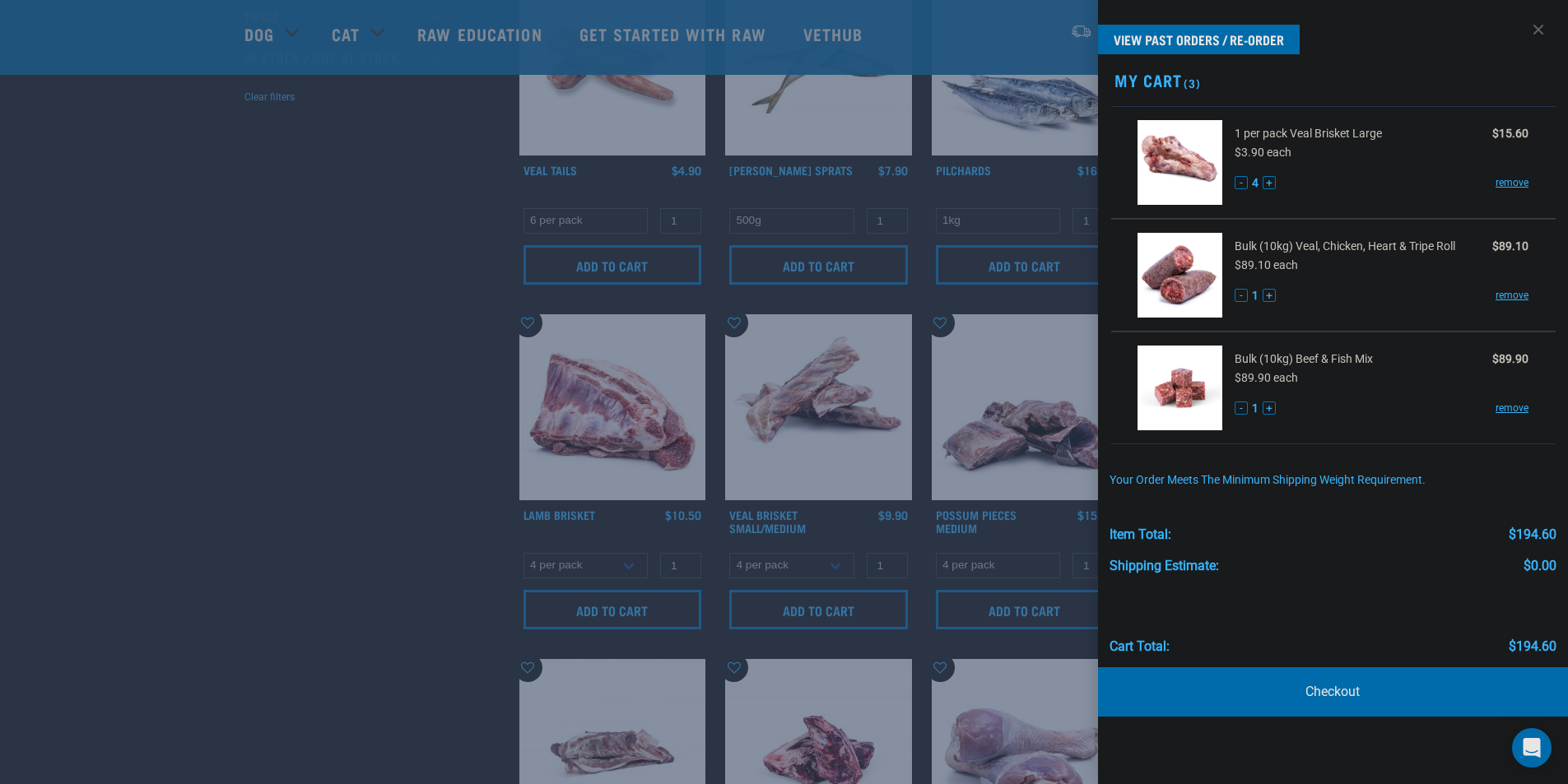
click at [246, 216] on div at bounding box center [784, 392] width 1568 height 784
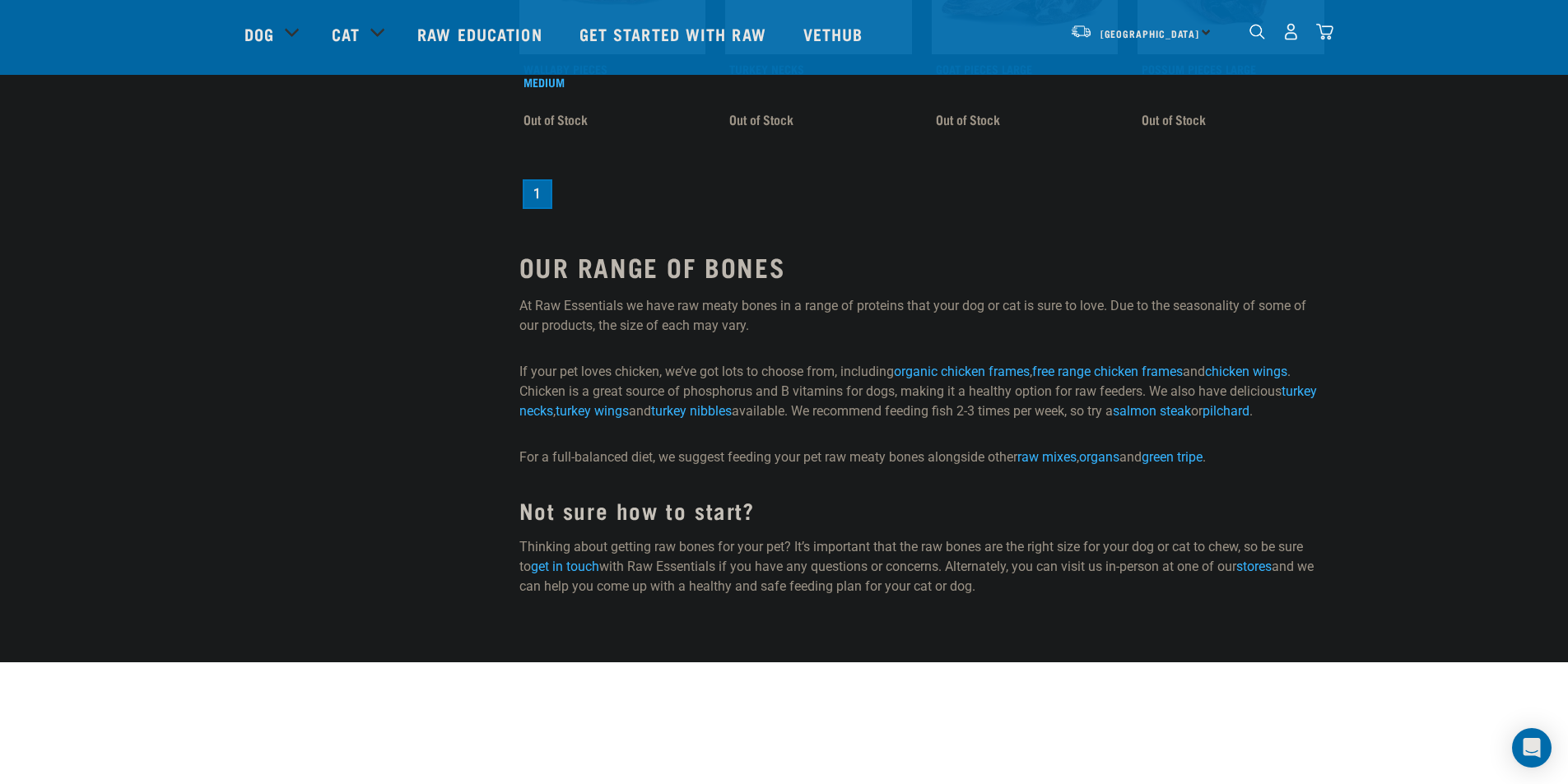
drag, startPoint x: 360, startPoint y: 438, endPoint x: 359, endPoint y: 430, distance: 8.1
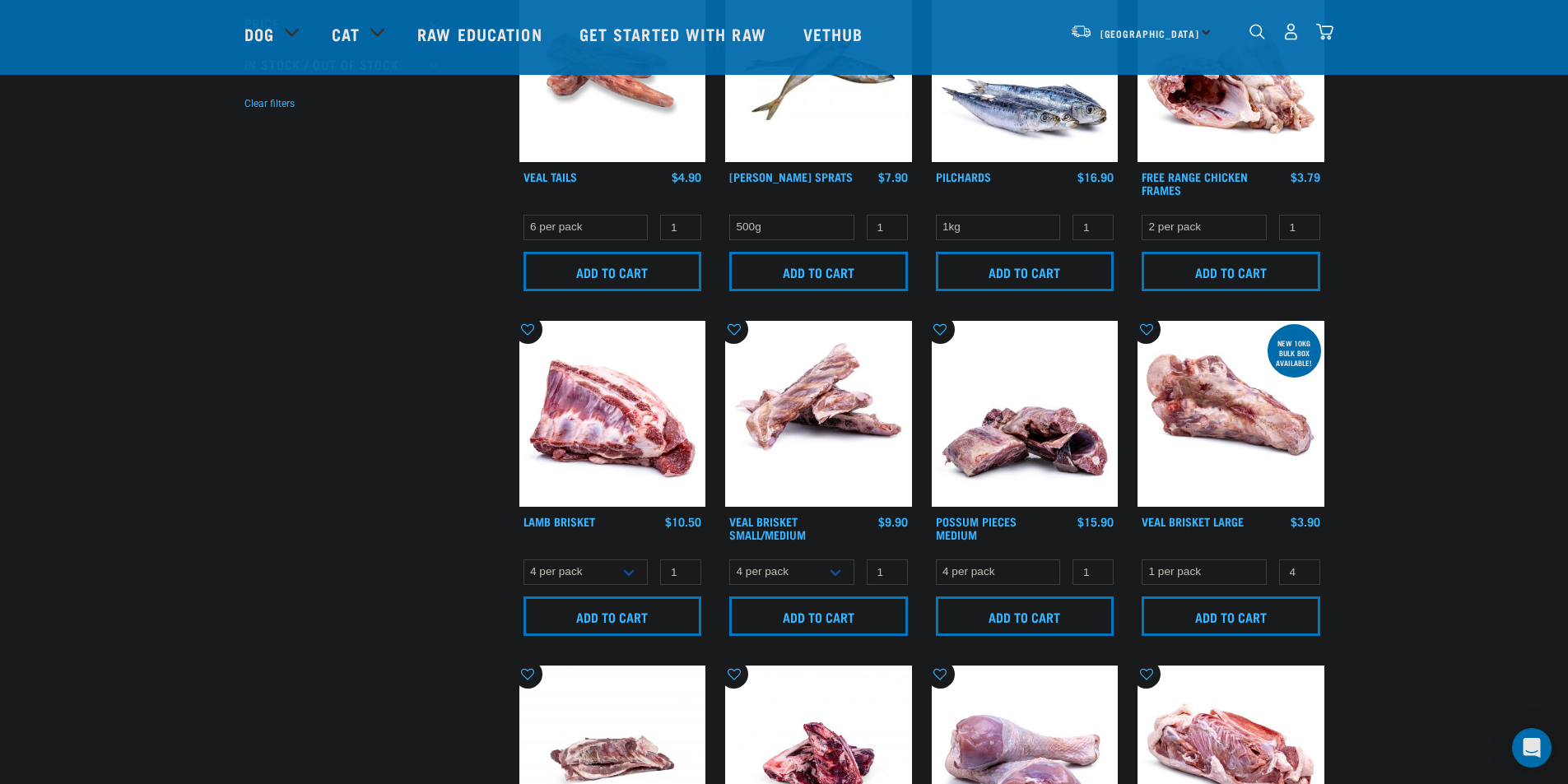
scroll to position [493, 0]
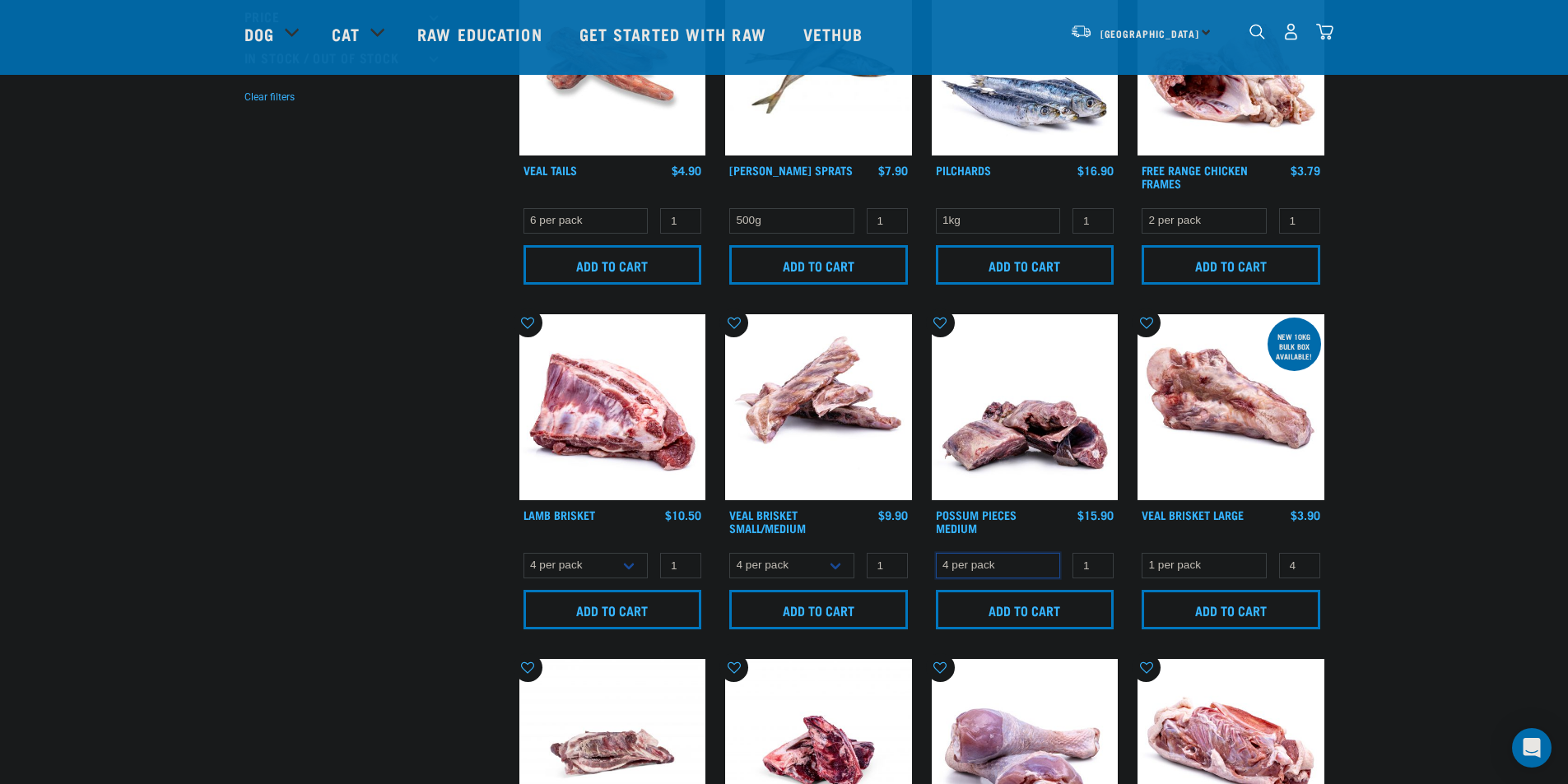
click at [1008, 553] on select "4 per pack" at bounding box center [998, 566] width 125 height 25
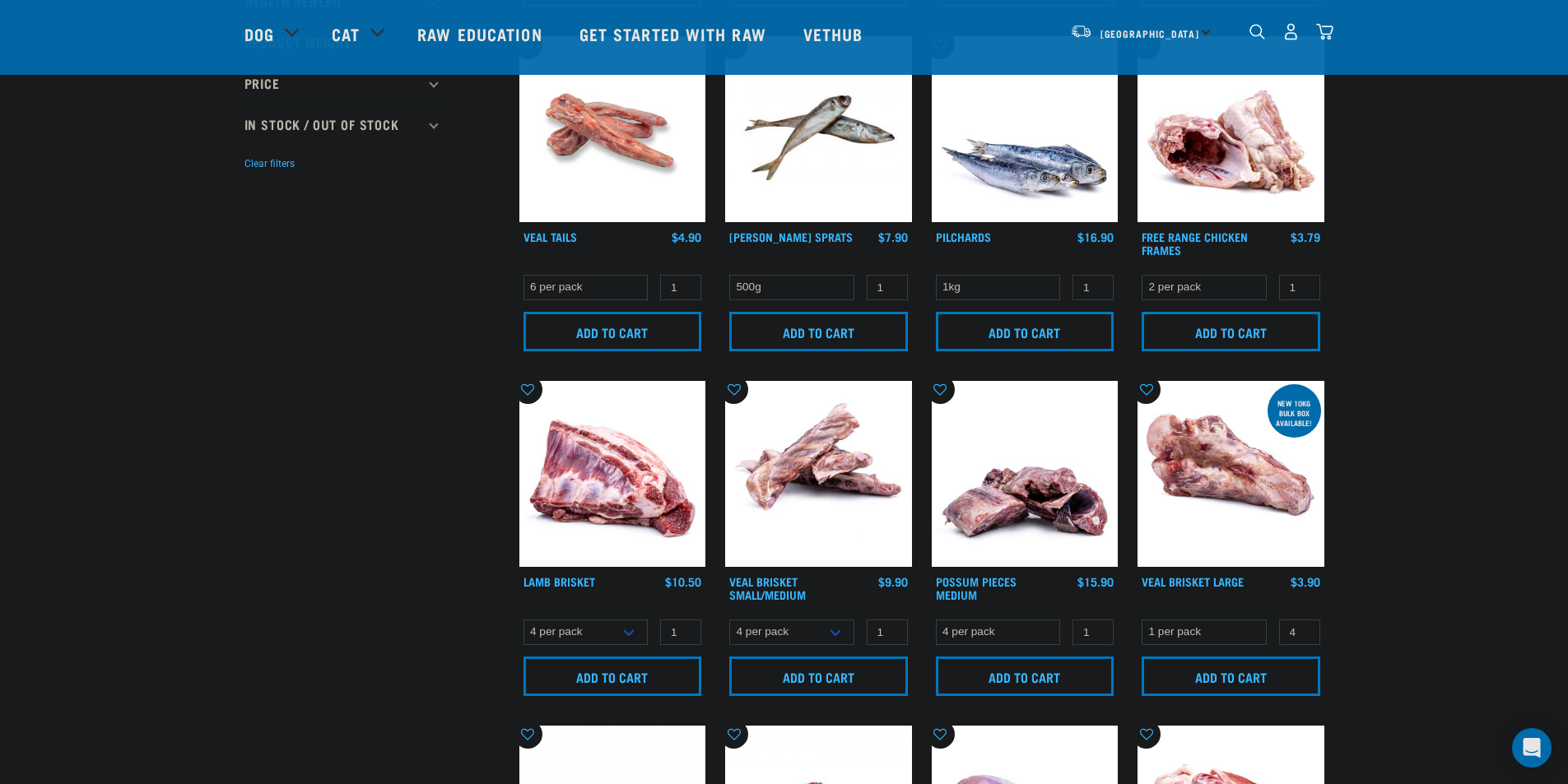
scroll to position [0, 0]
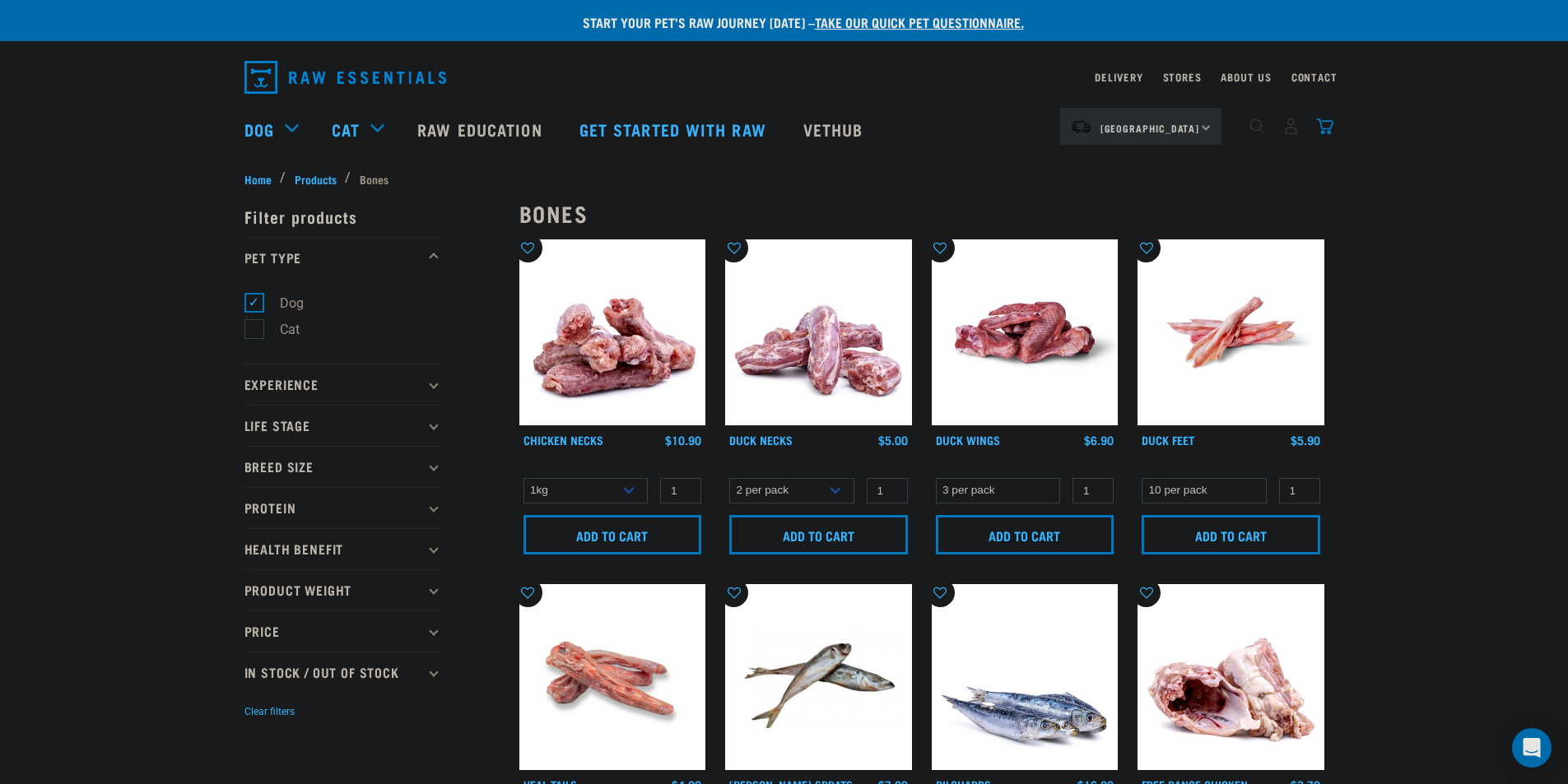
click at [1330, 134] on img "dropdown navigation" at bounding box center [1324, 126] width 17 height 17
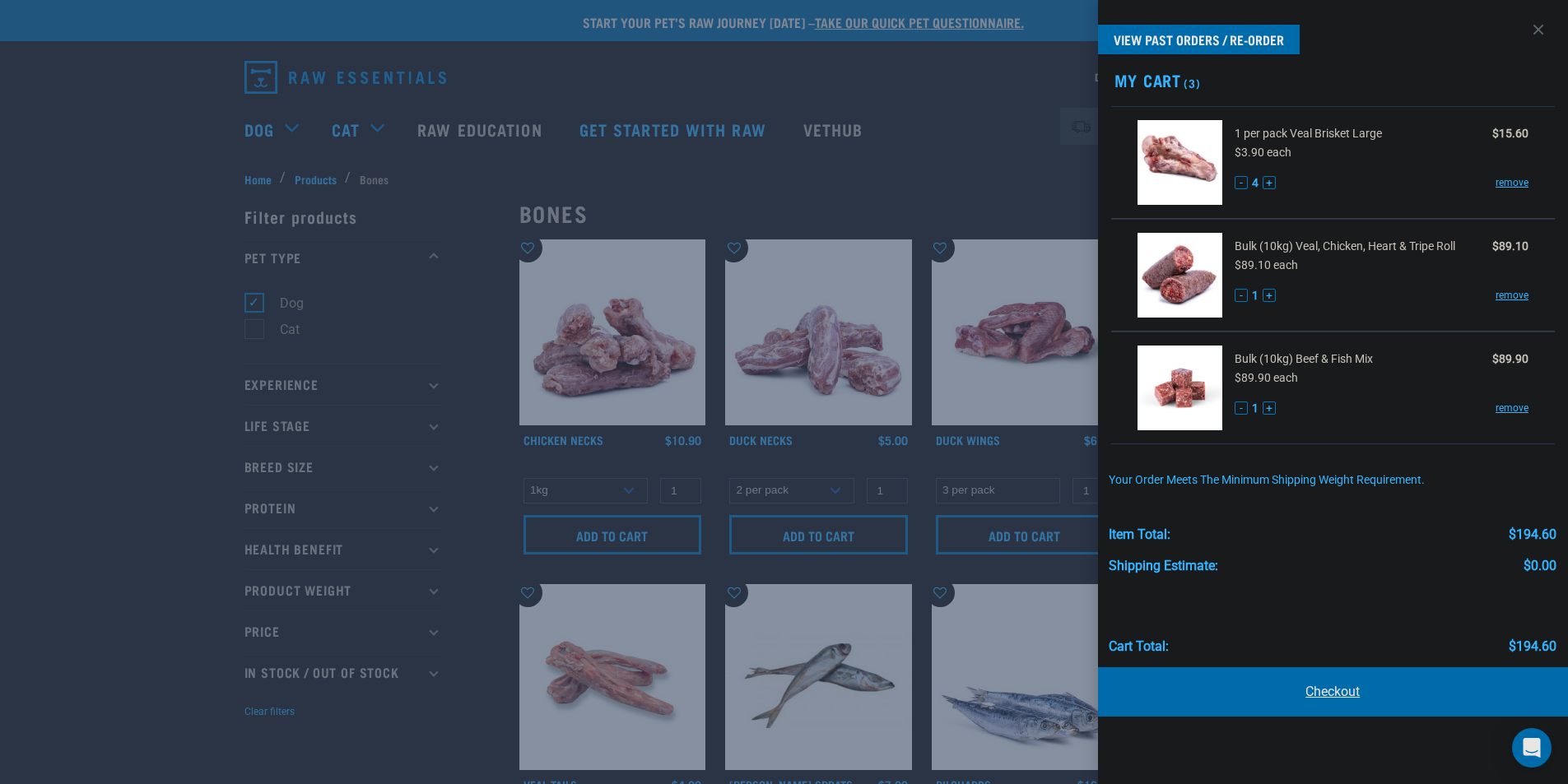
click at [1380, 687] on link "Checkout" at bounding box center [1334, 691] width 471 height 50
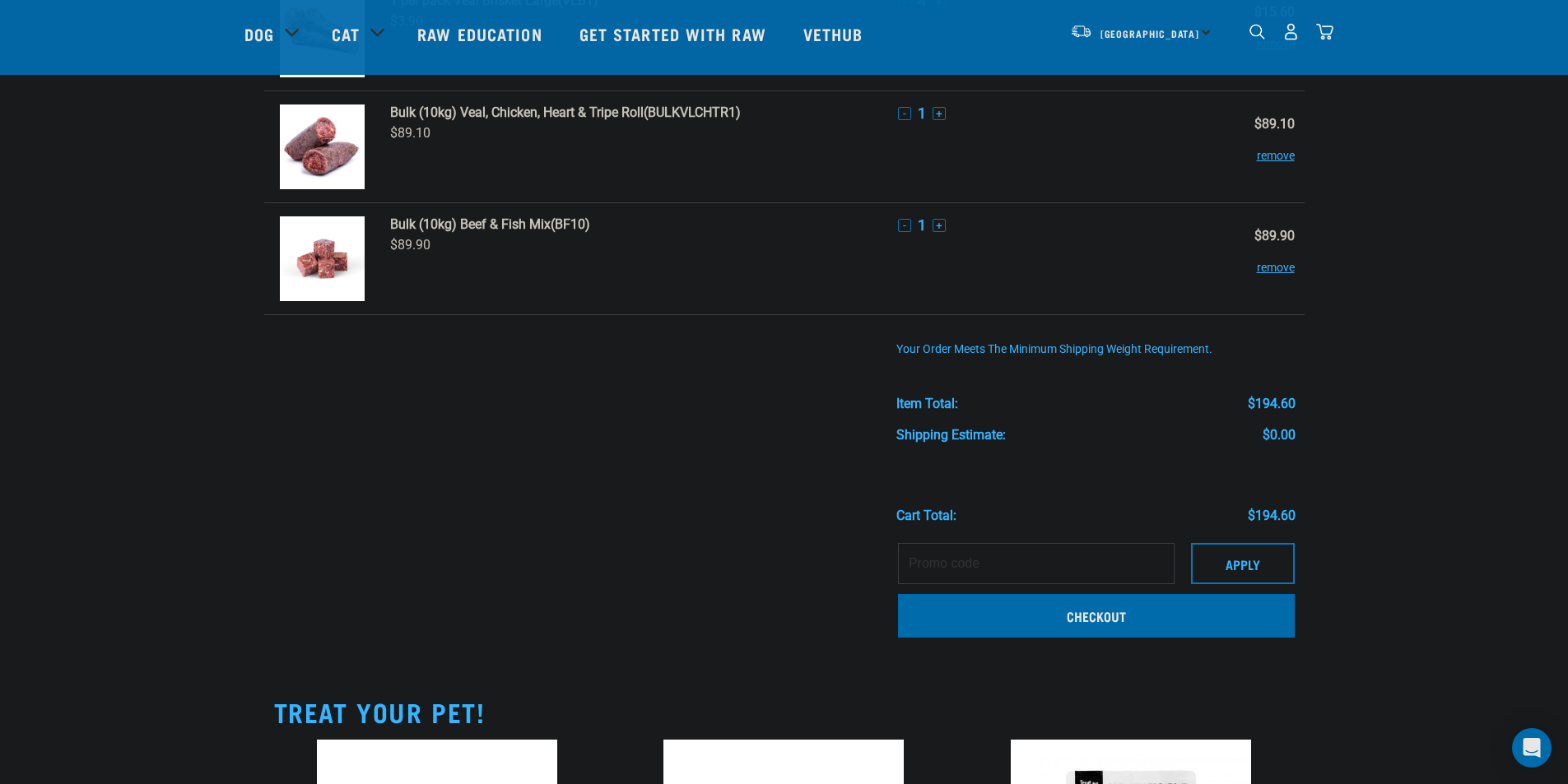
scroll to position [164, 0]
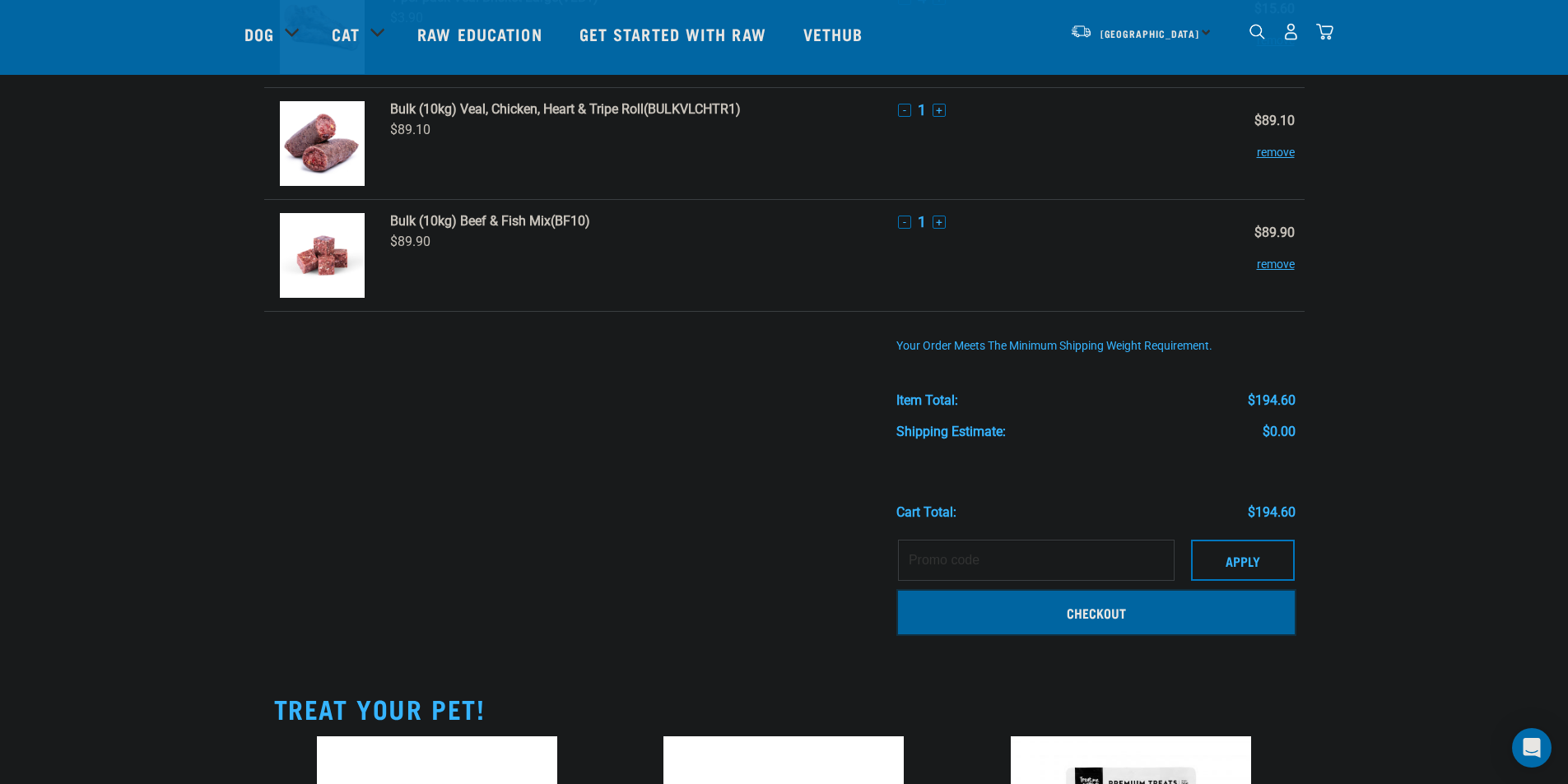
click at [1132, 620] on link "Checkout" at bounding box center [1097, 612] width 396 height 43
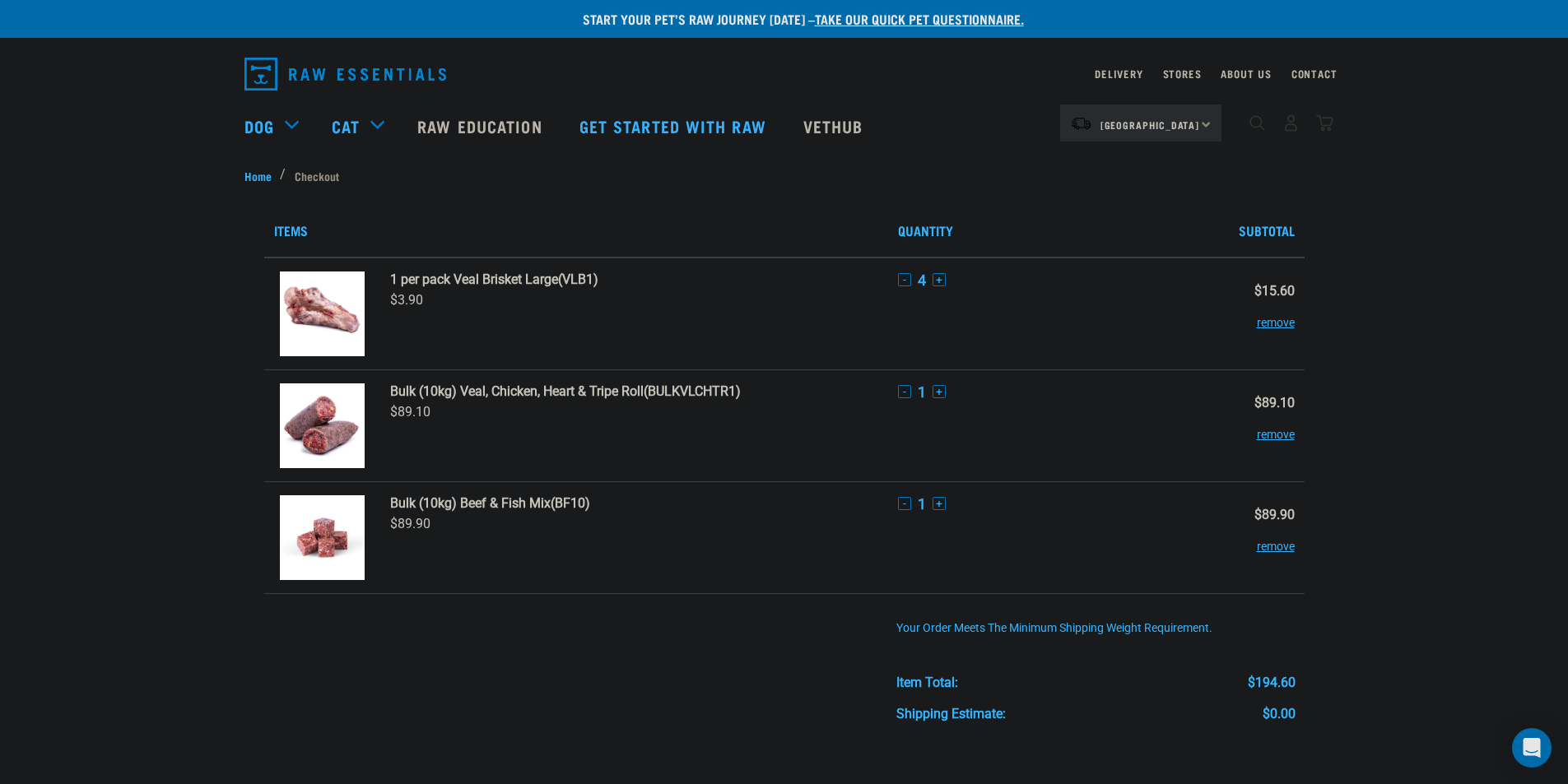
scroll to position [0, 0]
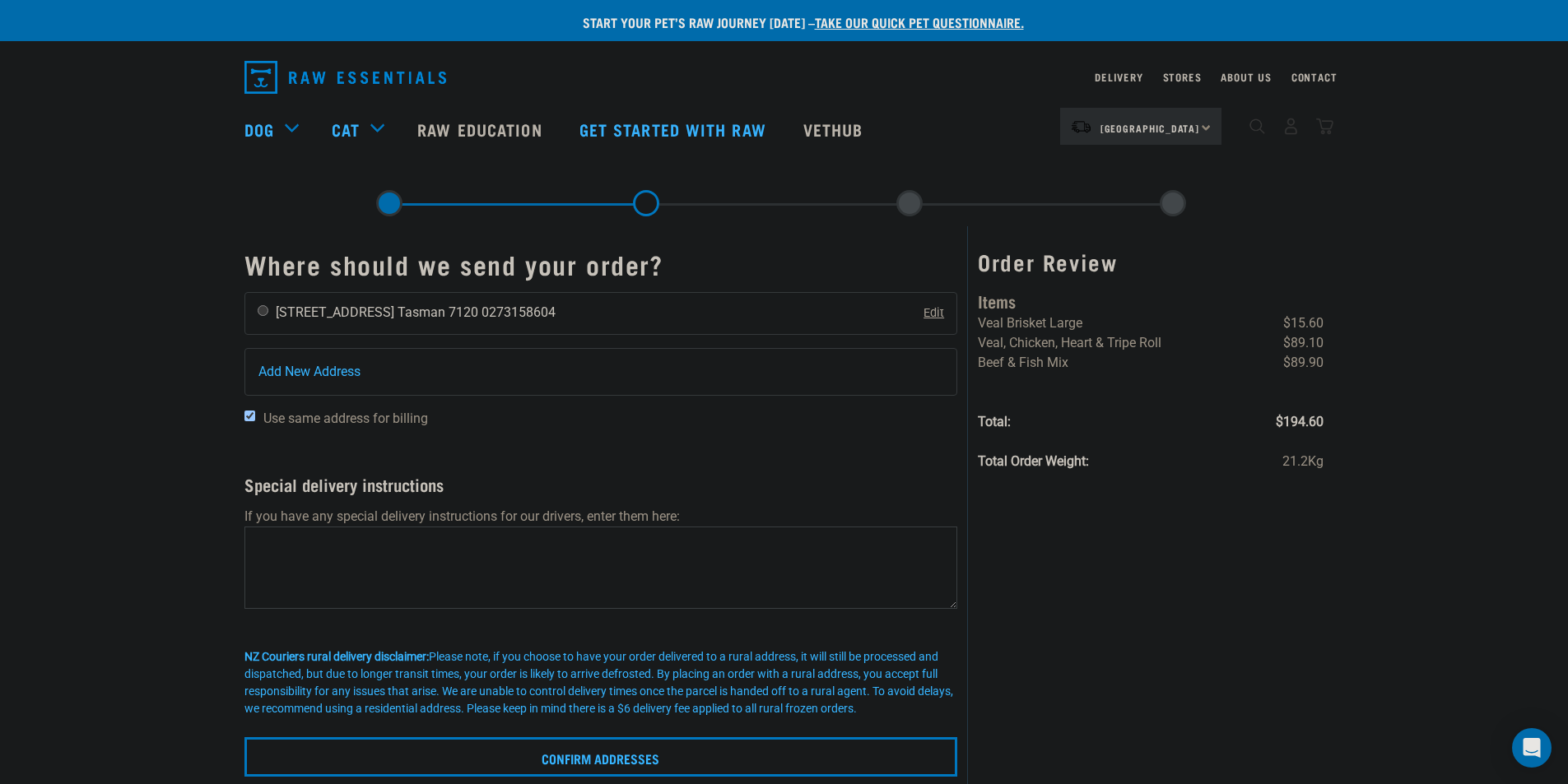
click at [265, 312] on input "radio" at bounding box center [262, 310] width 11 height 11
radio input "true"
click at [396, 546] on textarea at bounding box center [601, 568] width 714 height 83
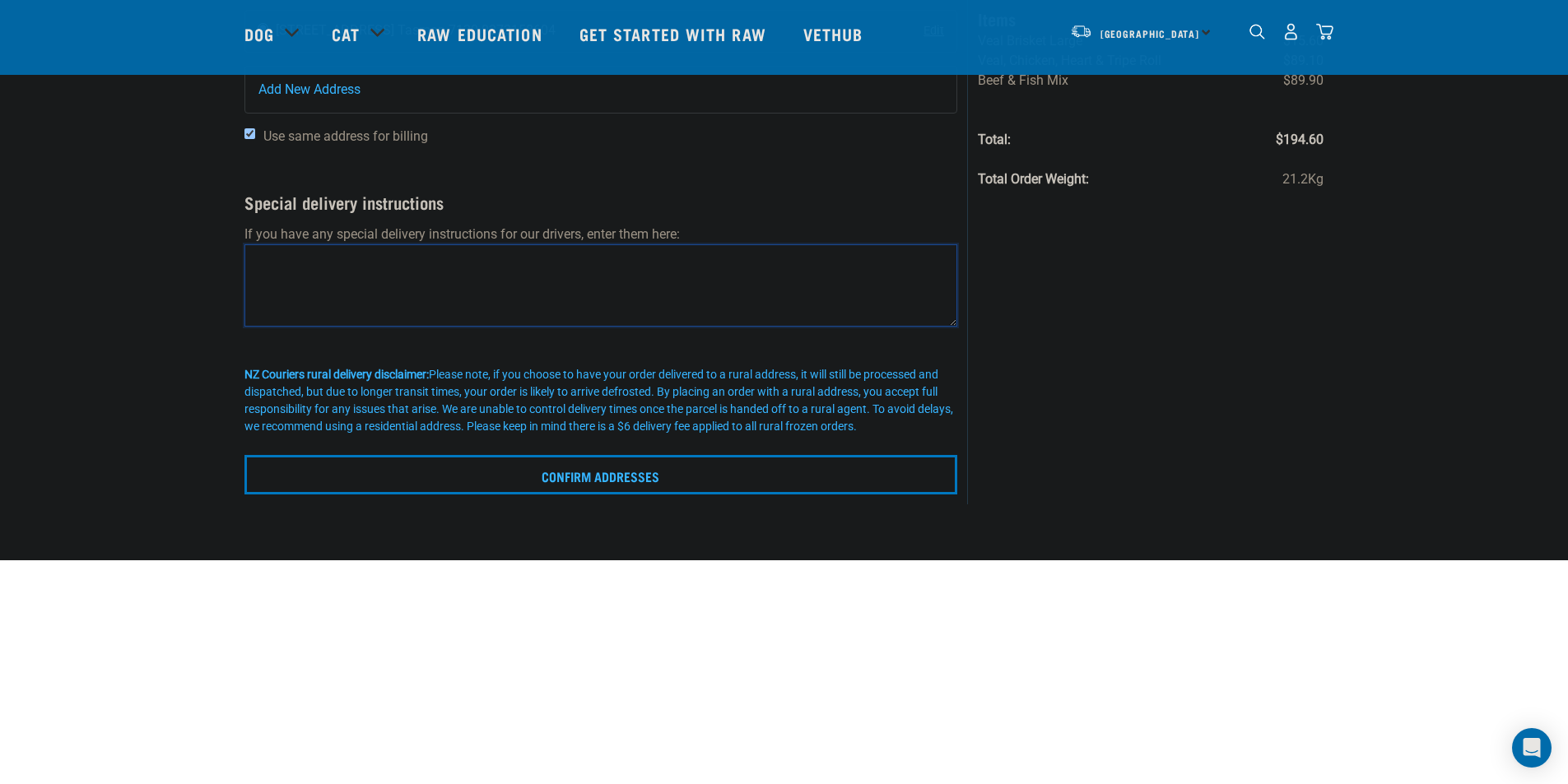
scroll to position [164, 0]
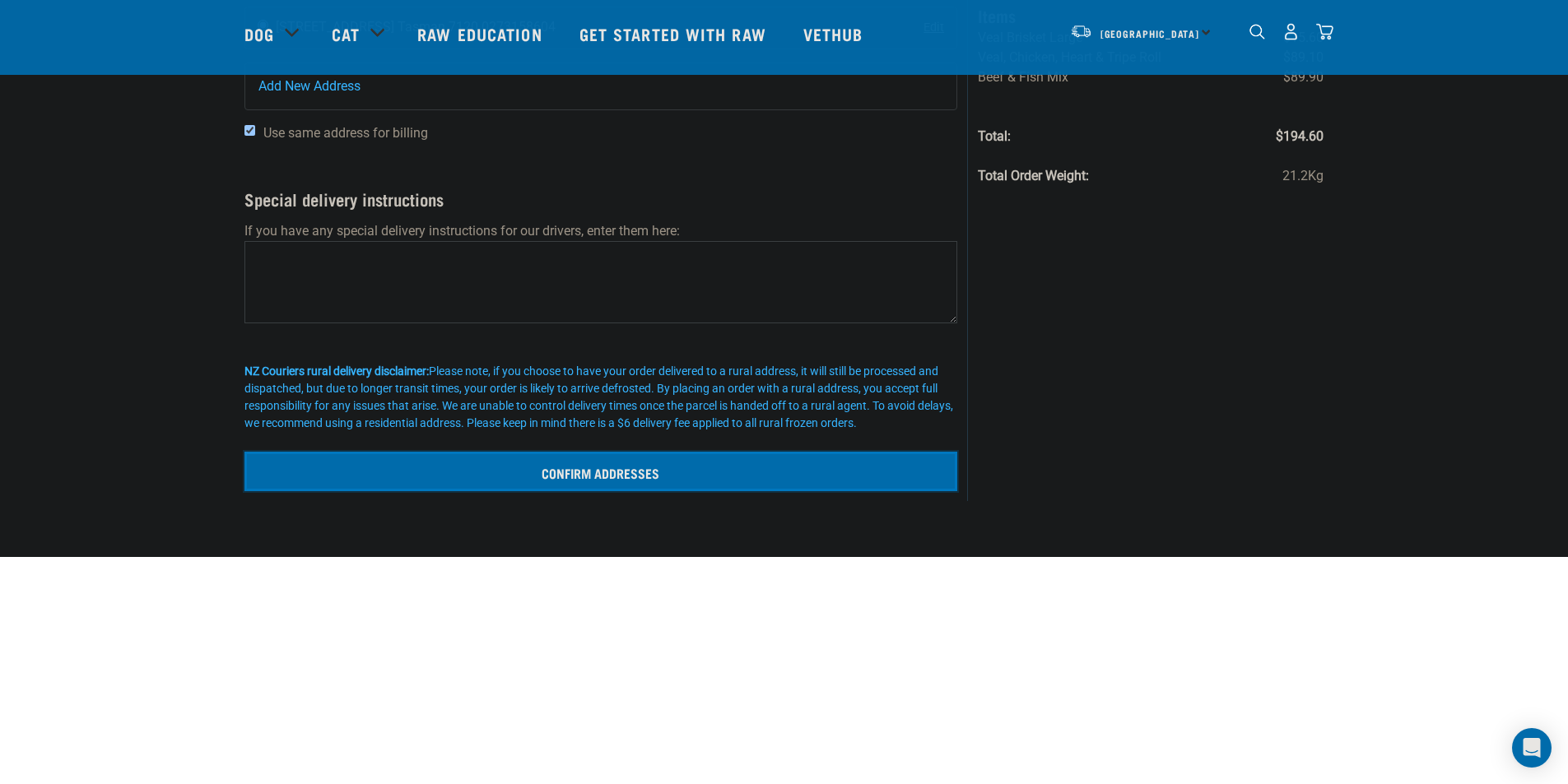
click at [595, 475] on input "Confirm addresses" at bounding box center [601, 471] width 714 height 40
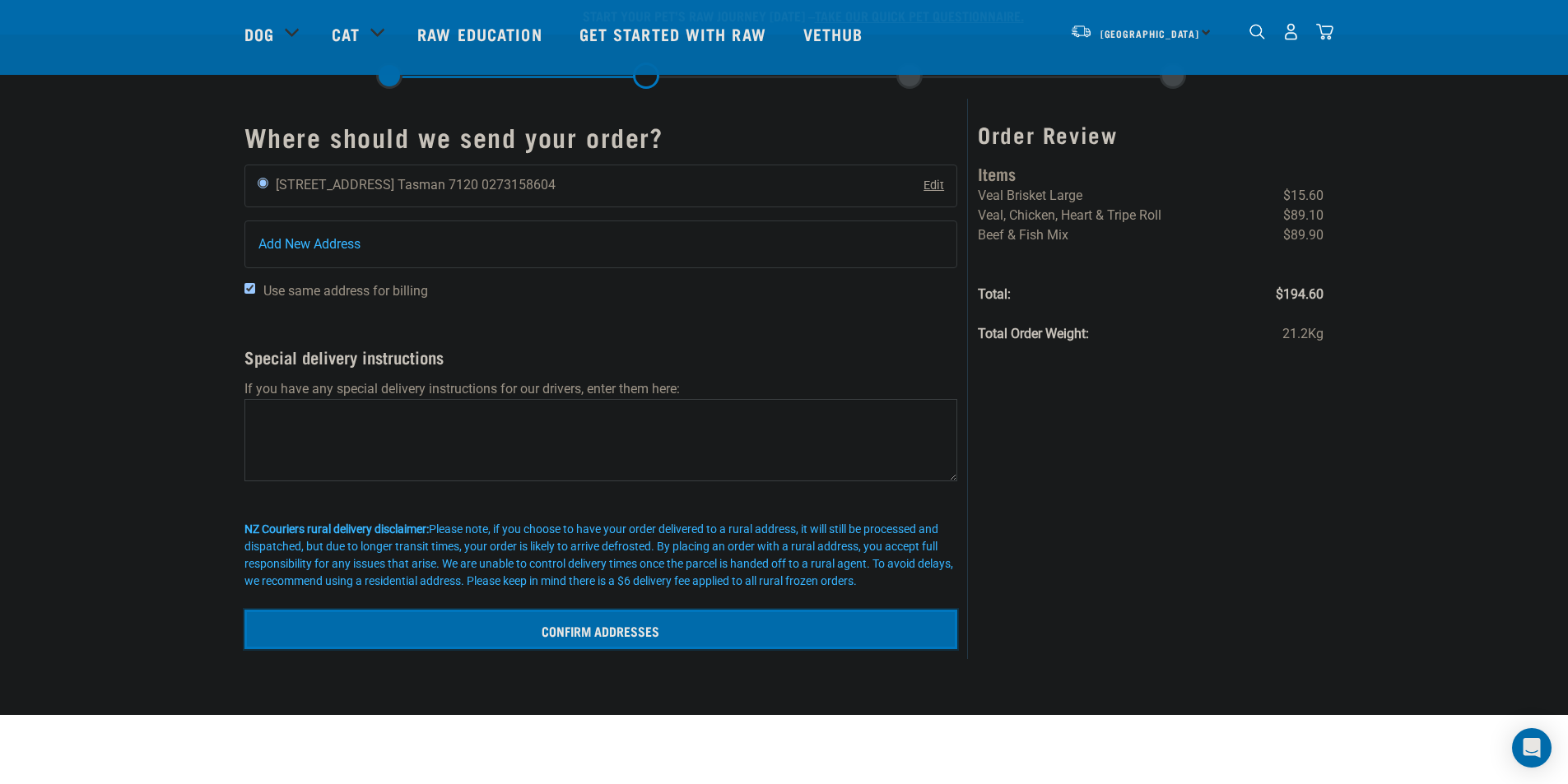
scroll to position [0, 0]
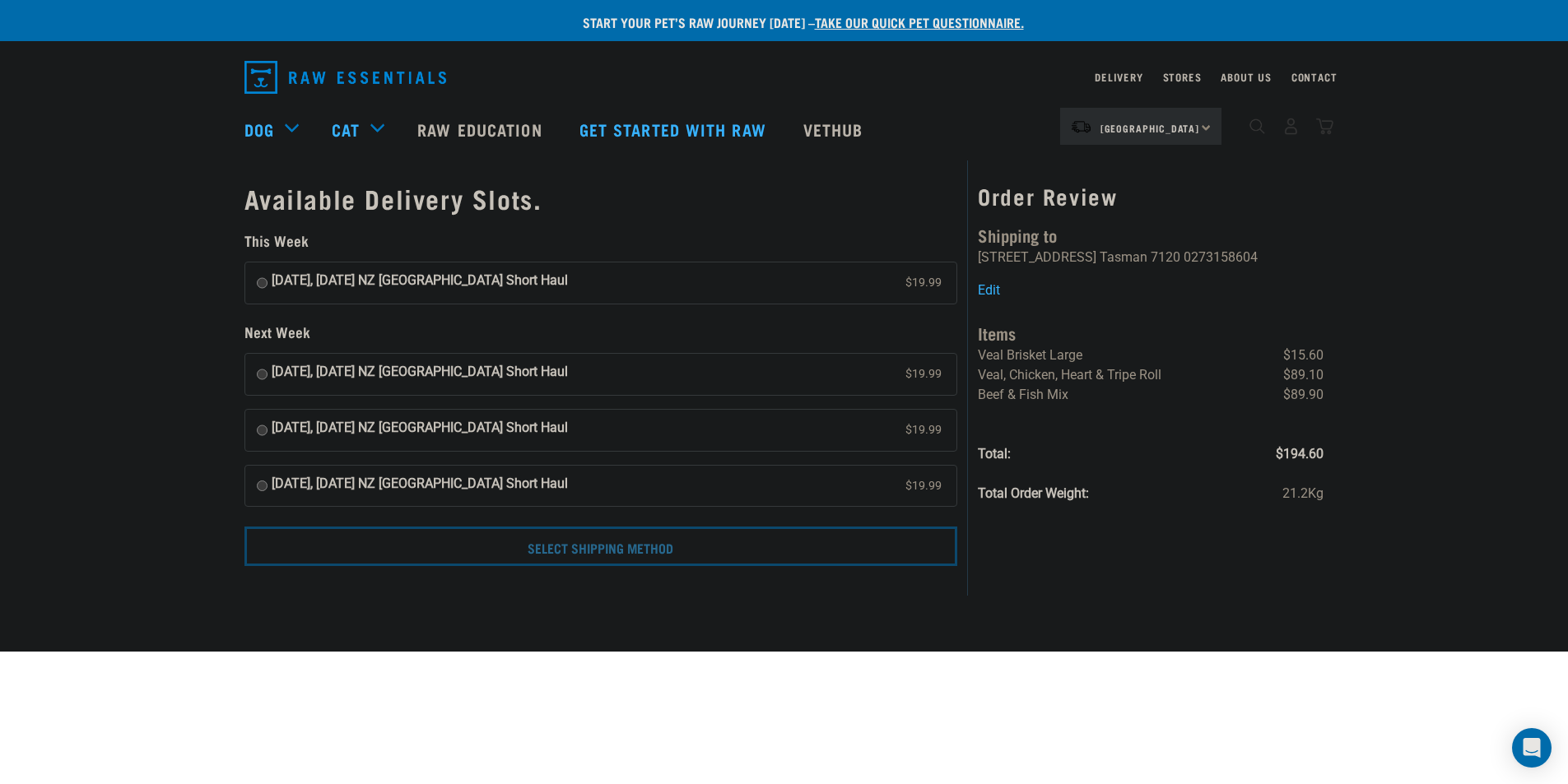
click at [261, 287] on input "[DATE], [DATE] NZ [GEOGRAPHIC_DATA] Short Haul $19.99" at bounding box center [261, 282] width 11 height 24
radio input "true"
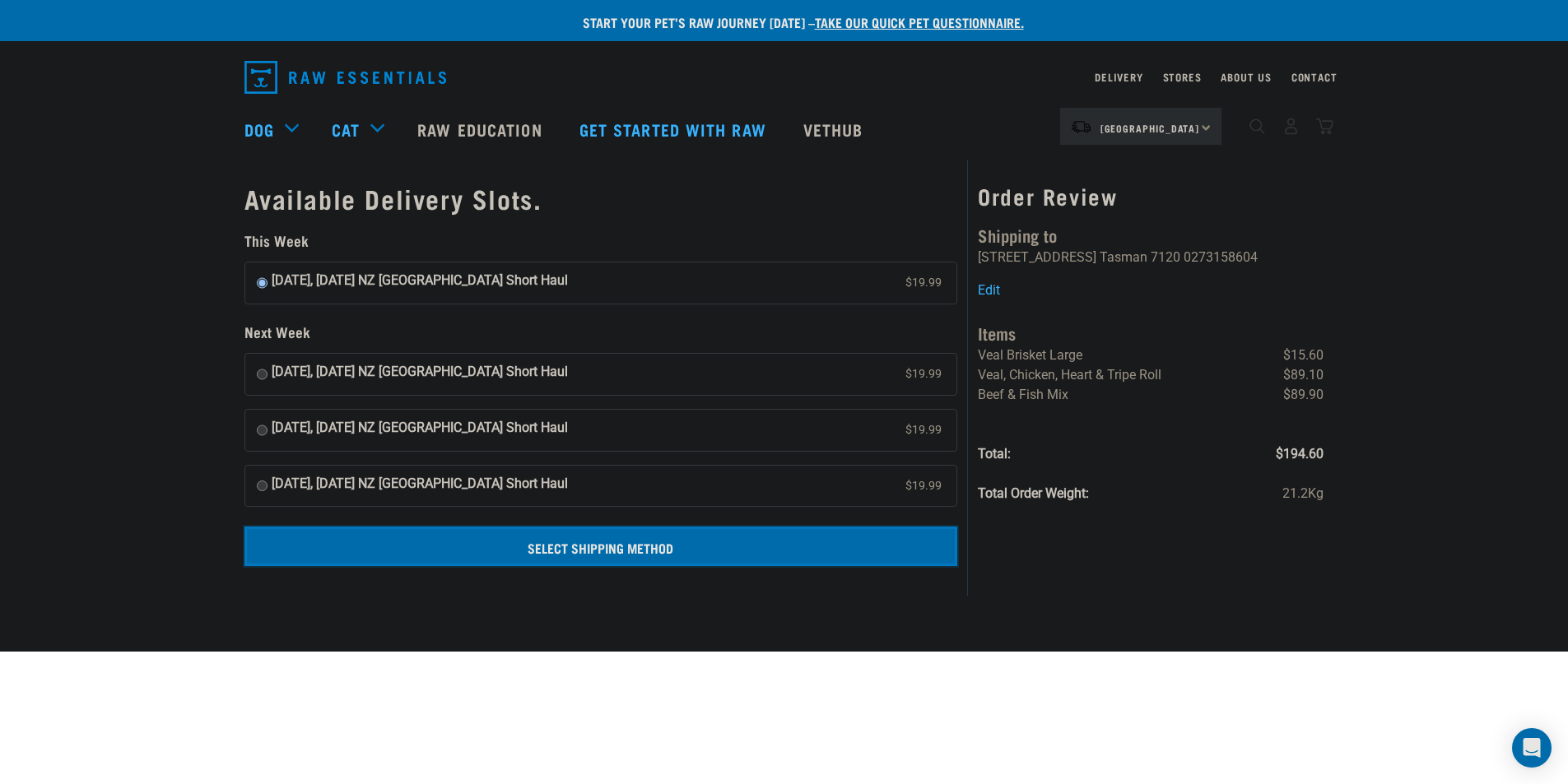
click at [580, 550] on input "Select Shipping Method" at bounding box center [601, 546] width 714 height 40
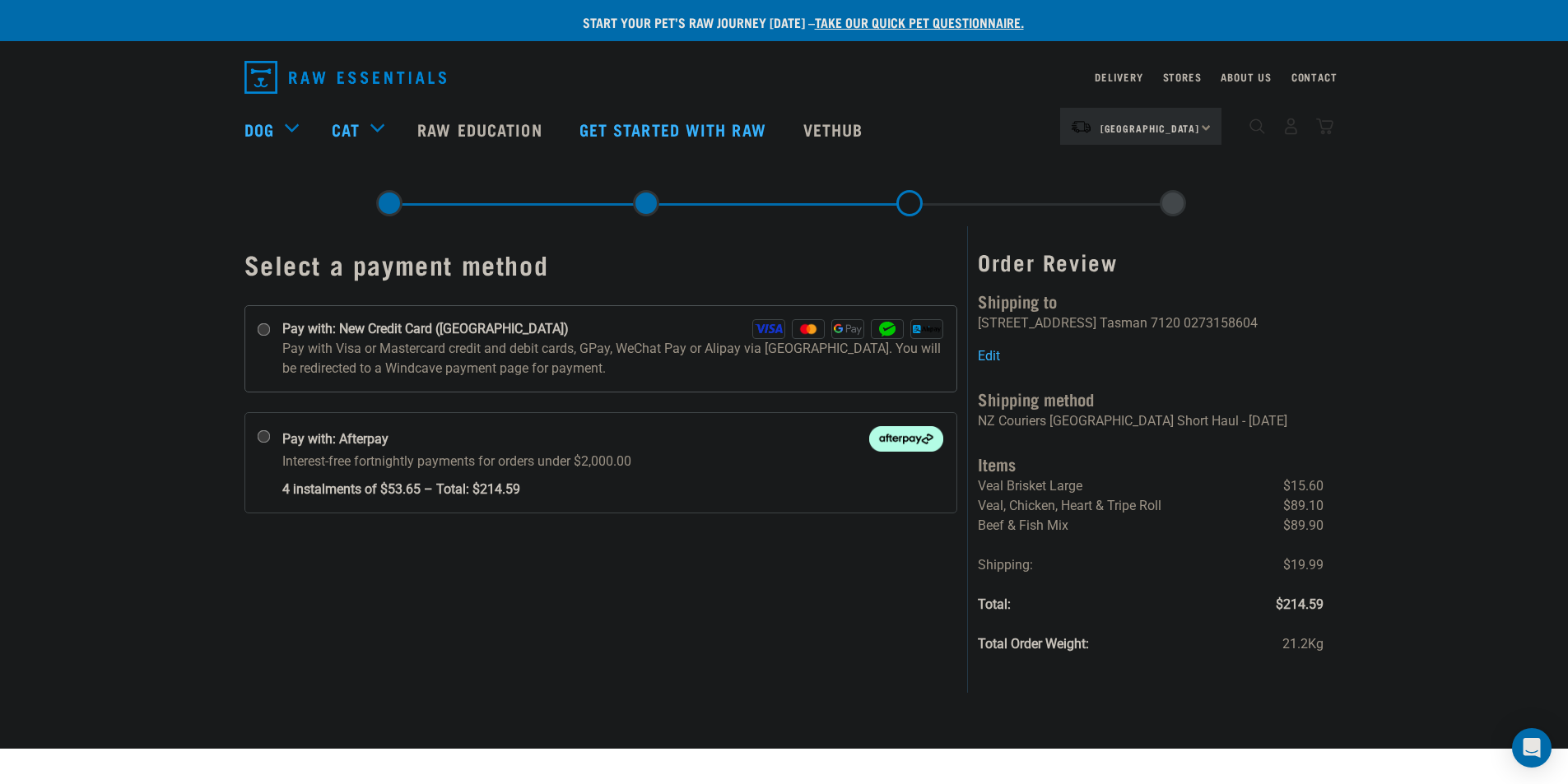
click at [261, 330] on input "Pay with: New Credit Card ([GEOGRAPHIC_DATA])" at bounding box center [263, 330] width 13 height 13
radio input "true"
